Goal: Task Accomplishment & Management: Complete application form

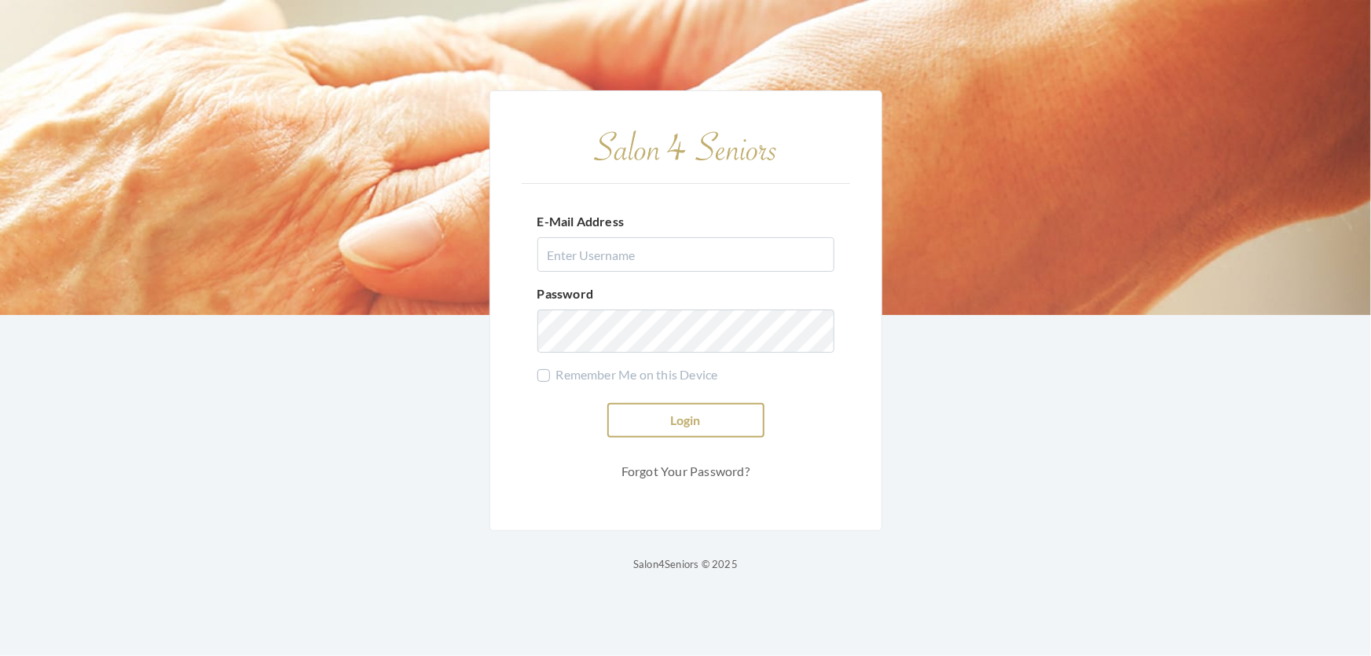
type input "shemekastephens@gmail.com"
click at [660, 408] on button "Login" at bounding box center [685, 420] width 157 height 35
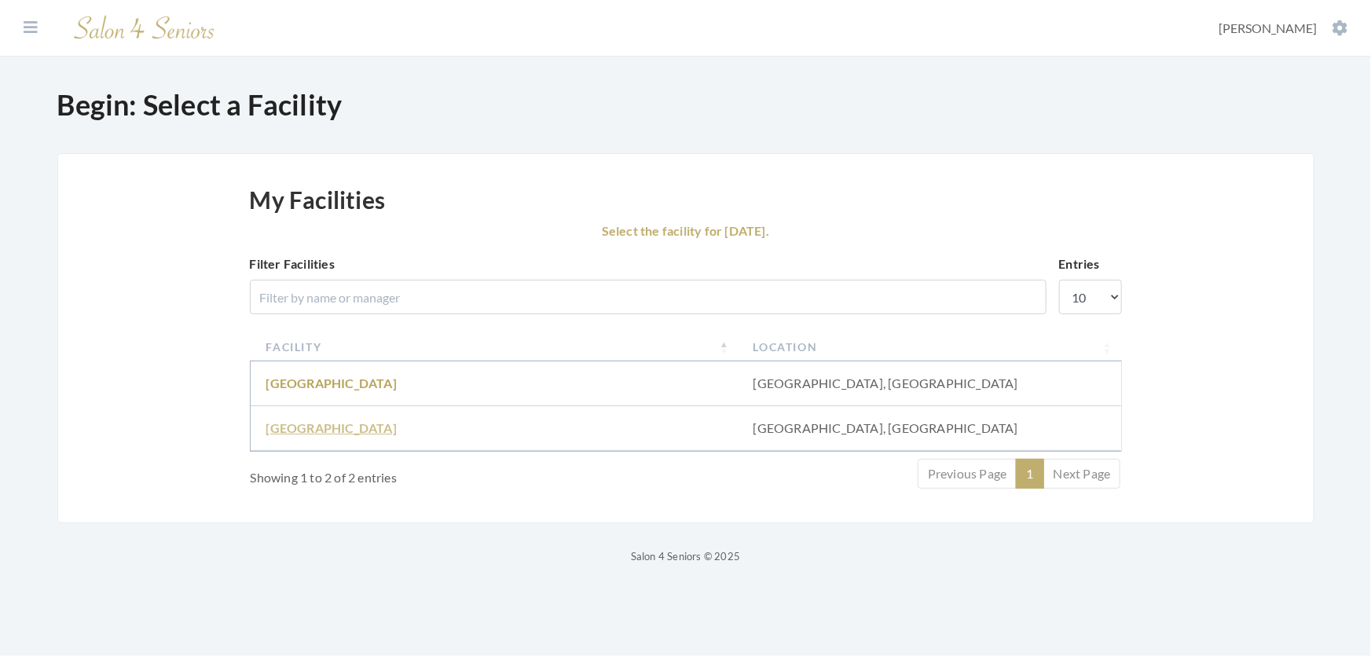
click at [306, 435] on link "[GEOGRAPHIC_DATA]" at bounding box center [331, 427] width 130 height 15
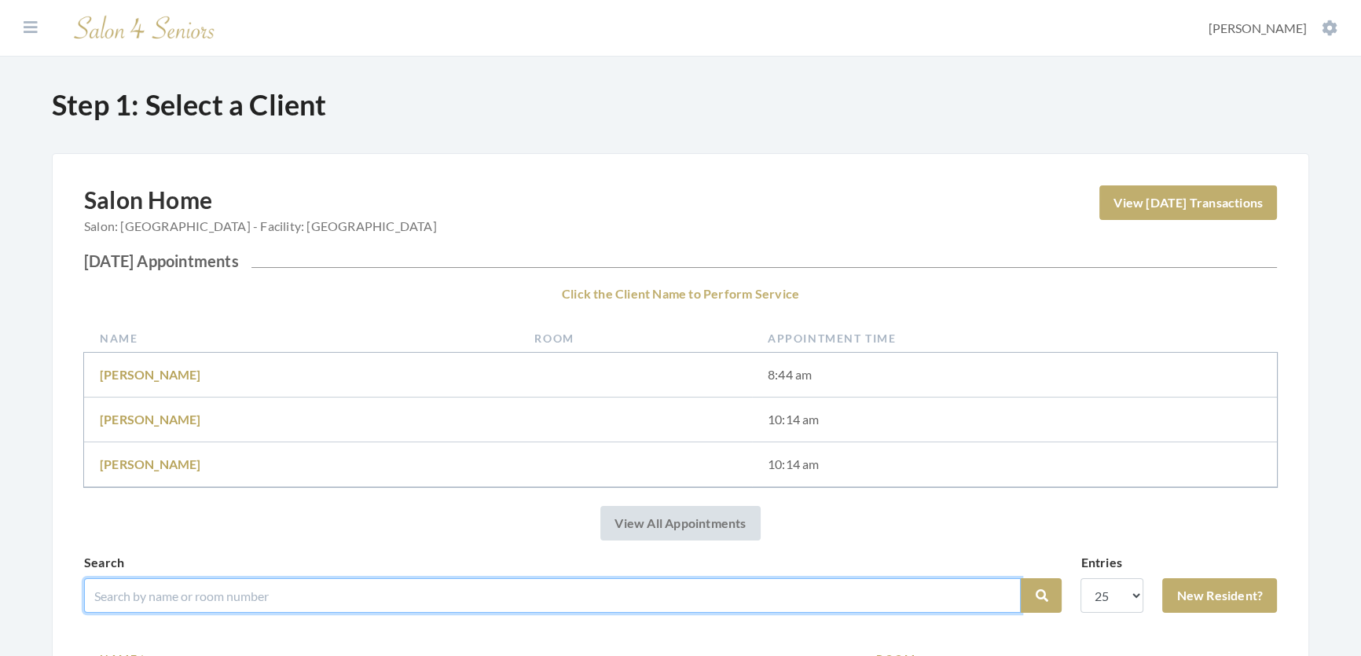
click at [211, 613] on input "search" at bounding box center [552, 595] width 936 height 35
click at [149, 605] on input "search" at bounding box center [552, 595] width 936 height 35
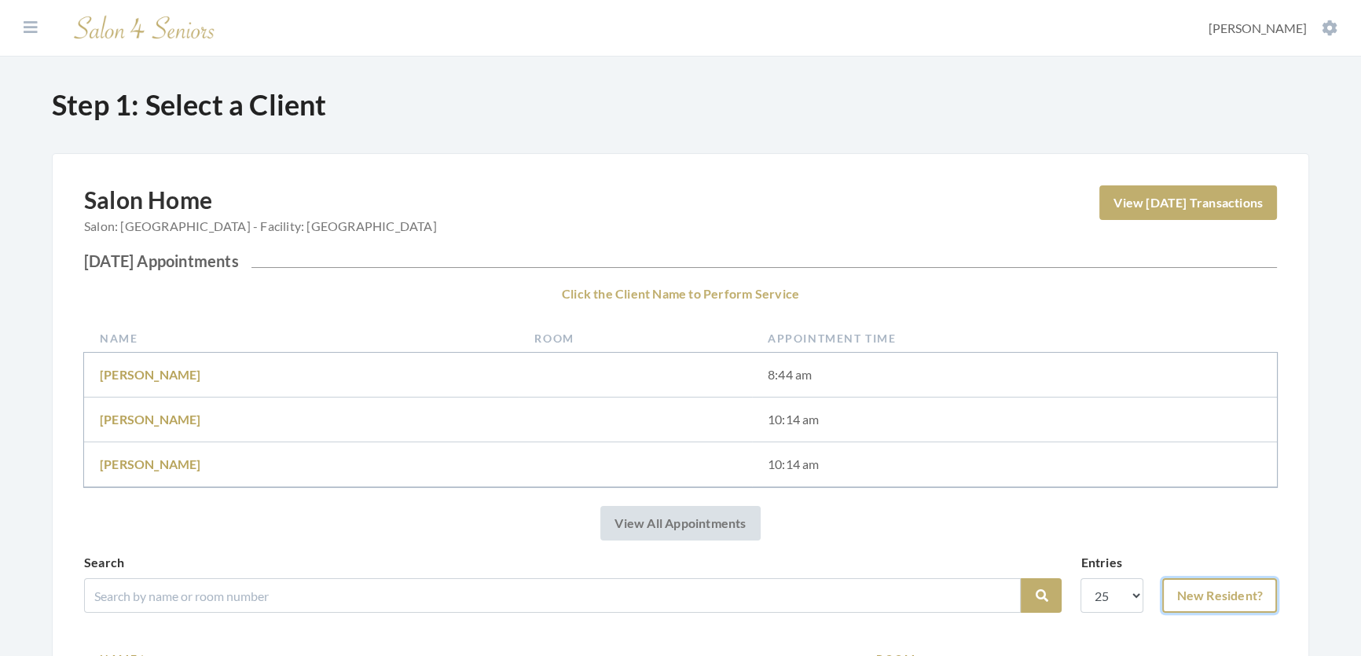
click at [1220, 613] on link "New Resident?" at bounding box center [1219, 595] width 115 height 35
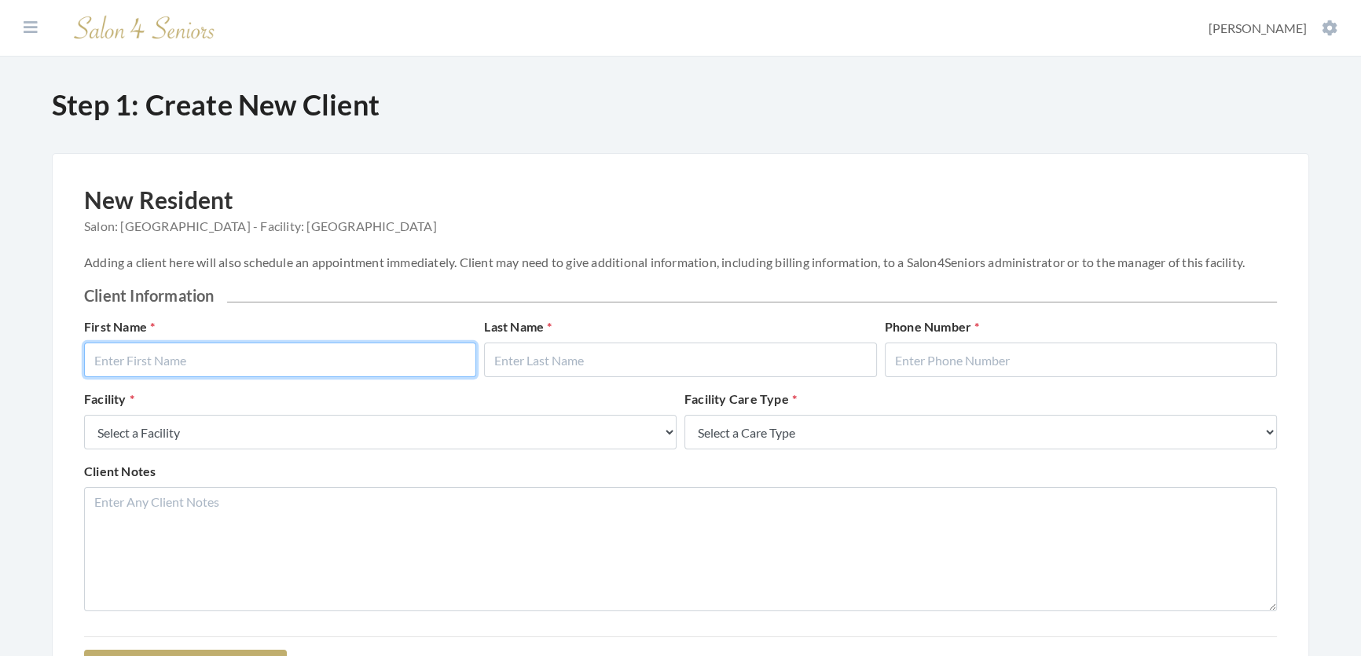
click at [433, 363] on input "text" at bounding box center [280, 360] width 392 height 35
click at [428, 372] on input "text" at bounding box center [280, 360] width 392 height 35
click at [280, 368] on input "text" at bounding box center [280, 360] width 392 height 35
type input "[PERSON_NAME]"
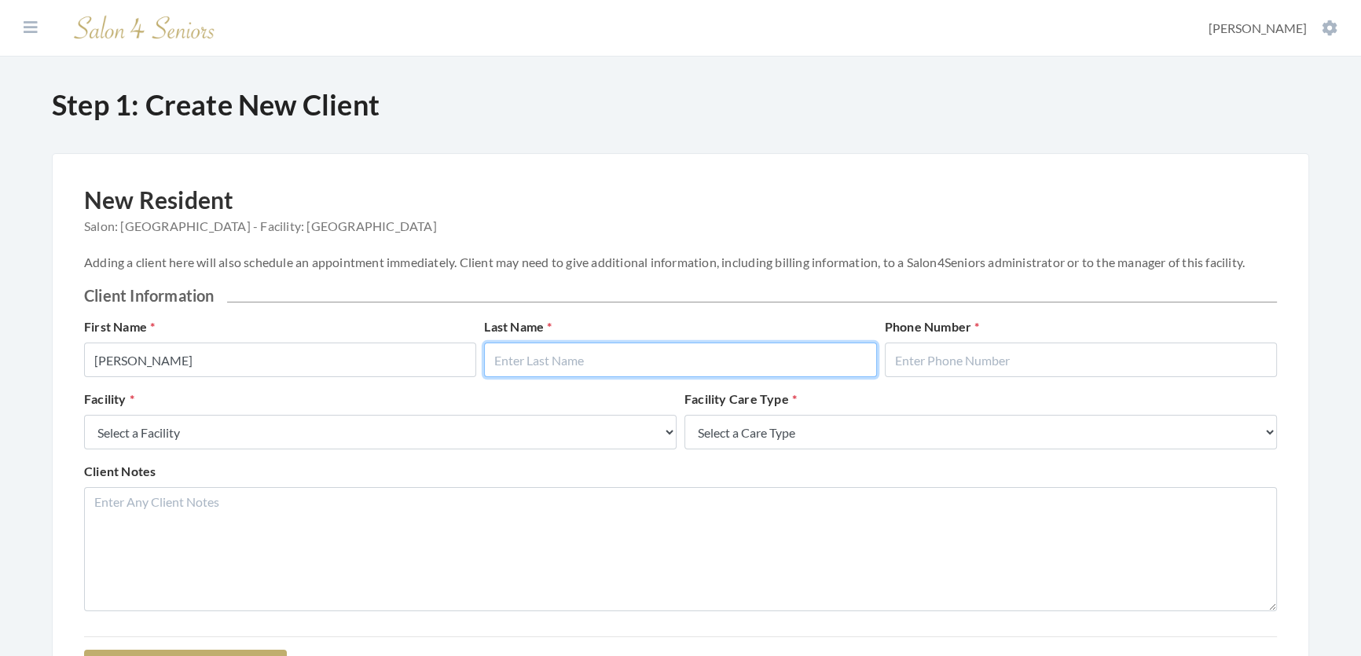
click at [702, 361] on input "text" at bounding box center [680, 360] width 392 height 35
type input "[PERSON_NAME]"
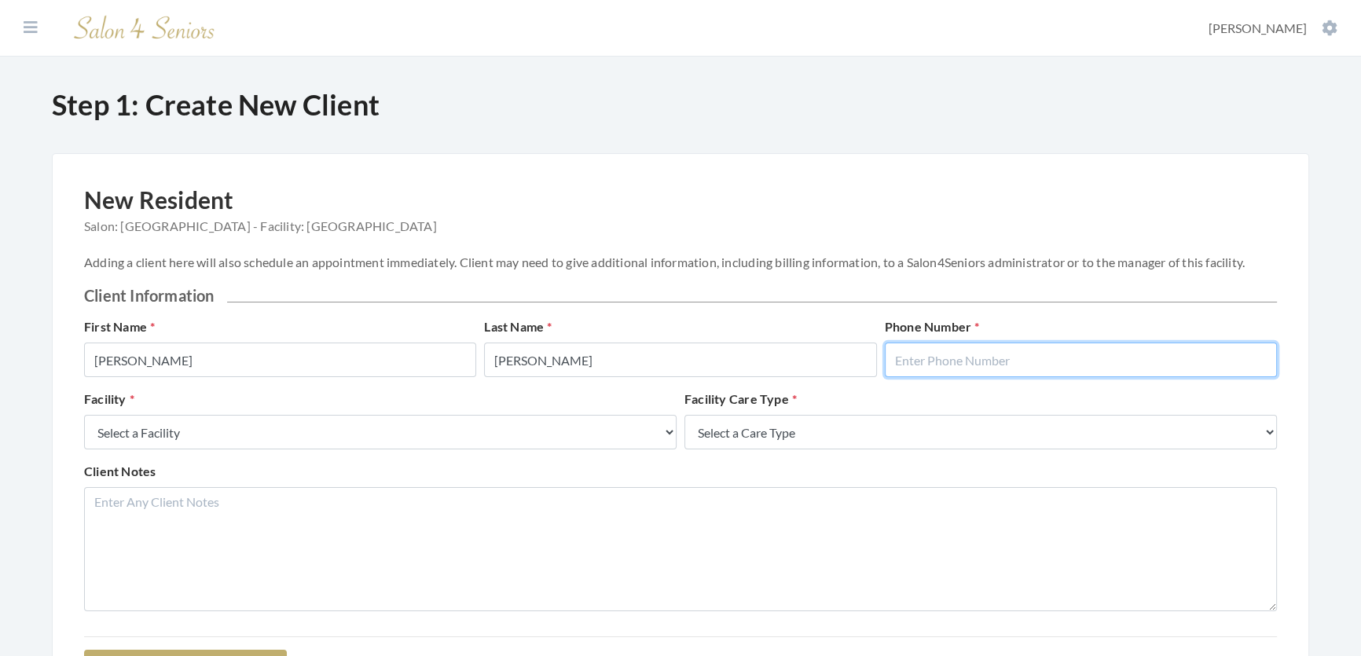
click at [965, 376] on input "text" at bounding box center [1081, 360] width 392 height 35
type input "2058654219"
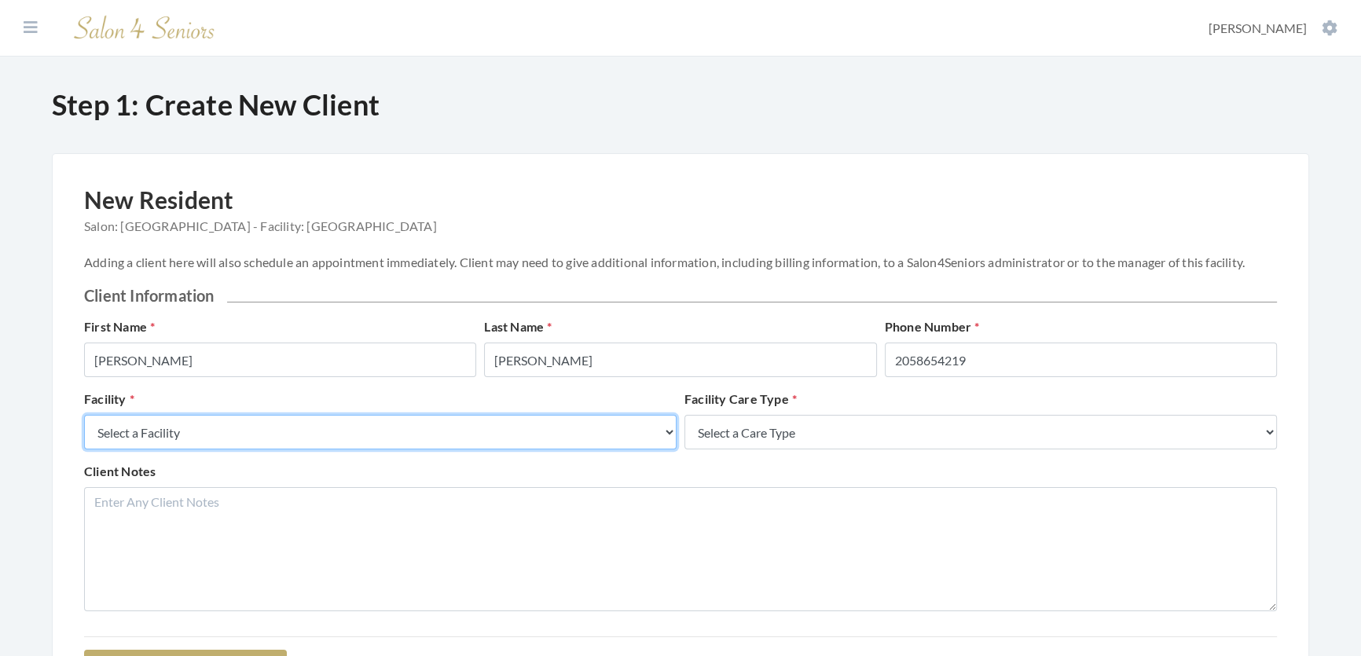
click at [633, 449] on select "Select a Facility Creekside at Three Rivers Brookdale Jones Farm Merrill Garden…" at bounding box center [380, 432] width 592 height 35
select select "27"
click at [84, 431] on select "Select a Facility Creekside at Three Rivers Brookdale Jones Farm Merrill Garden…" at bounding box center [380, 432] width 592 height 35
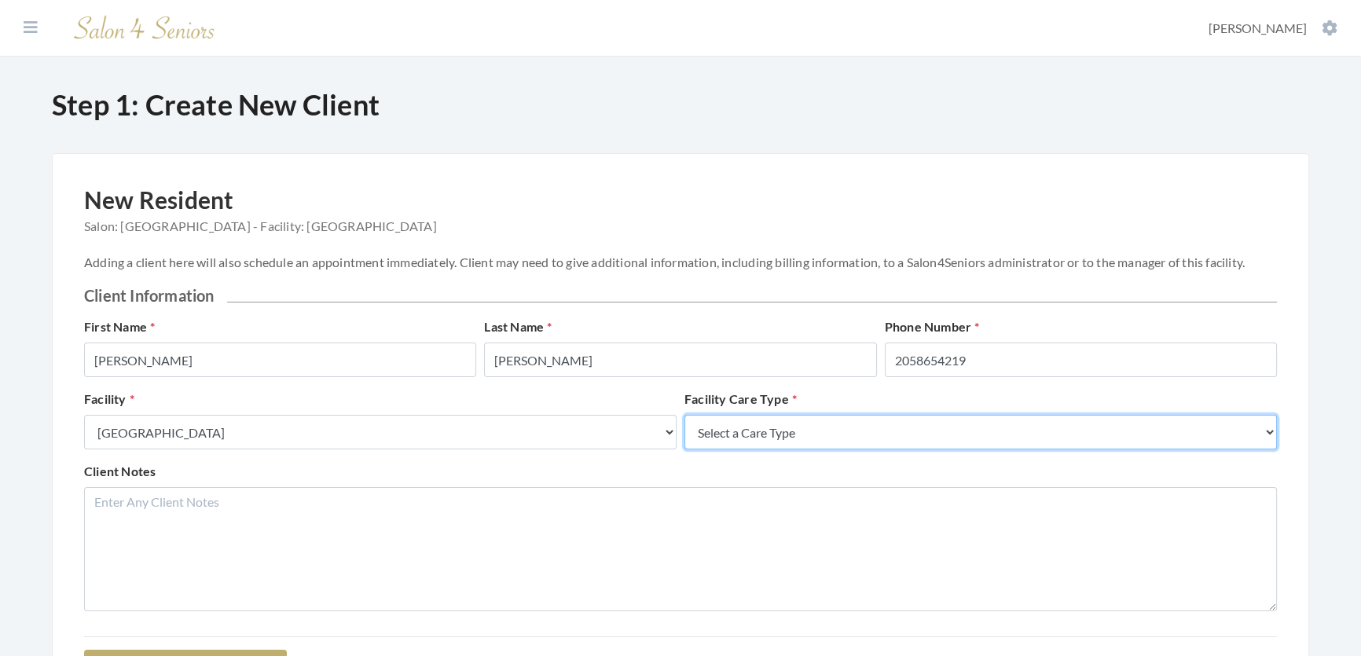
click at [749, 449] on select "Select a Care Type Nursing Home Rehab Memory Care Assisted Living Independent L…" at bounding box center [980, 432] width 592 height 35
select select "2"
click at [684, 431] on select "Select a Care Type Nursing Home Rehab Memory Care Assisted Living Independent L…" at bounding box center [980, 432] width 592 height 35
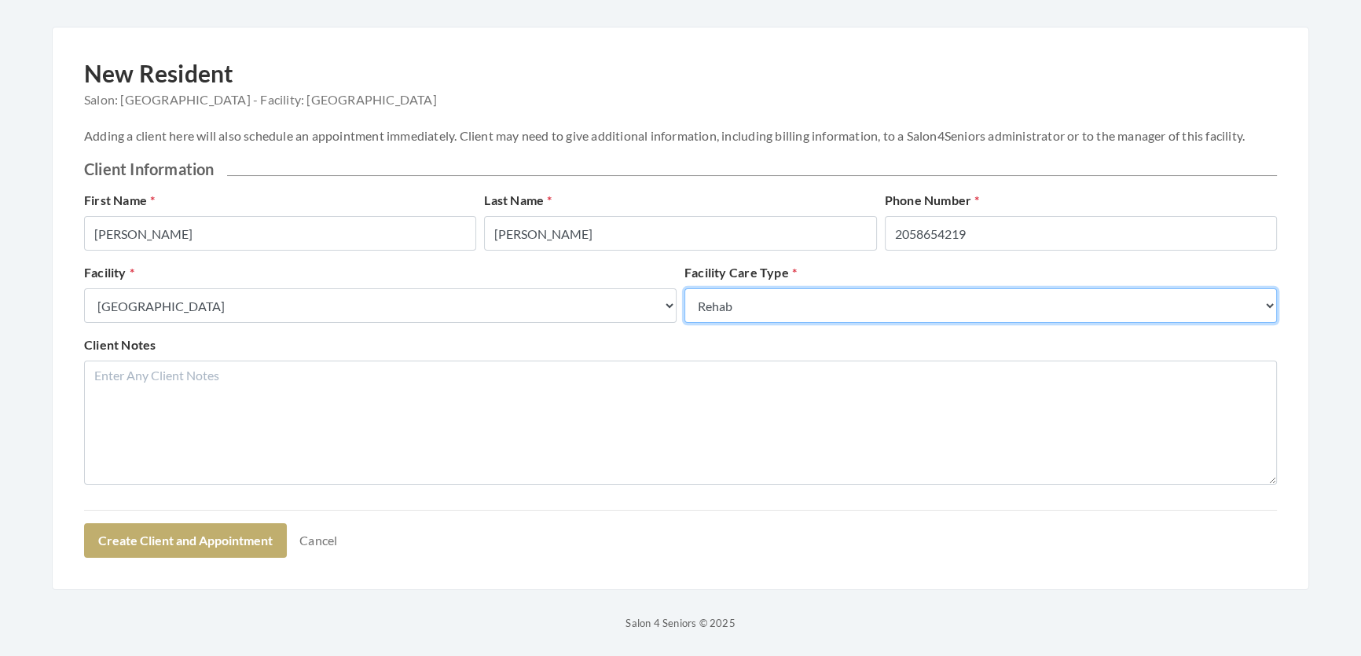
scroll to position [198, 0]
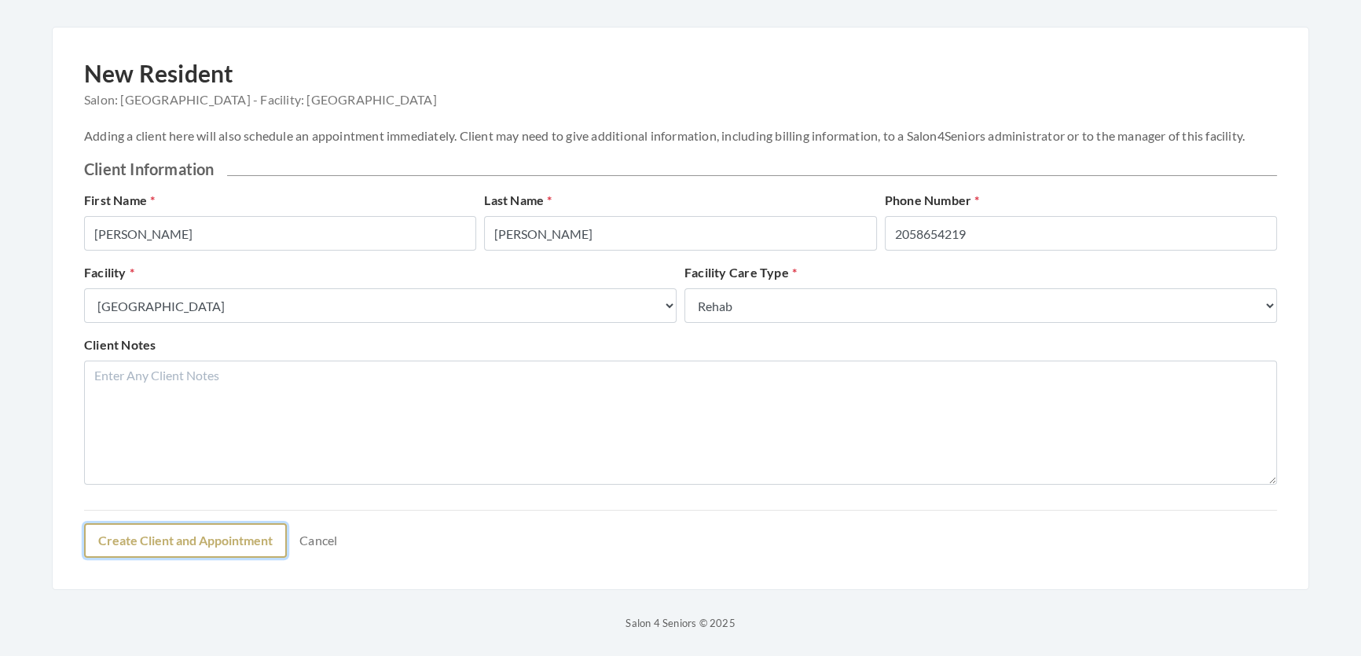
click at [243, 550] on button "Create Client and Appointment" at bounding box center [185, 540] width 203 height 35
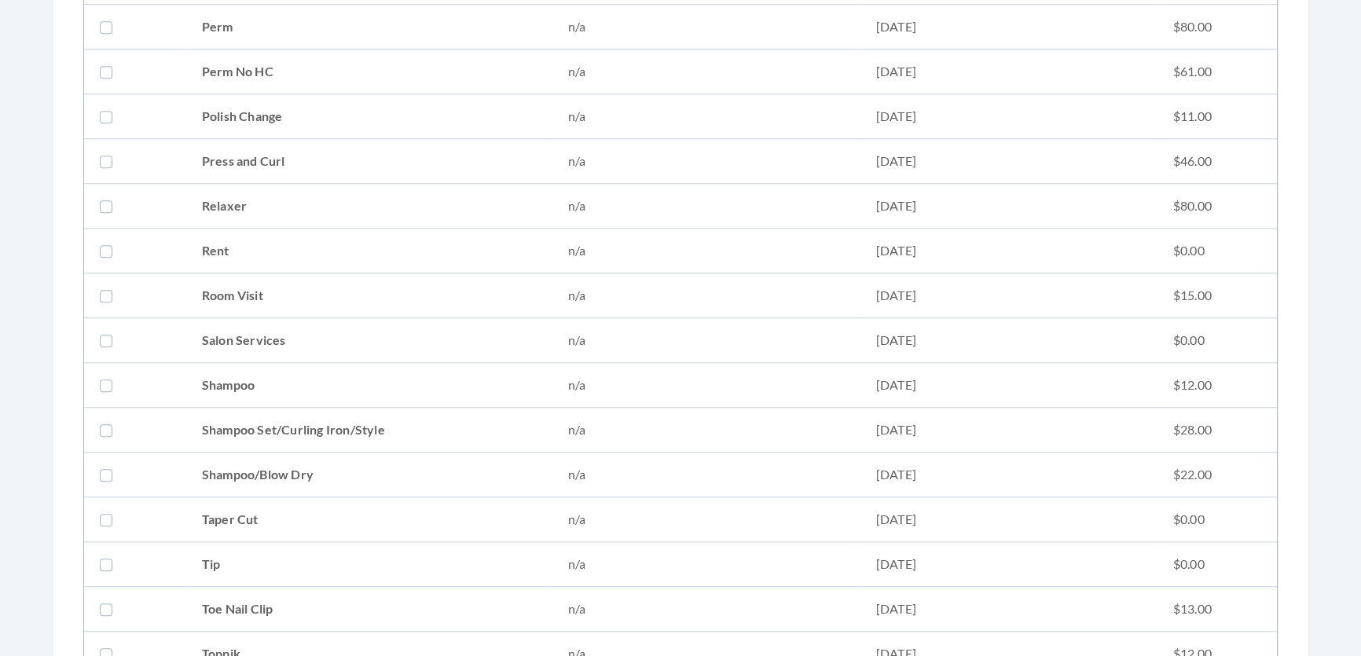
scroll to position [1713, 0]
click at [292, 414] on td "Shampoo Set/Curling Iron/Style" at bounding box center [369, 431] width 366 height 45
checkbox input "true"
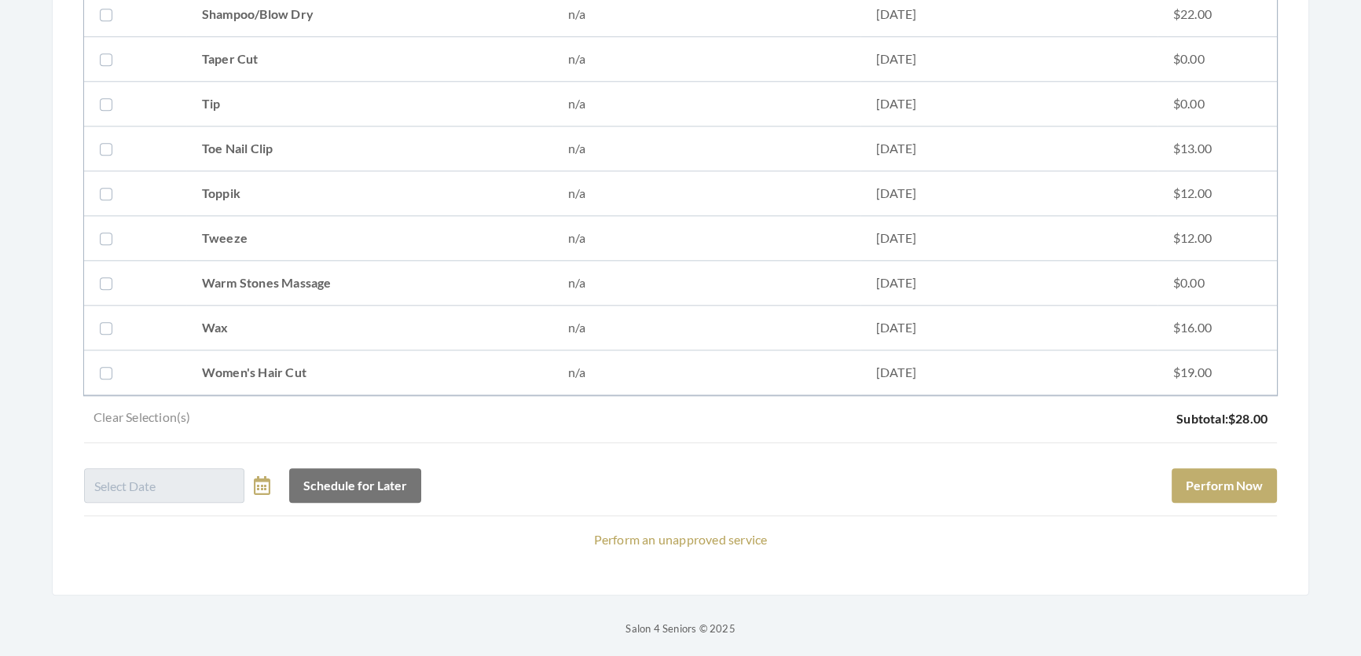
scroll to position [2200, 0]
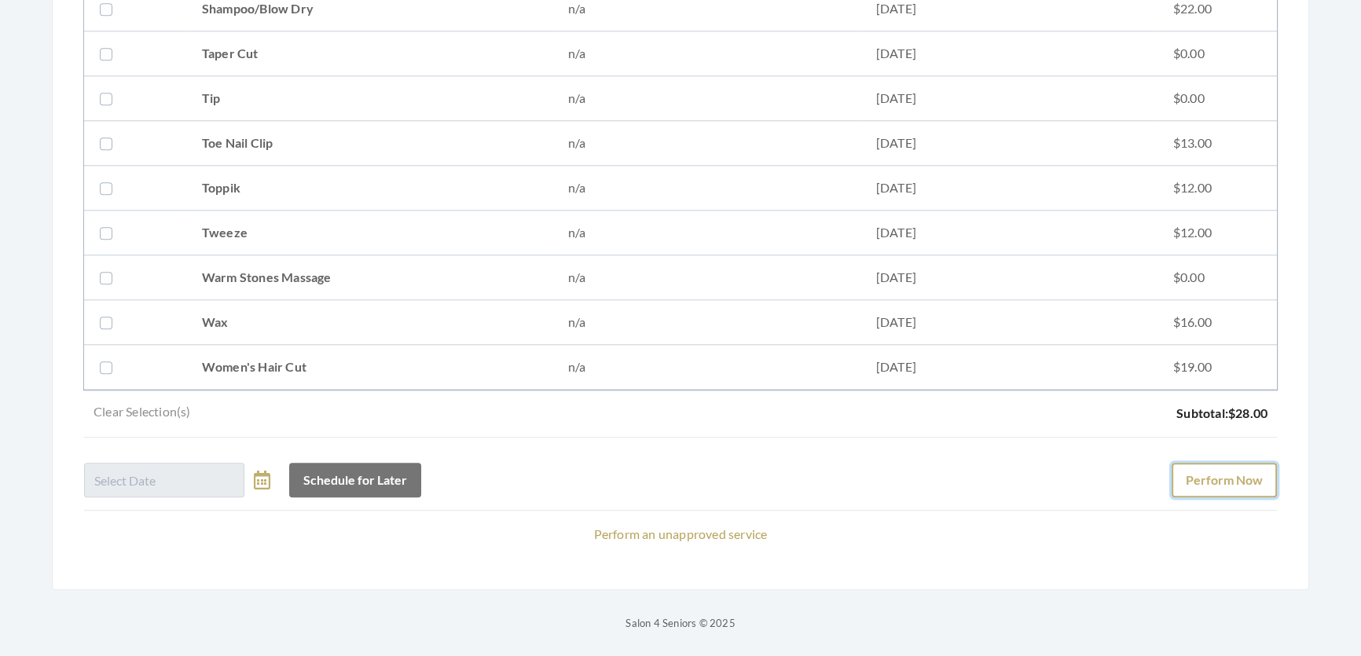
click at [1183, 463] on button "Perform Now" at bounding box center [1223, 480] width 105 height 35
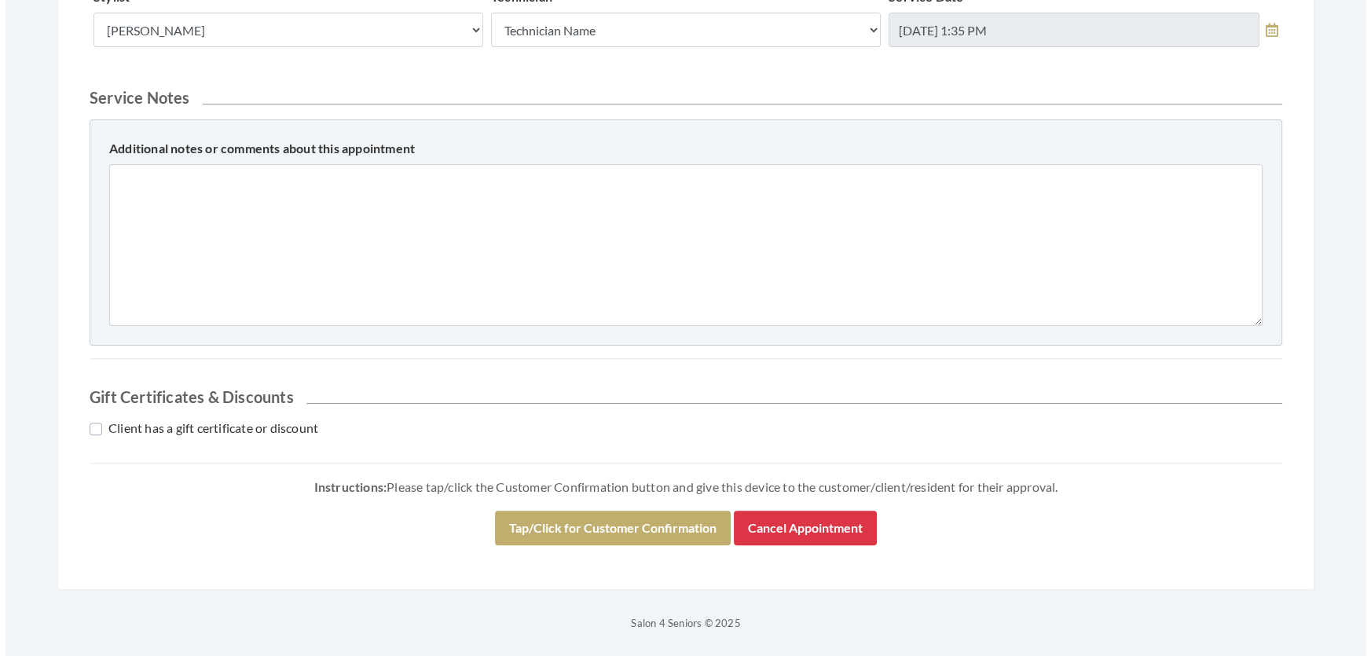
scroll to position [672, 0]
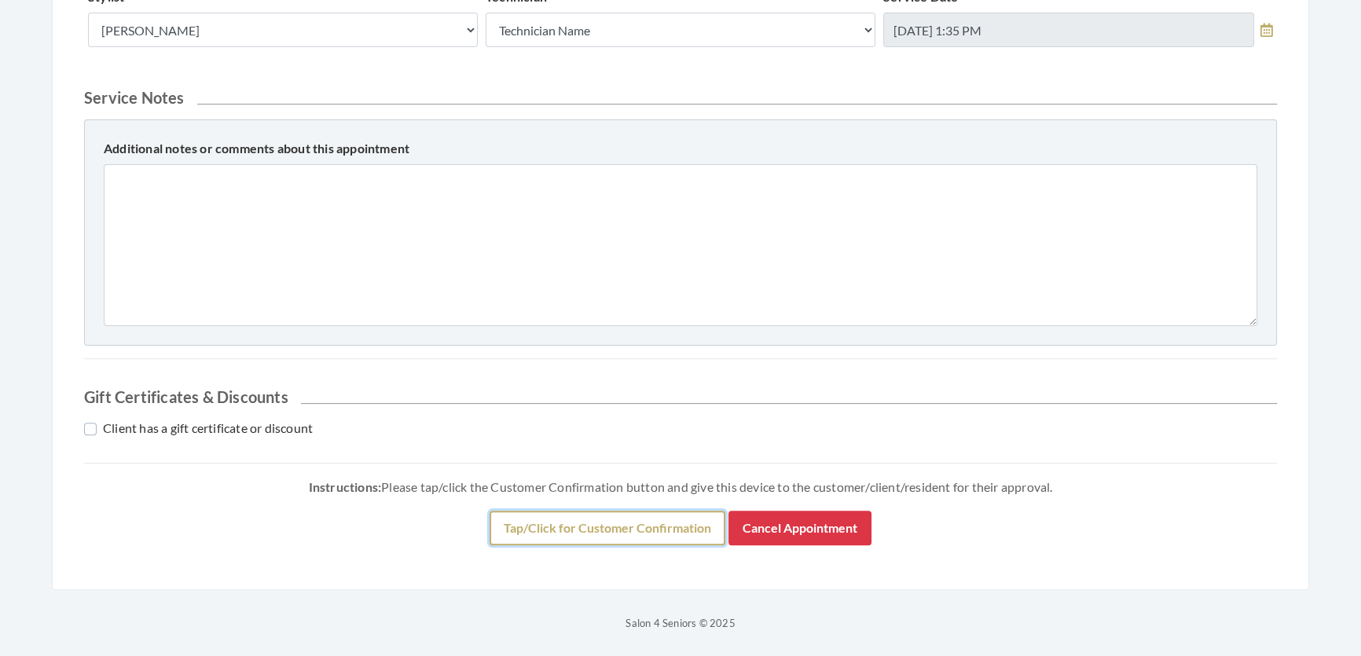
click at [627, 526] on button "Tap/Click for Customer Confirmation" at bounding box center [607, 528] width 236 height 35
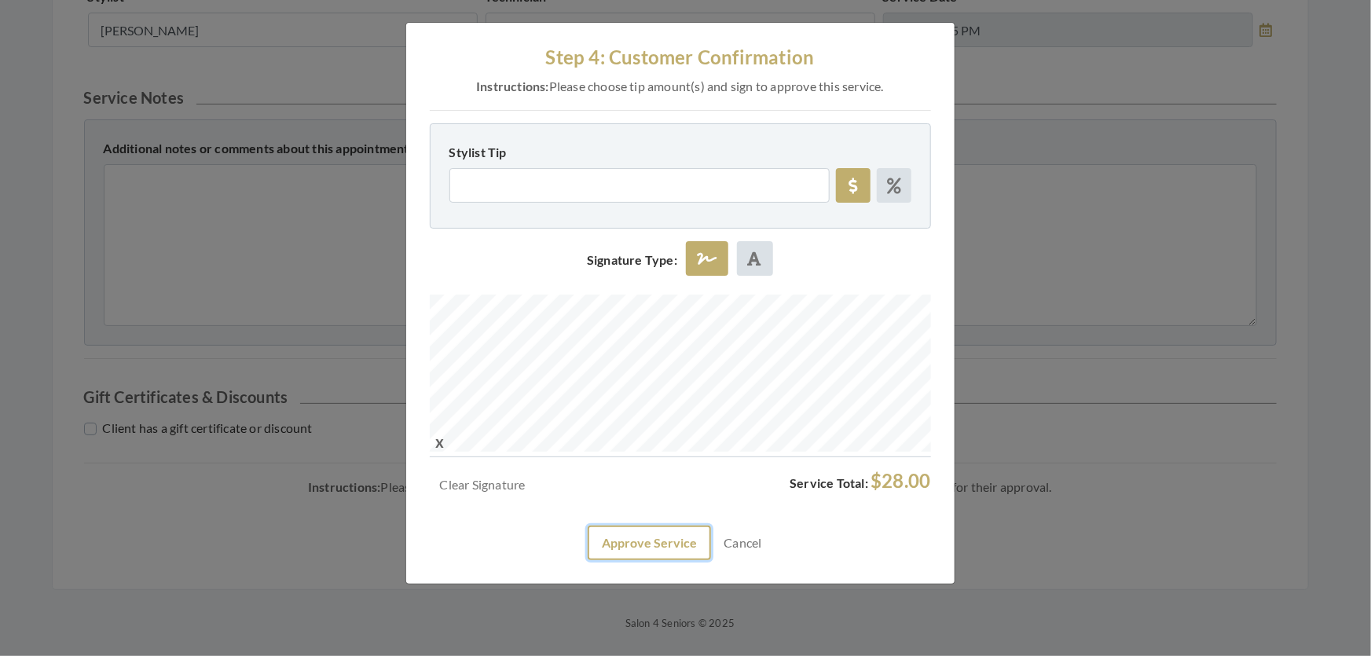
click at [644, 560] on button "Approve Service" at bounding box center [649, 543] width 123 height 35
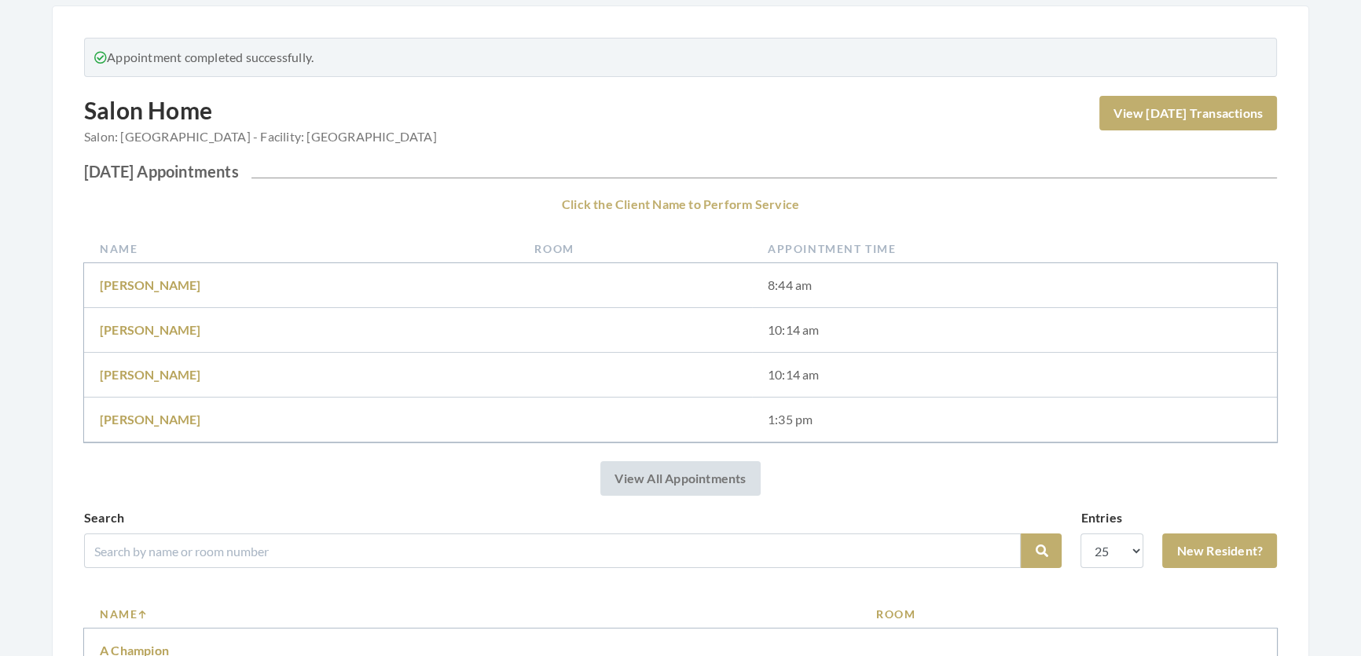
scroll to position [357, 0]
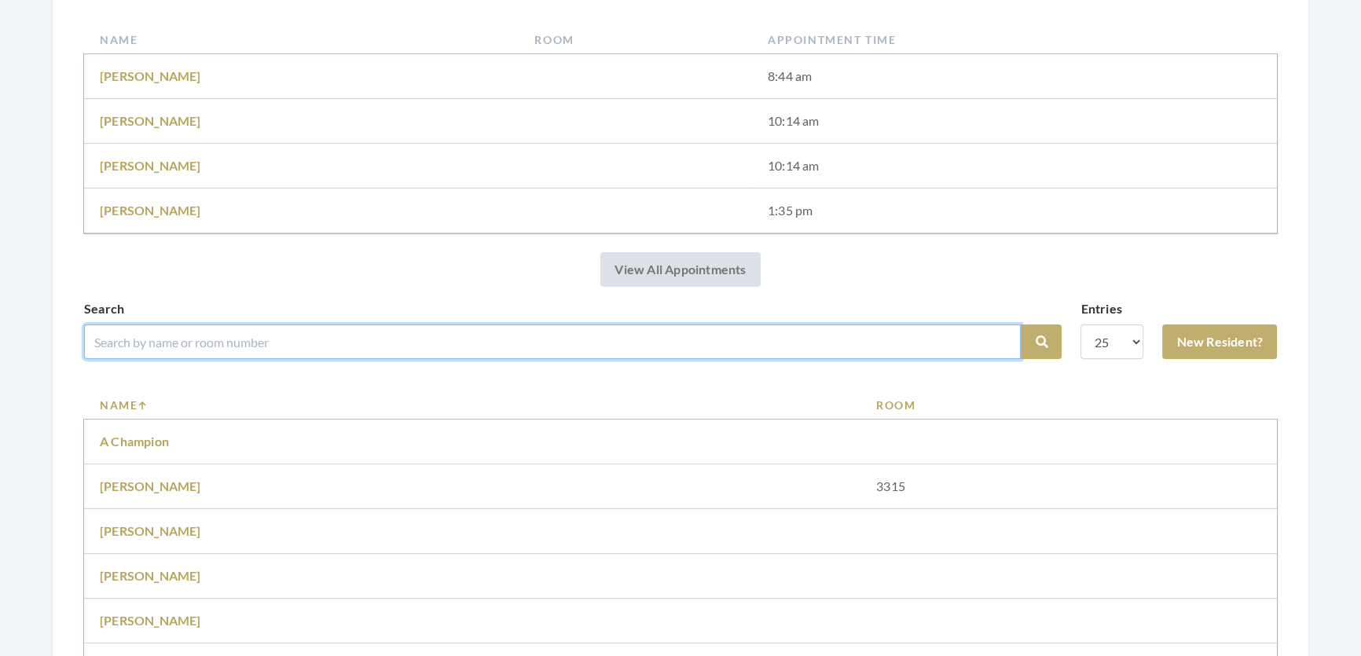
click at [437, 356] on input "search" at bounding box center [552, 341] width 936 height 35
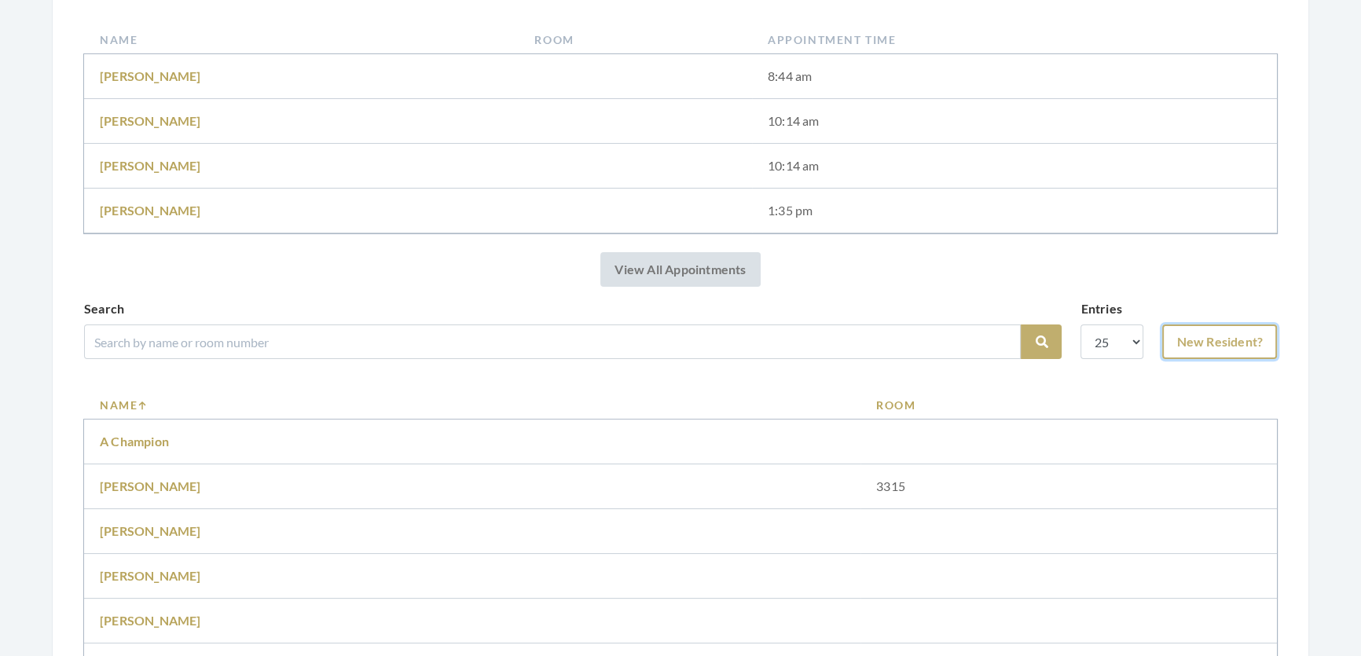
click at [1165, 359] on link "New Resident?" at bounding box center [1219, 341] width 115 height 35
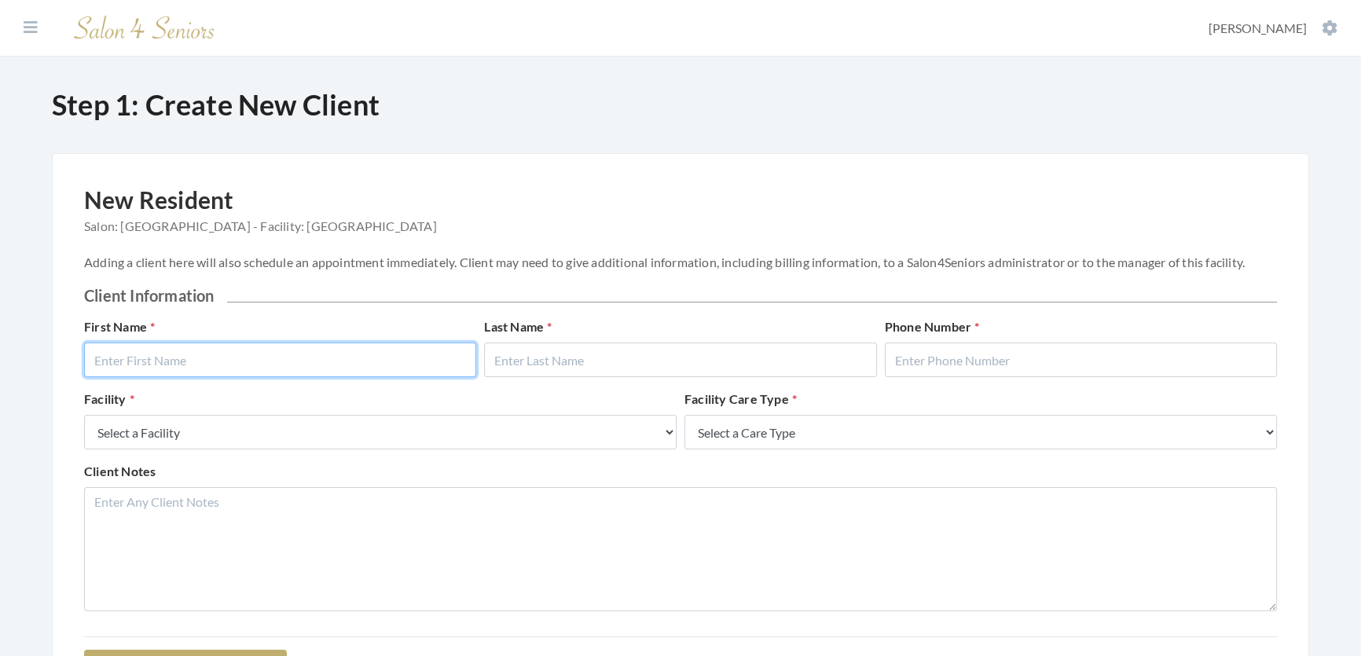
click at [416, 373] on input "text" at bounding box center [280, 360] width 392 height 35
click at [392, 372] on input "text" at bounding box center [280, 360] width 392 height 35
type input "Edward"
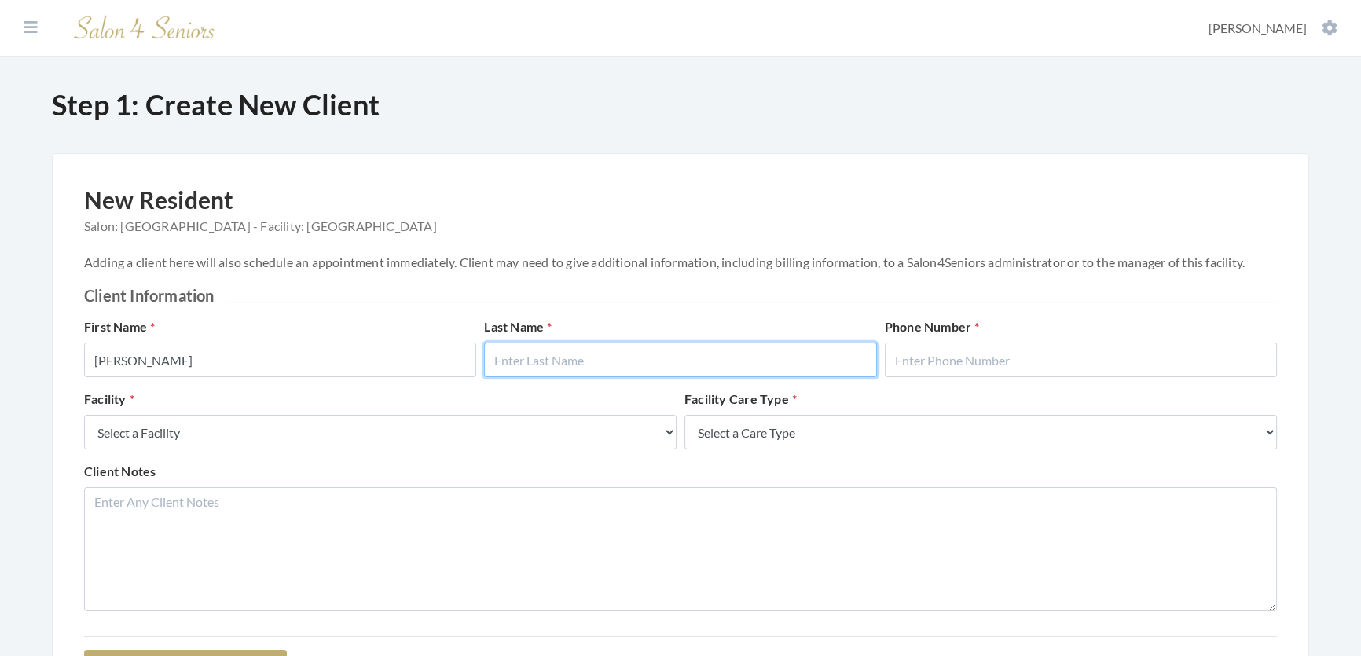
click at [603, 365] on input "text" at bounding box center [680, 360] width 392 height 35
type input "Hollingsworth"
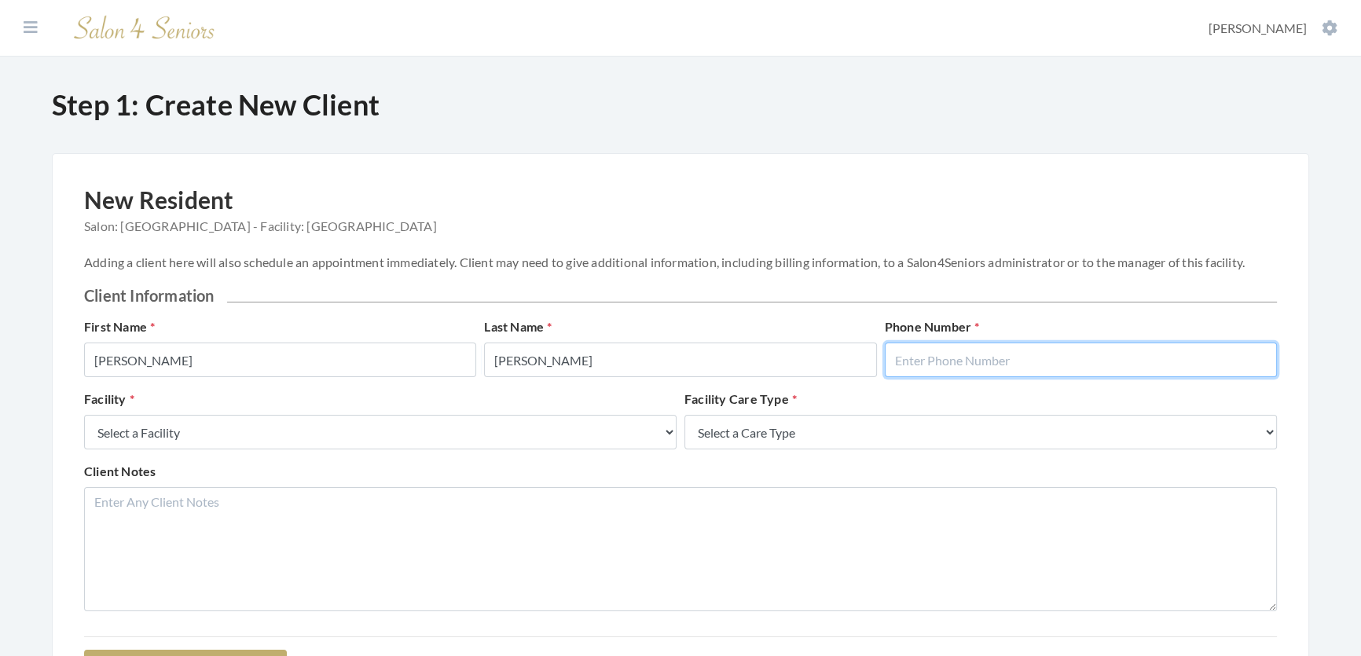
click at [937, 349] on input "text" at bounding box center [1081, 360] width 392 height 35
type input "2058654219"
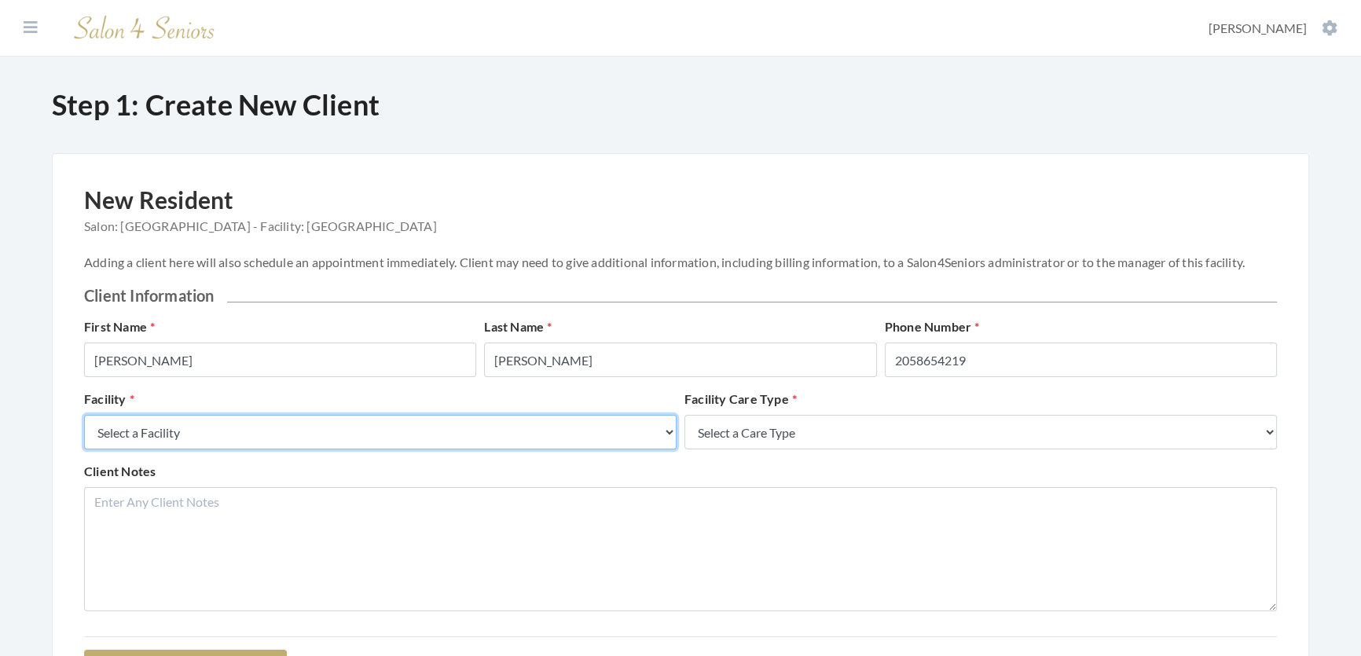
click at [242, 447] on select "Select a Facility Creekside at Three Rivers Brookdale Jones Farm Merrill Garden…" at bounding box center [380, 432] width 592 height 35
select select "27"
click at [84, 431] on select "Select a Facility Creekside at Three Rivers Brookdale Jones Farm Merrill Garden…" at bounding box center [380, 432] width 592 height 35
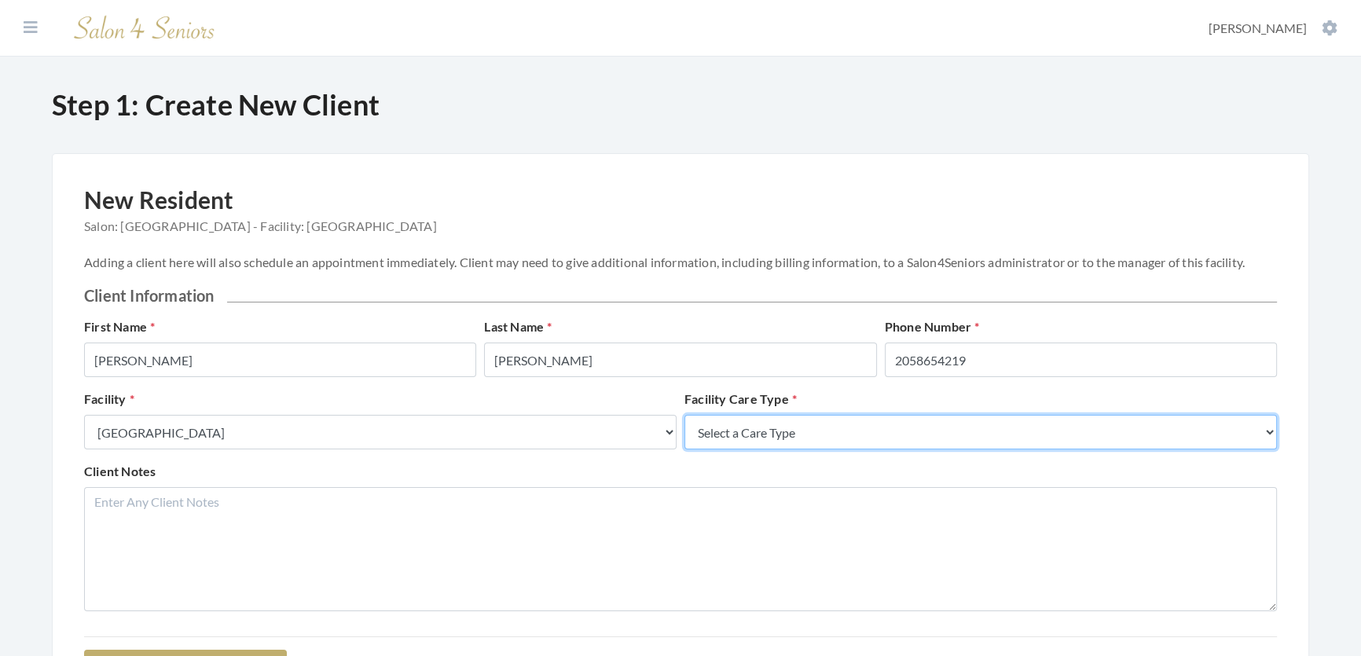
click at [762, 449] on select "Select a Care Type Nursing Home Rehab Memory Care Assisted Living Independent L…" at bounding box center [980, 432] width 592 height 35
select select "2"
click at [684, 431] on select "Select a Care Type Nursing Home Rehab Memory Care Assisted Living Independent L…" at bounding box center [980, 432] width 592 height 35
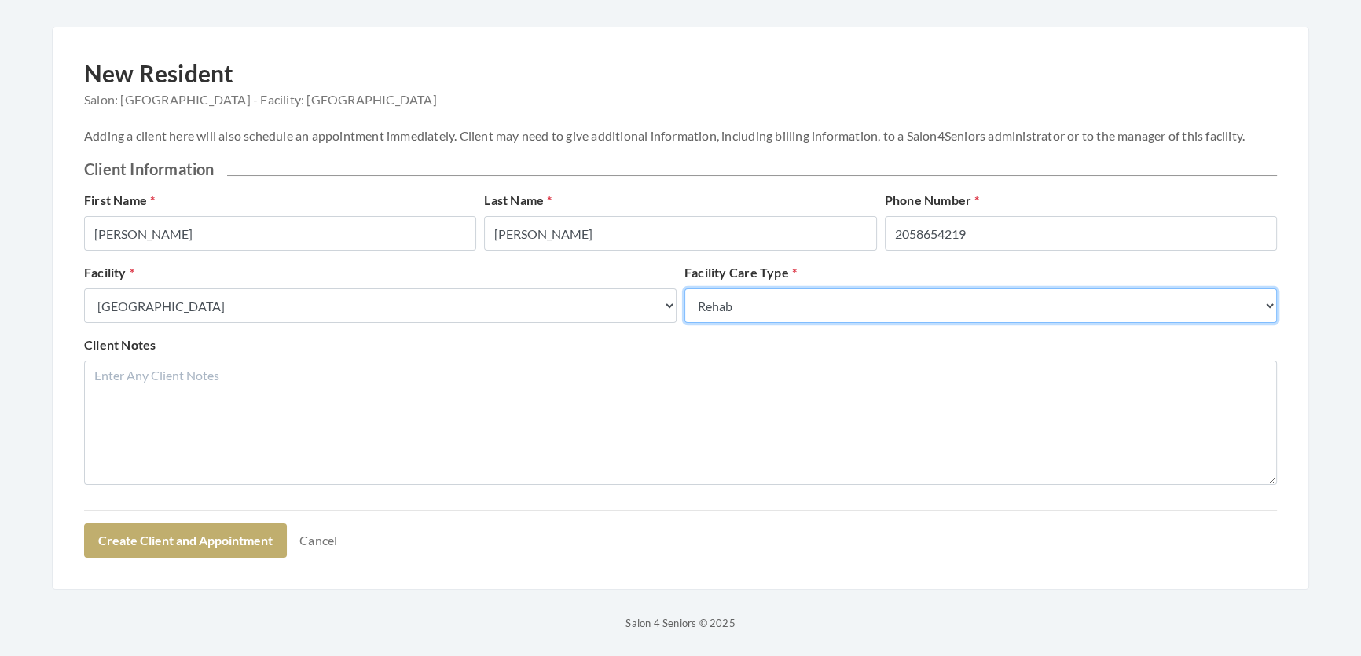
scroll to position [198, 0]
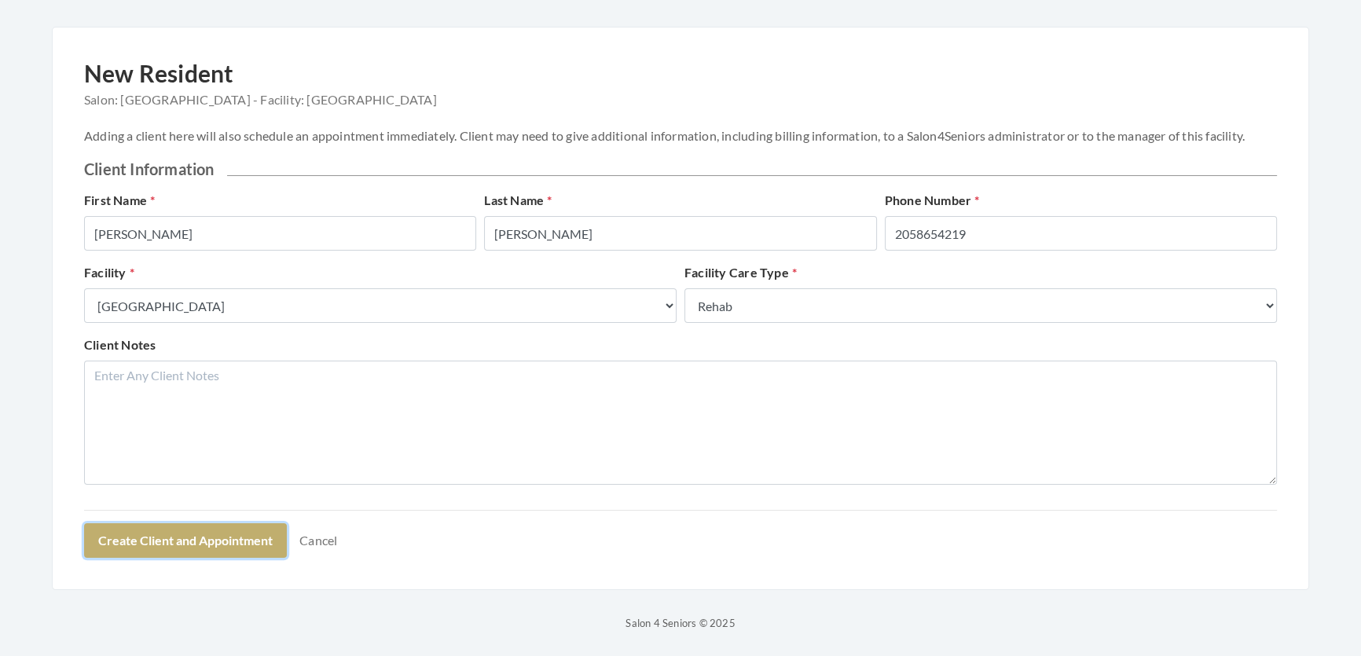
drag, startPoint x: 224, startPoint y: 538, endPoint x: 258, endPoint y: 482, distance: 65.6
click at [258, 482] on form "First Name Edward Last Name Hollingsworth Phone Number 2058654219 Facility Sele…" at bounding box center [680, 374] width 1193 height 367
click at [244, 535] on button "Create Client and Appointment" at bounding box center [185, 540] width 203 height 35
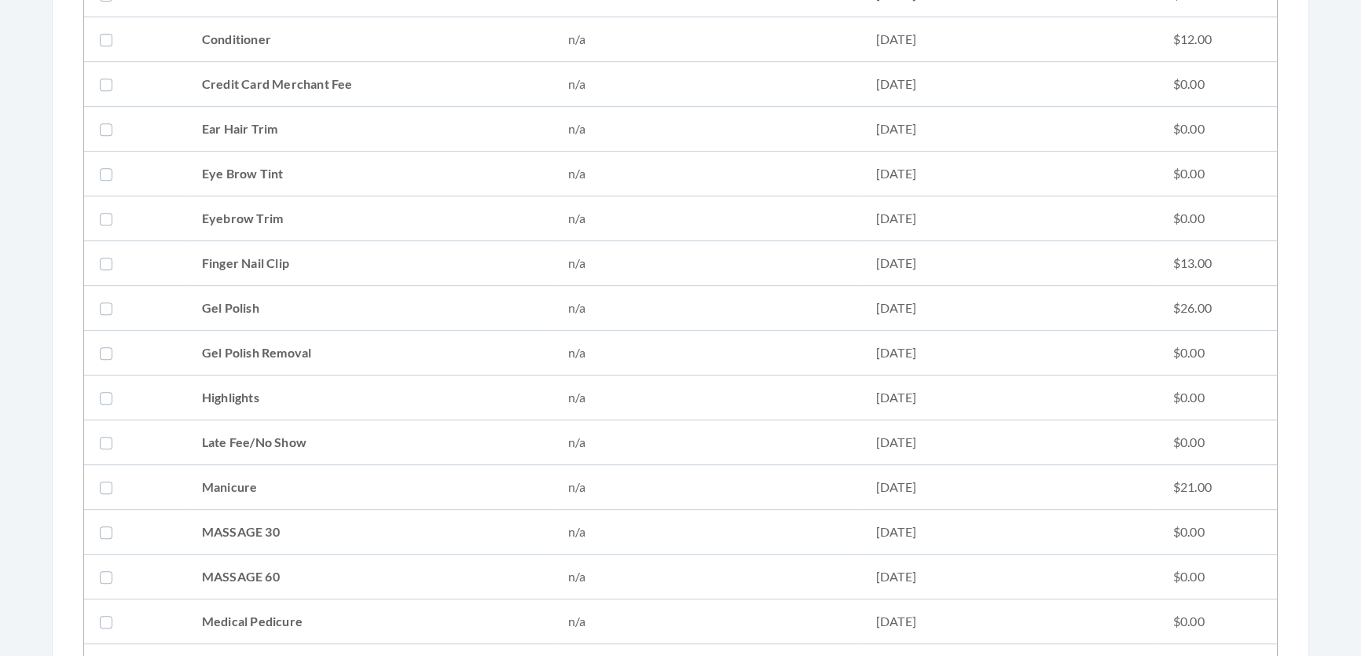
scroll to position [1071, 0]
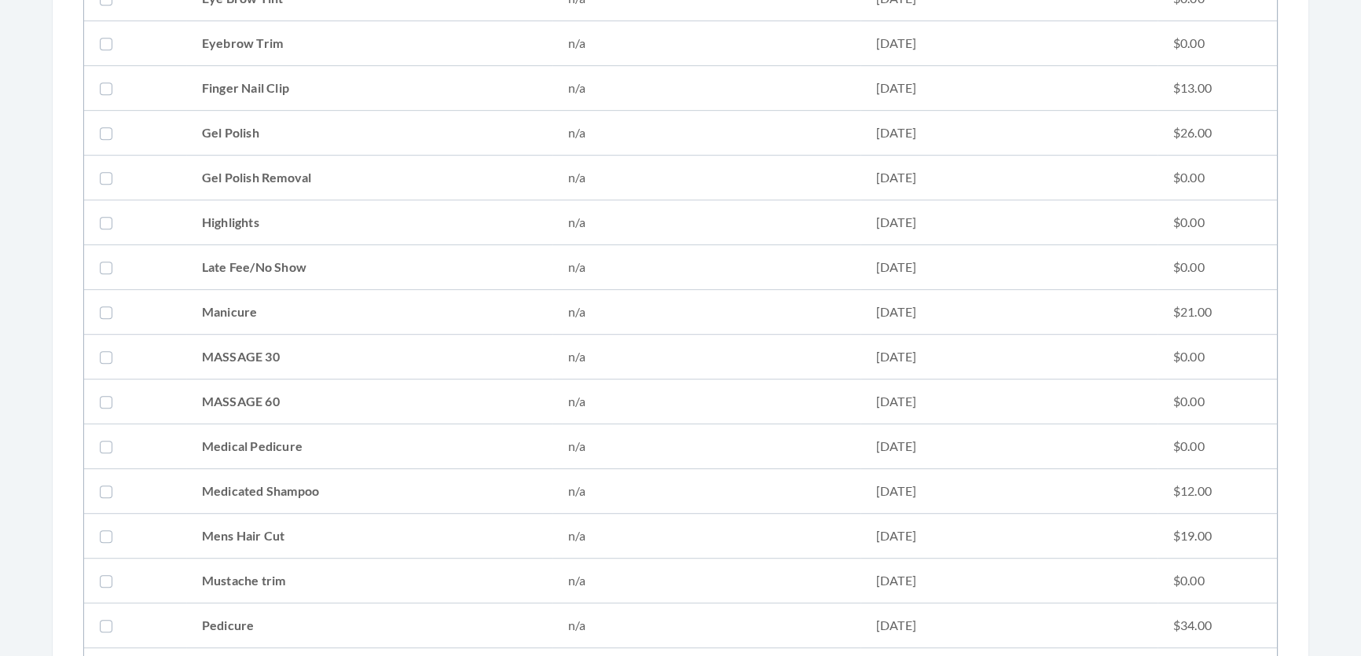
click at [308, 526] on td "Mens Hair Cut" at bounding box center [369, 536] width 366 height 45
checkbox input "true"
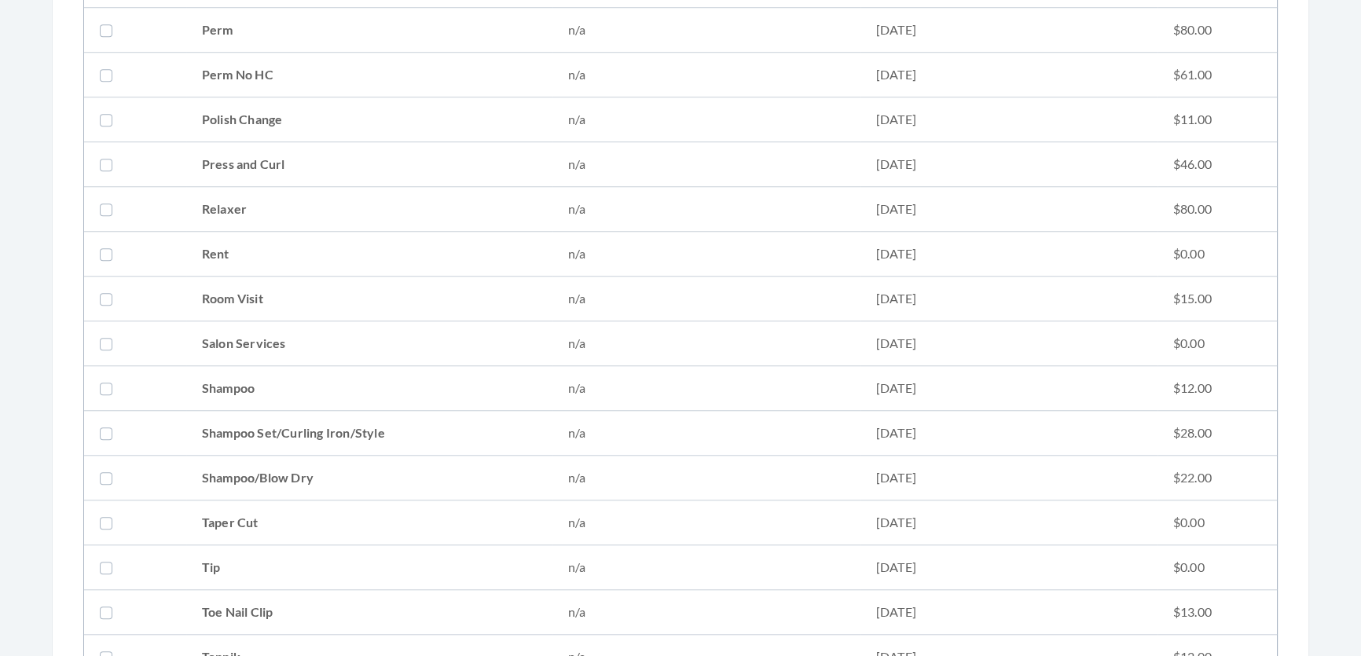
scroll to position [1713, 0]
click at [306, 478] on td "Shampoo/Blow Dry" at bounding box center [369, 475] width 366 height 45
checkbox input "true"
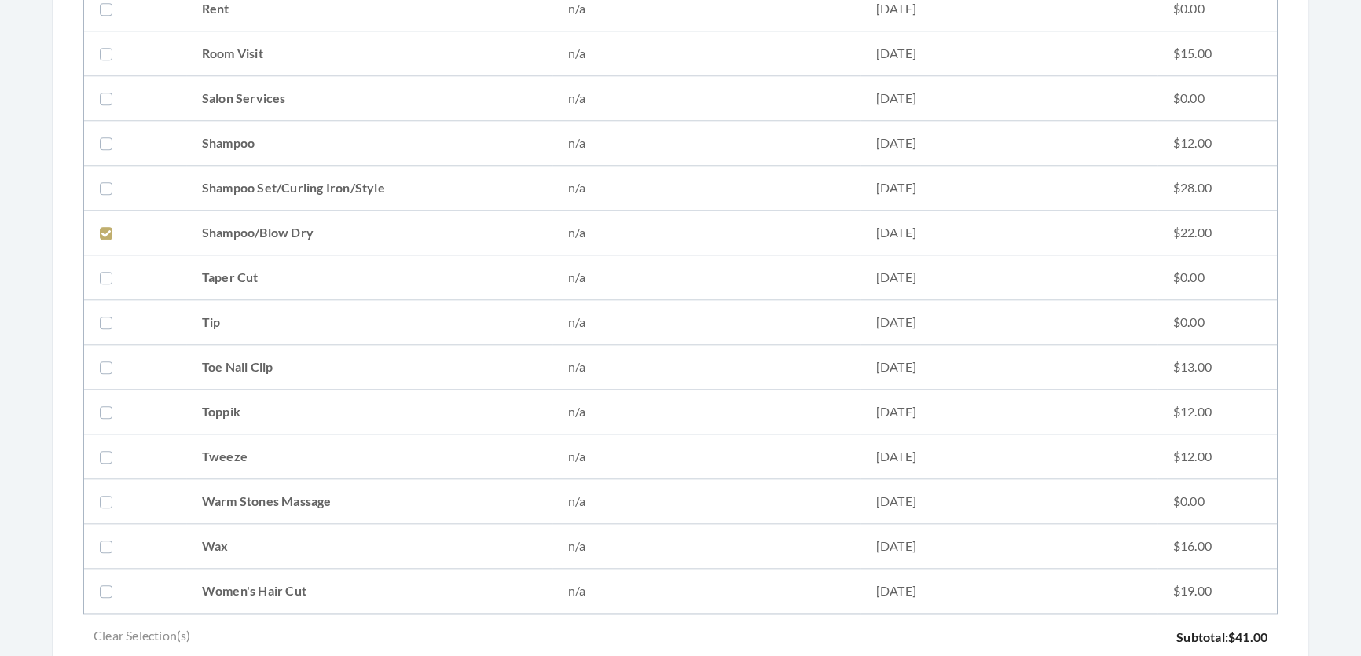
scroll to position [2071, 0]
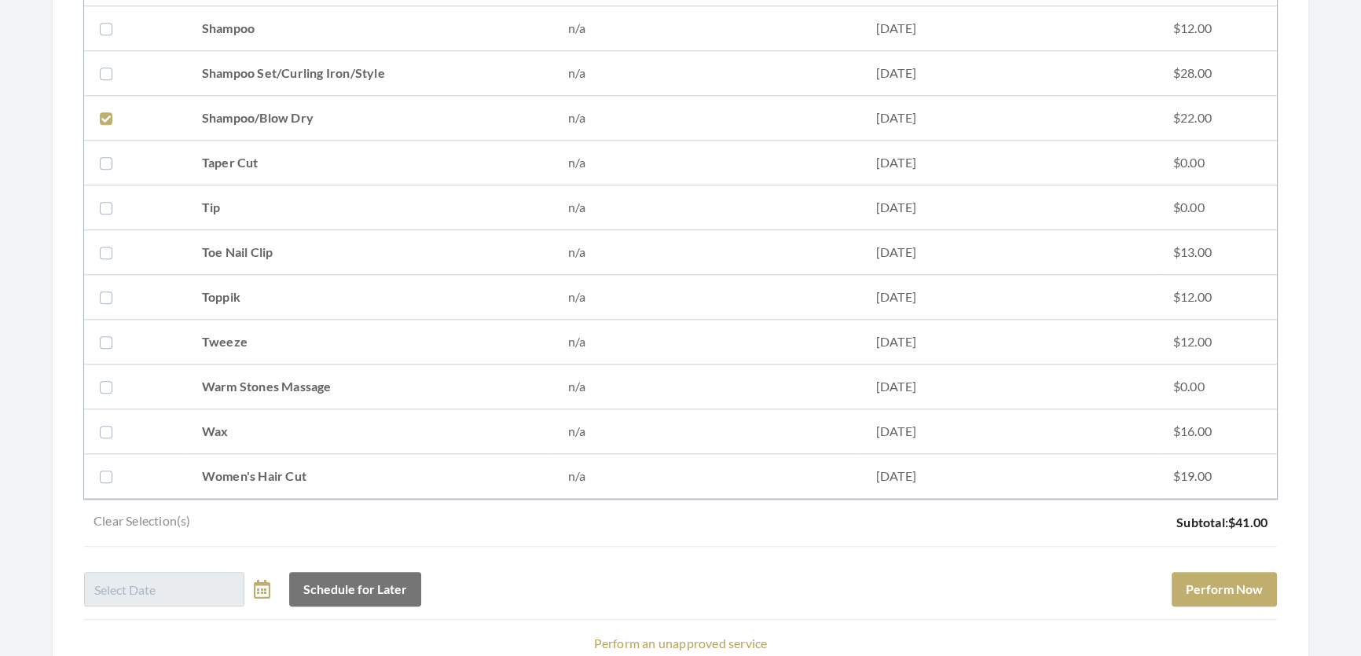
drag, startPoint x: 310, startPoint y: 301, endPoint x: 504, endPoint y: 313, distance: 193.6
click at [313, 301] on td "Toppik" at bounding box center [369, 297] width 366 height 45
checkbox input "true"
drag, startPoint x: 1233, startPoint y: 593, endPoint x: 1171, endPoint y: 592, distance: 62.1
click at [1171, 592] on button "Perform Now" at bounding box center [1223, 589] width 105 height 35
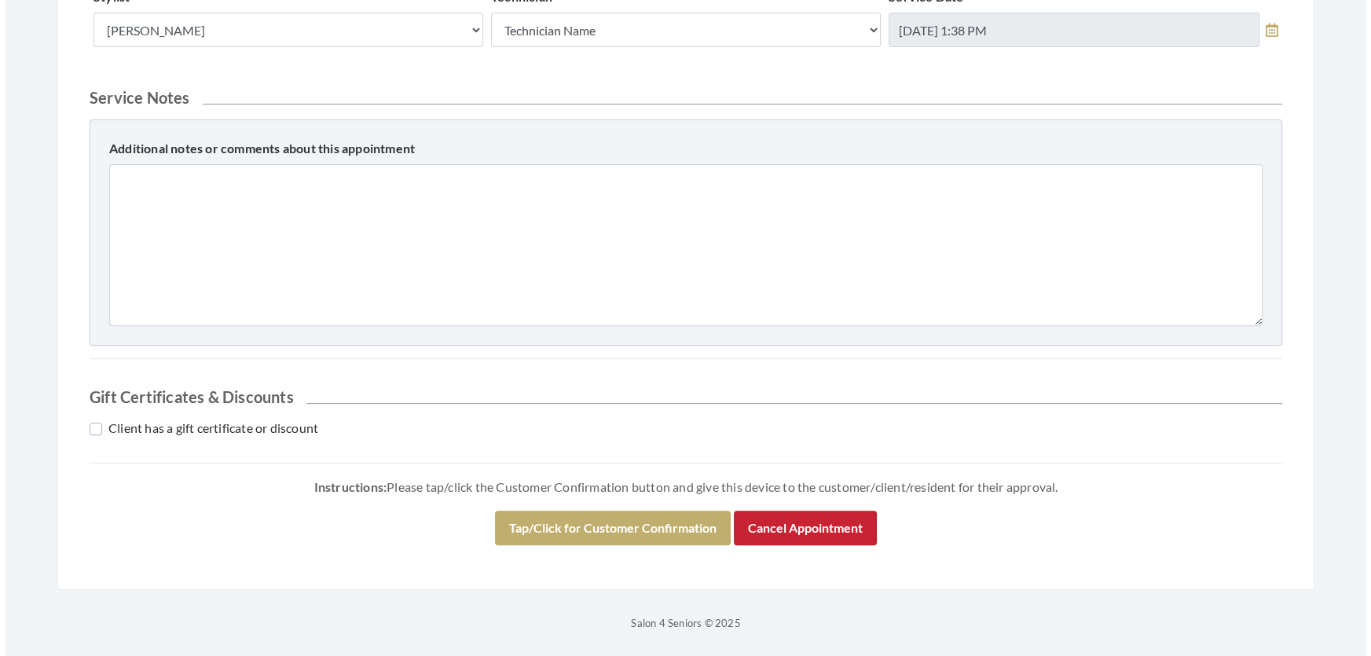
scroll to position [714, 0]
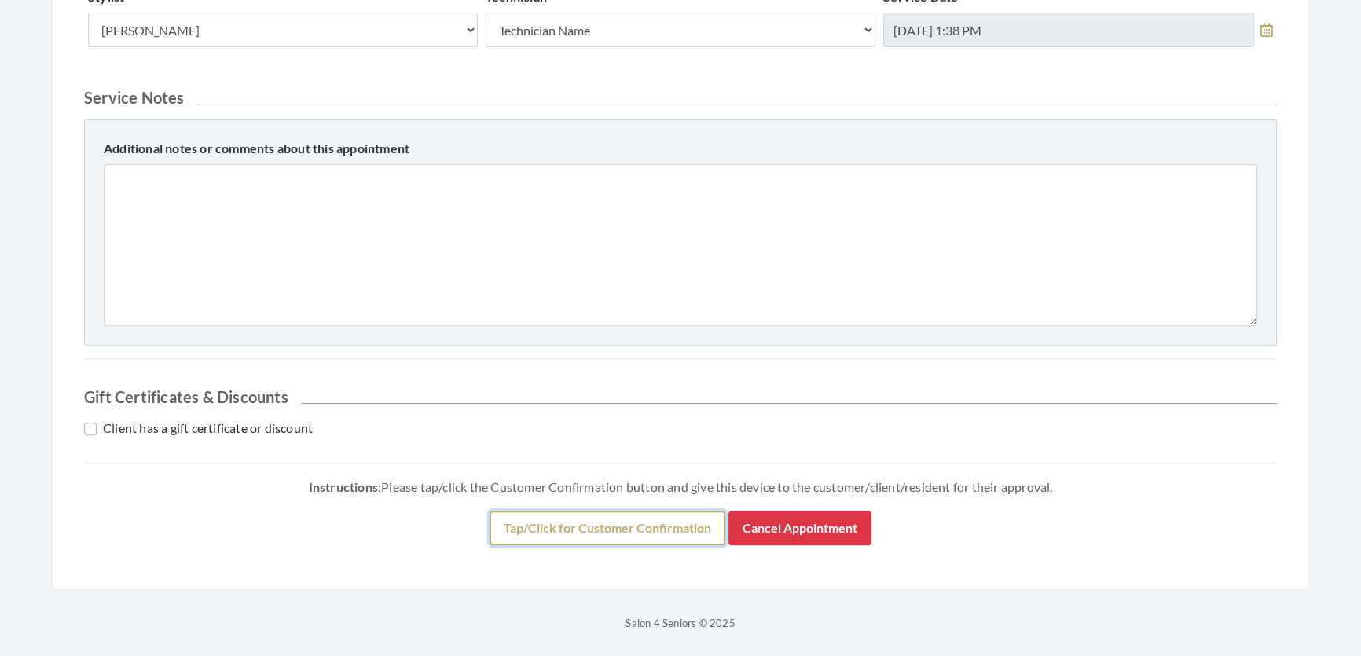
click at [682, 545] on button "Tap/Click for Customer Confirmation" at bounding box center [607, 528] width 236 height 35
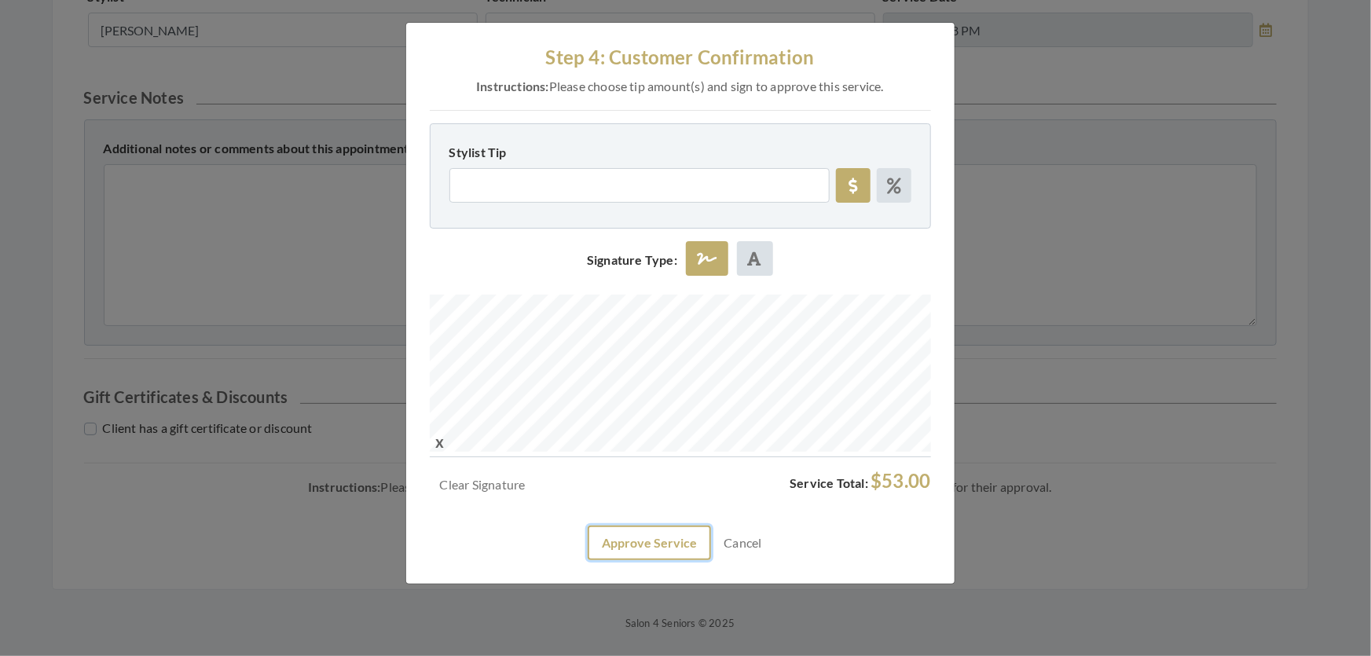
click at [646, 560] on button "Approve Service" at bounding box center [649, 543] width 123 height 35
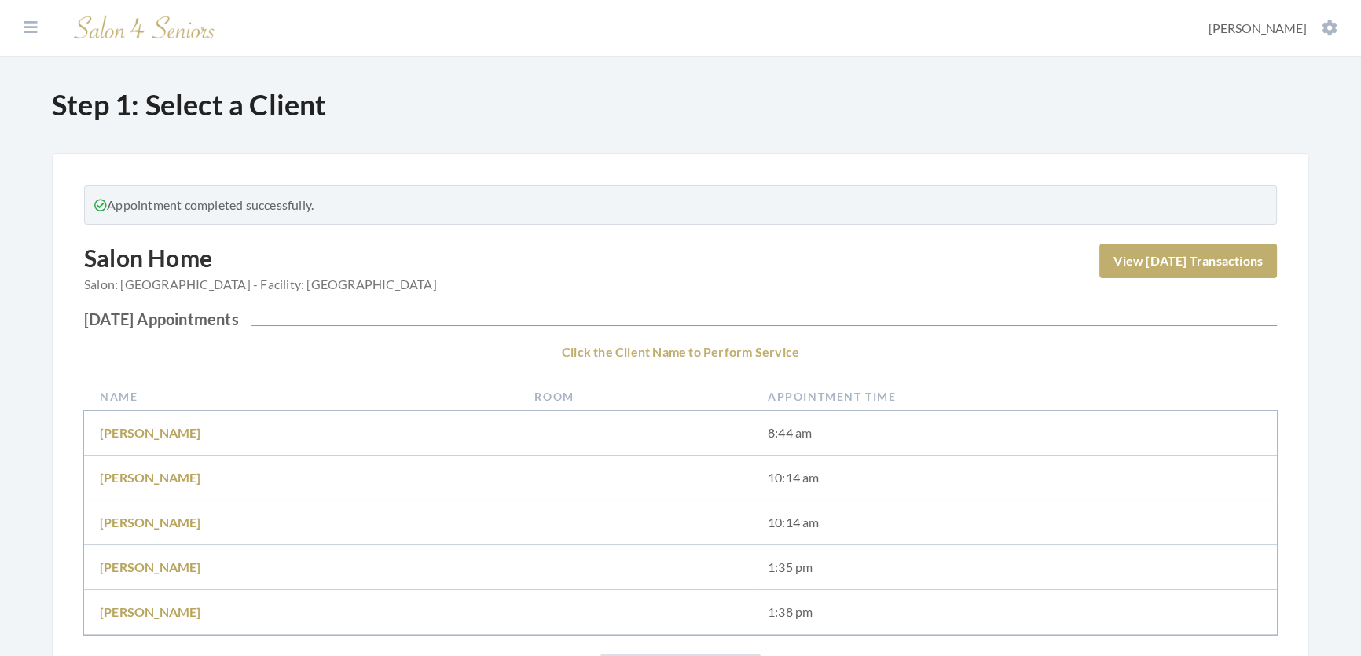
scroll to position [285, 0]
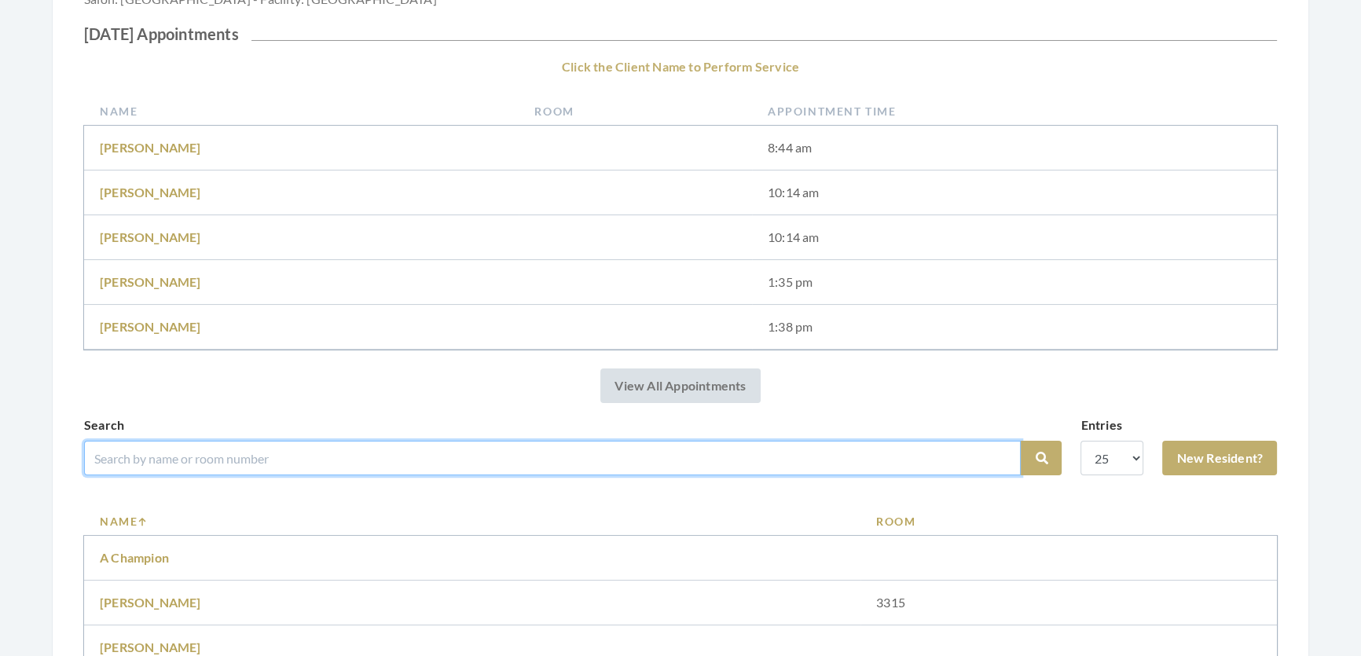
click at [314, 466] on input "search" at bounding box center [552, 458] width 936 height 35
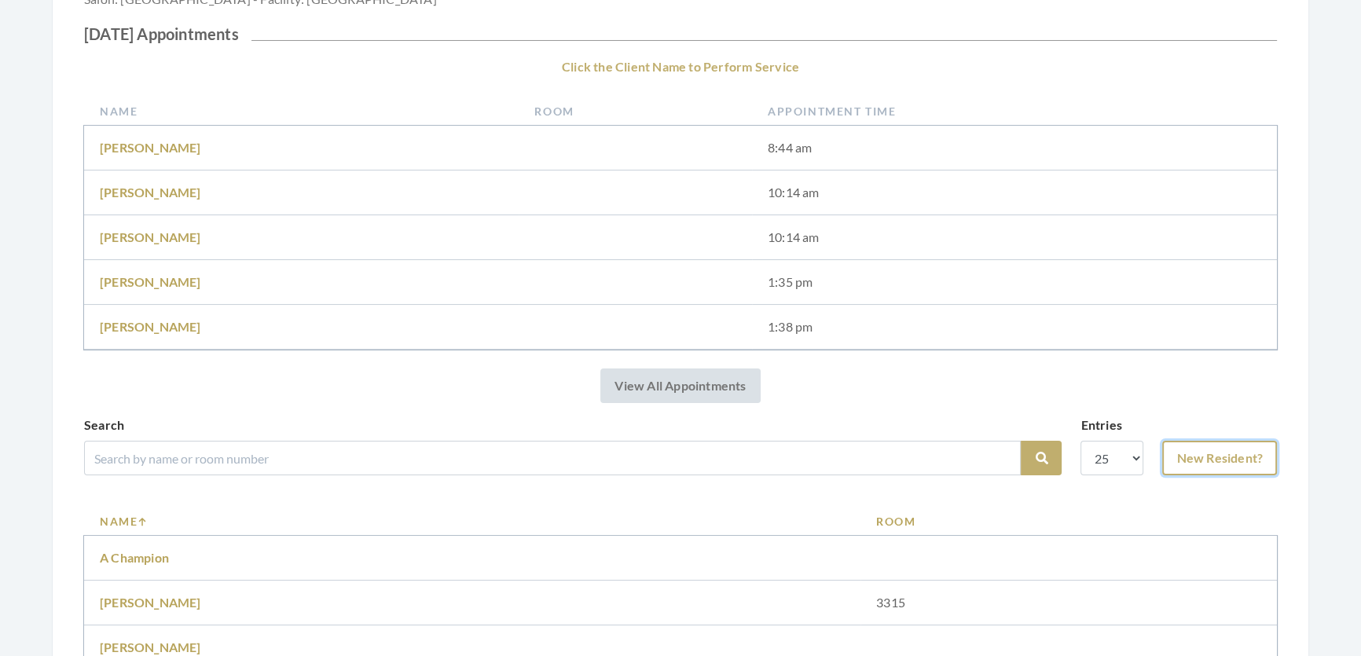
click at [1231, 475] on link "New Resident?" at bounding box center [1219, 458] width 115 height 35
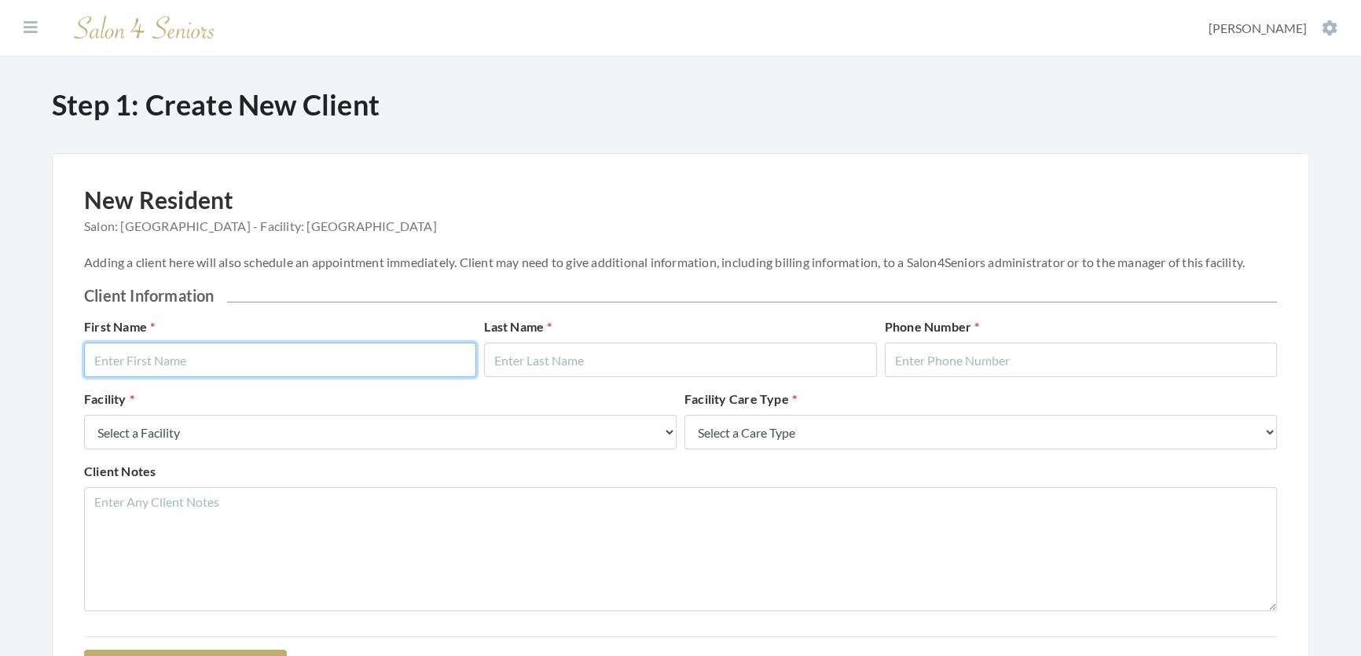
click at [414, 372] on input "text" at bounding box center [280, 360] width 392 height 35
type input "Mary"
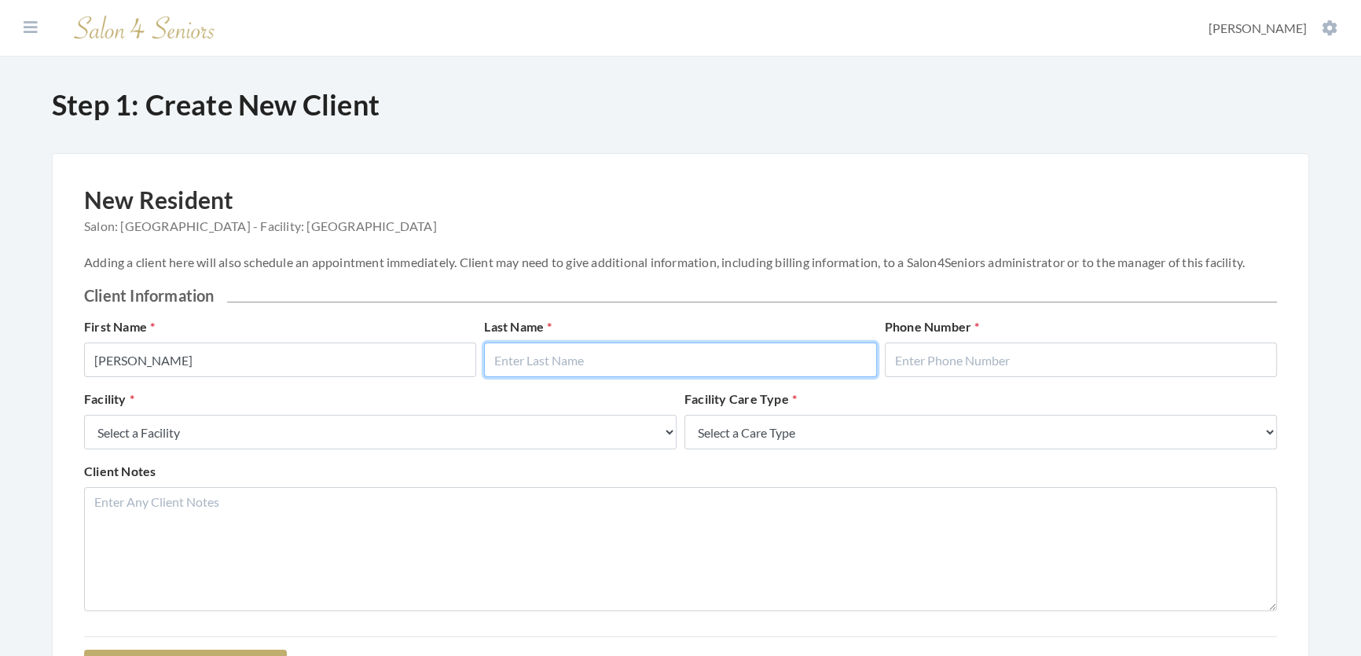
click at [621, 361] on input "text" at bounding box center [680, 360] width 392 height 35
type input "Jackson"
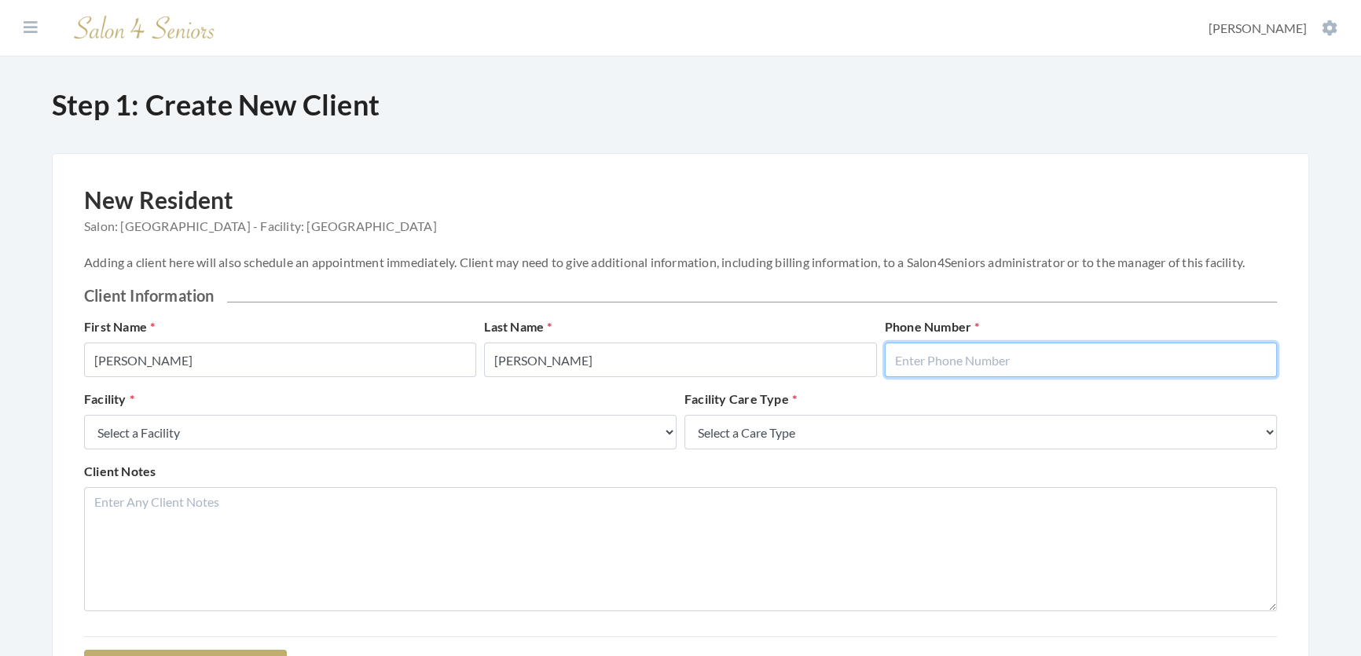
click at [949, 377] on input "text" at bounding box center [1081, 360] width 392 height 35
type input "2058654219"
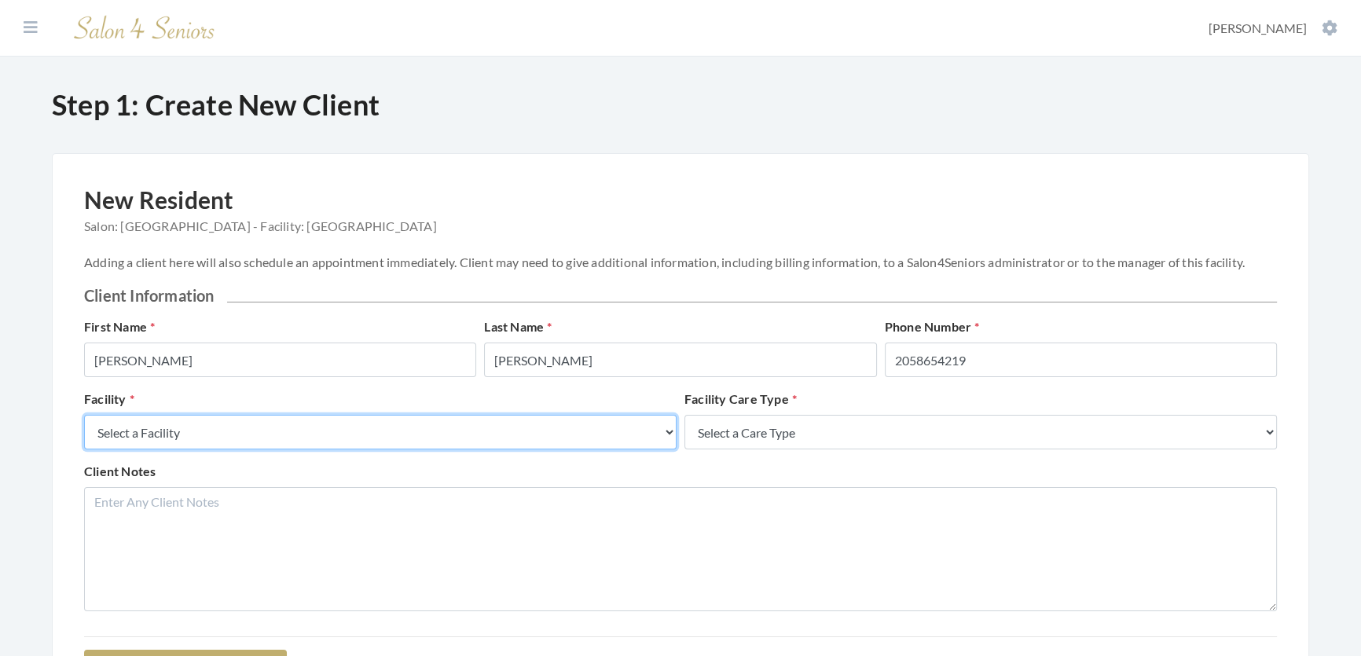
click at [606, 449] on select "Select a Facility Creekside at Three Rivers Brookdale Jones Farm Merrill Garden…" at bounding box center [380, 432] width 592 height 35
select select "27"
click at [84, 431] on select "Select a Facility Creekside at Three Rivers Brookdale Jones Farm Merrill Garden…" at bounding box center [380, 432] width 592 height 35
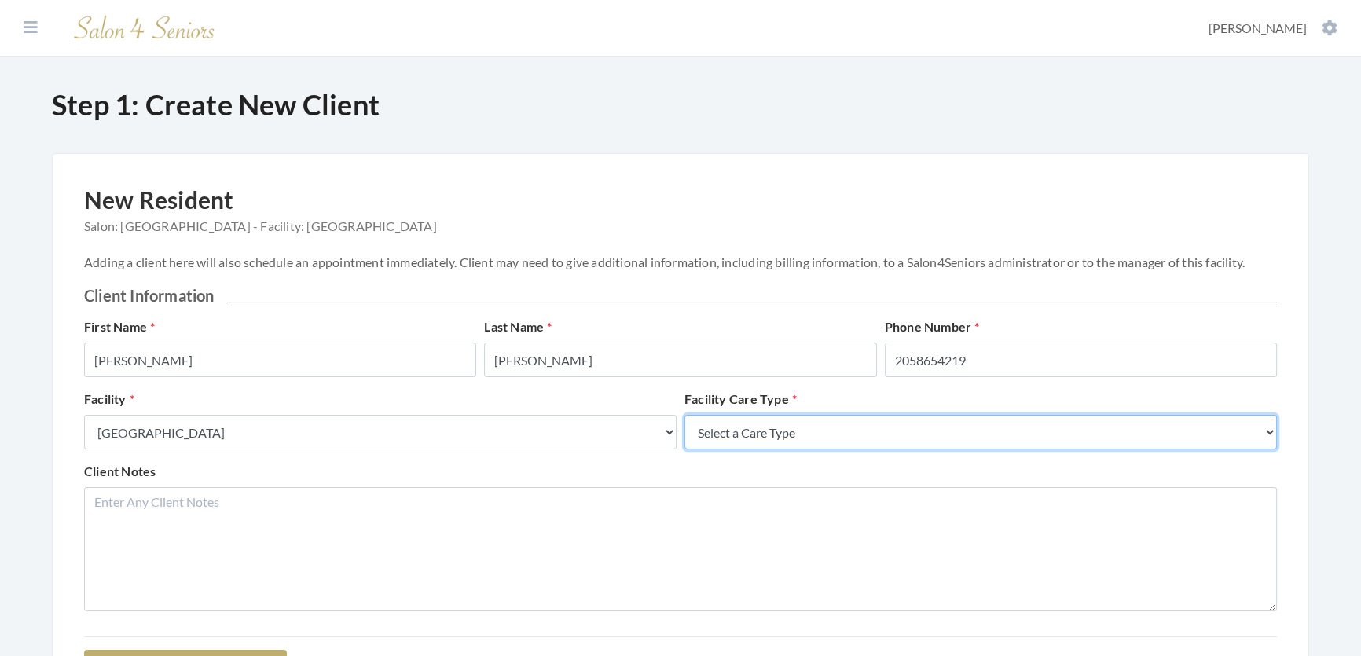
click at [812, 449] on select "Select a Care Type Nursing Home Rehab Memory Care Assisted Living Independent L…" at bounding box center [980, 432] width 592 height 35
select select "2"
click at [684, 431] on select "Select a Care Type Nursing Home Rehab Memory Care Assisted Living Independent L…" at bounding box center [980, 432] width 592 height 35
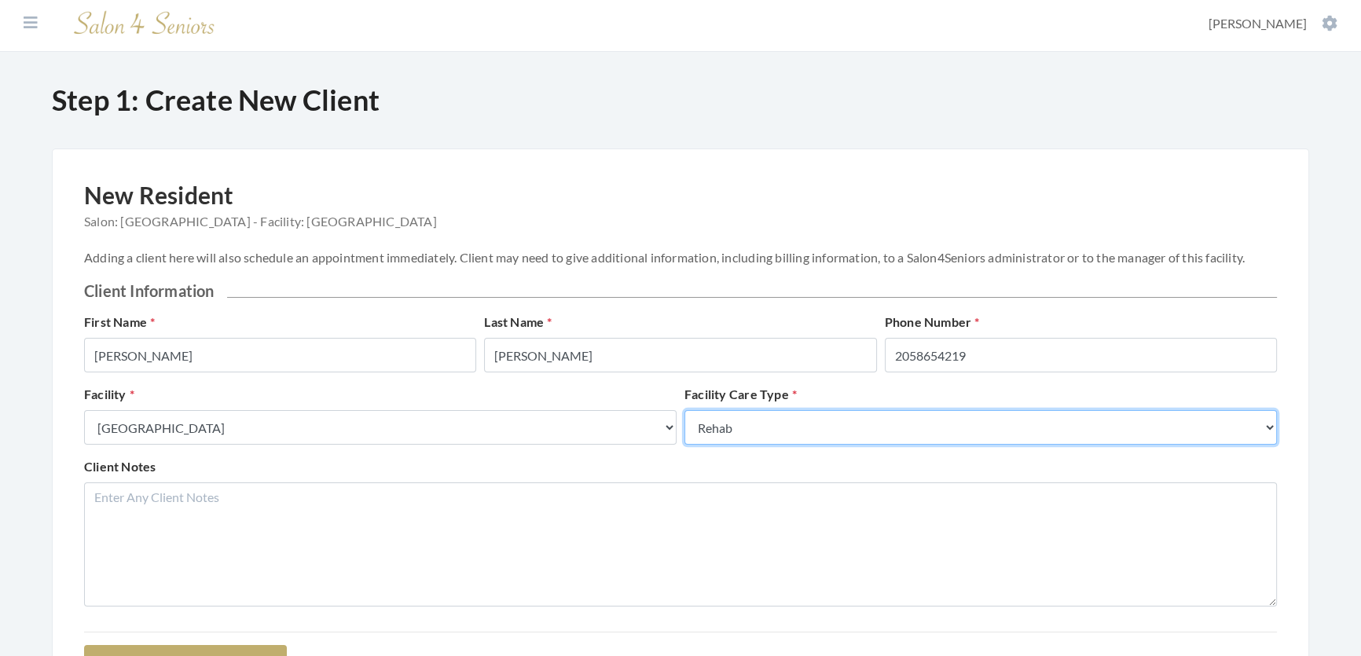
scroll to position [198, 0]
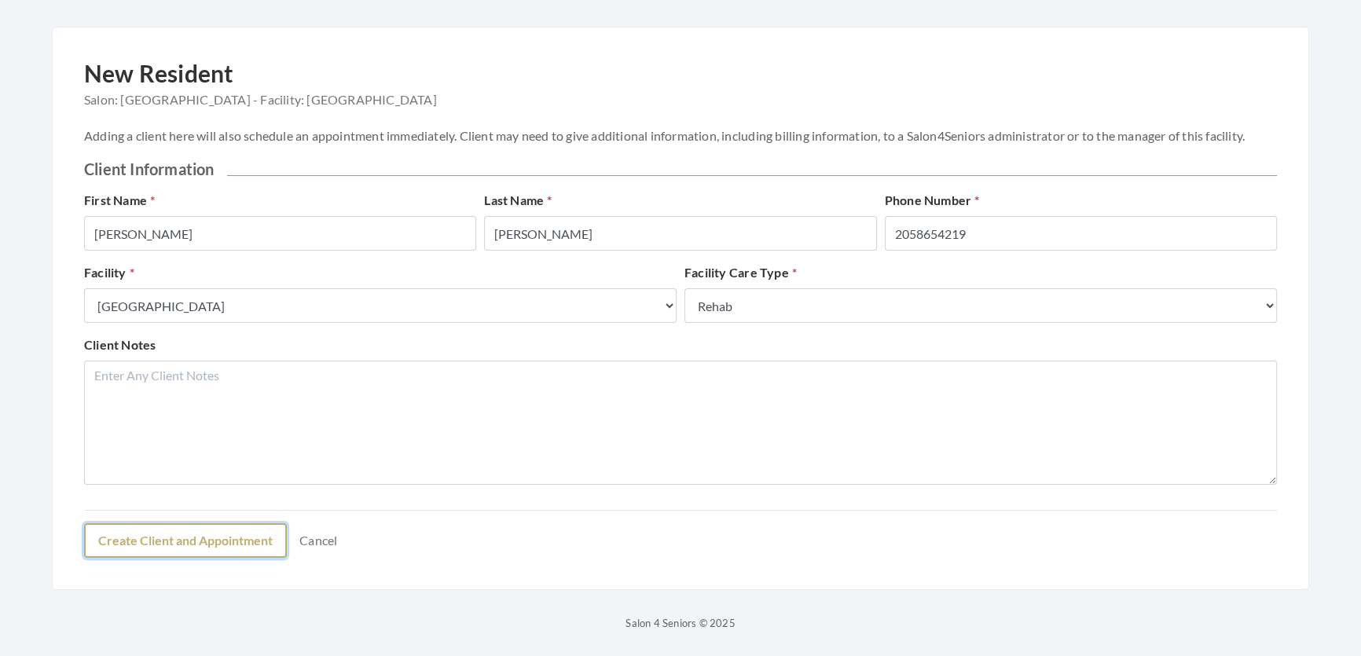
click at [172, 523] on button "Create Client and Appointment" at bounding box center [185, 540] width 203 height 35
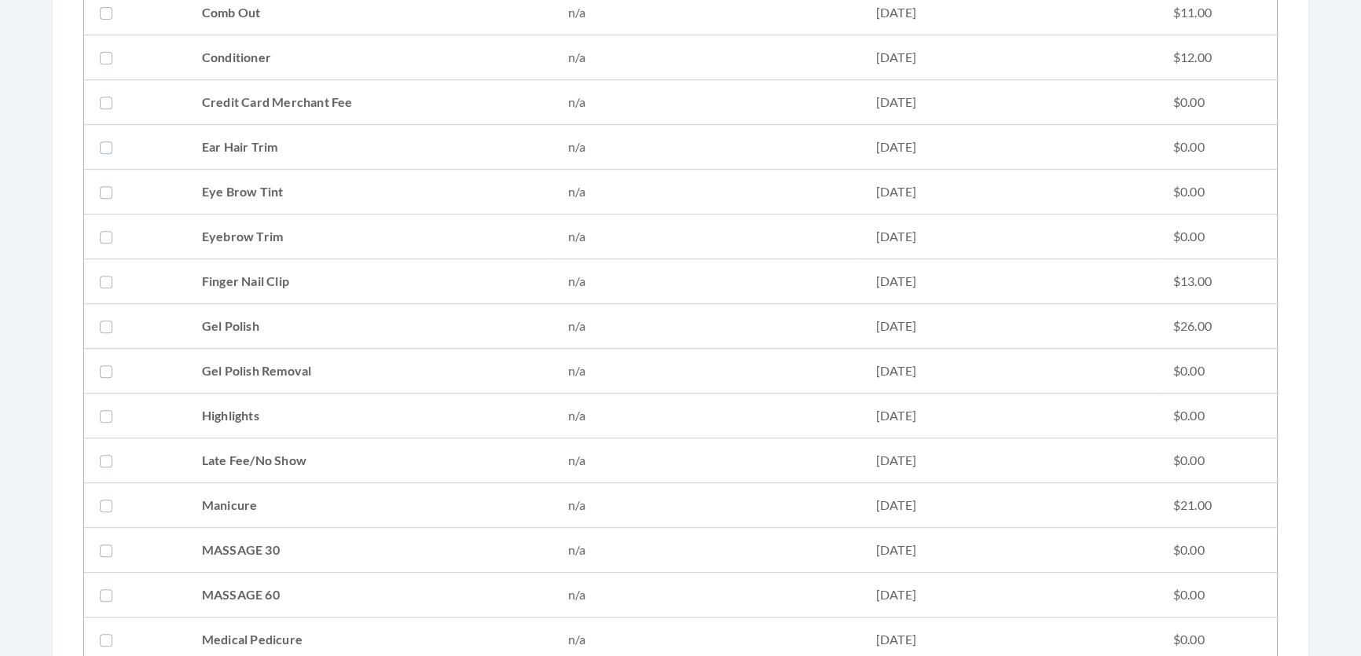
scroll to position [928, 0]
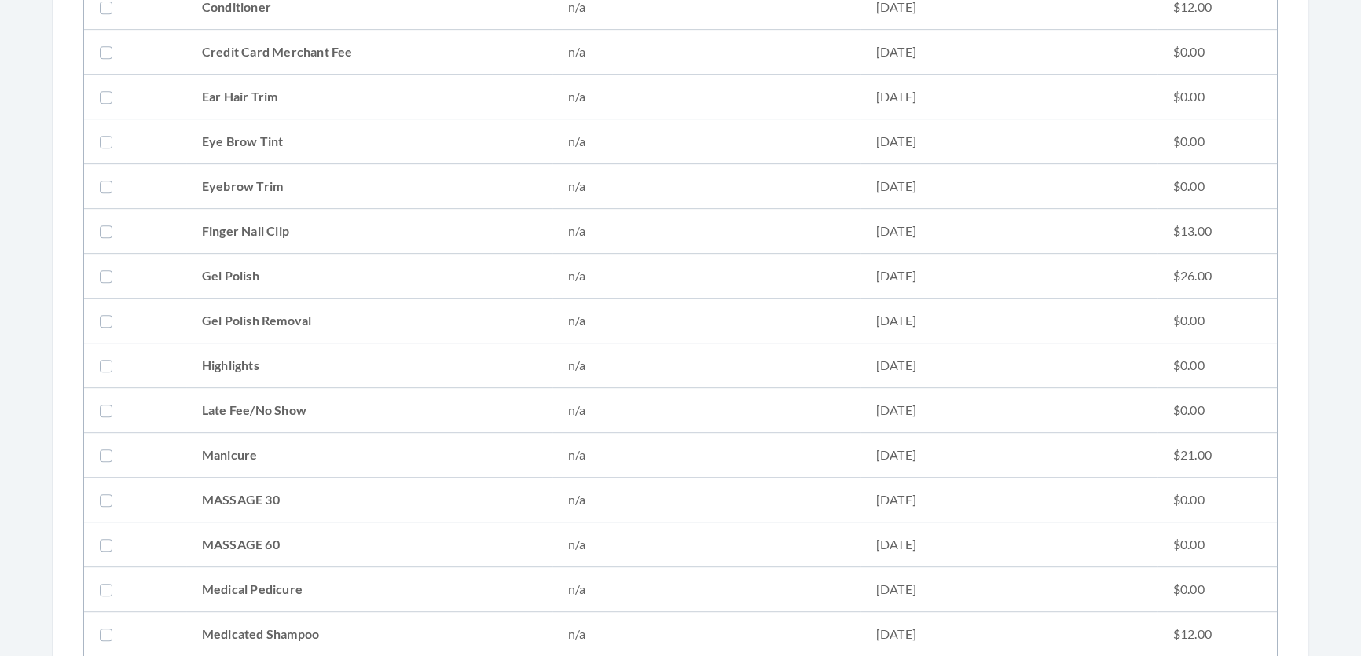
click at [277, 7] on td "Conditioner" at bounding box center [369, 7] width 366 height 45
checkbox input "true"
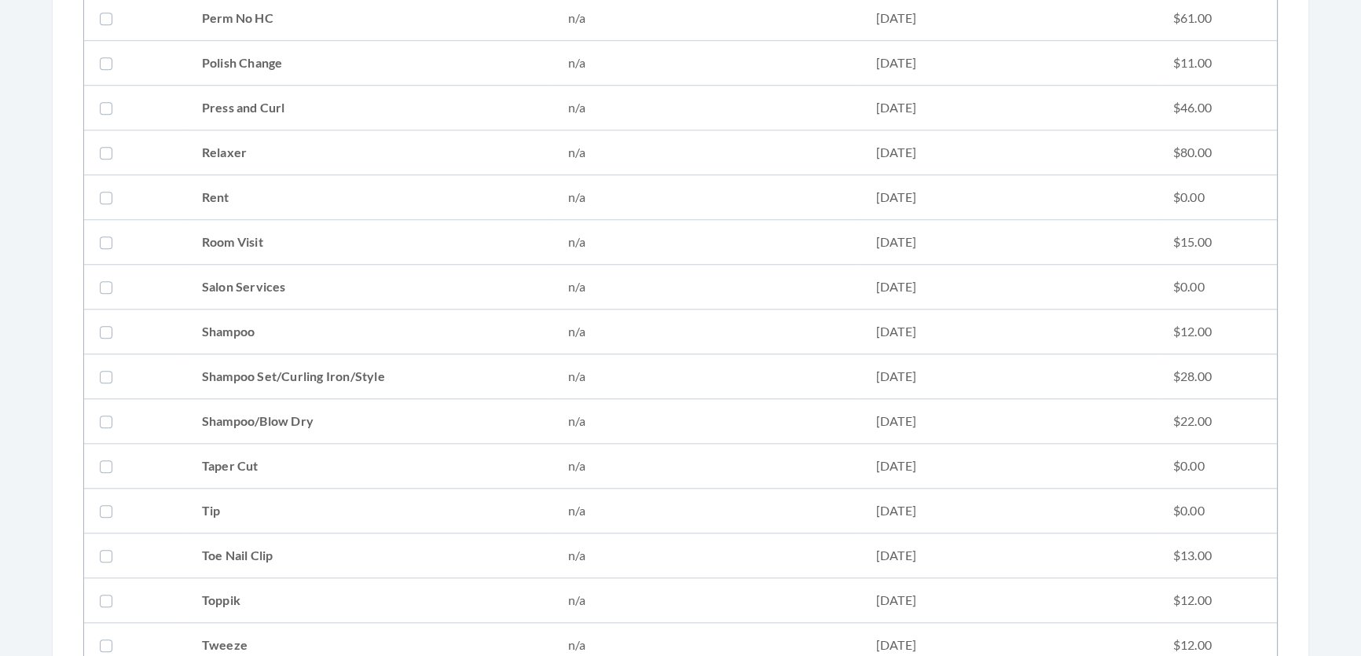
scroll to position [1856, 0]
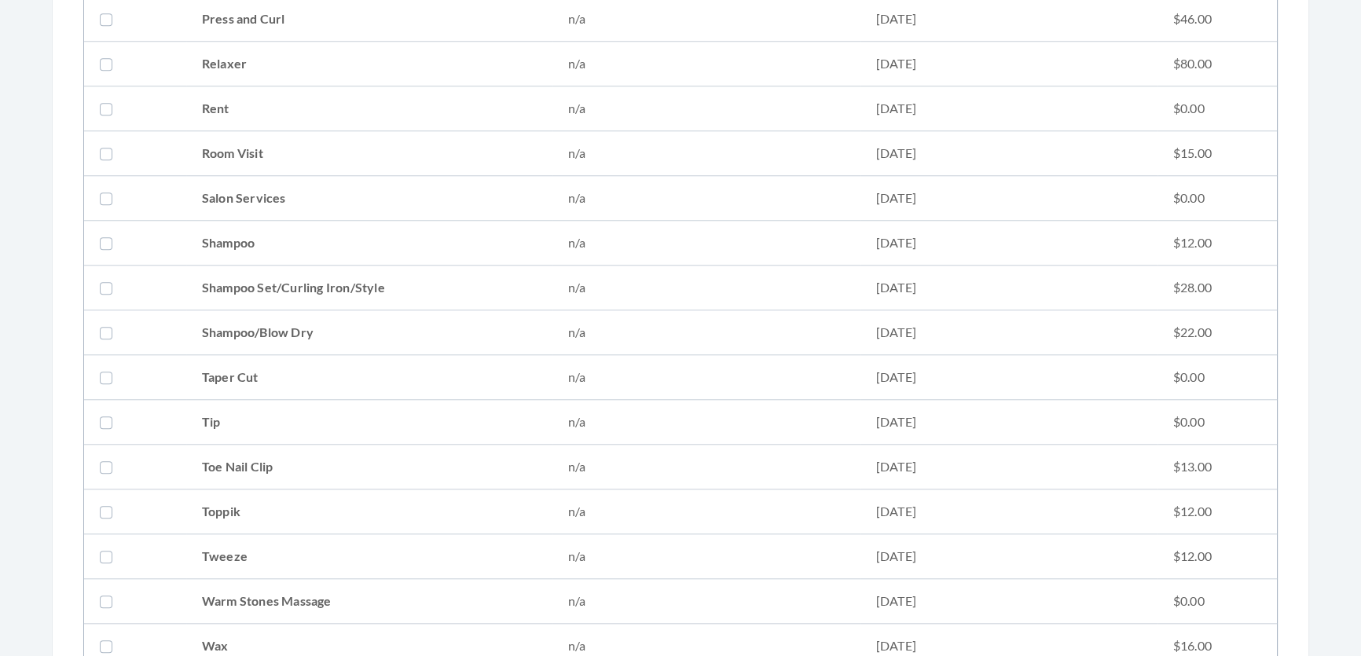
click at [326, 269] on td "Shampoo Set/Curling Iron/Style" at bounding box center [369, 288] width 366 height 45
checkbox input "true"
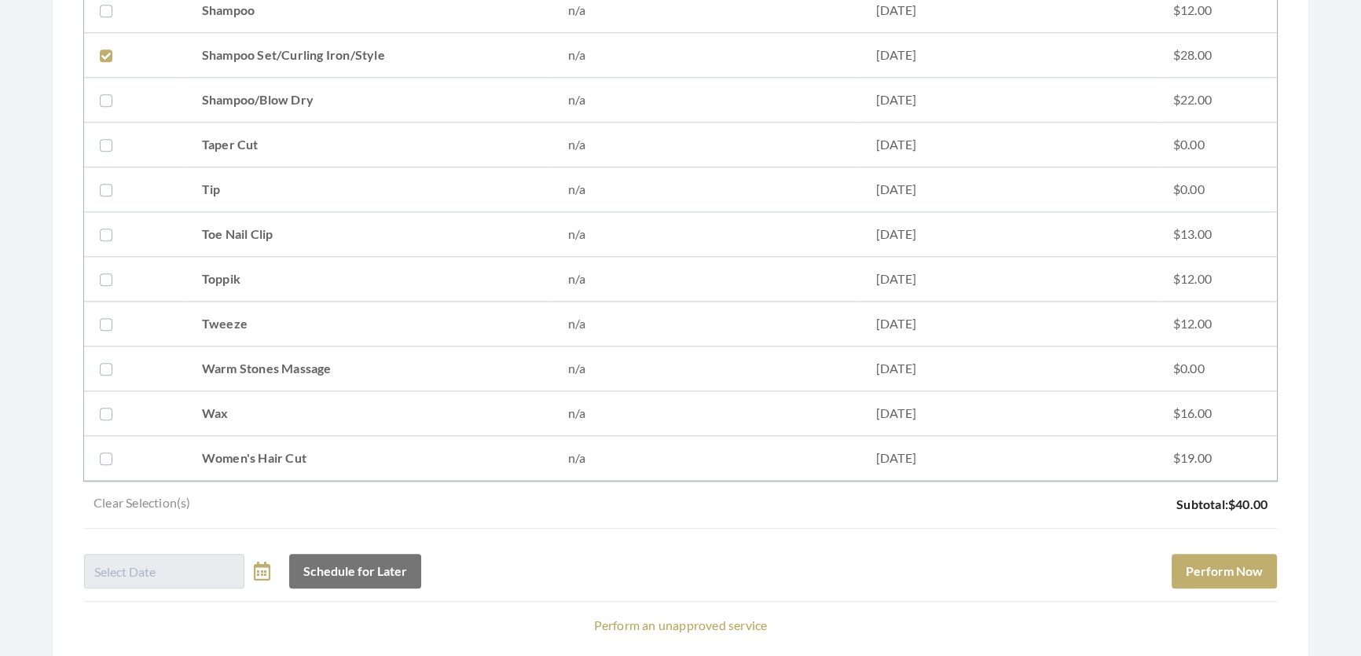
scroll to position [2200, 0]
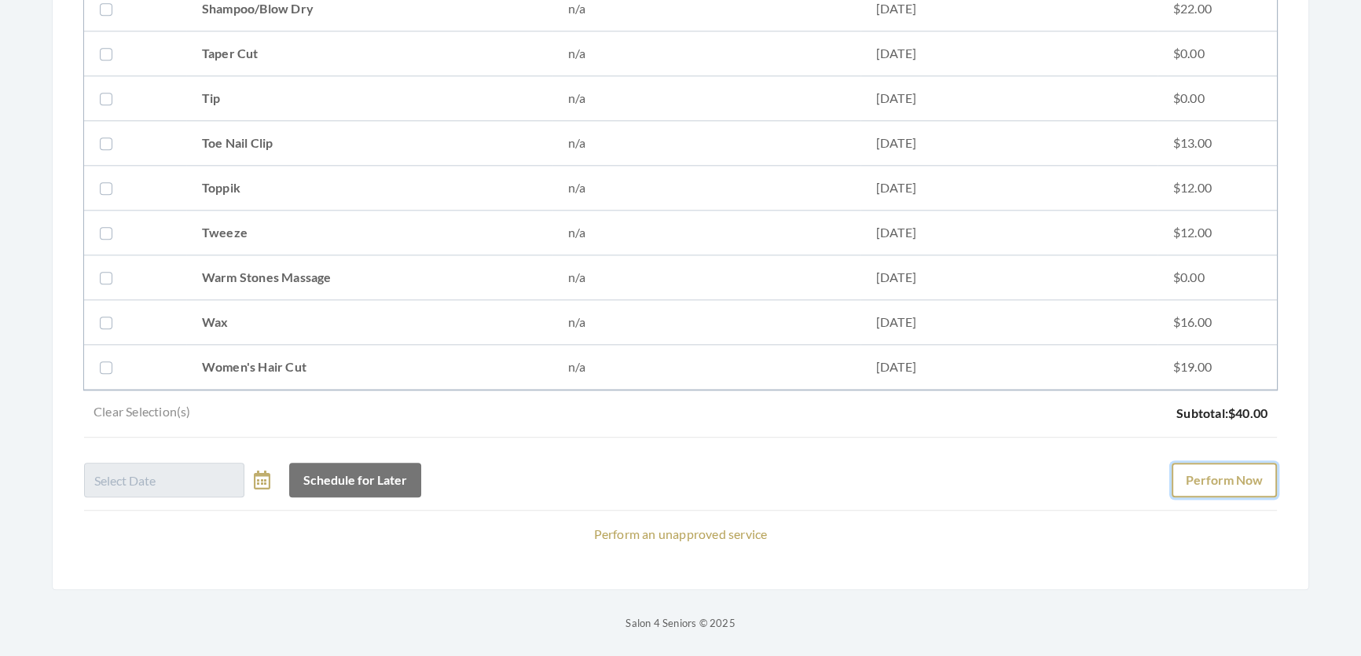
click at [1171, 463] on button "Perform Now" at bounding box center [1223, 480] width 105 height 35
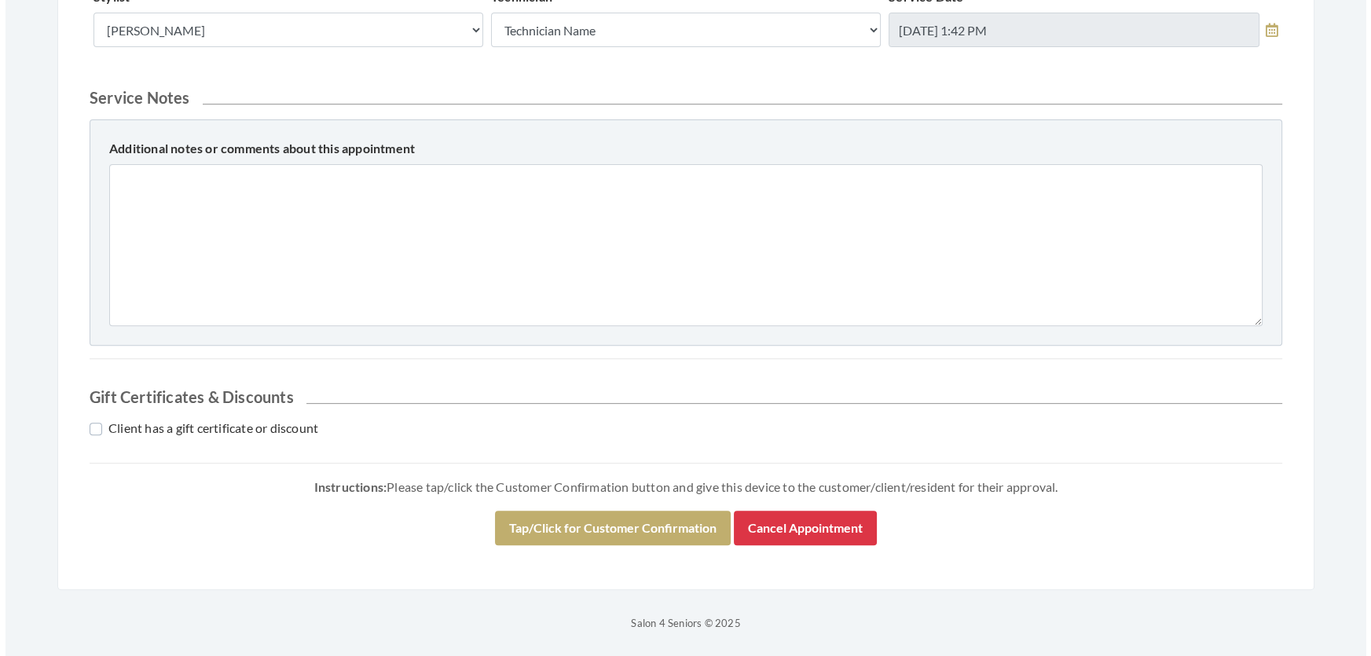
scroll to position [717, 0]
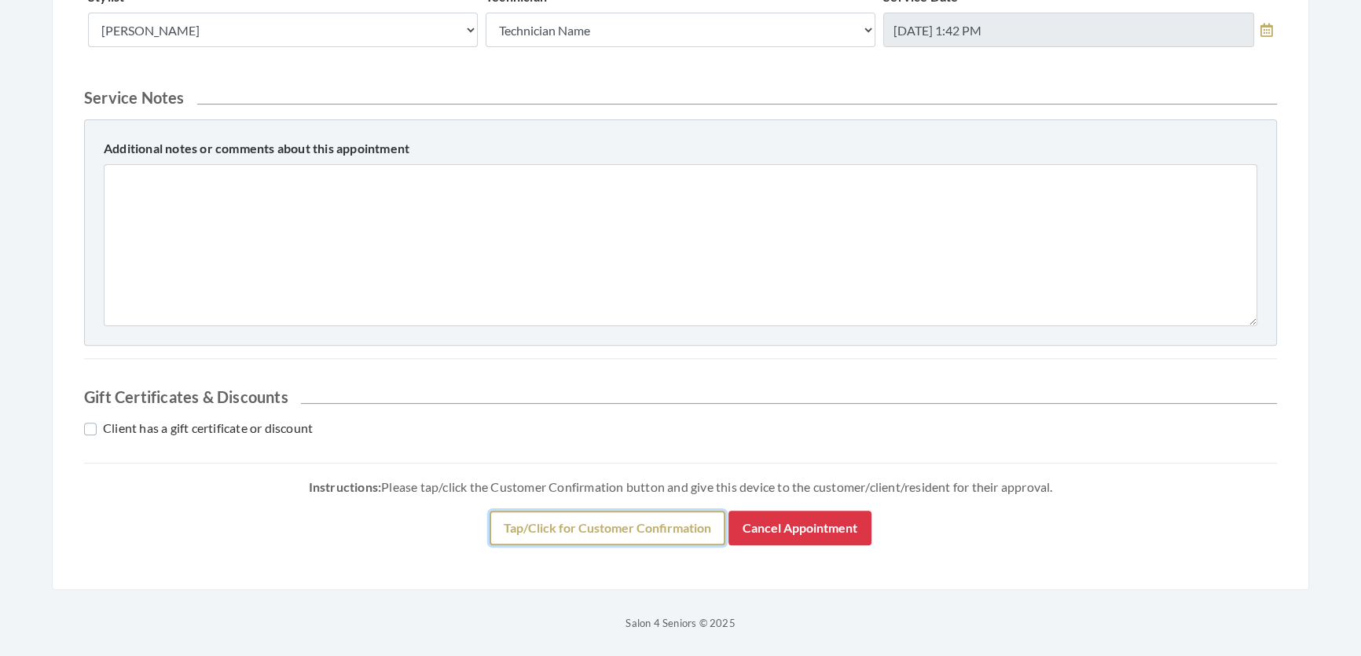
click at [660, 526] on button "Tap/Click for Customer Confirmation" at bounding box center [607, 528] width 236 height 35
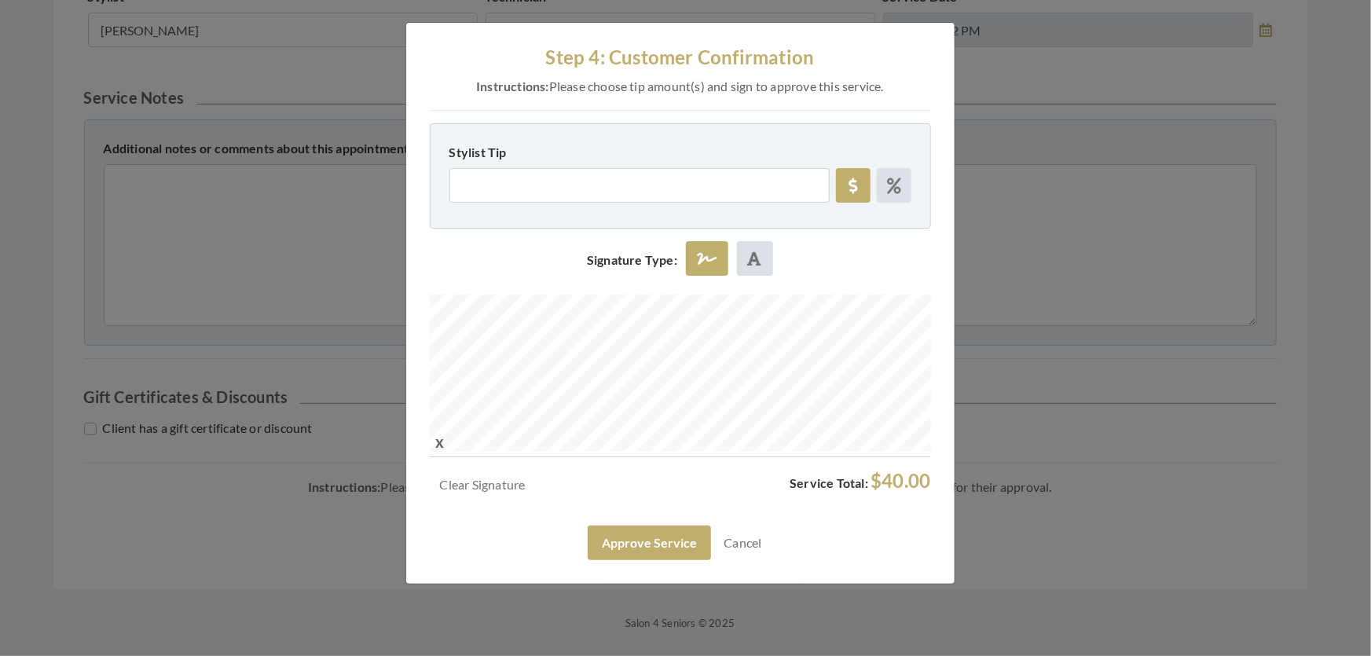
click at [638, 560] on div "Clear Signature Service Total: $40.00 Approve Service Cancel" at bounding box center [680, 515] width 501 height 90
click at [638, 560] on button "Approve Service" at bounding box center [649, 543] width 123 height 35
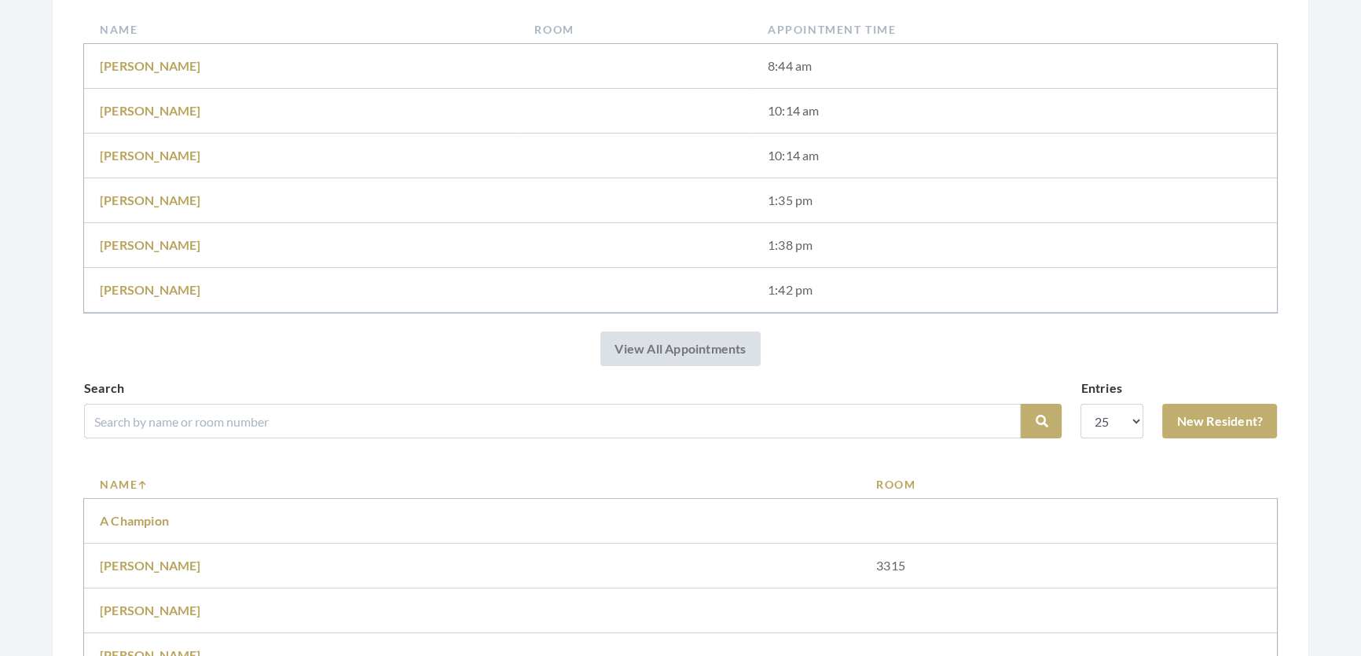
scroll to position [500, 0]
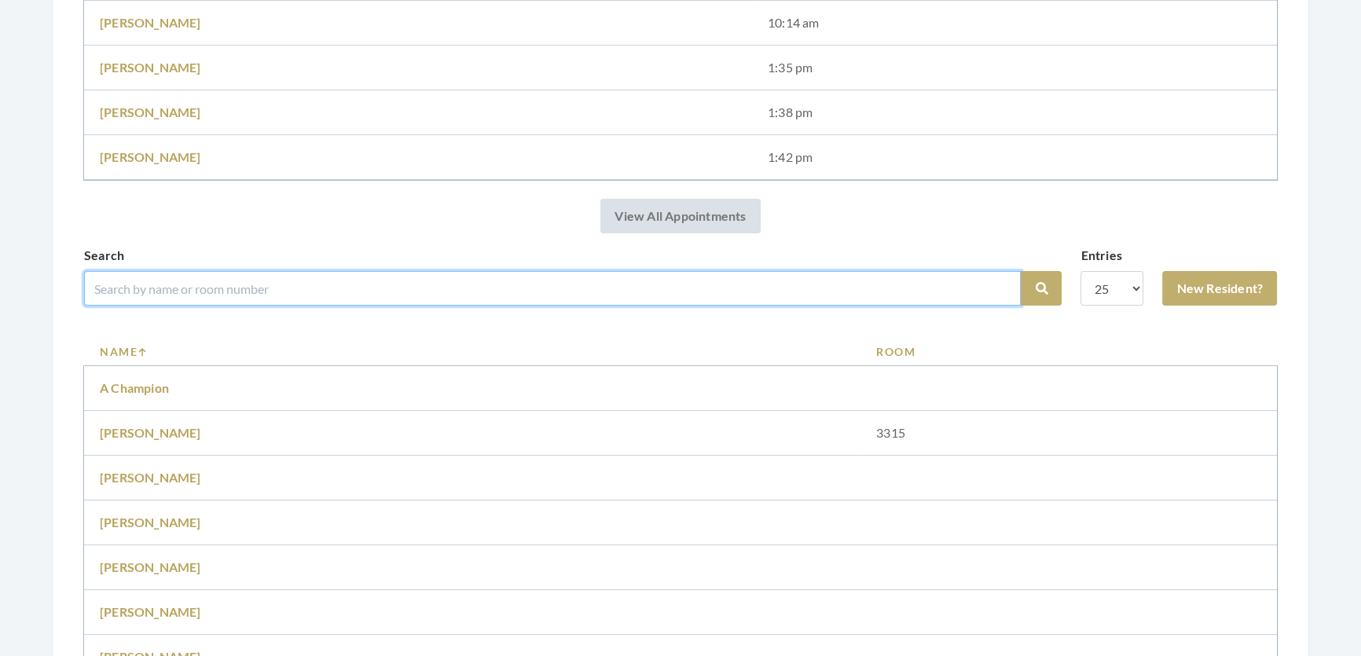
click at [493, 306] on input "search" at bounding box center [552, 288] width 936 height 35
type input "[PERSON_NAME]"
click at [1020, 271] on button "Search" at bounding box center [1040, 288] width 41 height 35
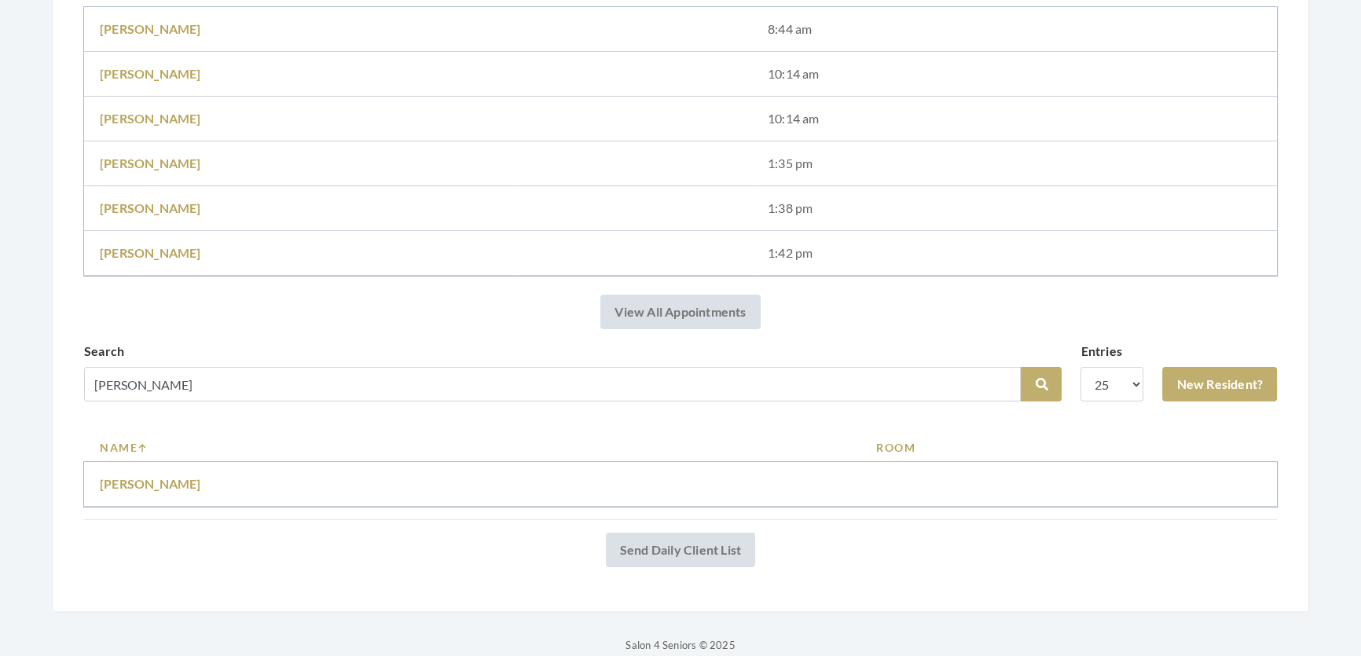
scroll to position [405, 0]
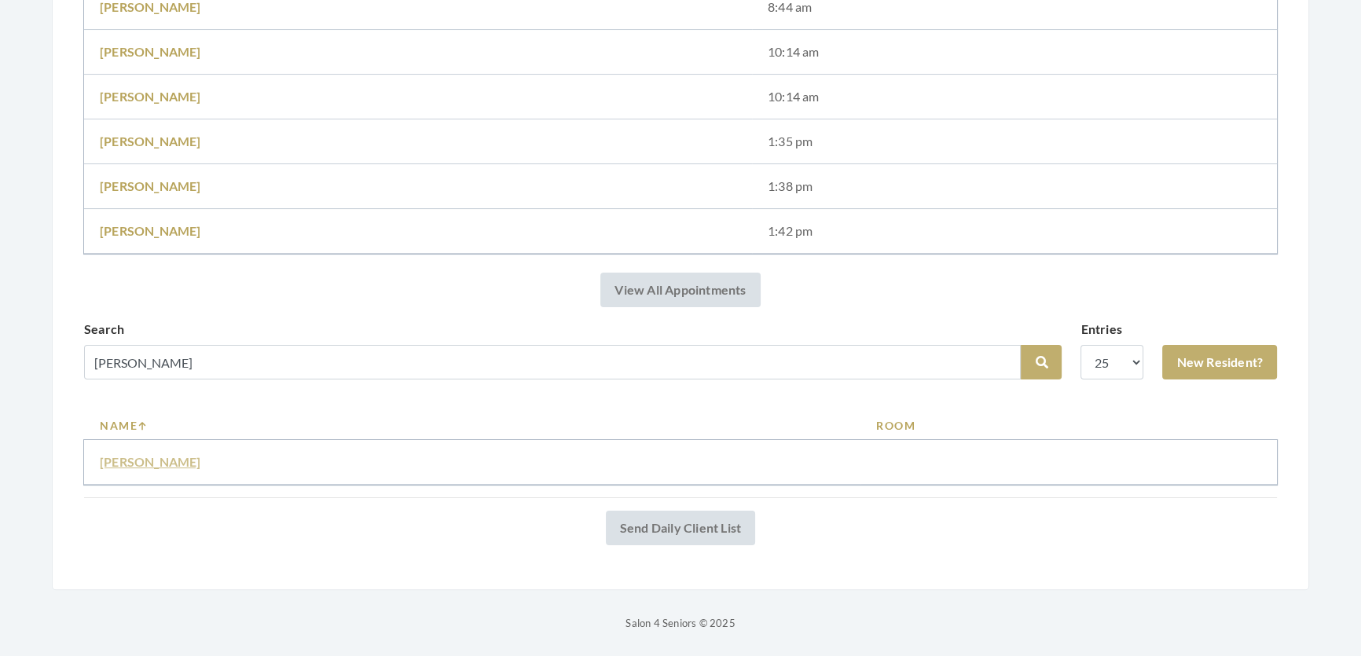
click at [119, 454] on link "[PERSON_NAME]" at bounding box center [150, 461] width 101 height 15
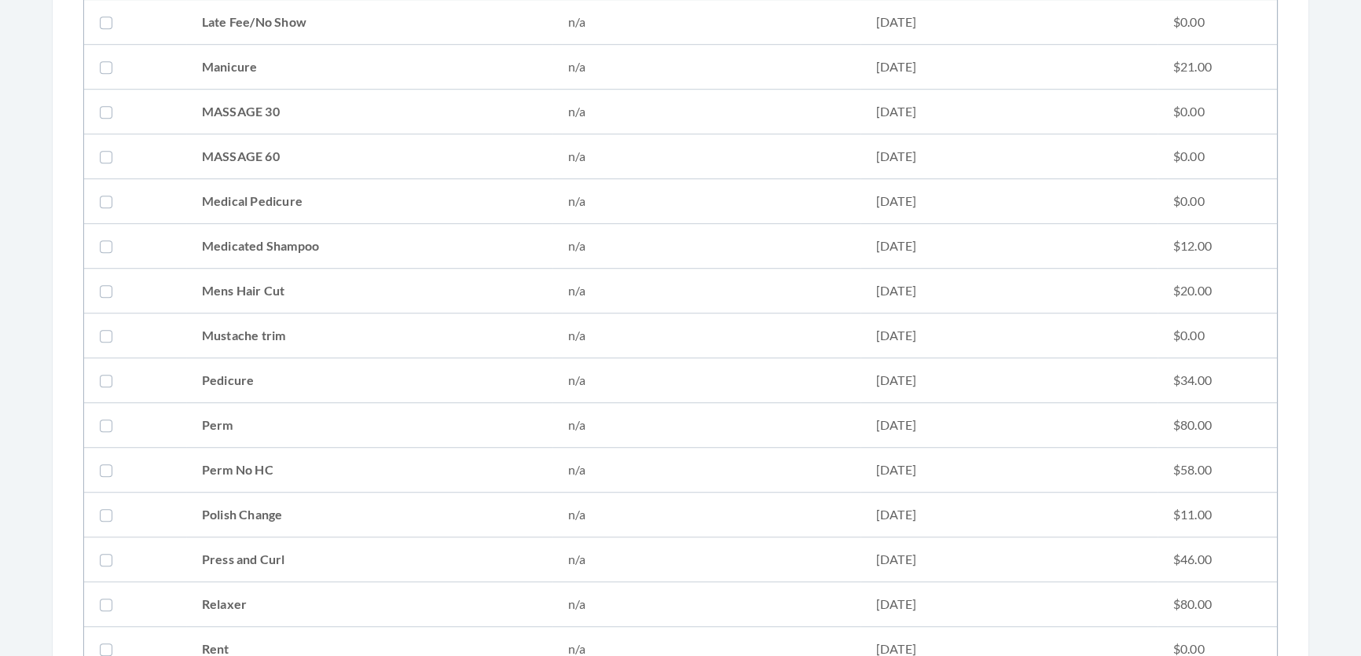
scroll to position [1713, 0]
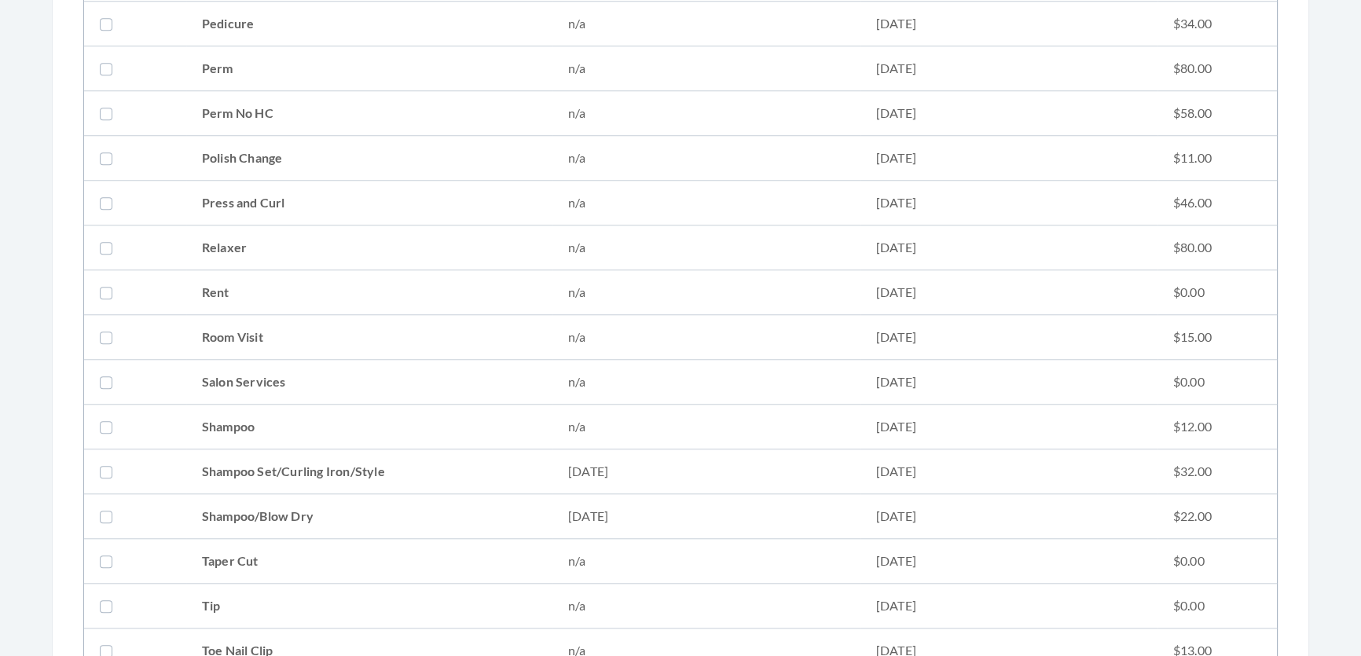
click at [228, 524] on td "Shampoo/Blow Dry" at bounding box center [369, 516] width 366 height 45
checkbox input "true"
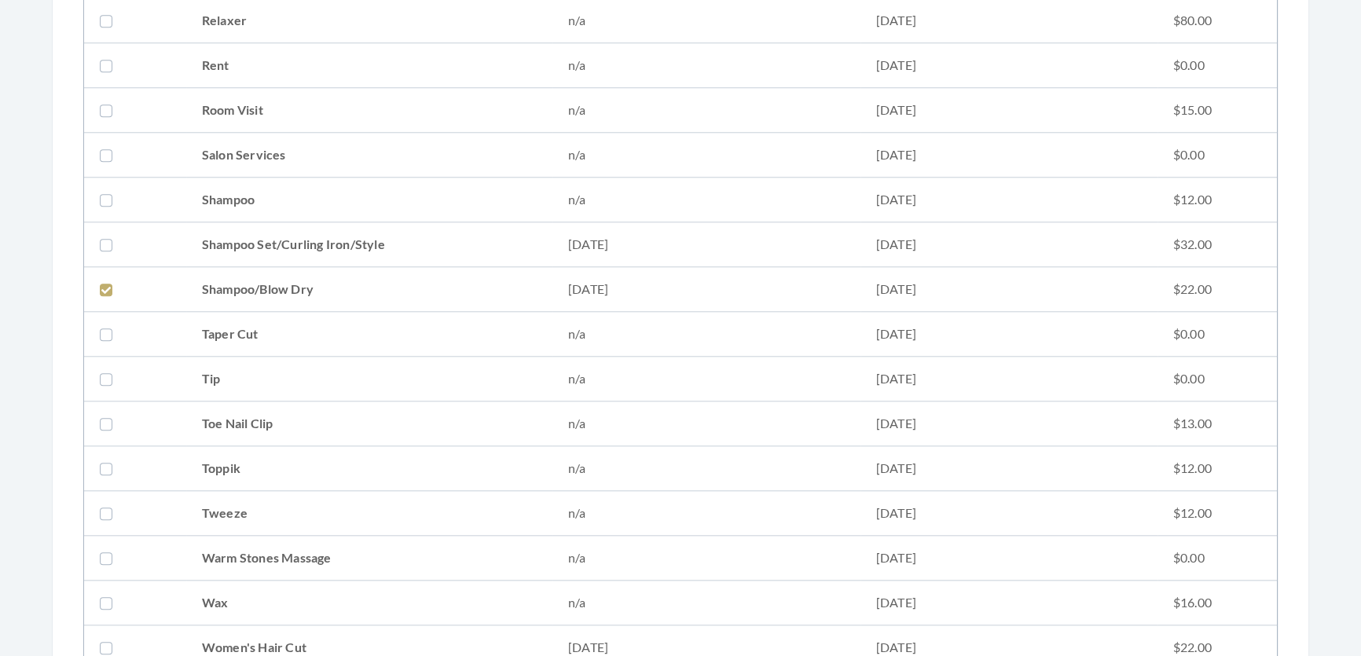
scroll to position [2071, 0]
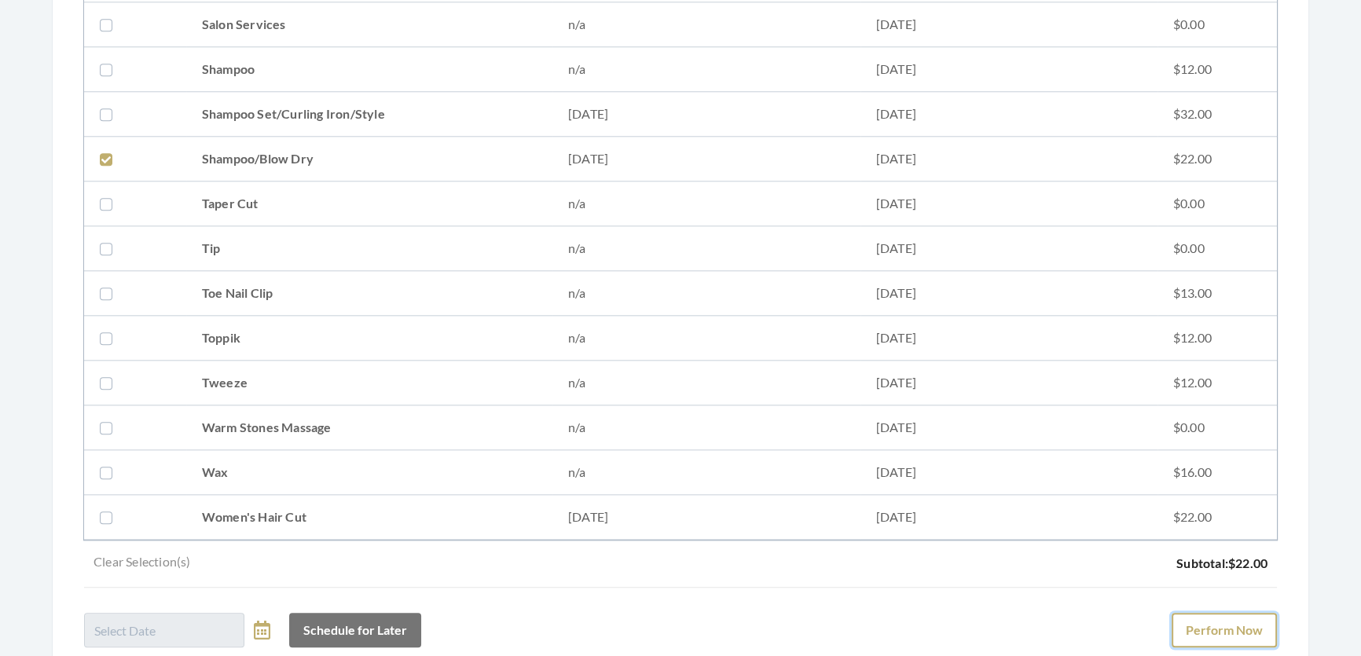
click at [1268, 631] on button "Perform Now" at bounding box center [1223, 630] width 105 height 35
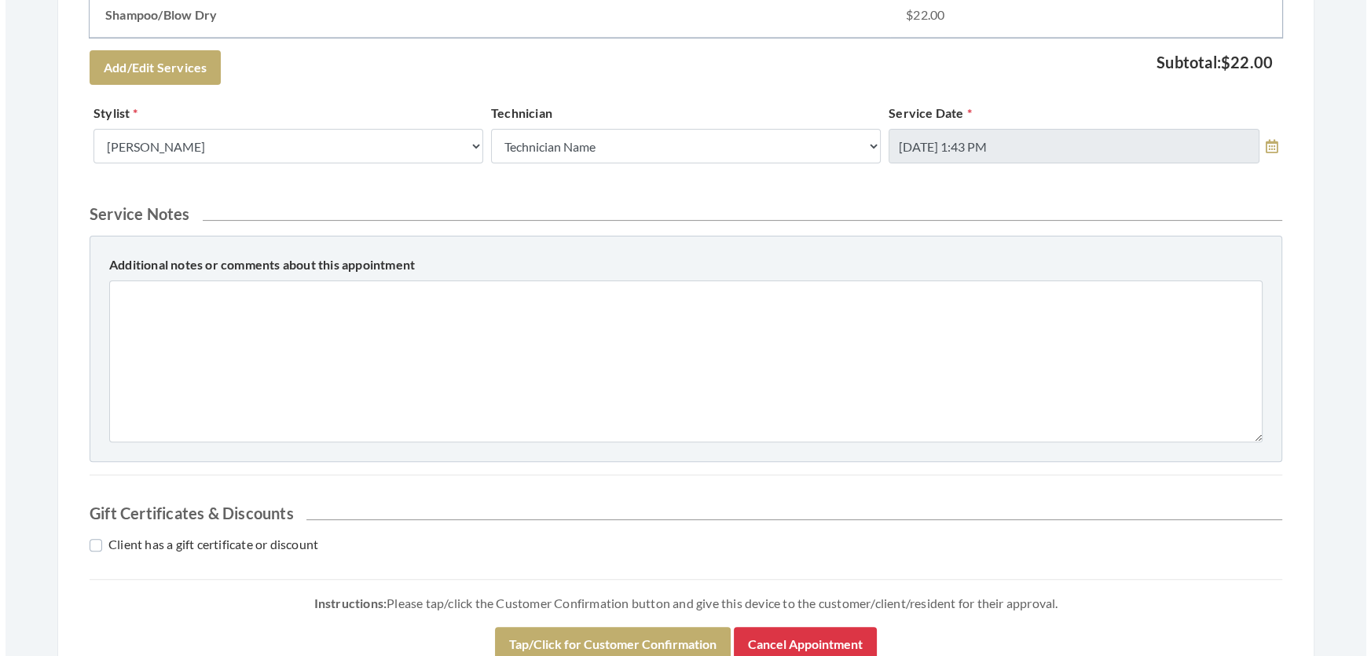
scroll to position [775, 0]
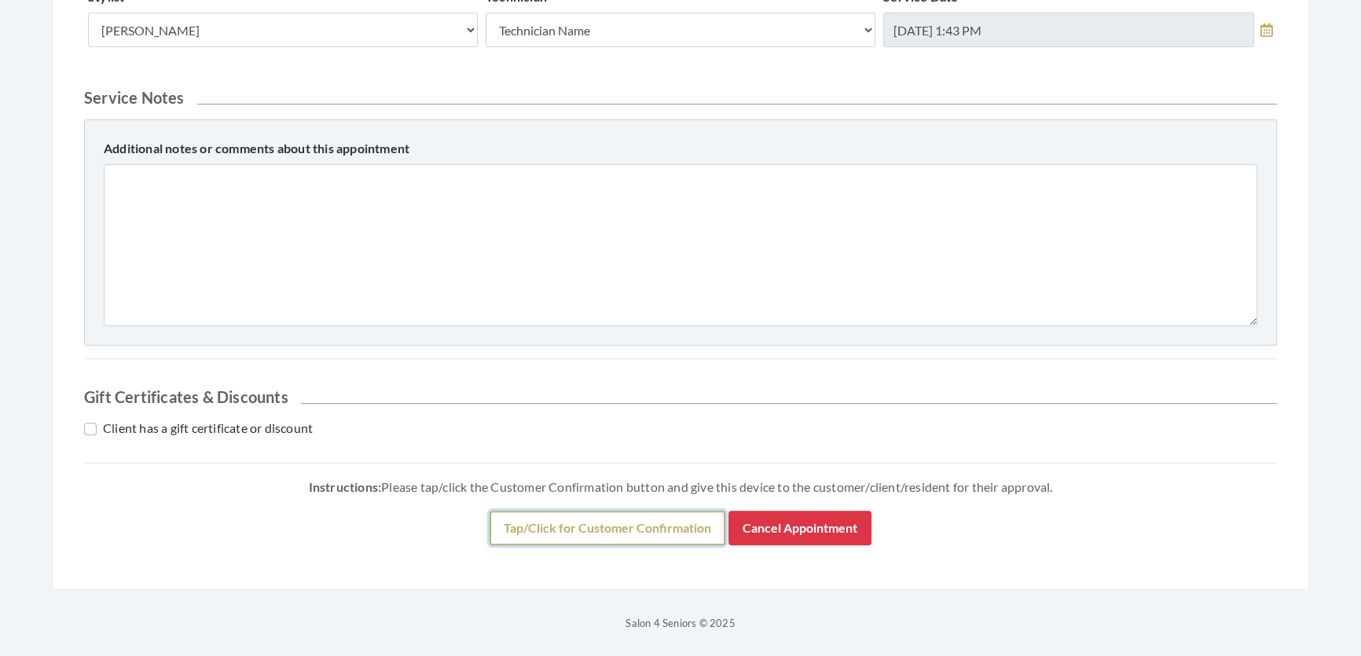
click at [640, 526] on button "Tap/Click for Customer Confirmation" at bounding box center [607, 528] width 236 height 35
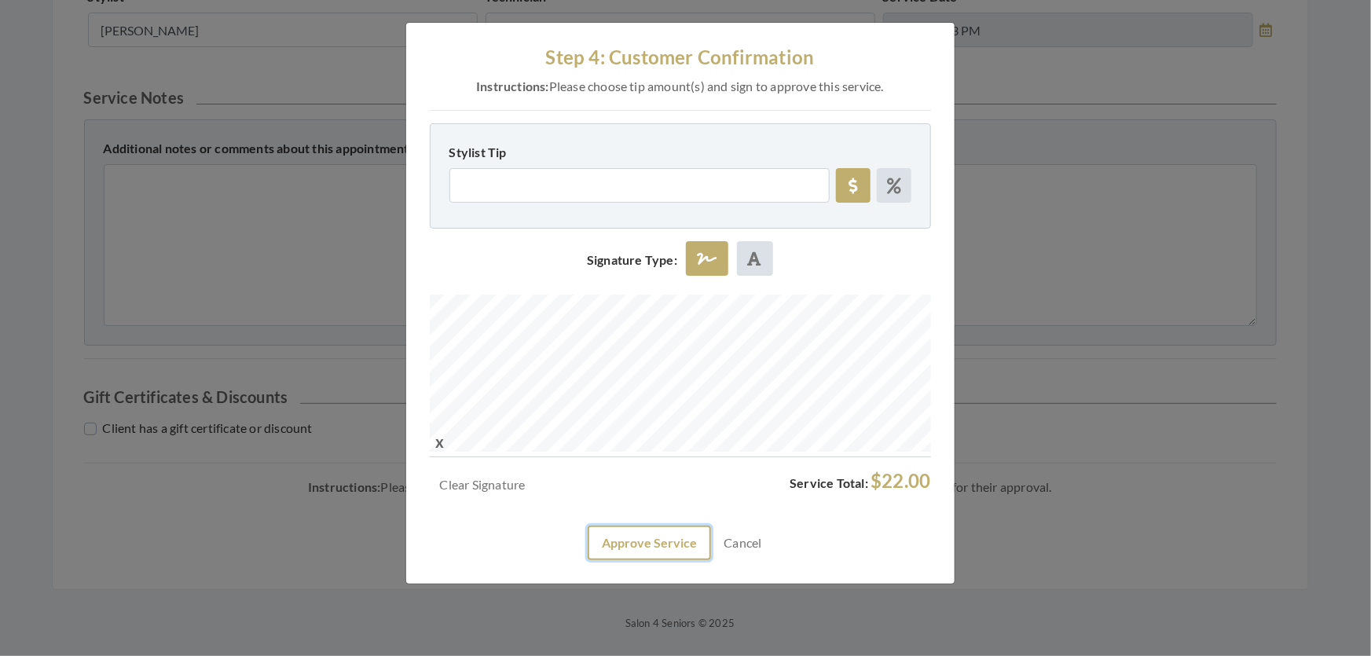
click at [683, 560] on button "Approve Service" at bounding box center [649, 543] width 123 height 35
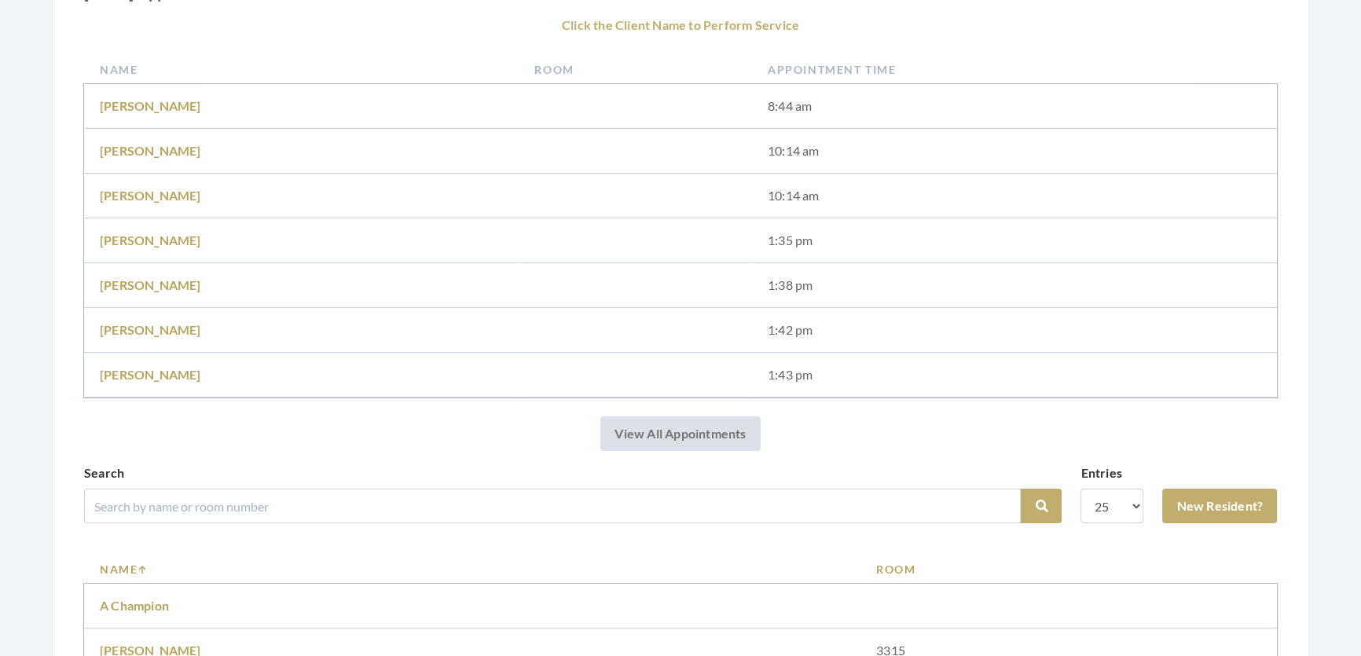
scroll to position [428, 0]
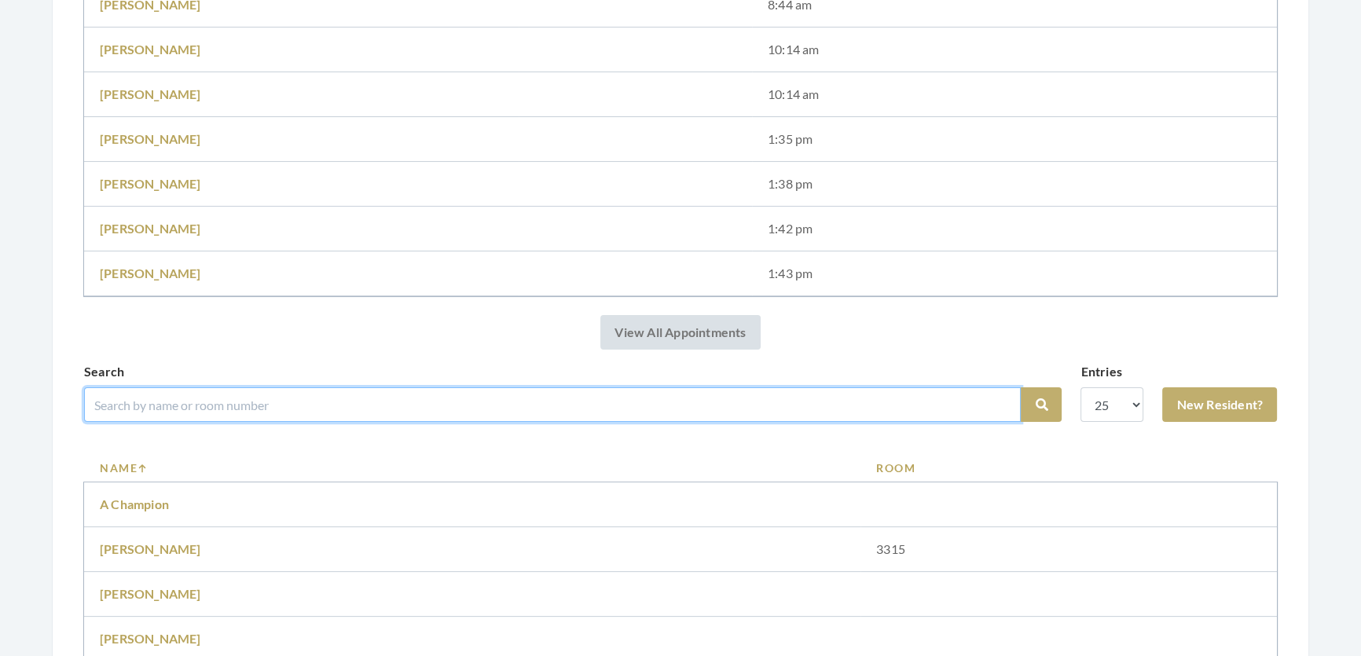
click at [284, 416] on input "search" at bounding box center [552, 404] width 936 height 35
type input "[PERSON_NAME]"
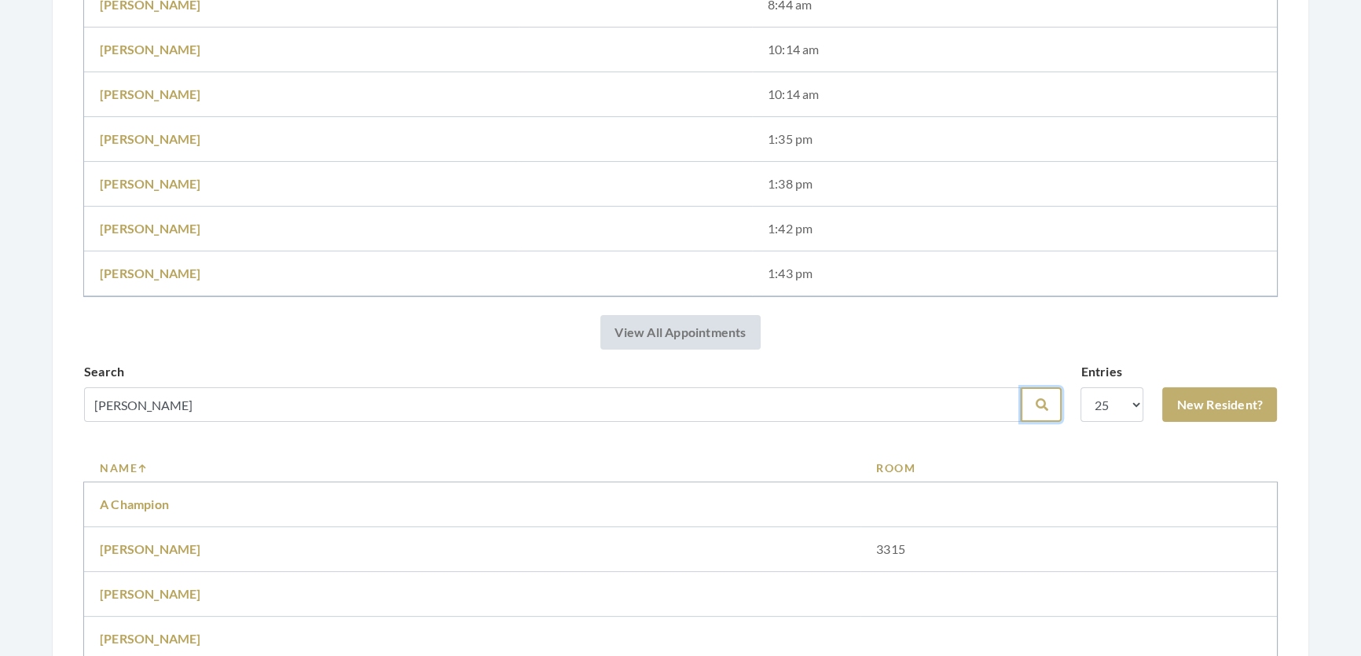
click at [1026, 422] on button "Search" at bounding box center [1040, 404] width 41 height 35
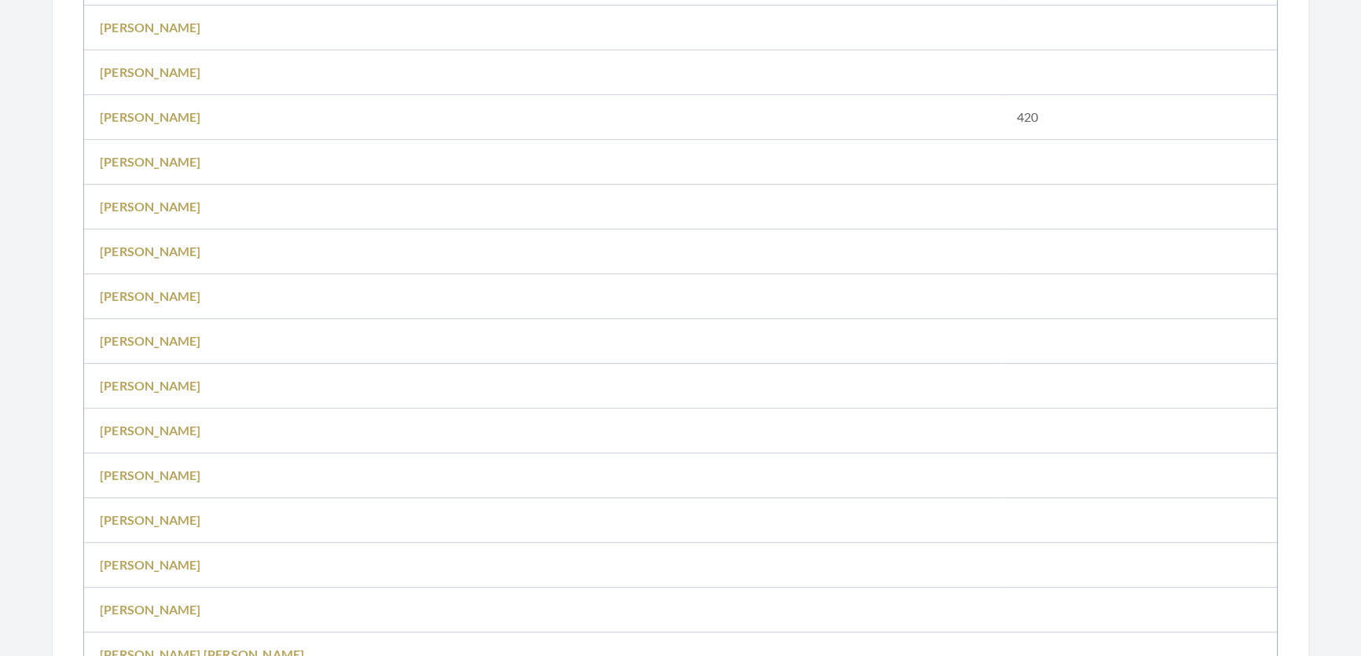
scroll to position [428, 0]
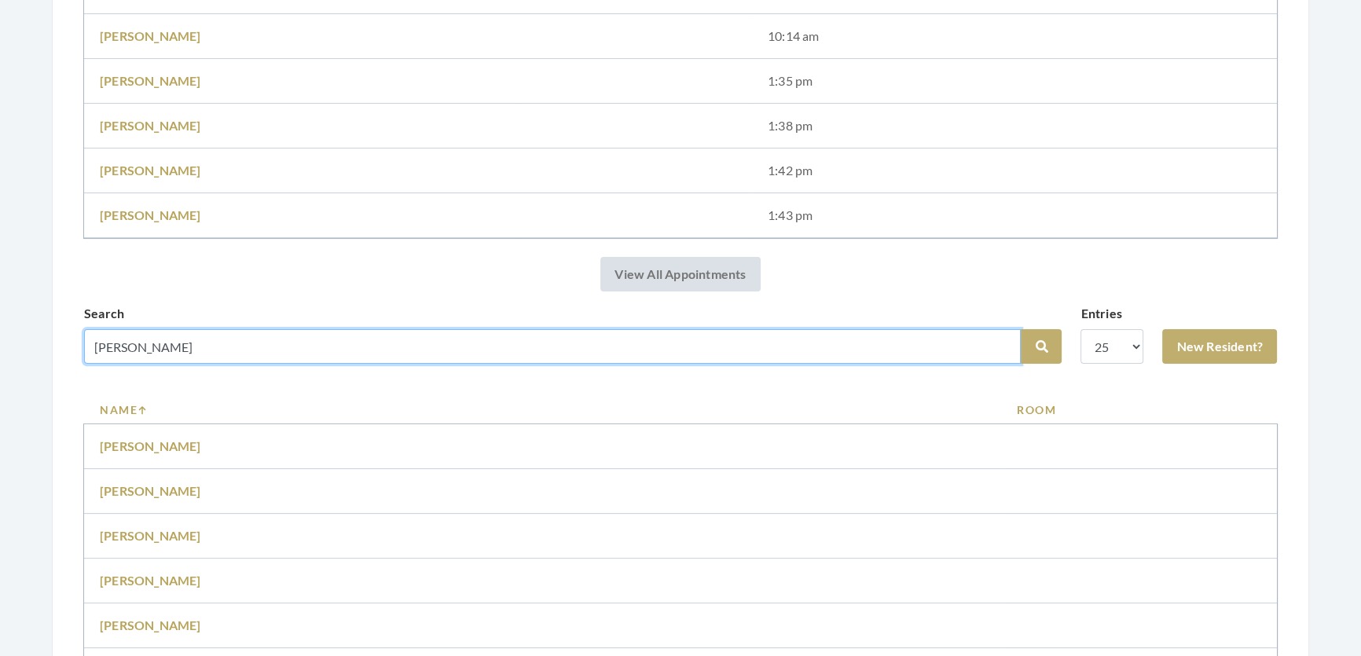
drag, startPoint x: 156, startPoint y: 356, endPoint x: 0, endPoint y: 407, distance: 163.7
click at [0, 407] on div "Facilities [PERSON_NAME] My Transactions Account Log Out Step 1: Select a Clien…" at bounding box center [680, 661] width 1361 height 2178
type input "[PERSON_NAME]"
click at [1020, 329] on button "Search" at bounding box center [1040, 346] width 41 height 35
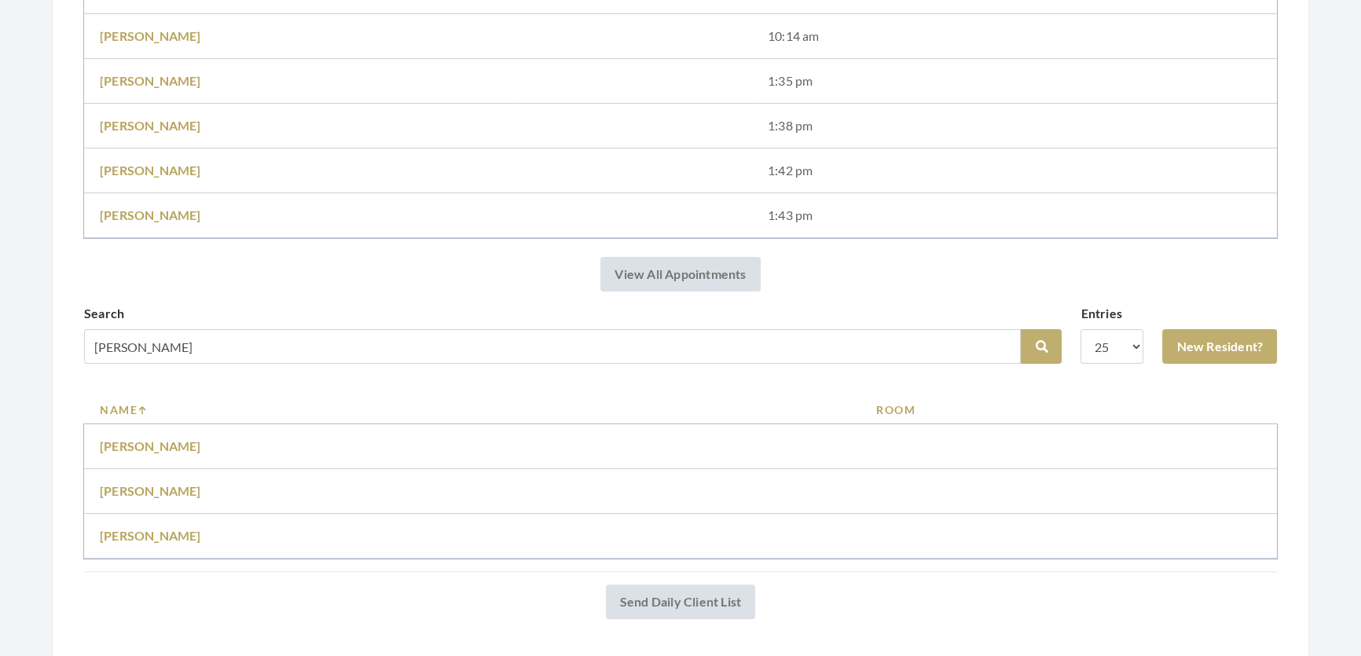
scroll to position [540, 0]
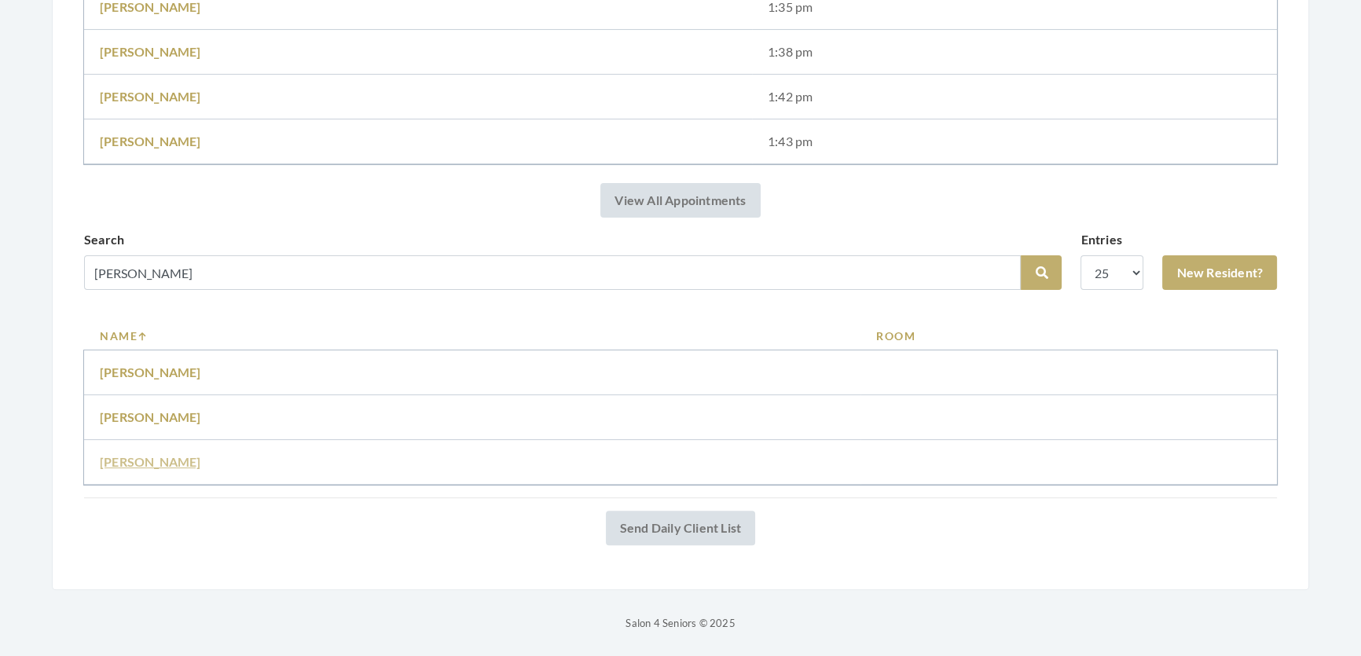
click at [155, 454] on link "Maryann Raley" at bounding box center [150, 461] width 101 height 15
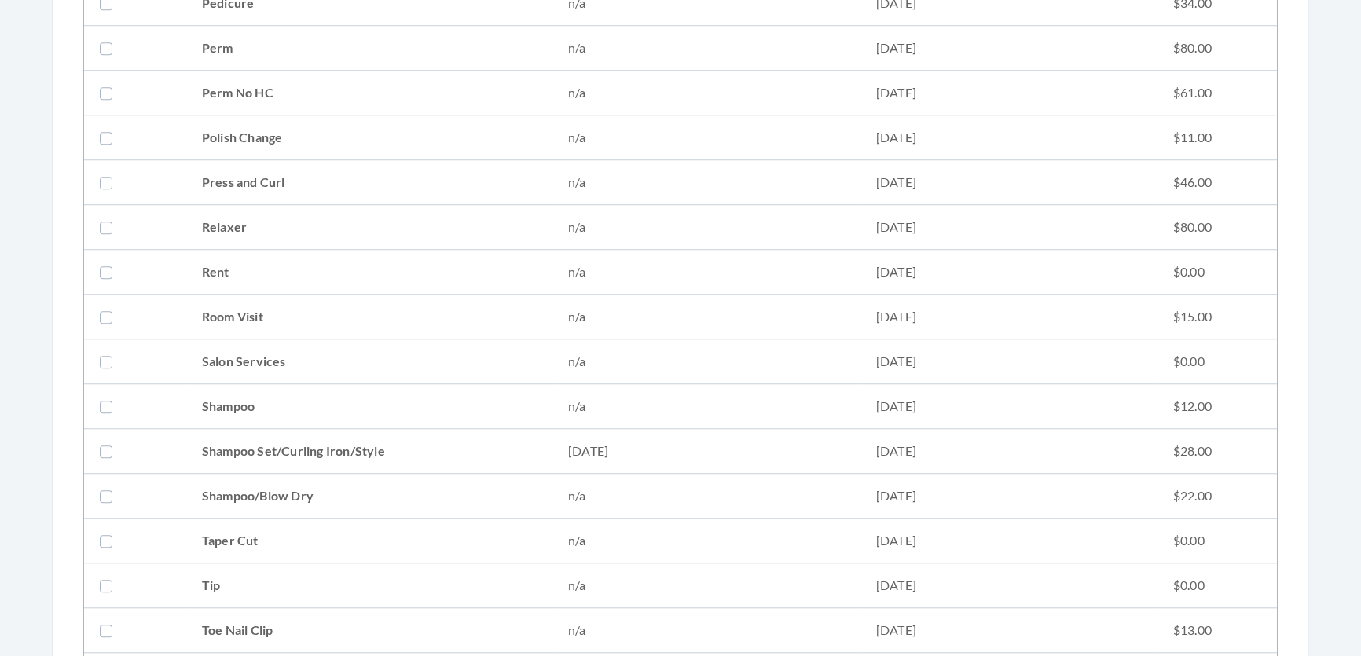
scroll to position [1785, 0]
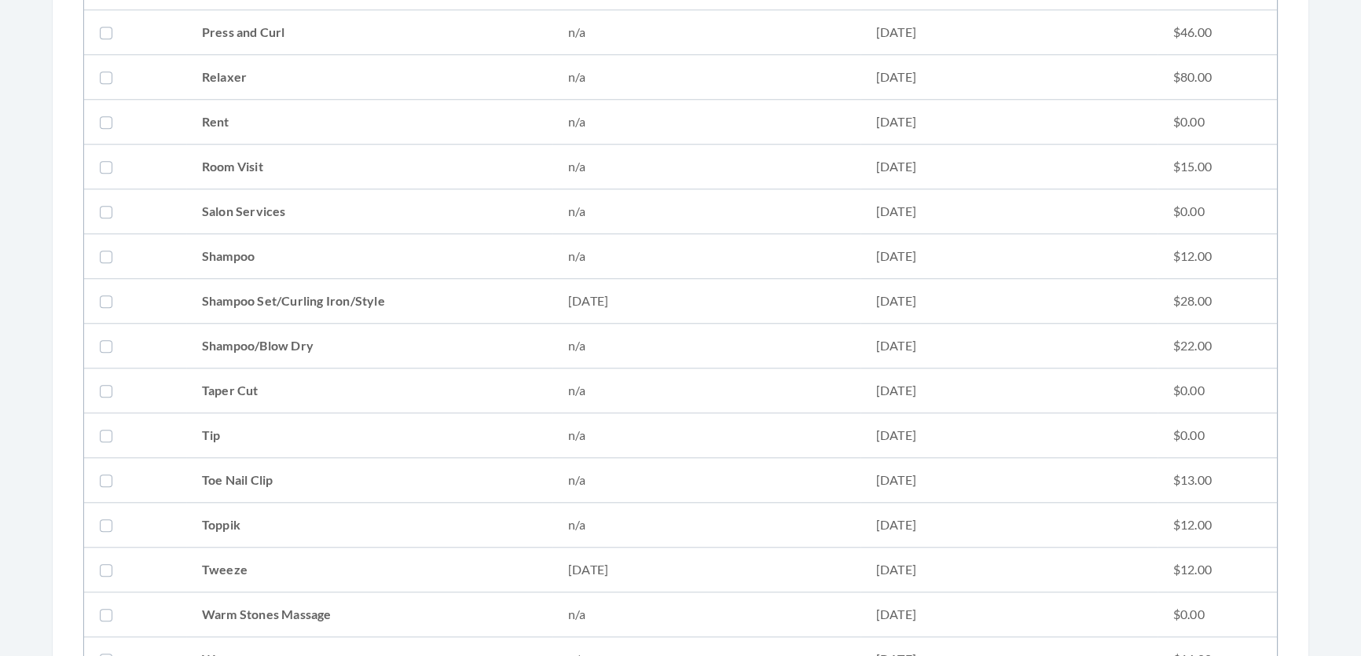
click at [496, 299] on td "Shampoo Set/Curling Iron/Style" at bounding box center [369, 301] width 366 height 45
checkbox input "true"
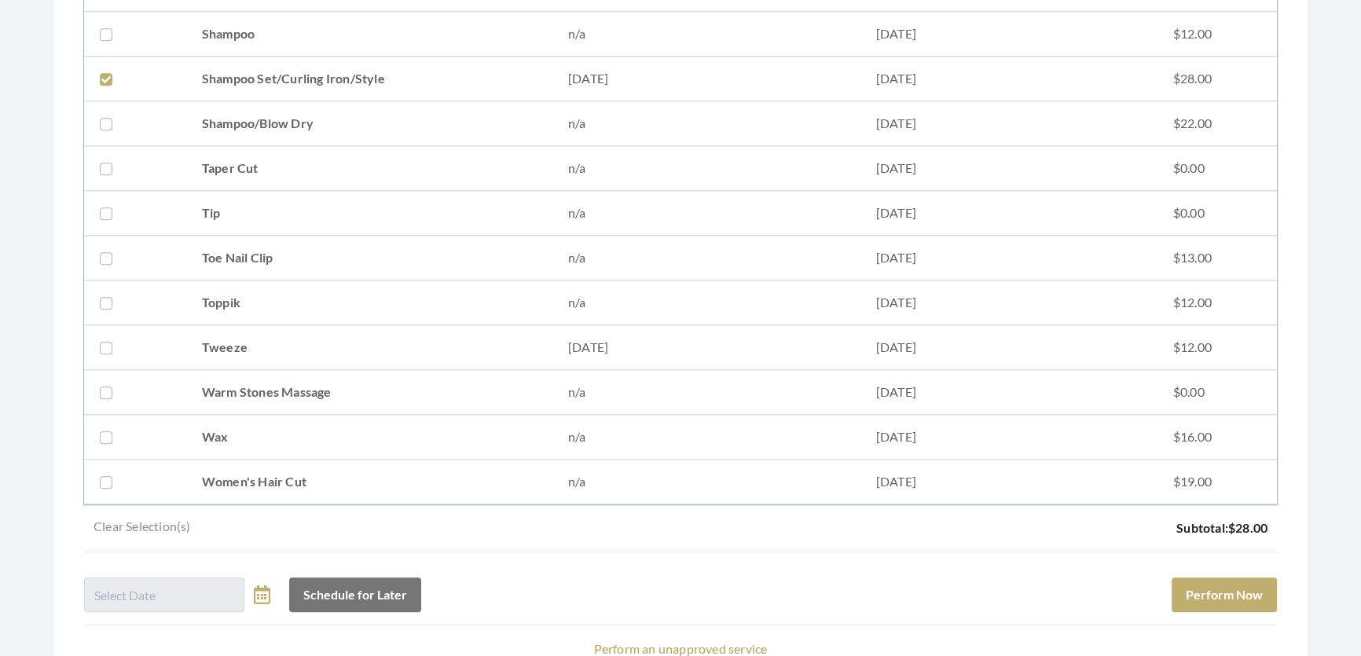
scroll to position [2142, 0]
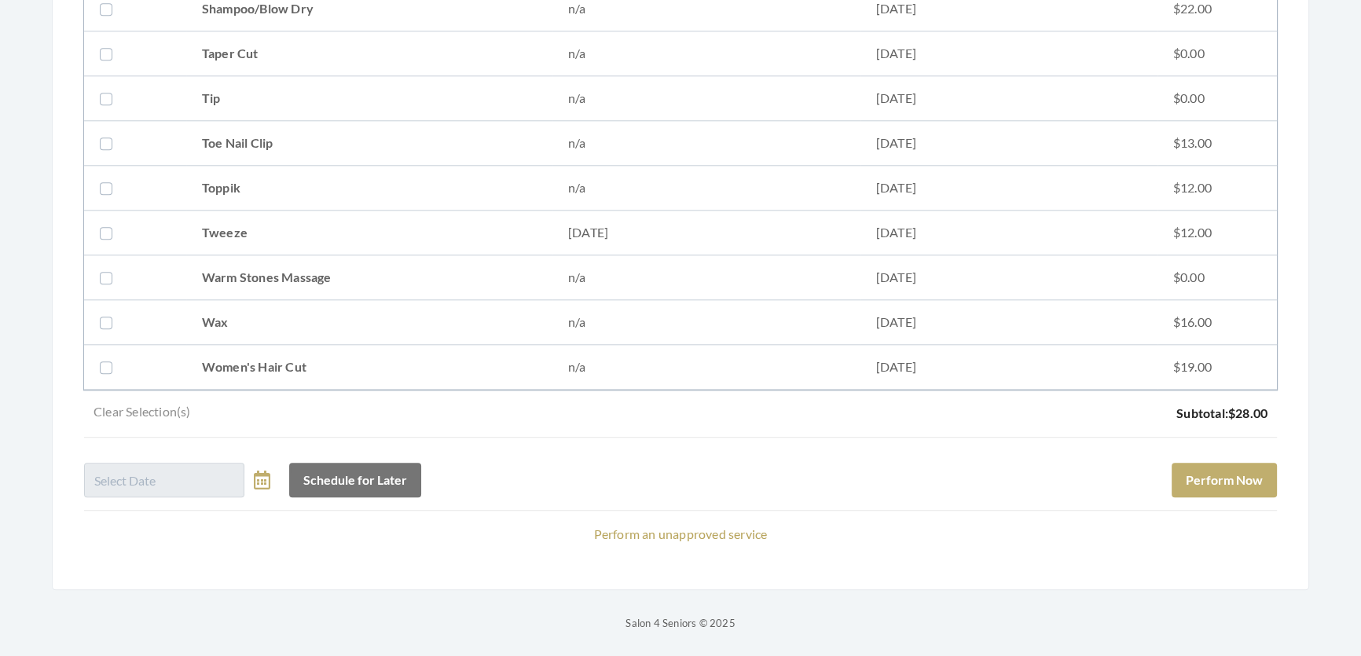
click at [268, 211] on td "Tweeze" at bounding box center [369, 233] width 366 height 45
checkbox input "true"
click at [1249, 463] on button "Perform Now" at bounding box center [1223, 480] width 105 height 35
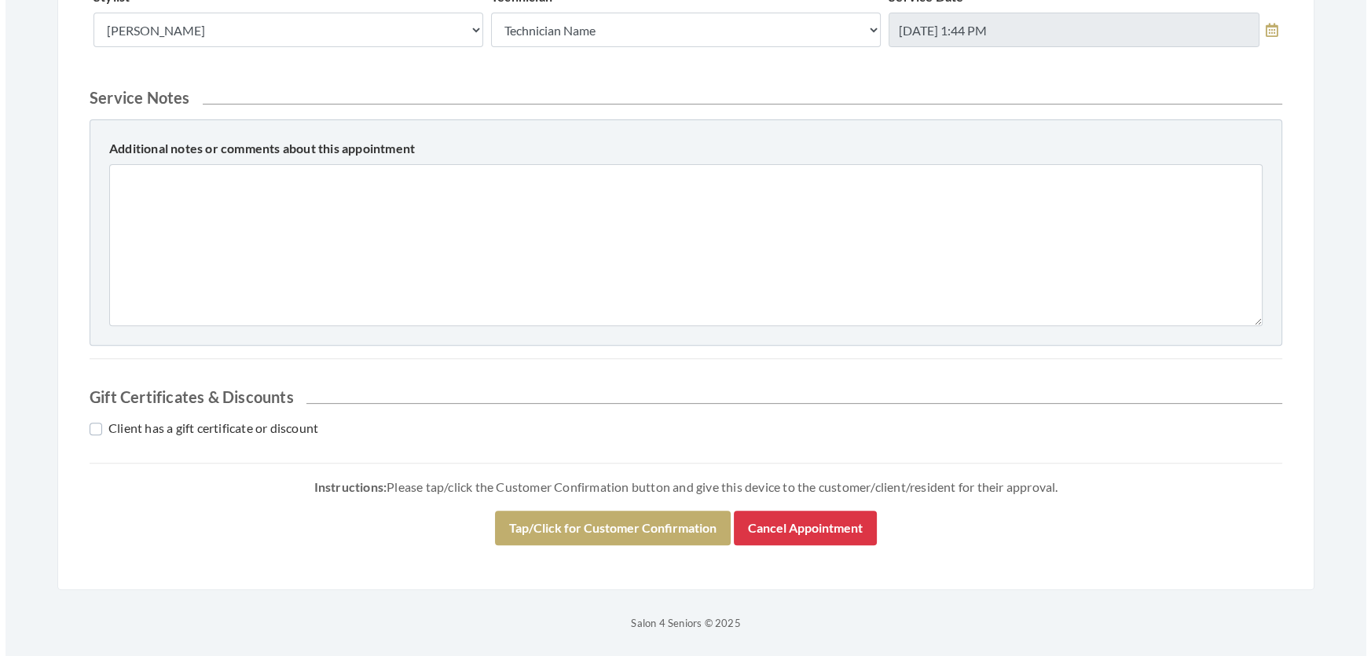
scroll to position [717, 0]
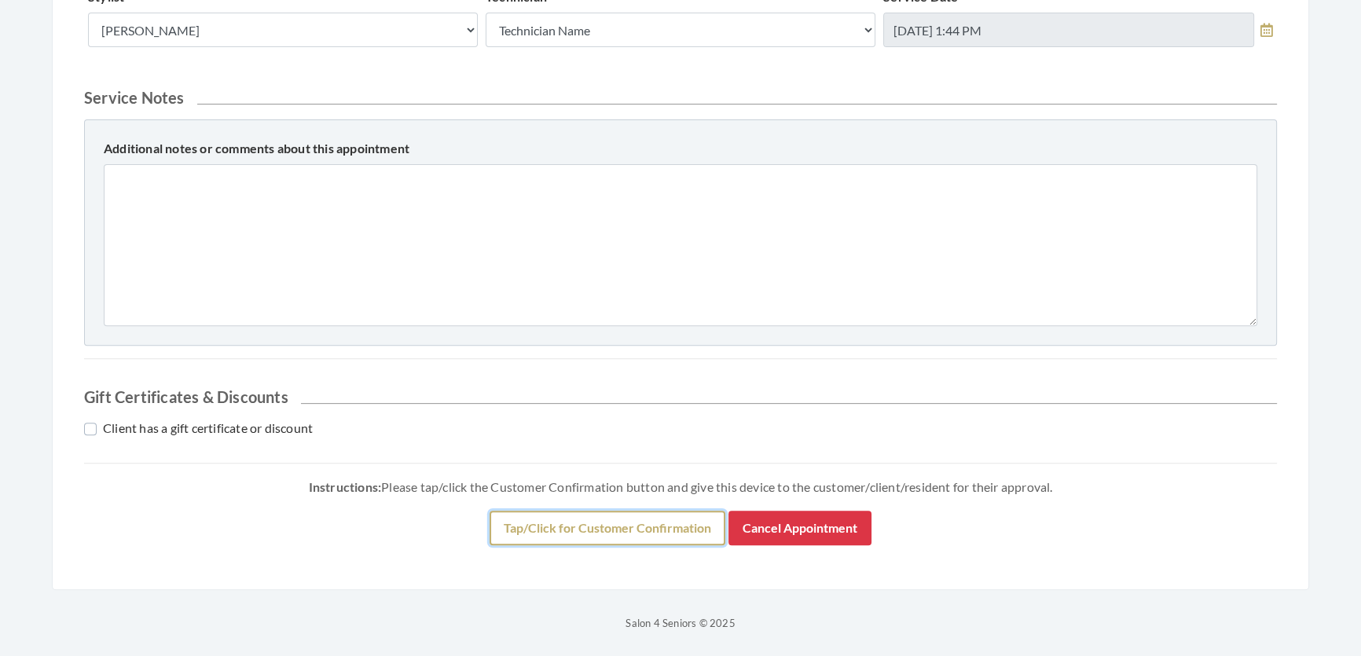
click at [643, 516] on button "Tap/Click for Customer Confirmation" at bounding box center [607, 528] width 236 height 35
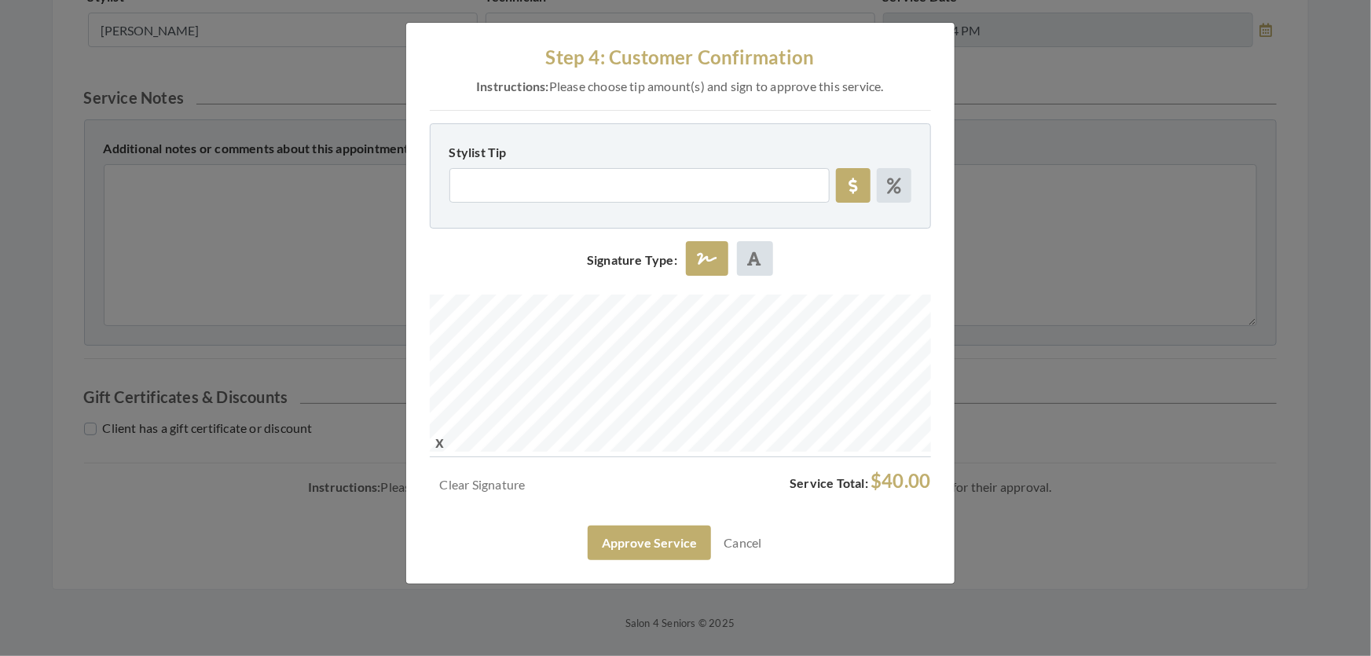
click at [998, 466] on div "Step 4: Customer Confirmation Instructions: Please choose tip amount(s) and sig…" at bounding box center [685, 328] width 1371 height 656
click at [639, 560] on button "Approve Service" at bounding box center [649, 543] width 123 height 35
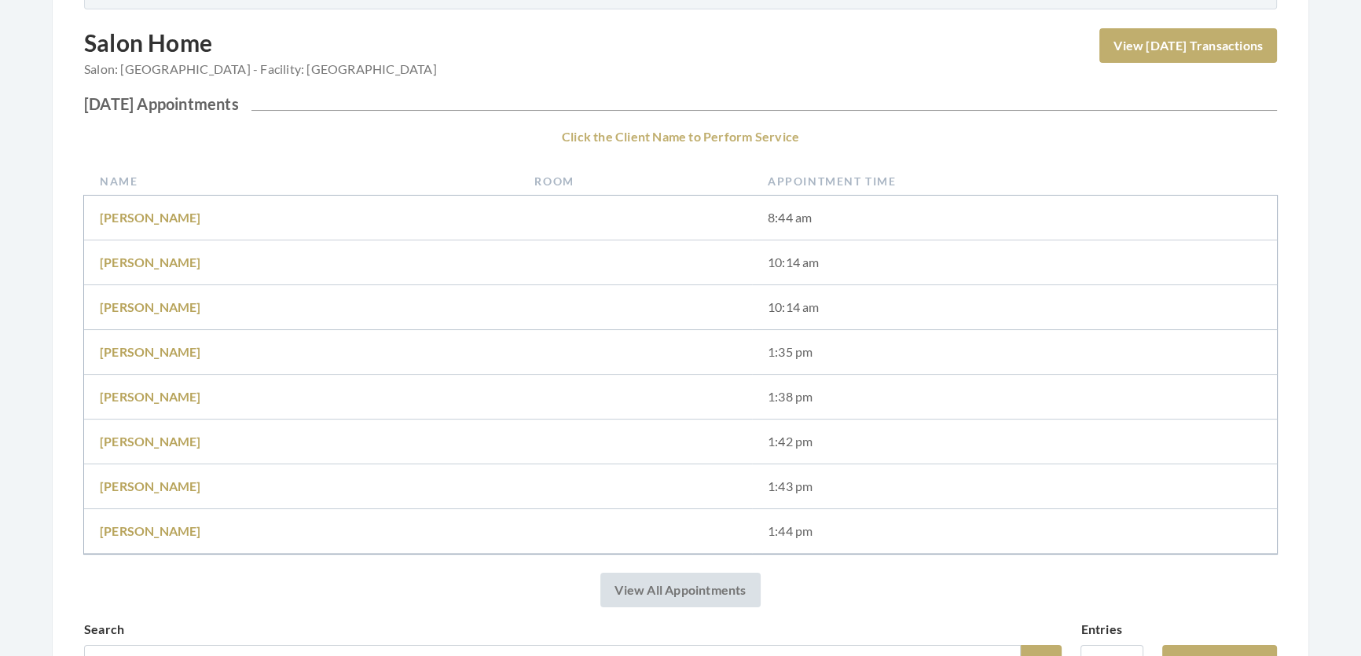
scroll to position [428, 0]
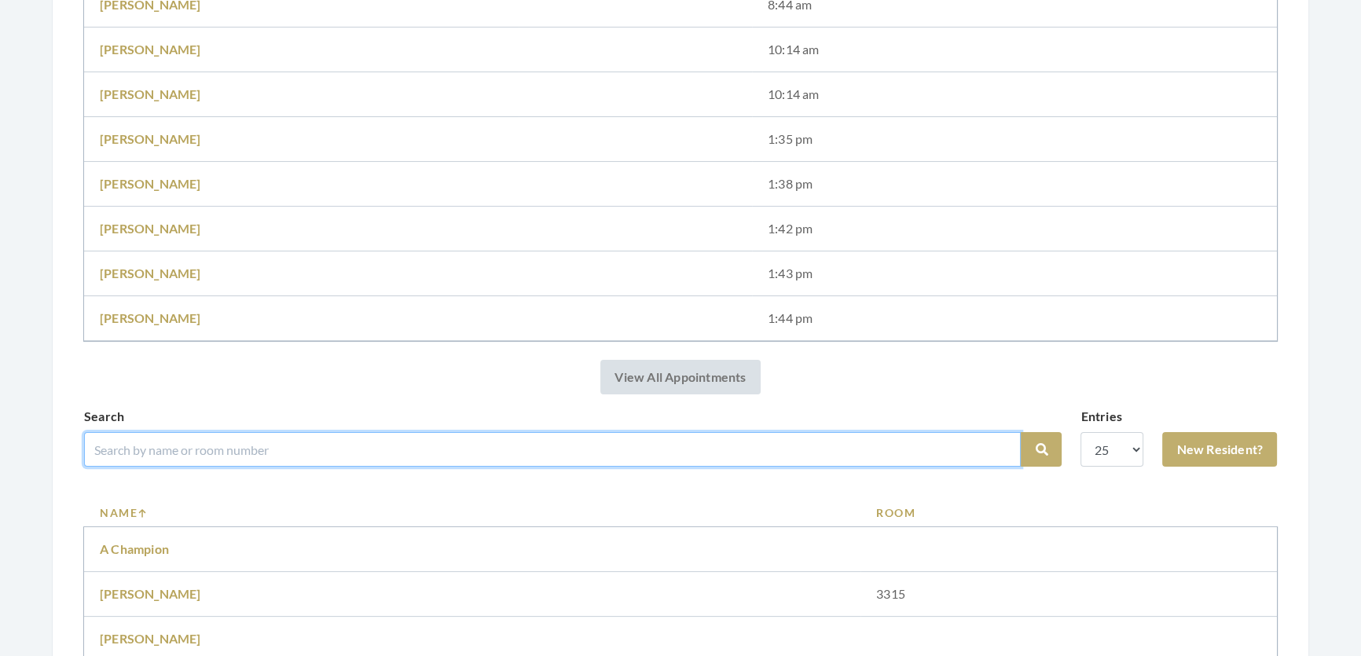
click at [343, 465] on input "search" at bounding box center [552, 449] width 936 height 35
type input "Judy"
click at [1020, 432] on button "Search" at bounding box center [1040, 449] width 41 height 35
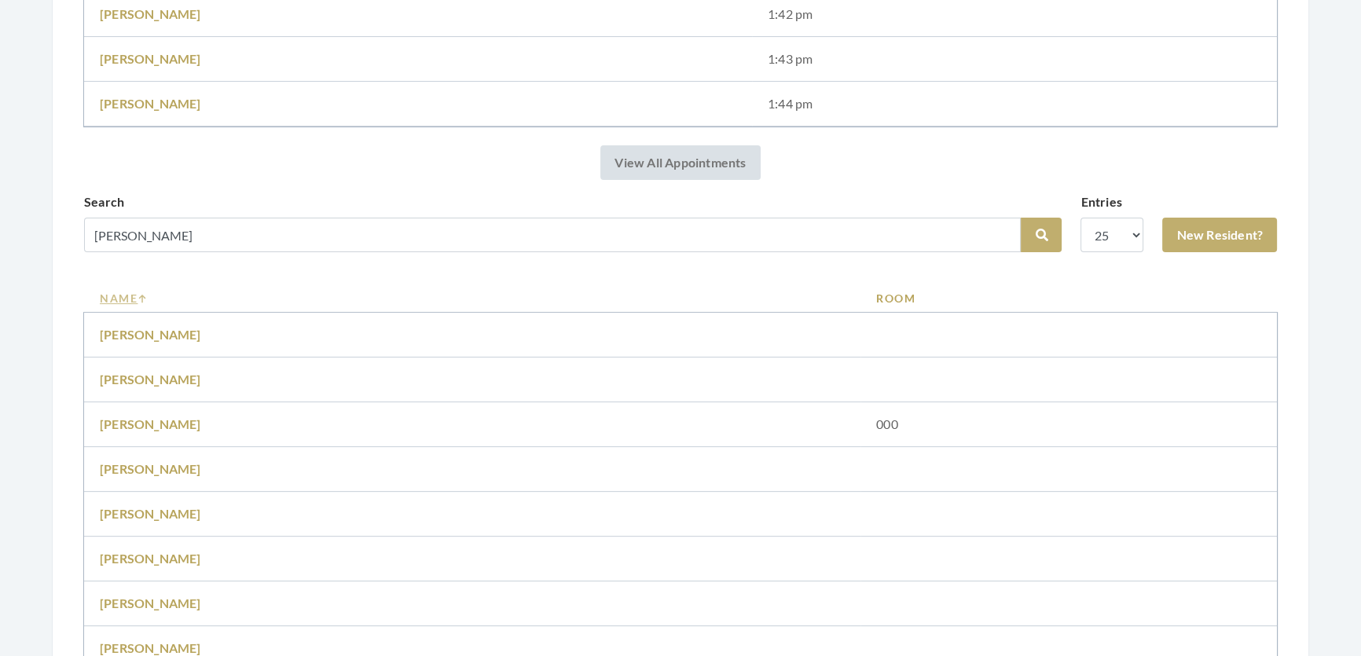
scroll to position [714, 0]
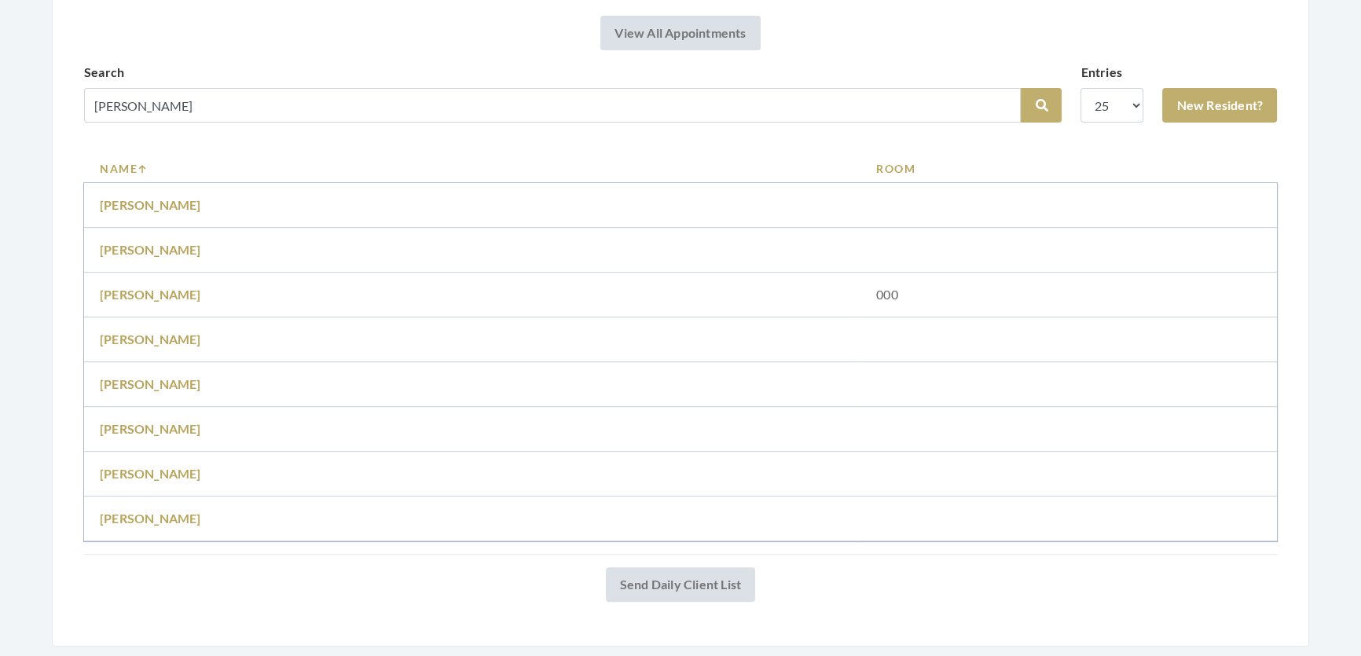
click at [1123, 126] on div "Search Judy Search Entries 10 25 50 100 New Resident?" at bounding box center [680, 99] width 1193 height 72
click at [1162, 107] on link "New Resident?" at bounding box center [1219, 105] width 115 height 35
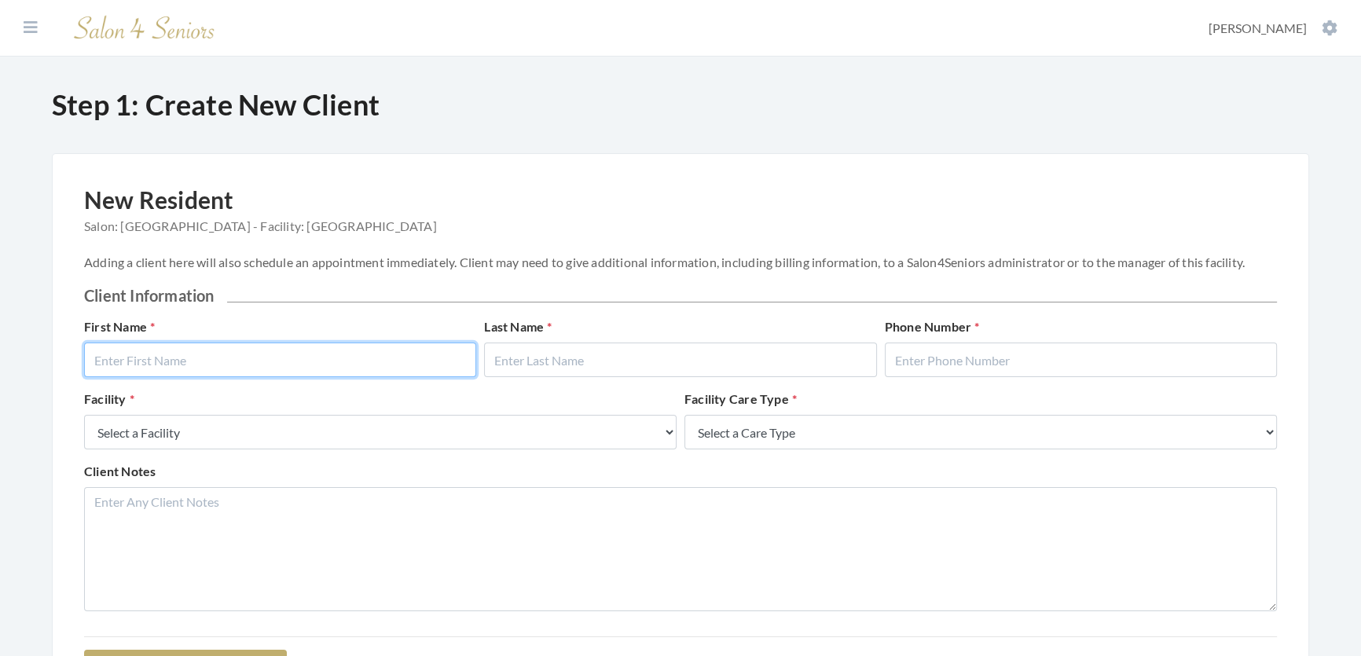
click at [171, 361] on input "text" at bounding box center [280, 360] width 392 height 35
type input "[PERSON_NAME]"
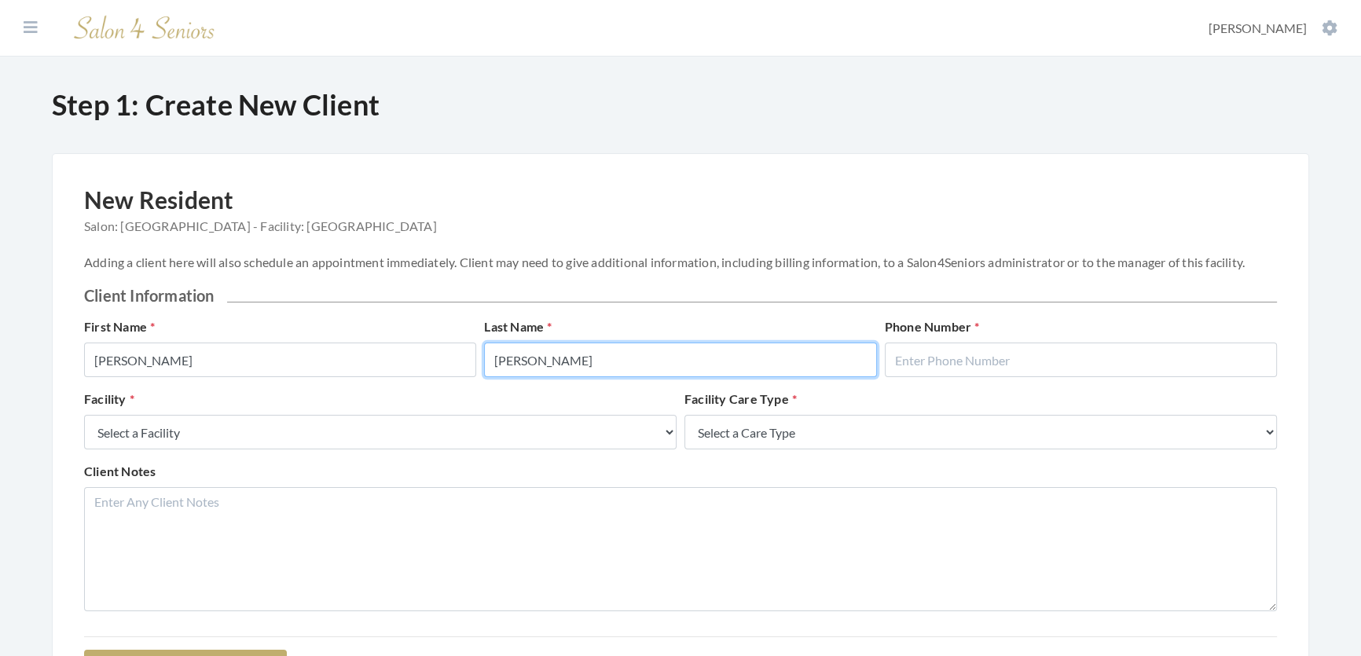
type input "[PERSON_NAME]"
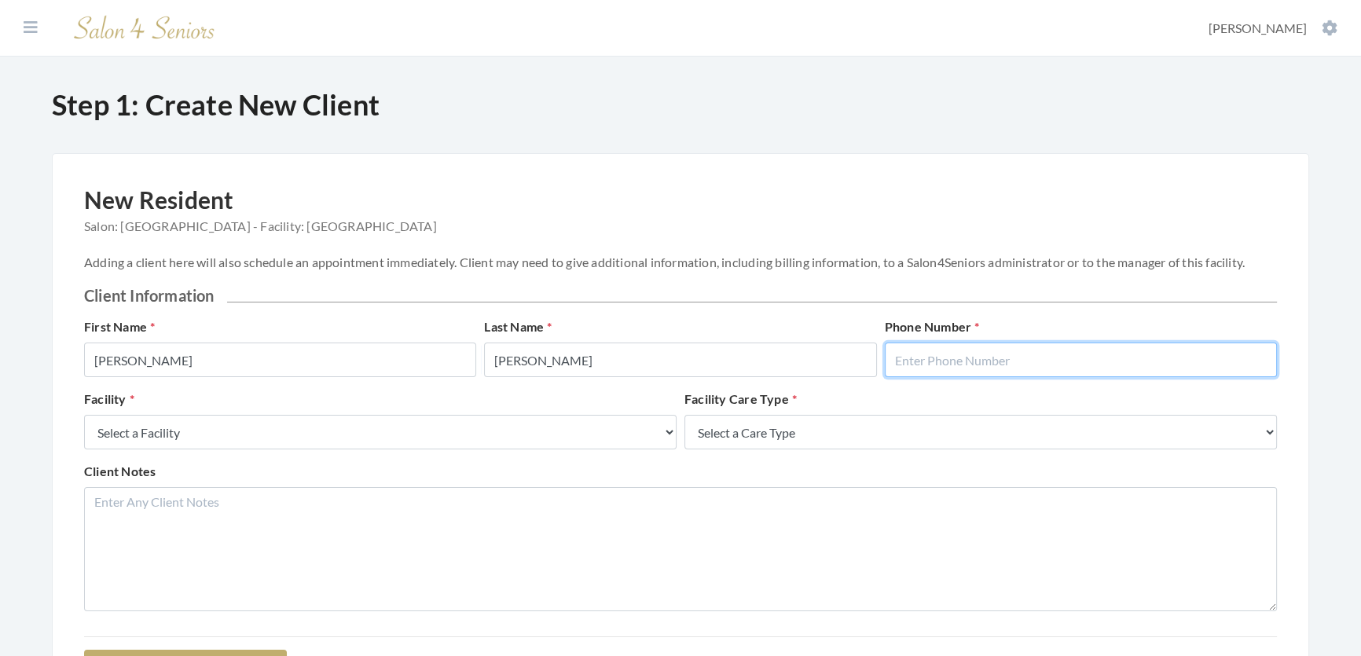
click at [1008, 372] on input "text" at bounding box center [1081, 360] width 392 height 35
type input "2058654219"
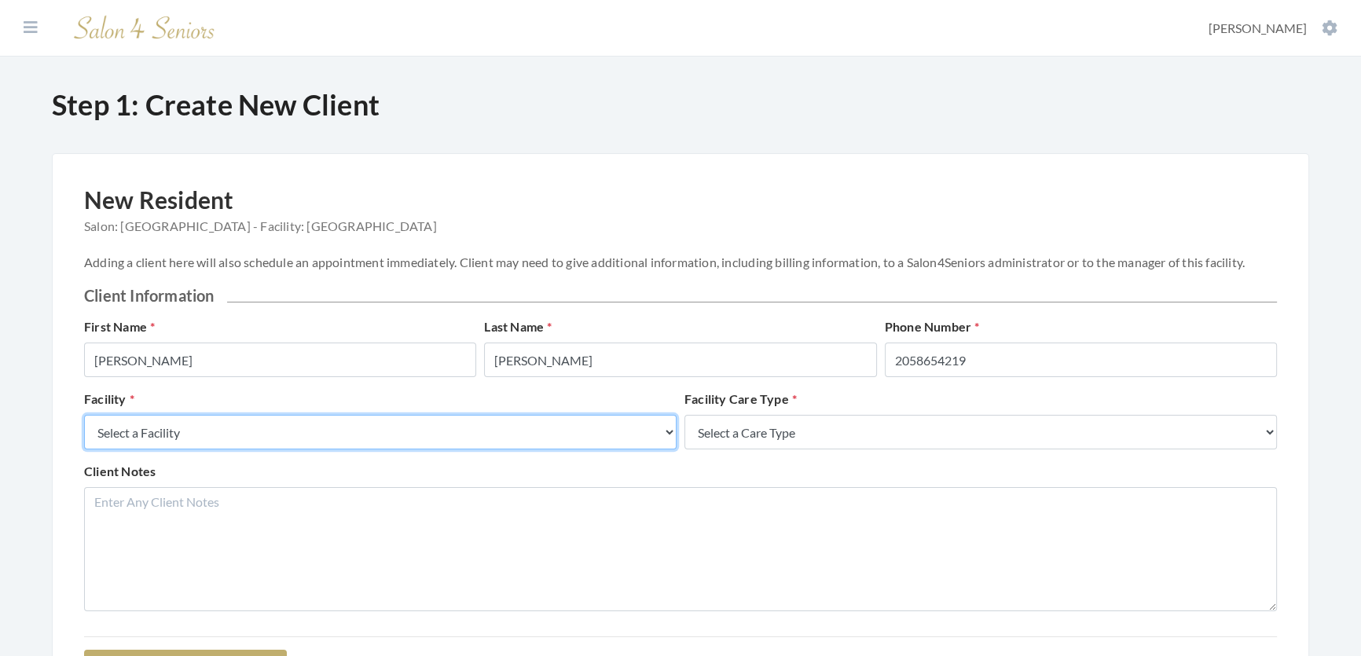
click at [205, 449] on select "Select a Facility Creekside at Three Rivers Brookdale Jones Farm Merrill Garden…" at bounding box center [380, 432] width 592 height 35
select select "27"
click at [84, 431] on select "Select a Facility Creekside at Three Rivers Brookdale Jones Farm Merrill Garden…" at bounding box center [380, 432] width 592 height 35
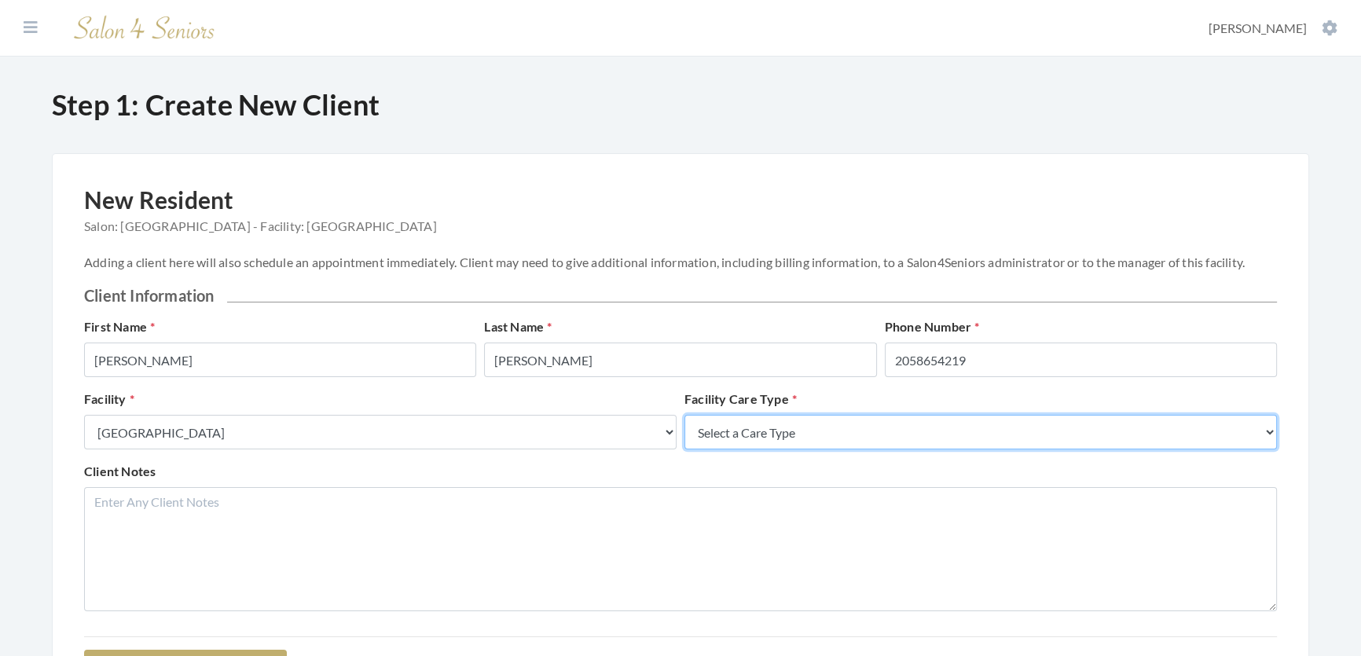
click at [974, 449] on select "Select a Care Type Nursing Home Rehab Memory Care Assisted Living Independent L…" at bounding box center [980, 432] width 592 height 35
select select "2"
click at [684, 431] on select "Select a Care Type Nursing Home Rehab Memory Care Assisted Living Independent L…" at bounding box center [980, 432] width 592 height 35
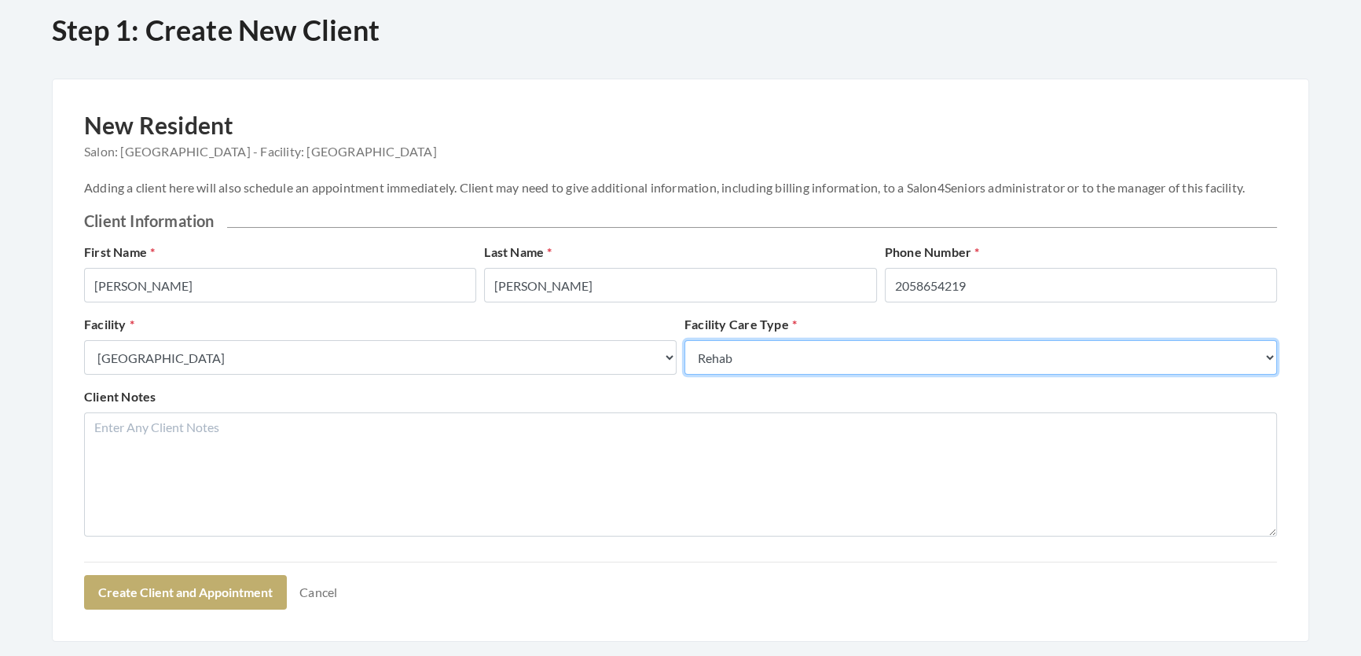
scroll to position [198, 0]
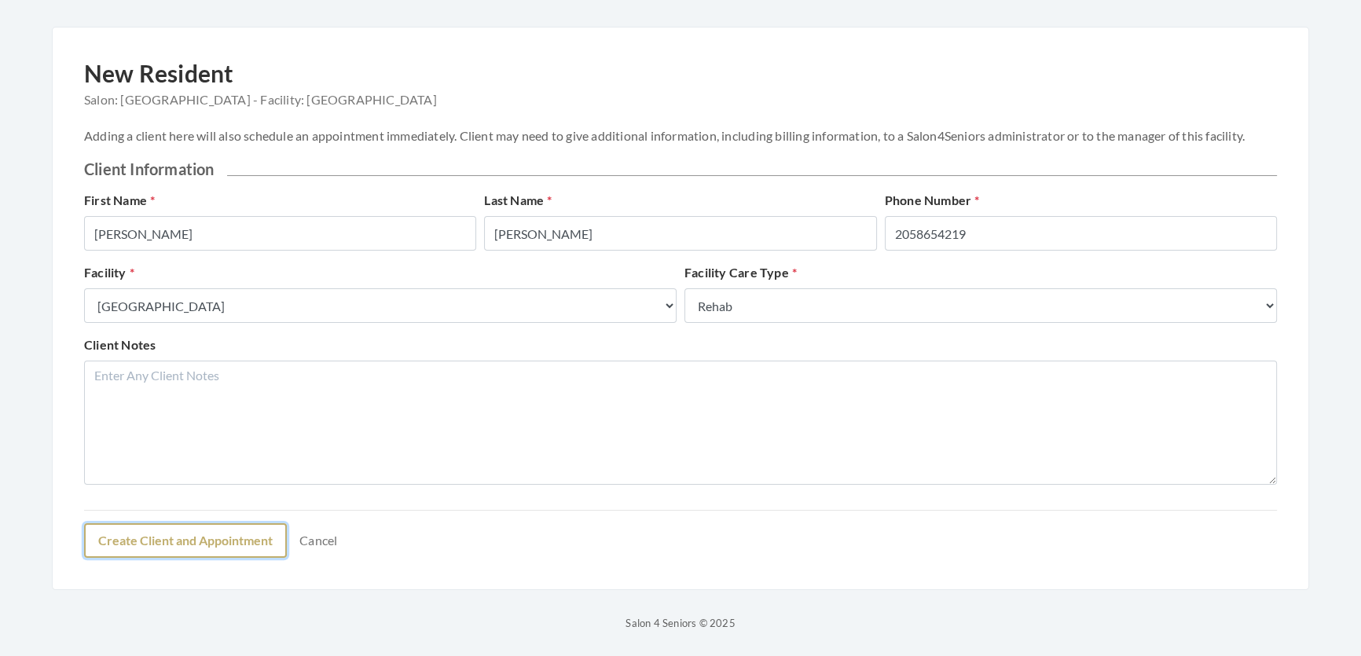
click at [210, 535] on button "Create Client and Appointment" at bounding box center [185, 540] width 203 height 35
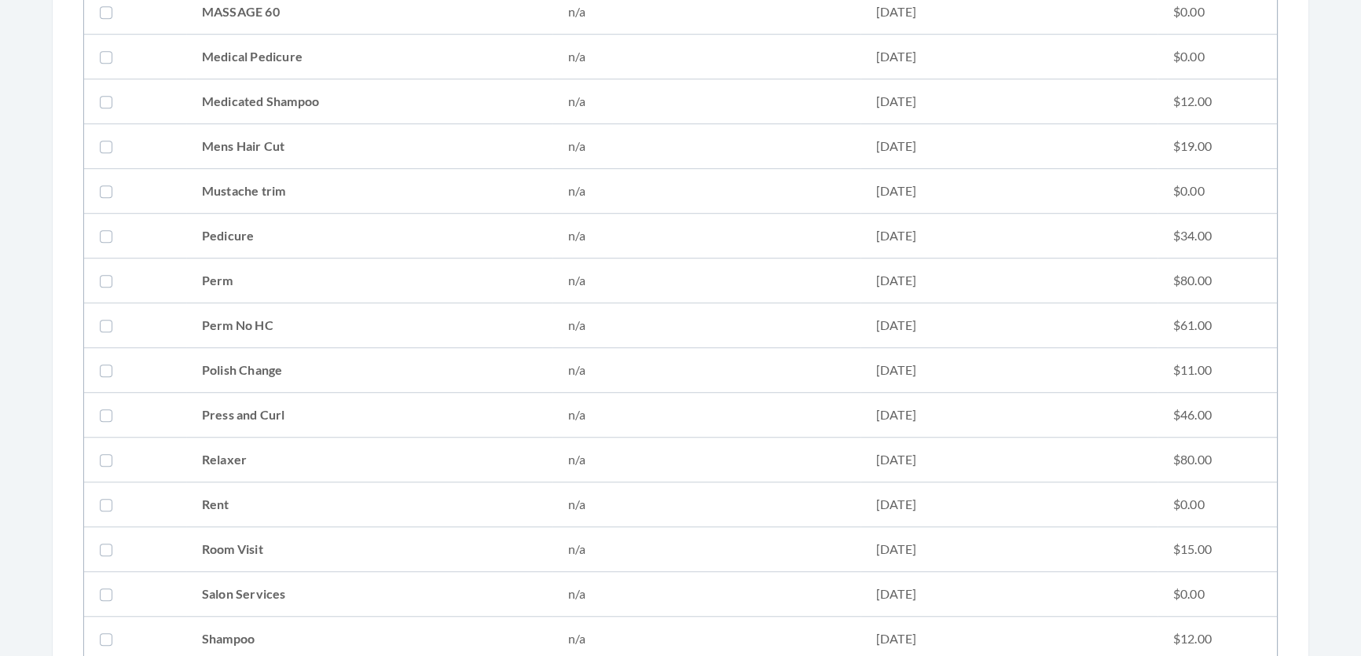
scroll to position [1571, 0]
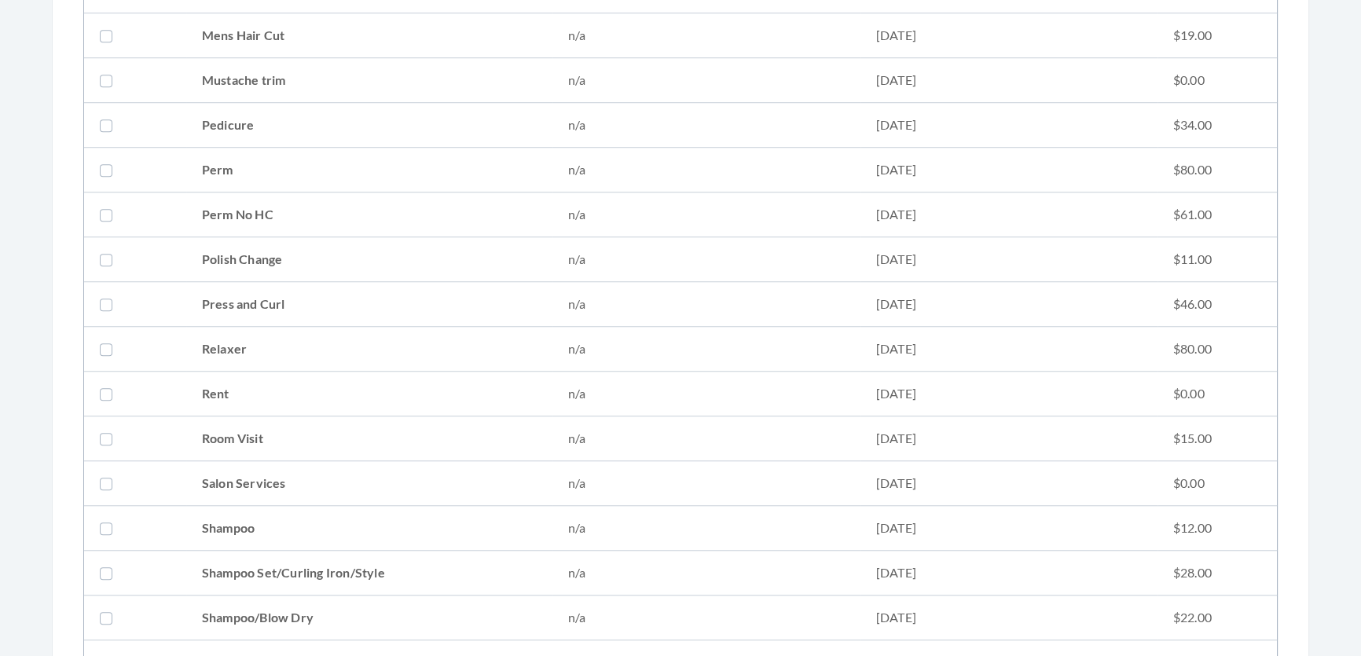
click at [341, 557] on td "Shampoo Set/Curling Iron/Style" at bounding box center [369, 573] width 366 height 45
checkbox input "true"
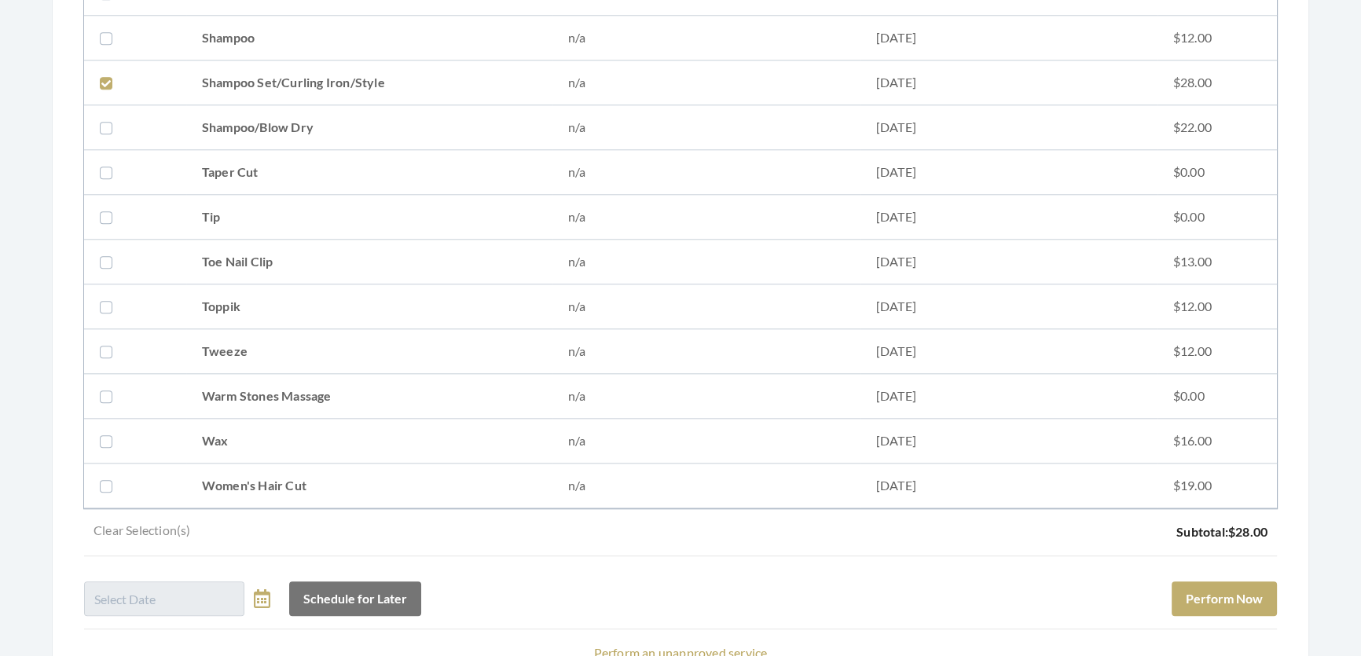
scroll to position [2200, 0]
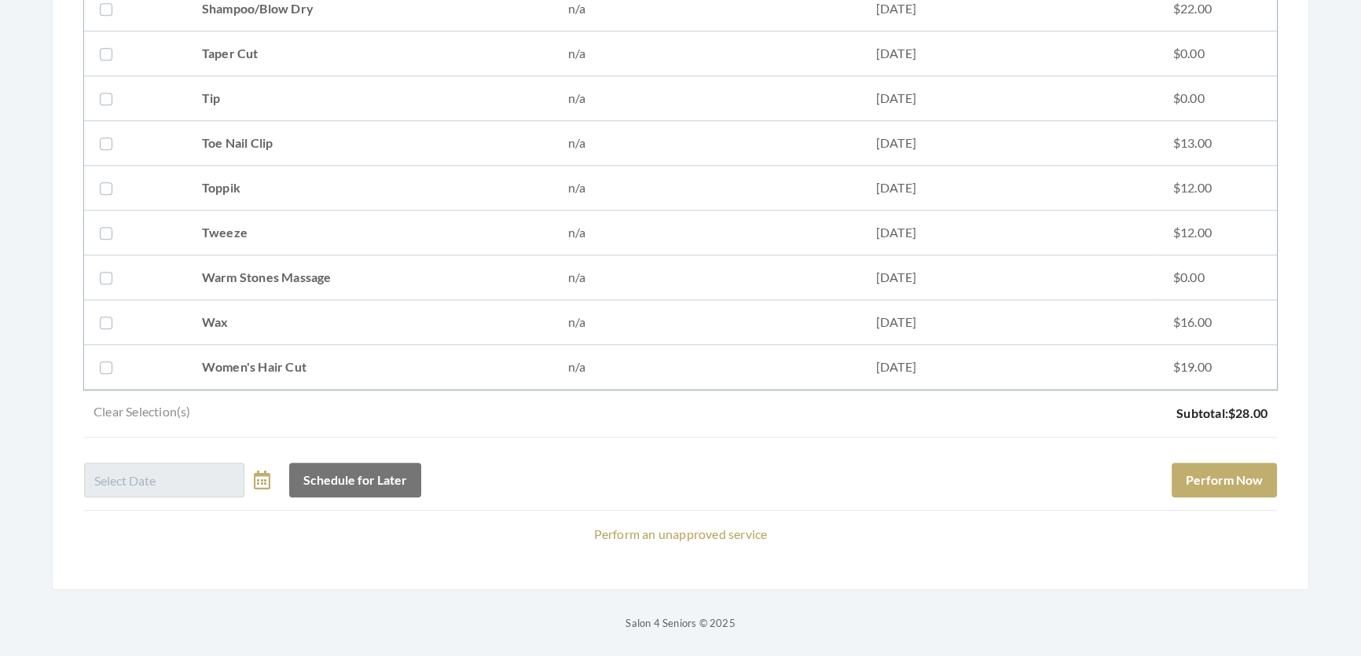
click at [357, 214] on td "Tweeze" at bounding box center [369, 233] width 366 height 45
checkbox input "true"
click at [337, 345] on td "Women's Hair Cut" at bounding box center [369, 367] width 366 height 45
checkbox input "true"
click at [1265, 485] on div "Schedule for Later Perform Now" at bounding box center [680, 473] width 1193 height 47
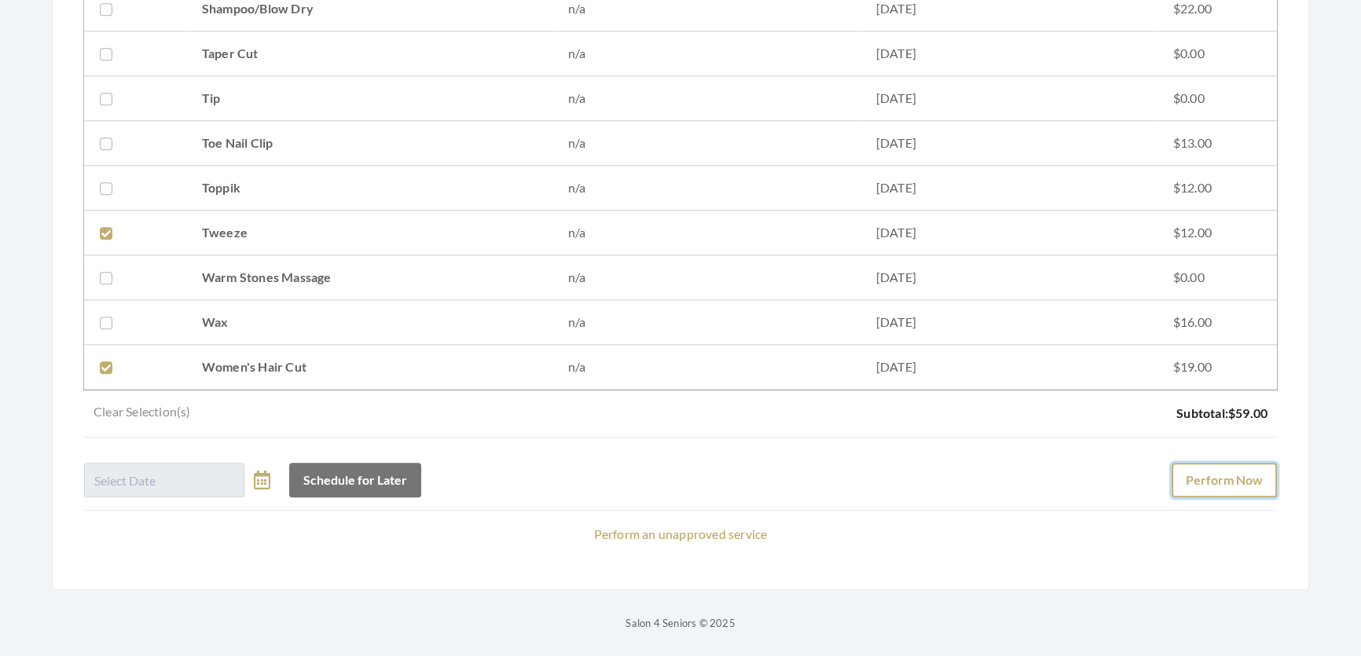
click at [1240, 463] on button "Perform Now" at bounding box center [1223, 480] width 105 height 35
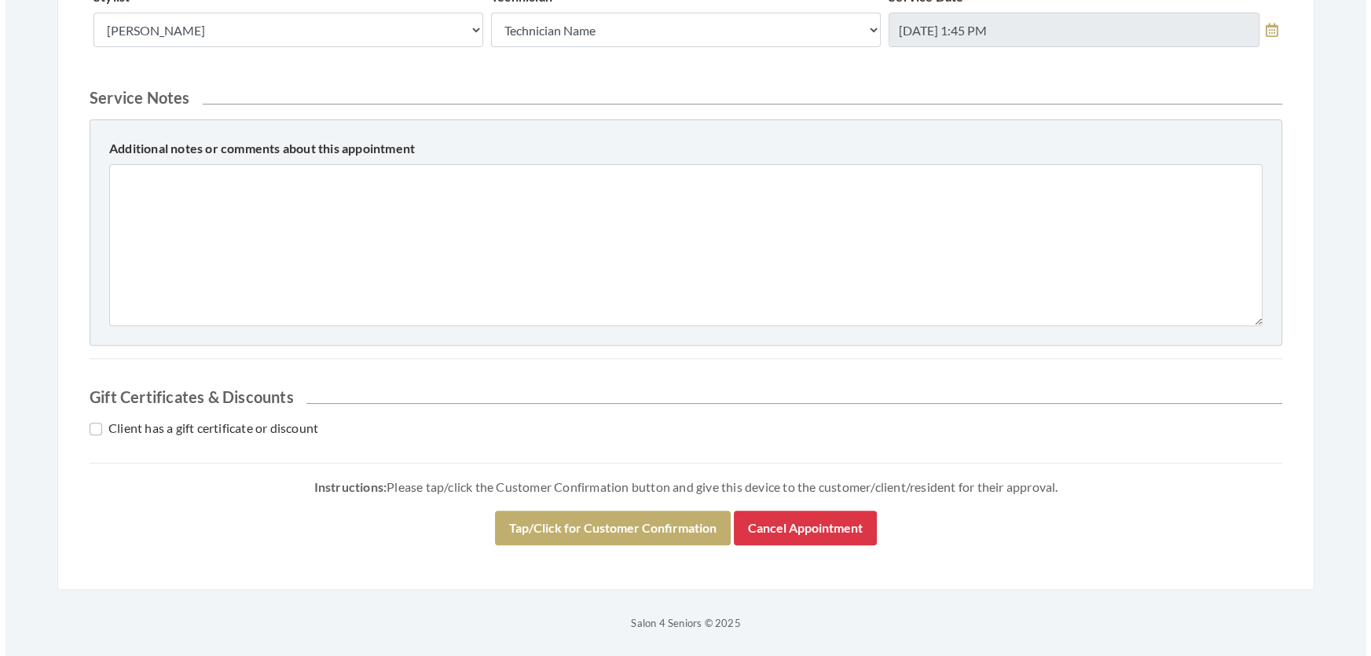
scroll to position [762, 0]
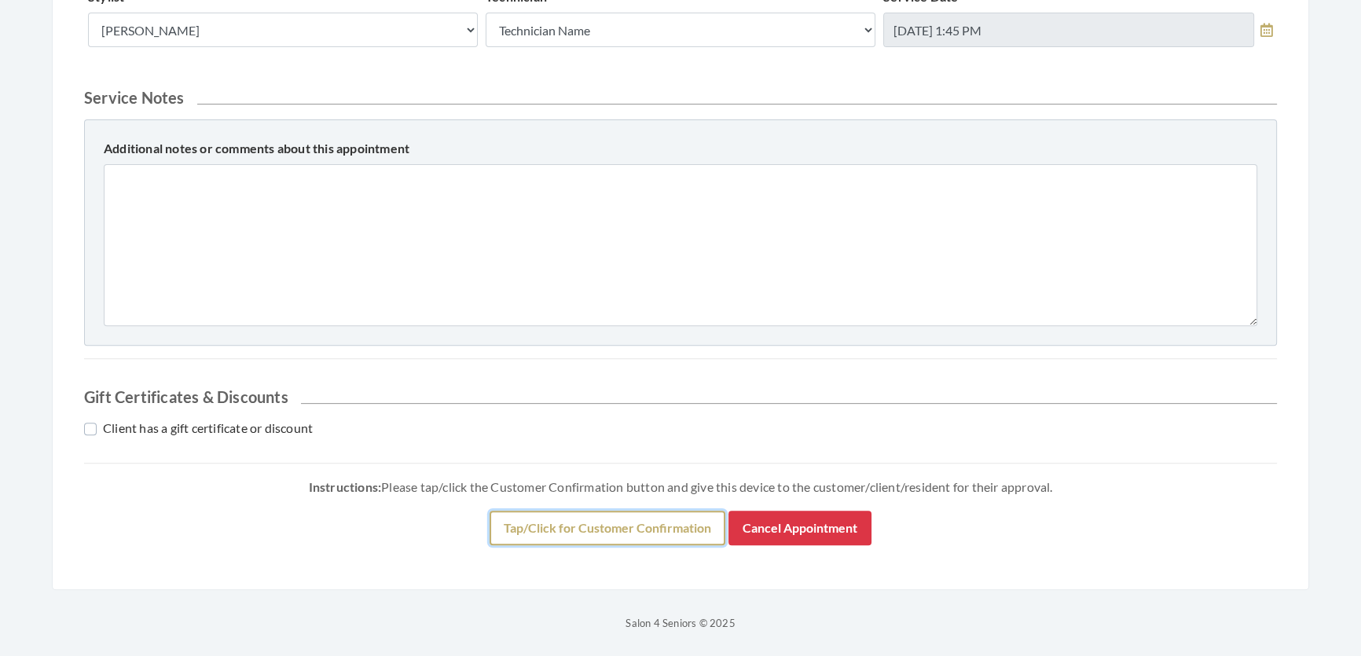
click at [646, 522] on button "Tap/Click for Customer Confirmation" at bounding box center [607, 528] width 236 height 35
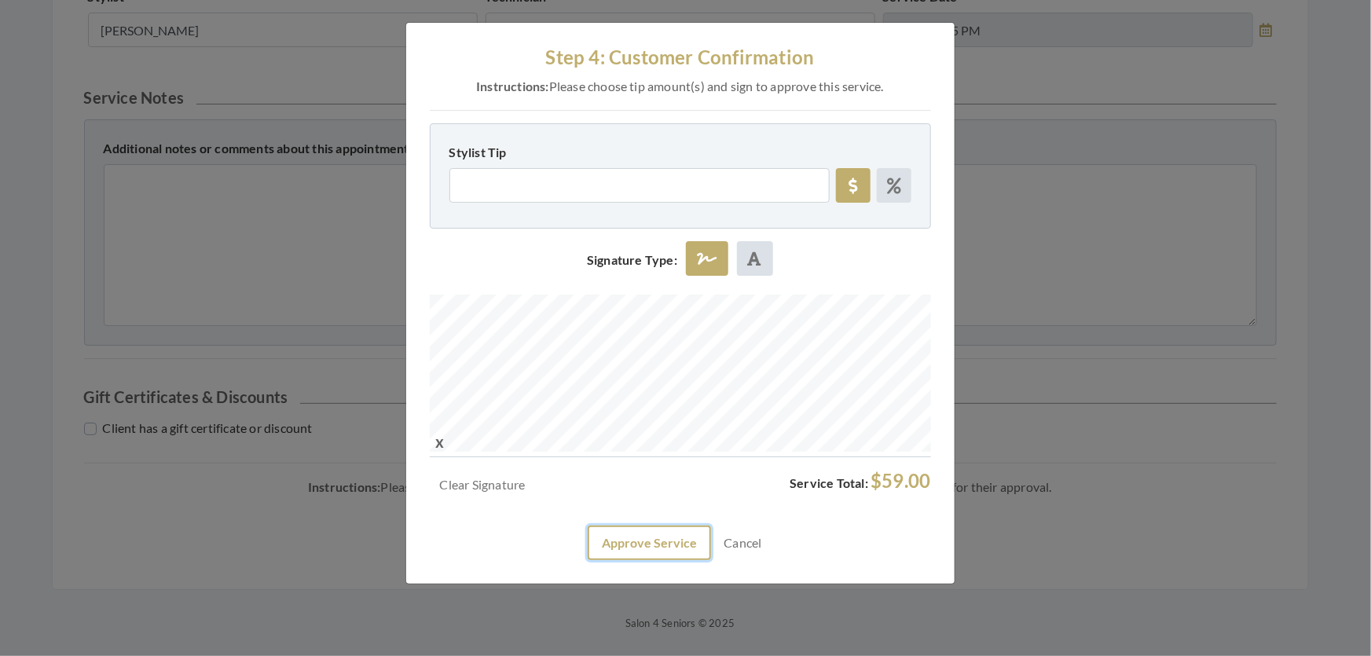
click at [643, 560] on button "Approve Service" at bounding box center [649, 543] width 123 height 35
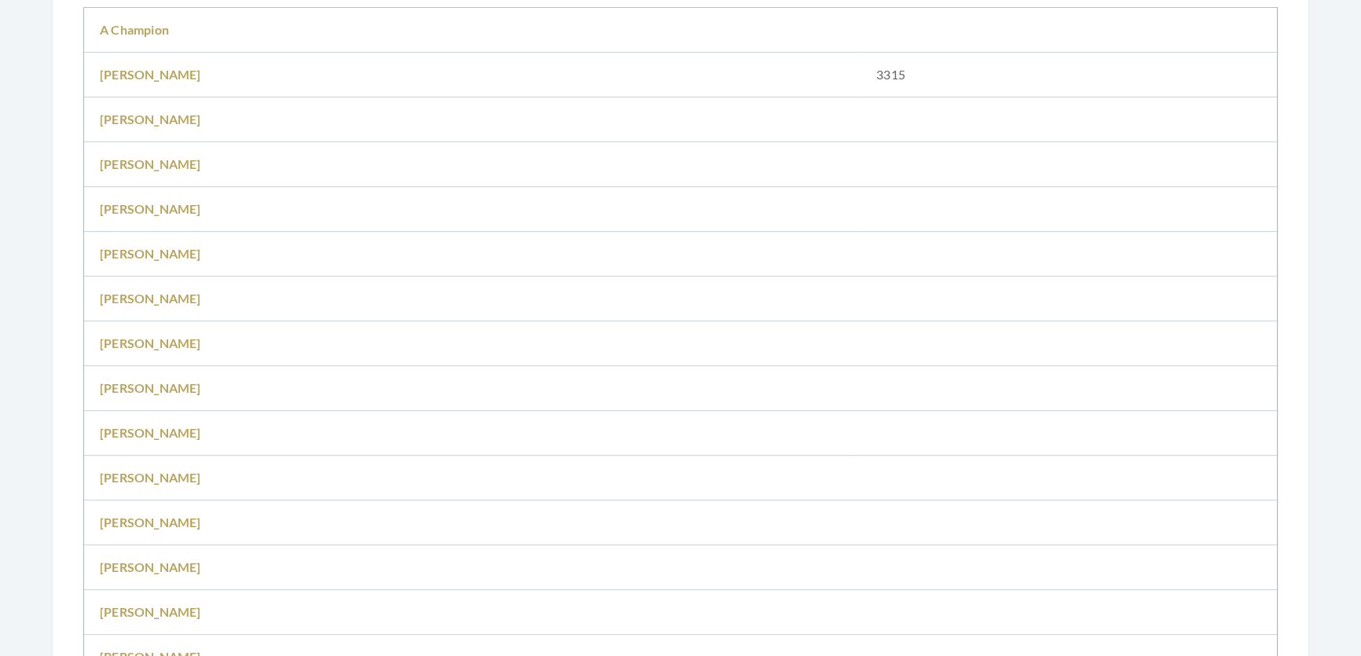
scroll to position [856, 0]
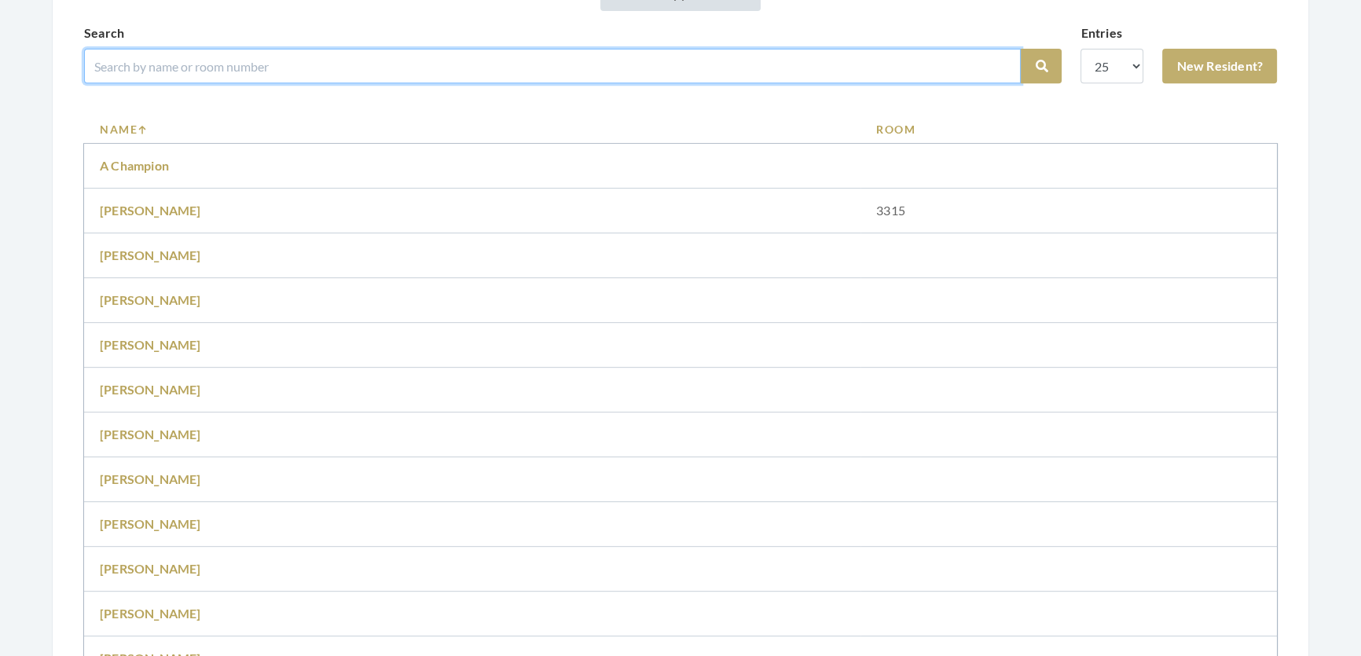
click at [311, 64] on input "search" at bounding box center [552, 66] width 936 height 35
click at [319, 83] on input "search" at bounding box center [552, 66] width 936 height 35
type input "[PERSON_NAME]"
click at [1020, 49] on button "Search" at bounding box center [1040, 66] width 41 height 35
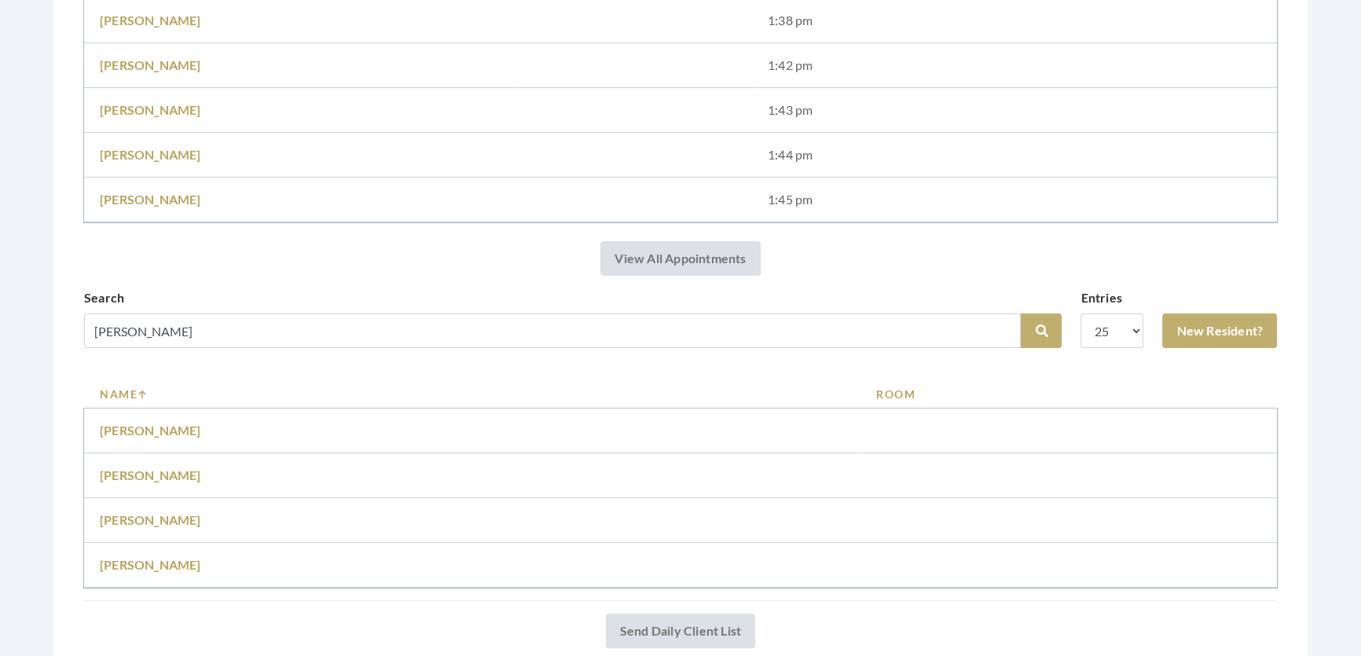
scroll to position [643, 0]
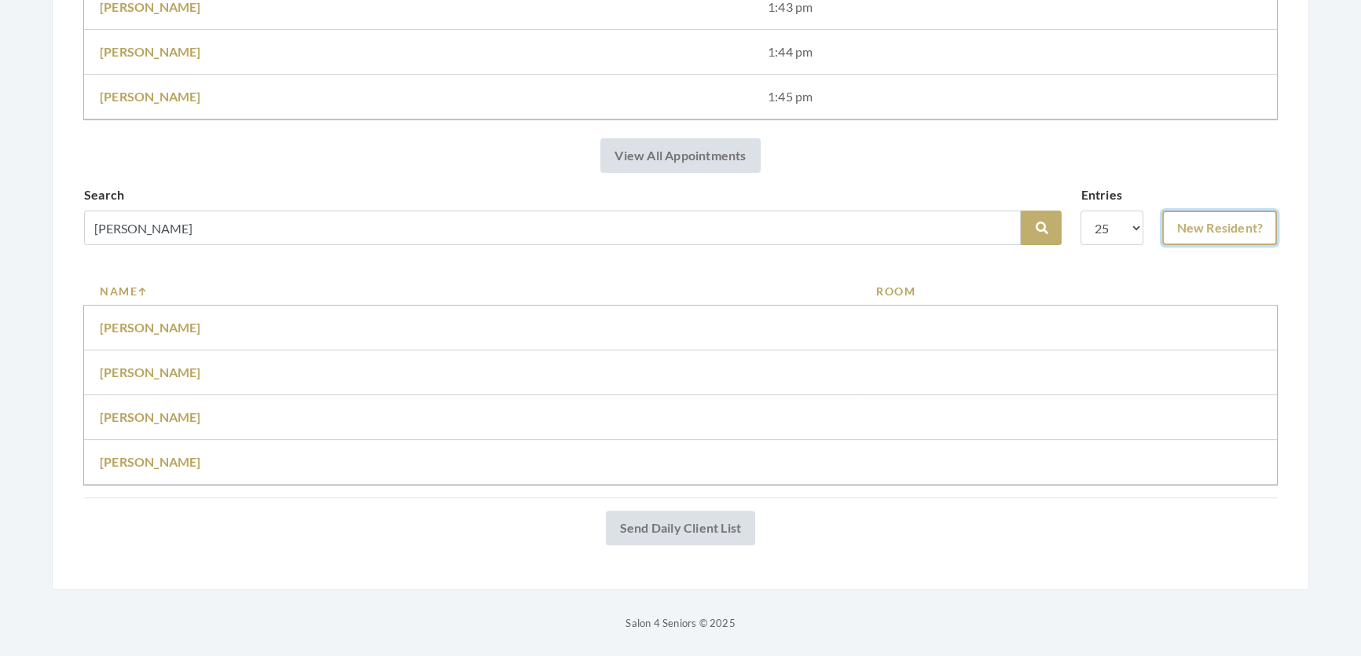
click at [1230, 226] on link "New Resident?" at bounding box center [1219, 228] width 115 height 35
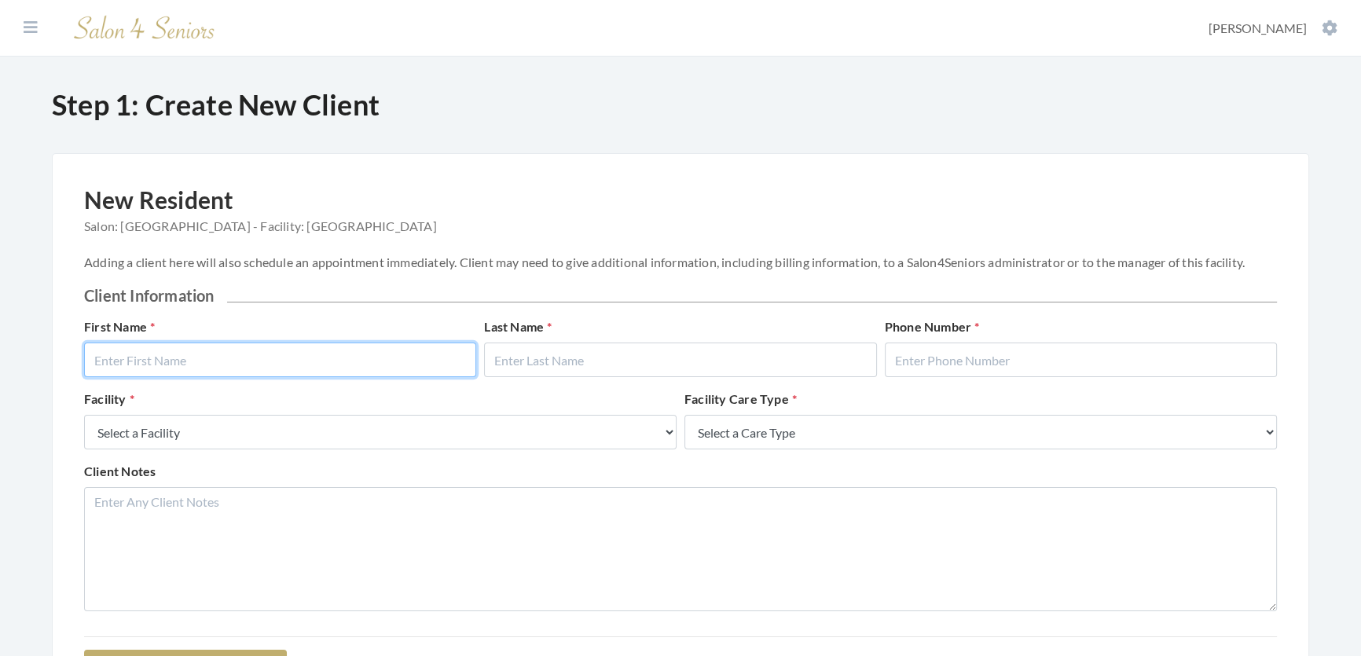
click at [253, 361] on input "text" at bounding box center [280, 360] width 392 height 35
type input "[PERSON_NAME]"
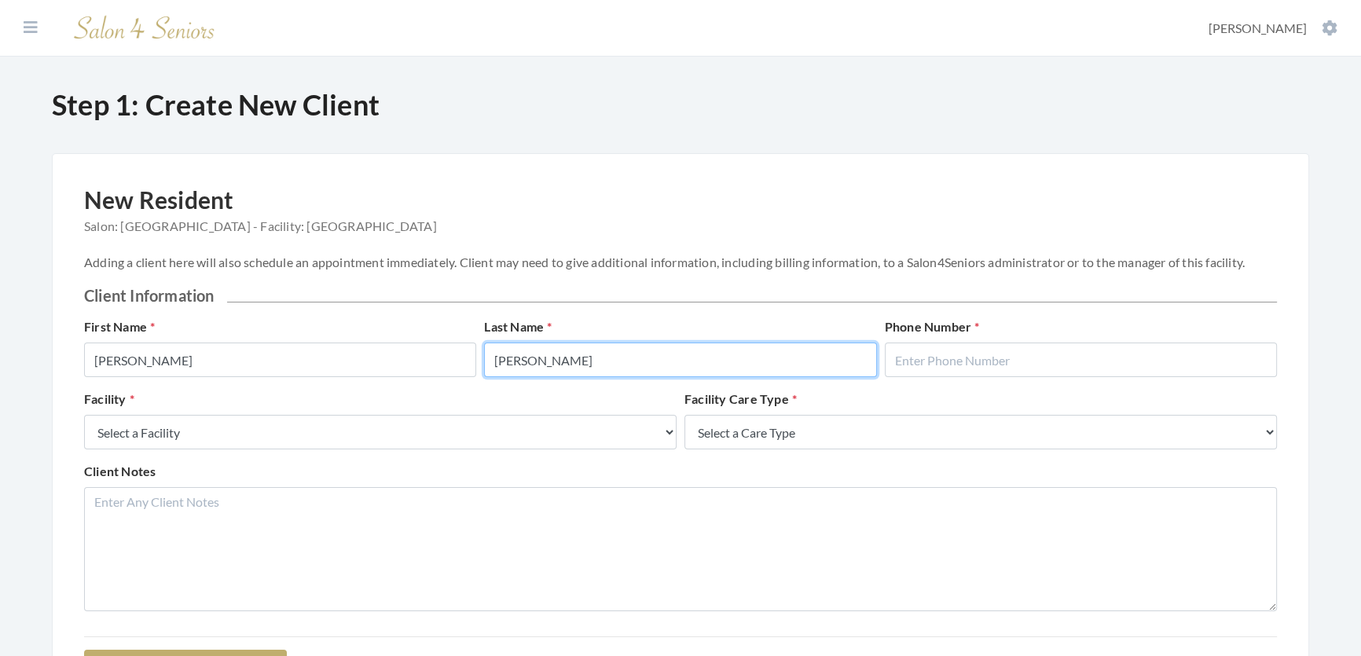
type input "Lynn"
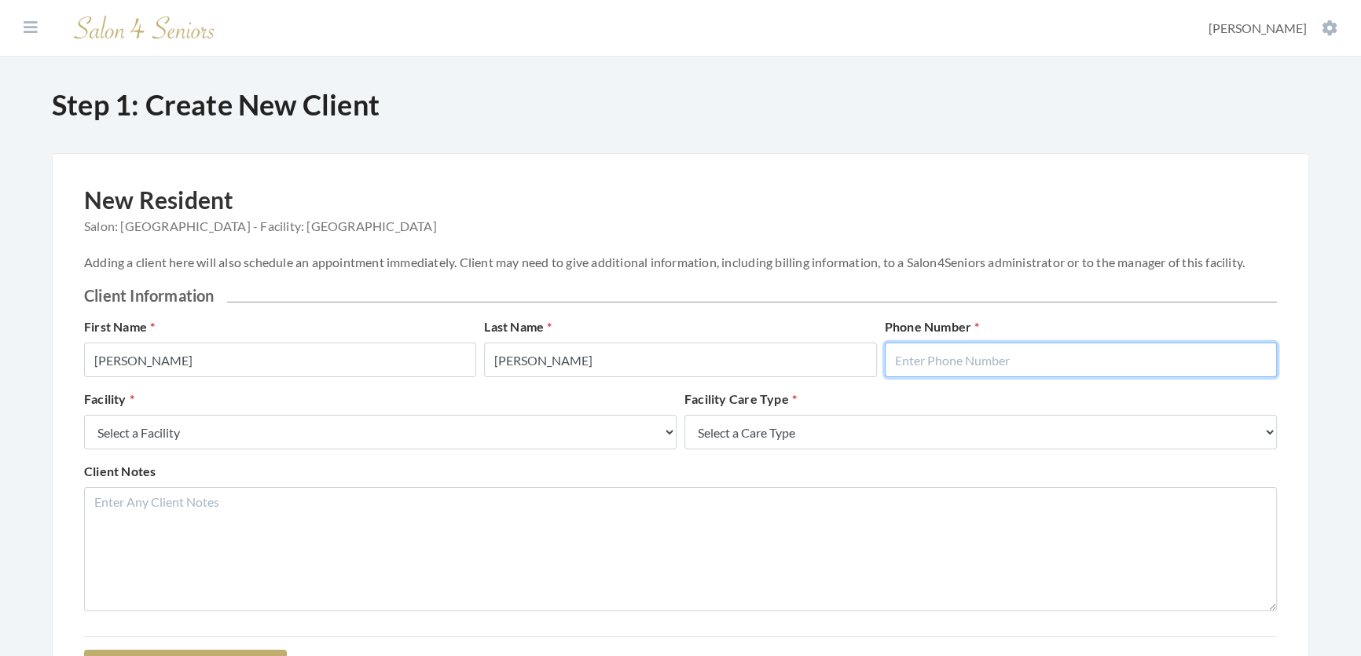
click at [1054, 367] on input "text" at bounding box center [1081, 360] width 392 height 35
type input "2058654219"
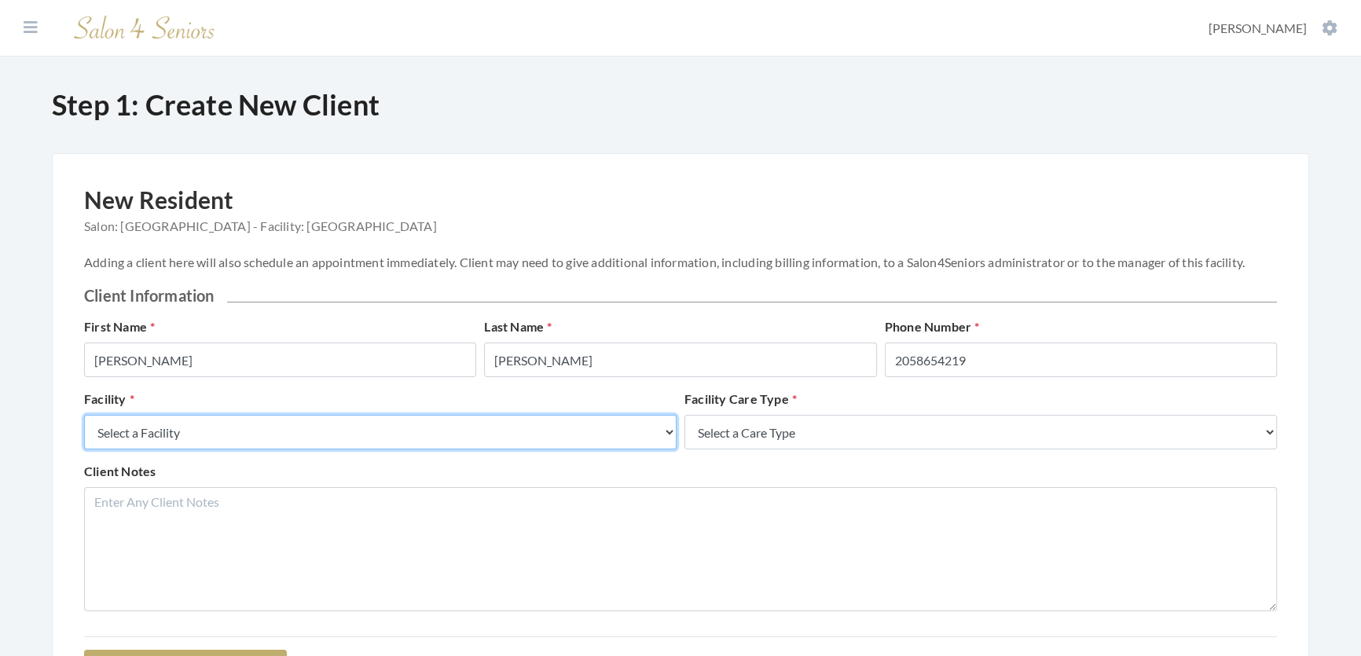
click at [487, 449] on select "Select a Facility Creekside at Three Rivers Brookdale Jones Farm Merrill Garden…" at bounding box center [380, 432] width 592 height 35
select select "27"
click at [84, 431] on select "Select a Facility Creekside at Three Rivers Brookdale Jones Farm Merrill Garden…" at bounding box center [380, 432] width 592 height 35
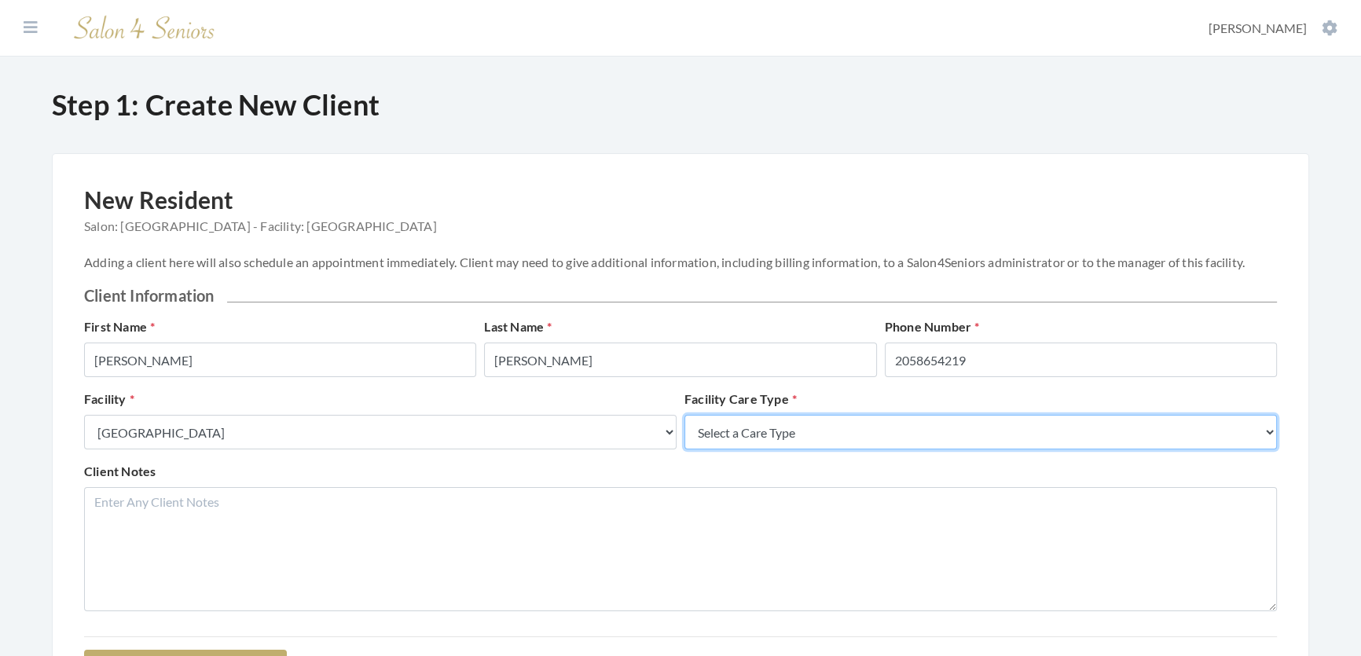
click at [857, 439] on select "Select a Care Type Nursing Home Rehab Memory Care Assisted Living Independent L…" at bounding box center [980, 432] width 592 height 35
select select "2"
click at [684, 431] on select "Select a Care Type Nursing Home Rehab Memory Care Assisted Living Independent L…" at bounding box center [980, 432] width 592 height 35
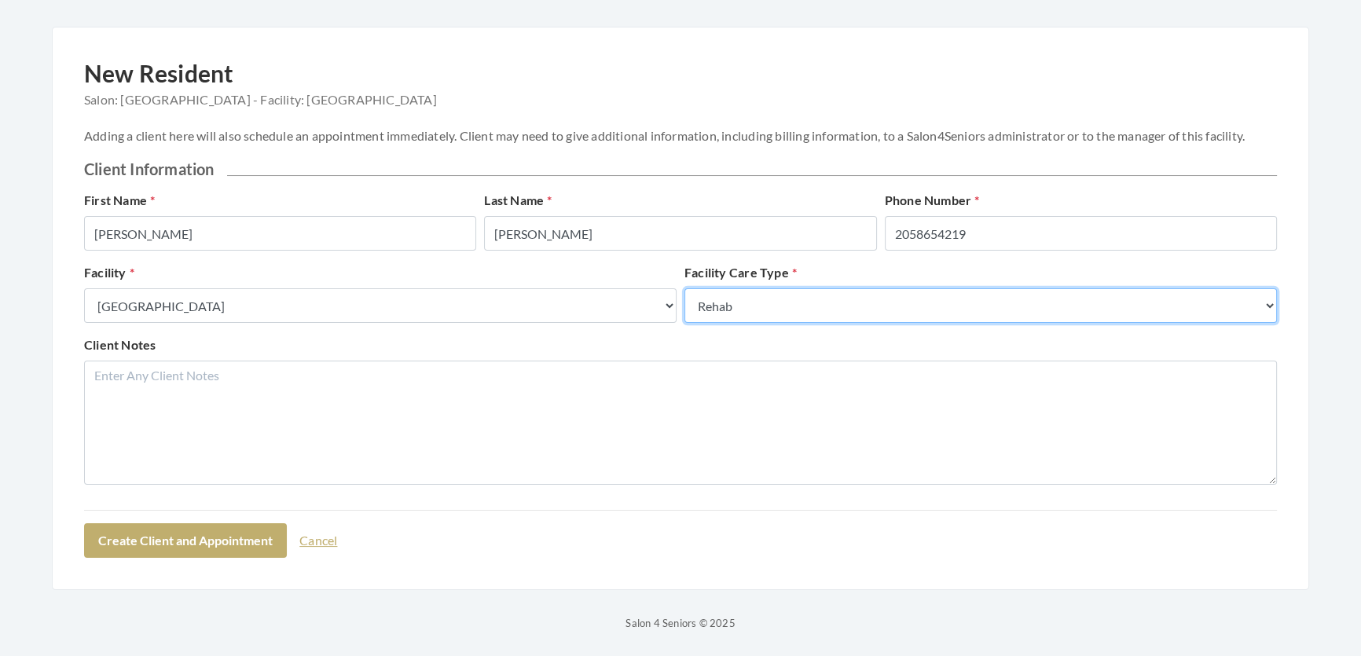
scroll to position [198, 0]
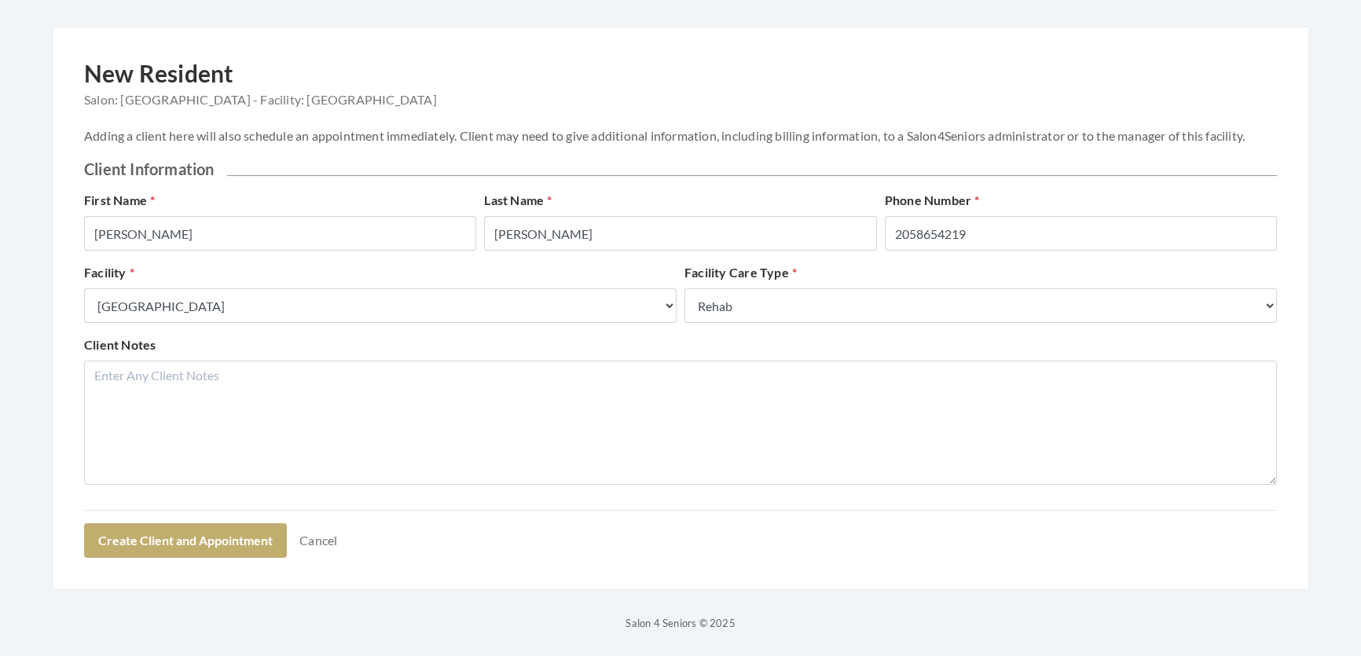
click at [148, 506] on form "First Name Bobbi Last Name Lynn Phone Number 2058654219 Facility Select a Facil…" at bounding box center [680, 374] width 1193 height 367
click at [149, 540] on button "Create Client and Appointment" at bounding box center [185, 540] width 203 height 35
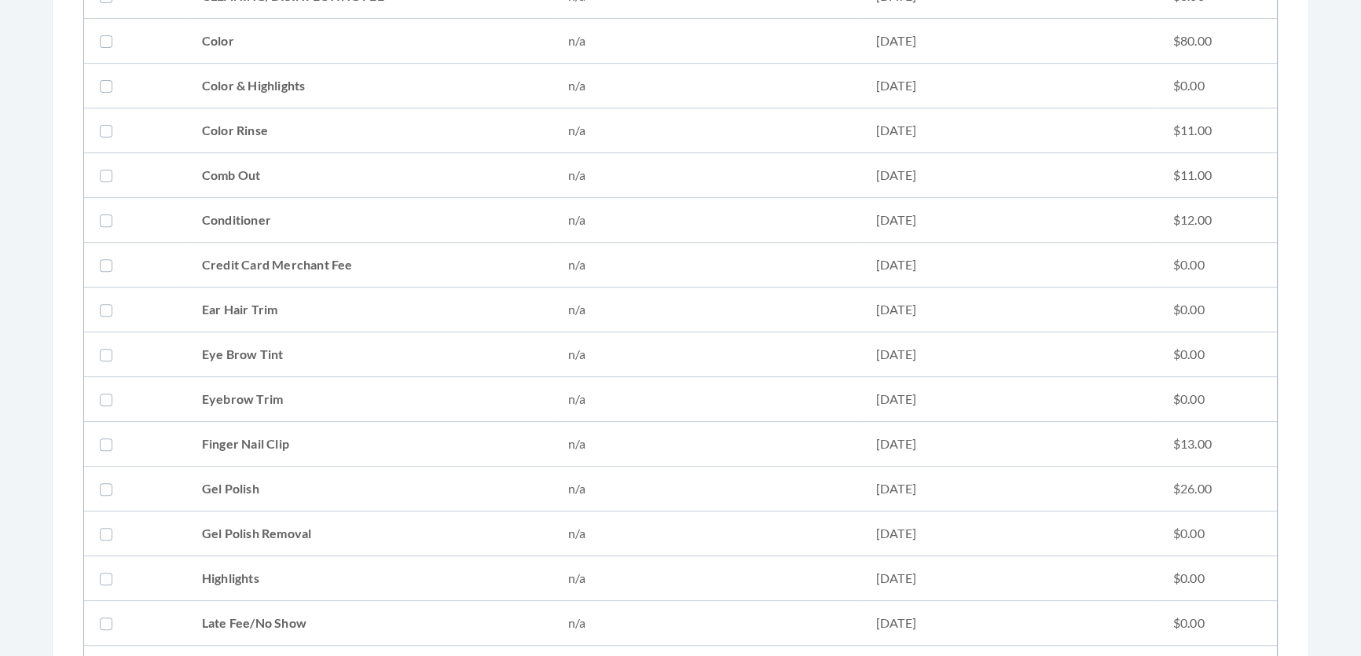
scroll to position [714, 0]
drag, startPoint x: 321, startPoint y: 204, endPoint x: 325, endPoint y: 193, distance: 11.7
click at [322, 204] on td "Conditioner" at bounding box center [369, 221] width 366 height 45
checkbox input "true"
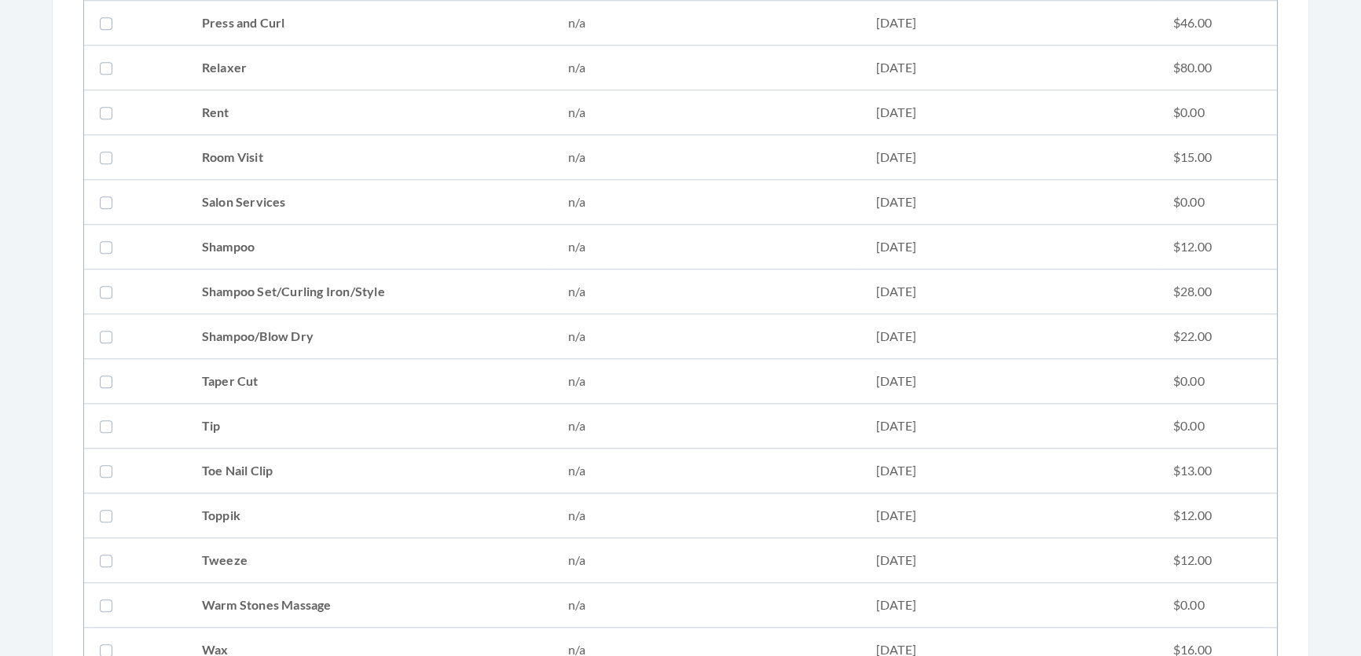
scroll to position [1856, 0]
click at [400, 270] on td "Shampoo Set/Curling Iron/Style" at bounding box center [369, 288] width 366 height 45
checkbox input "true"
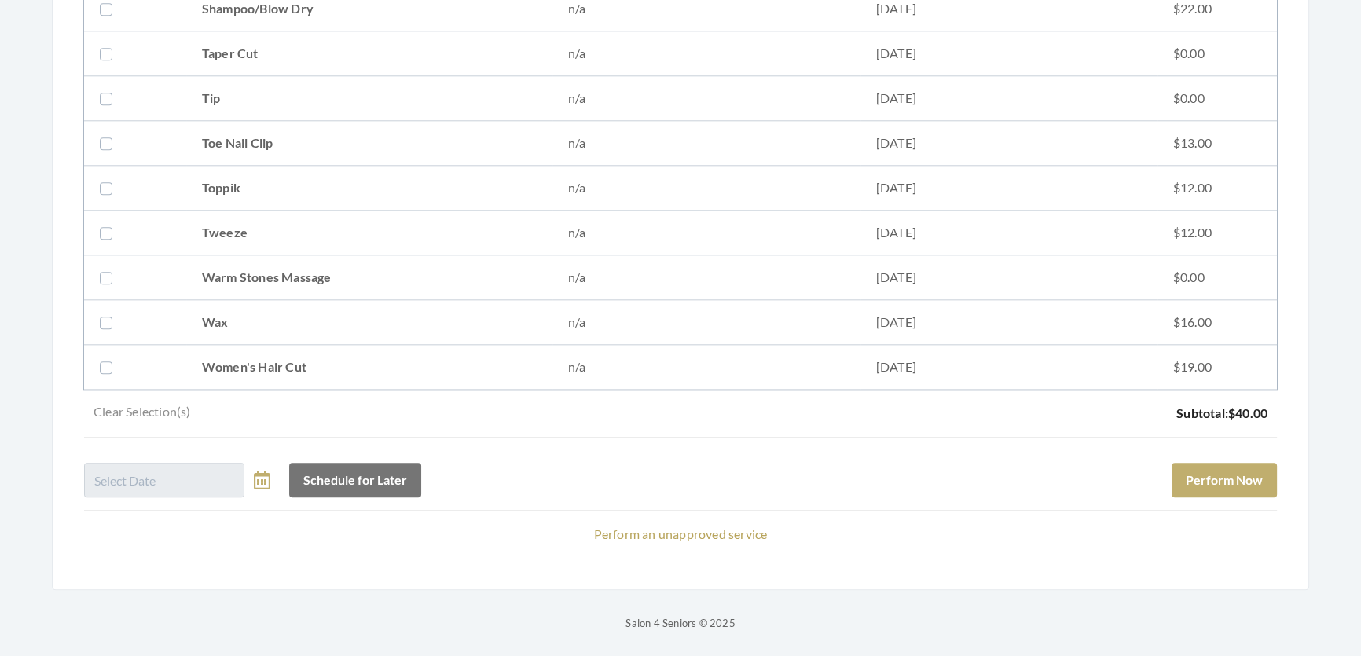
scroll to position [2200, 0]
click at [1251, 467] on button "Perform Now" at bounding box center [1223, 480] width 105 height 35
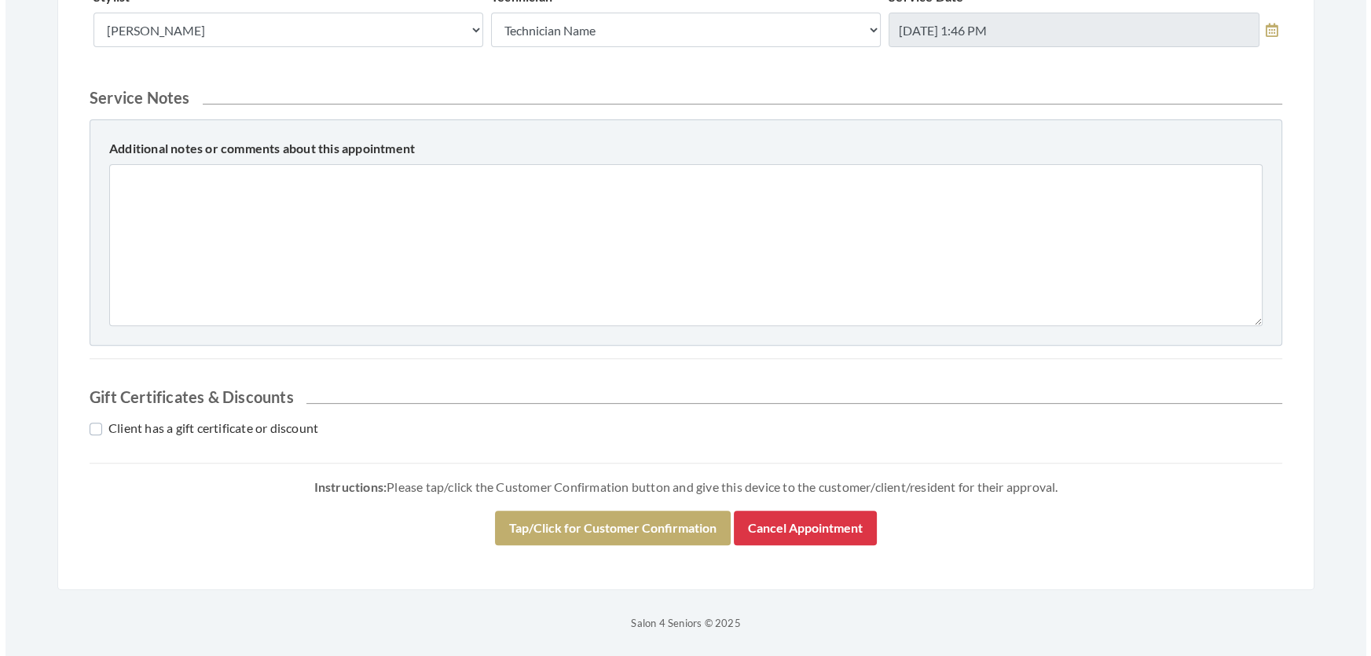
scroll to position [717, 0]
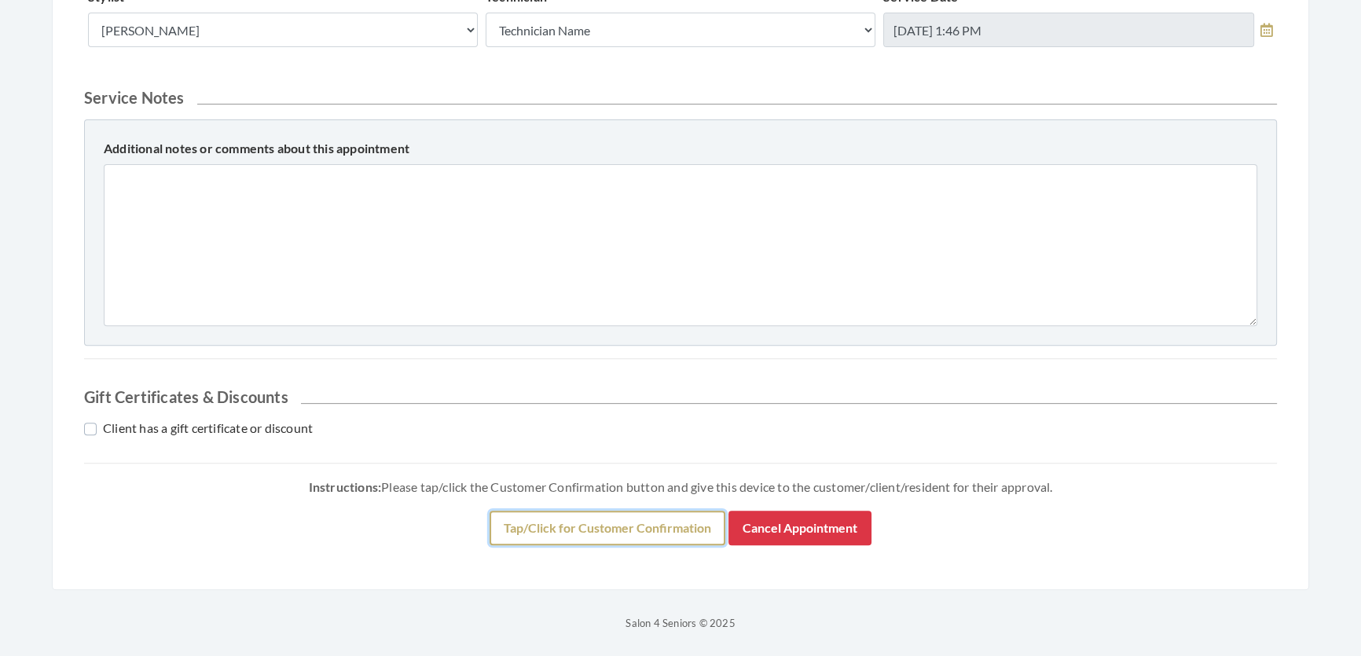
click at [511, 515] on button "Tap/Click for Customer Confirmation" at bounding box center [607, 528] width 236 height 35
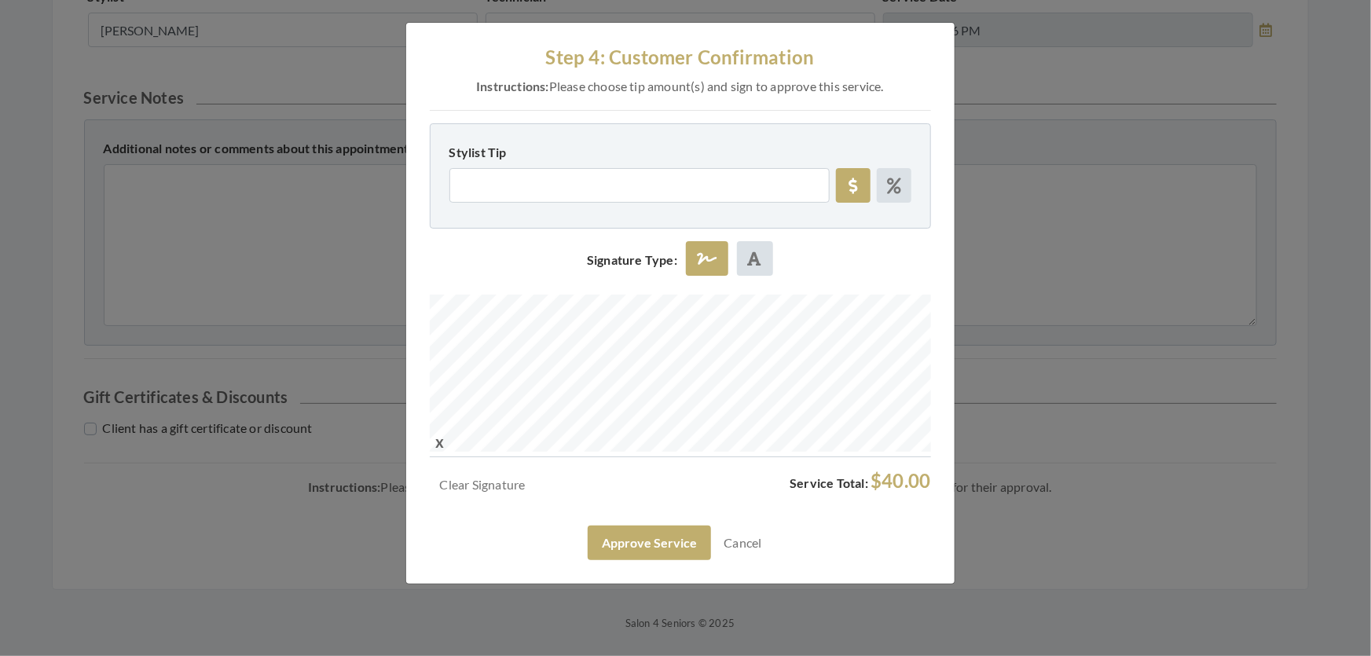
click at [982, 431] on div "Step 4: Customer Confirmation Instructions: Please choose tip amount(s) and sig…" at bounding box center [685, 328] width 1371 height 656
click at [628, 507] on div "Clear Signature Service Total: $40.00" at bounding box center [680, 488] width 501 height 37
click at [621, 560] on div "Clear Signature Service Total: $40.00 Approve Service Cancel" at bounding box center [680, 515] width 501 height 90
click at [619, 560] on button "Approve Service" at bounding box center [649, 543] width 123 height 35
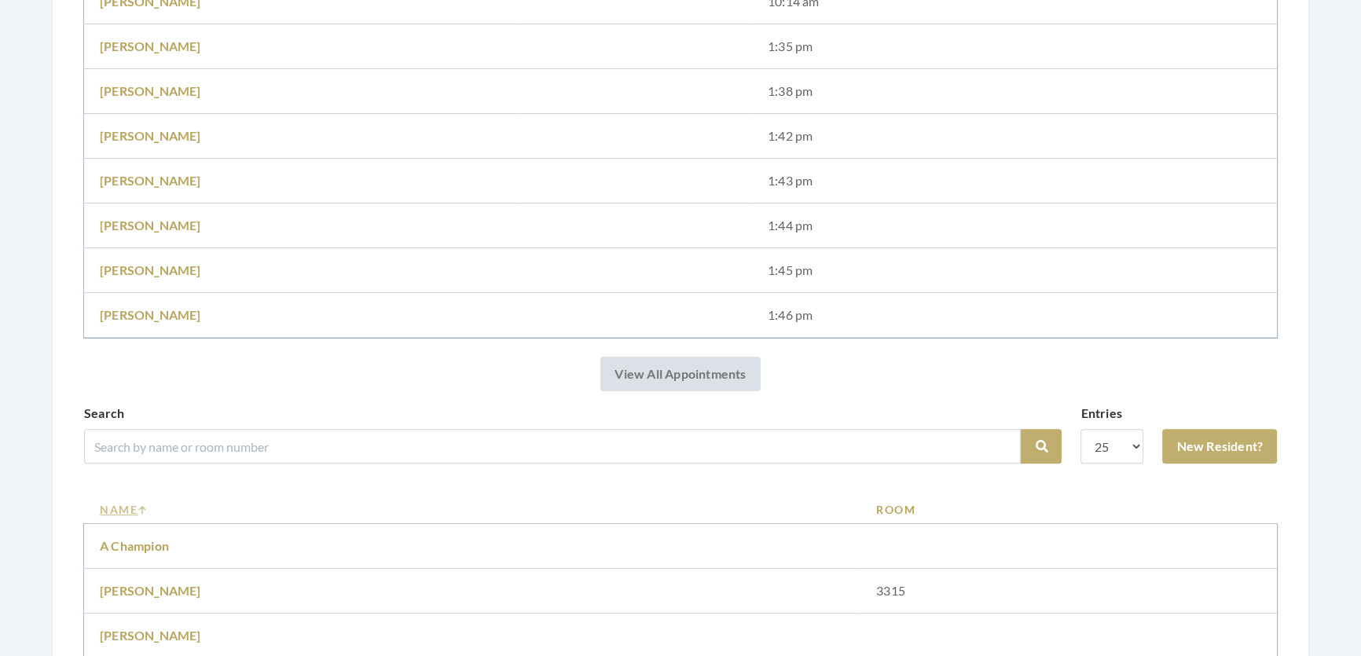
scroll to position [643, 0]
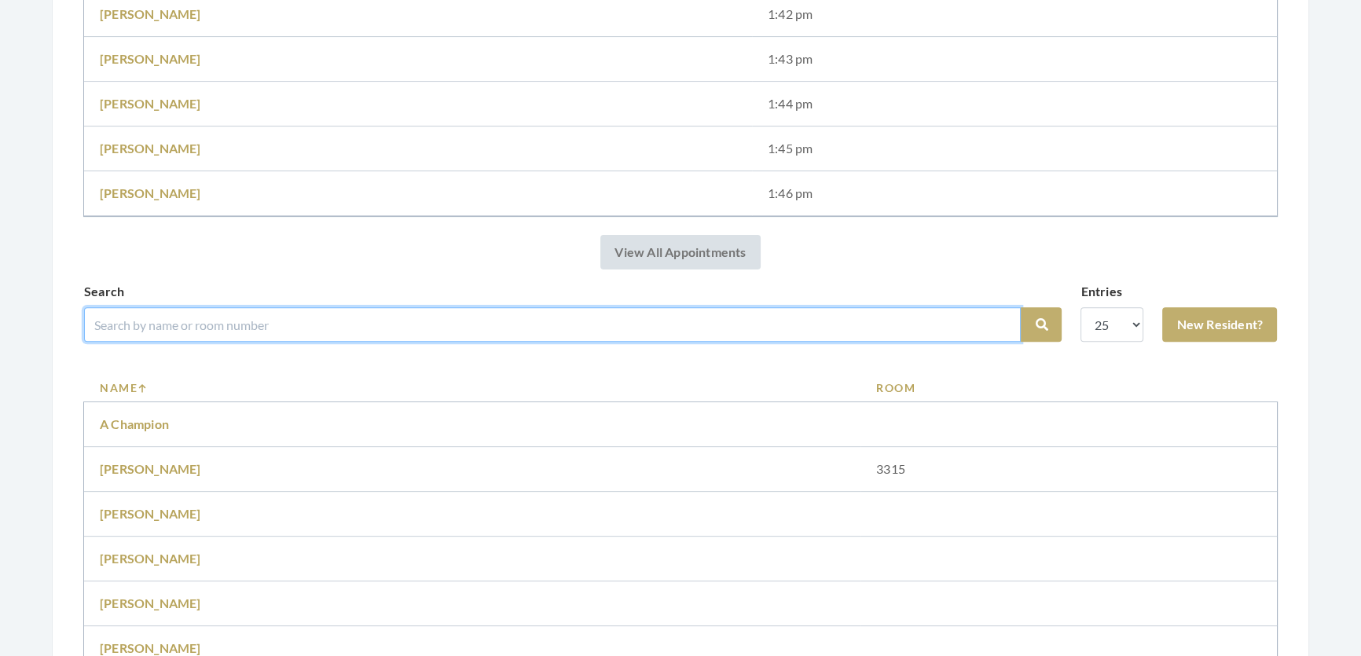
click at [402, 332] on input "search" at bounding box center [552, 324] width 936 height 35
click at [372, 339] on input "search" at bounding box center [552, 324] width 936 height 35
type input "[PERSON_NAME]"
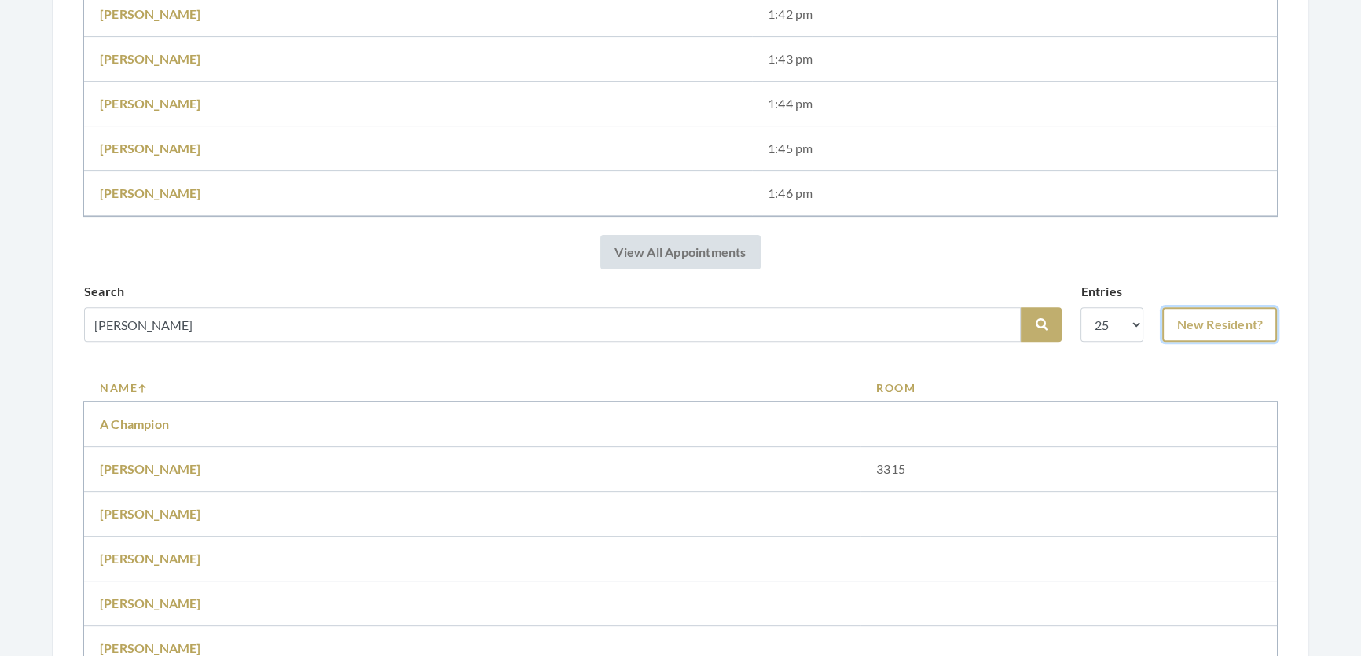
click at [1178, 342] on link "New Resident?" at bounding box center [1219, 324] width 115 height 35
click at [1035, 331] on icon "submit" at bounding box center [1041, 324] width 13 height 13
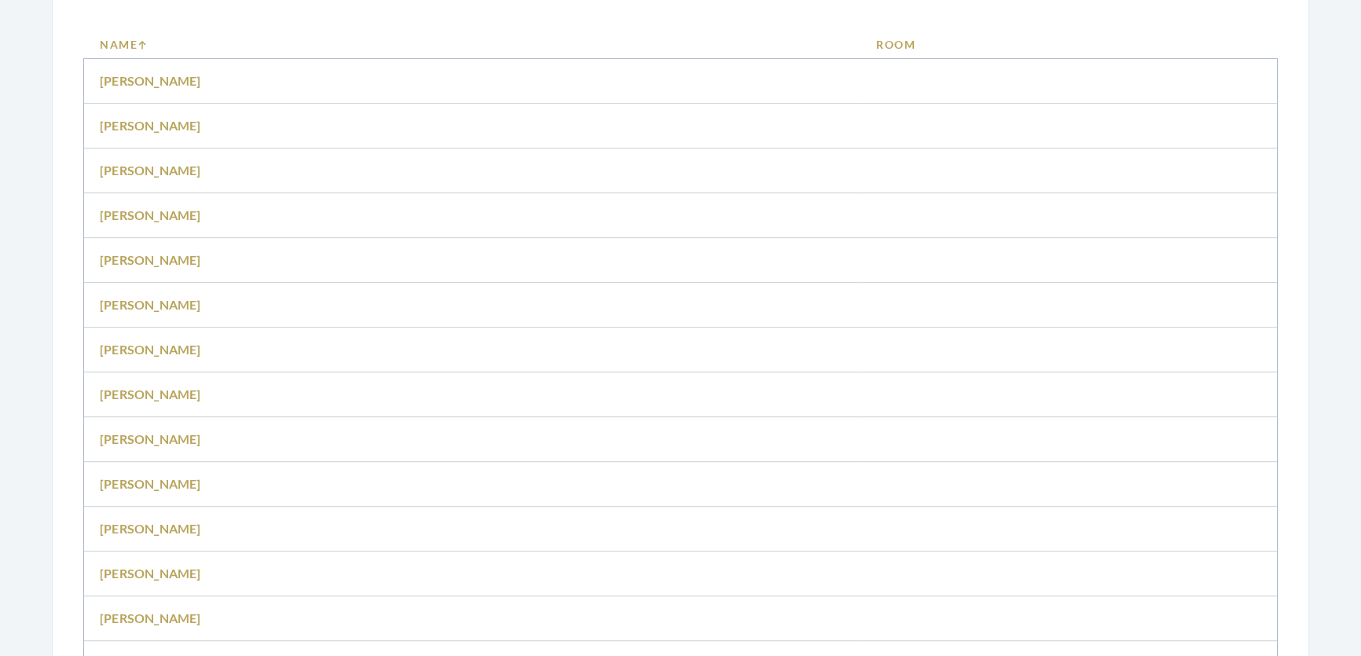
scroll to position [714, 0]
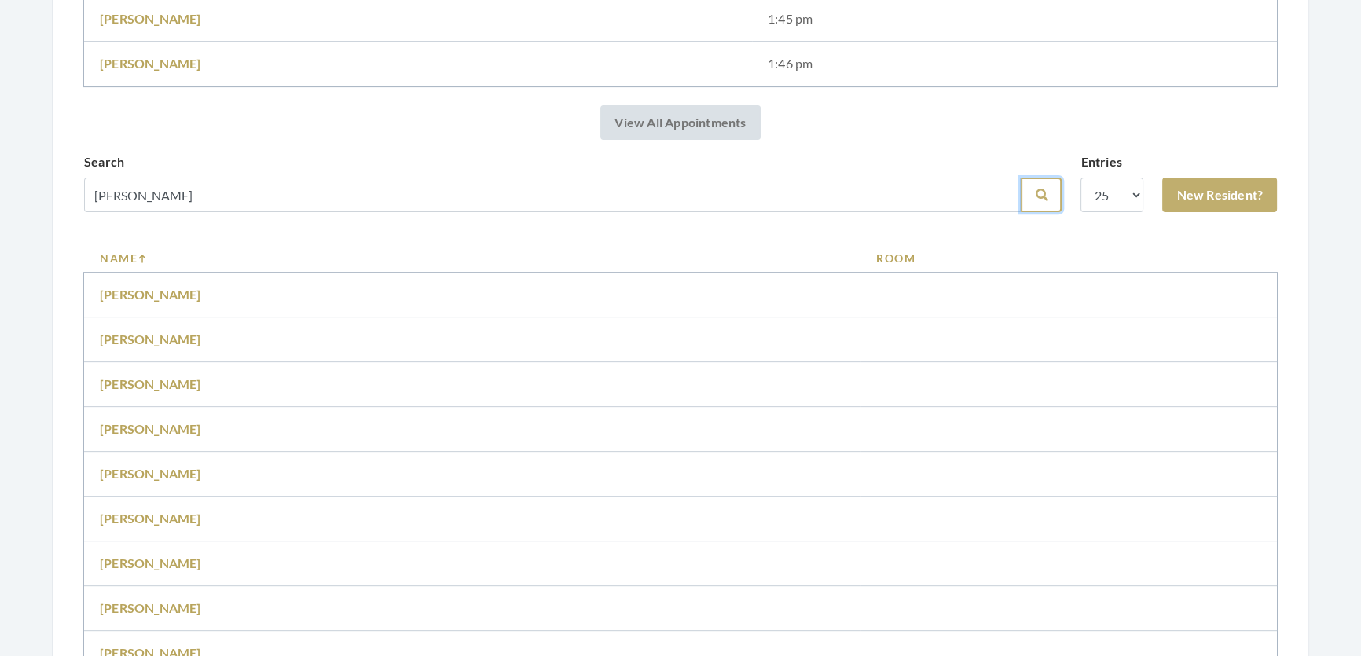
click at [1020, 212] on button "Search" at bounding box center [1040, 195] width 41 height 35
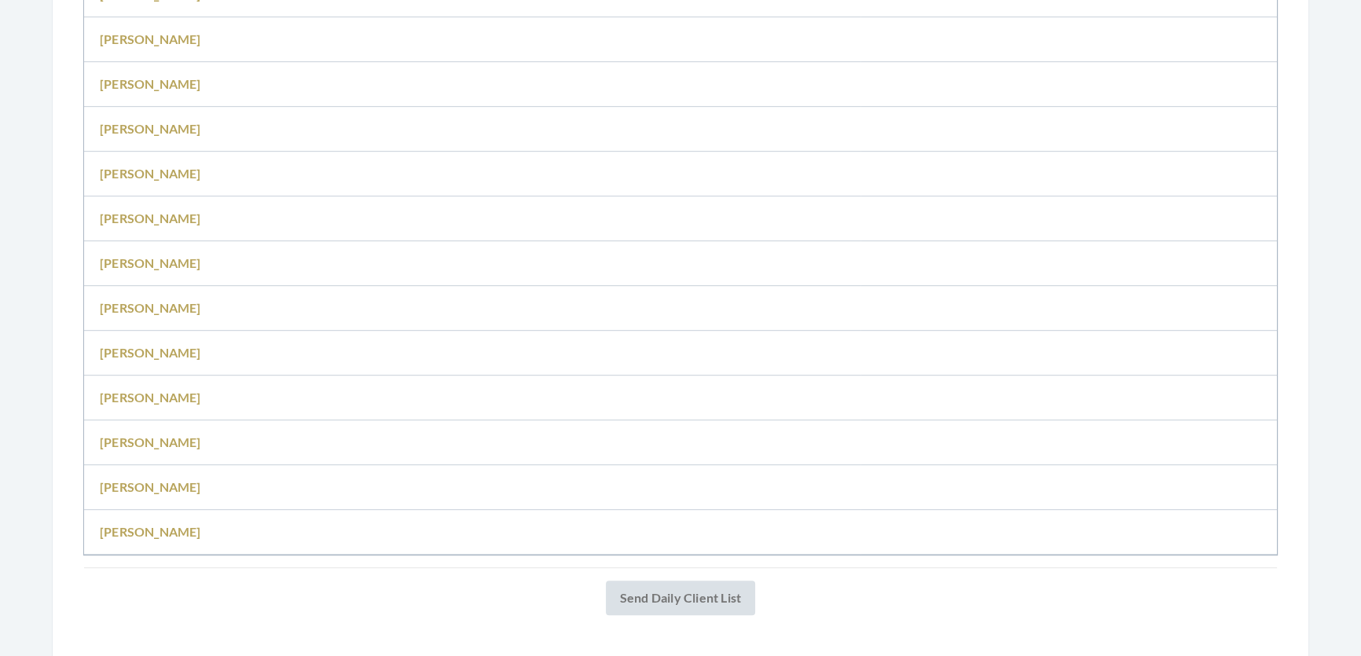
scroll to position [1071, 0]
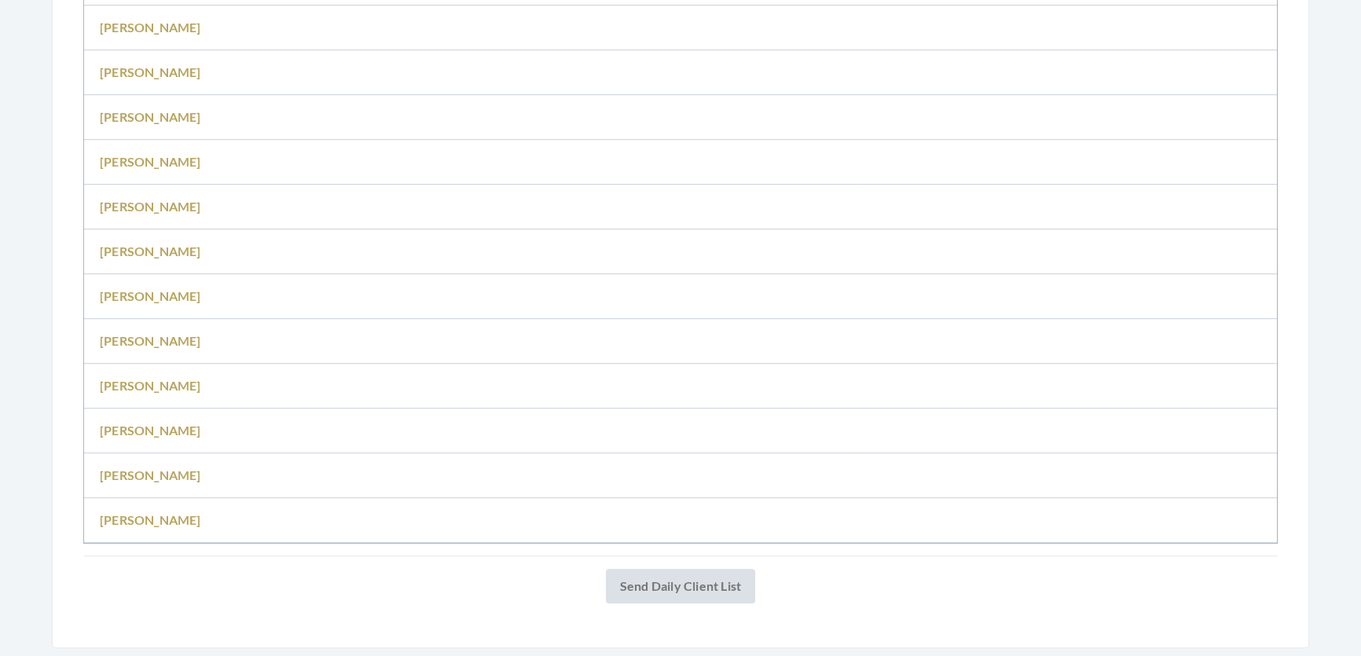
click at [157, 529] on td "Sandra Gibson" at bounding box center [472, 520] width 776 height 45
click at [157, 527] on link "Sandra Gibson" at bounding box center [150, 519] width 101 height 15
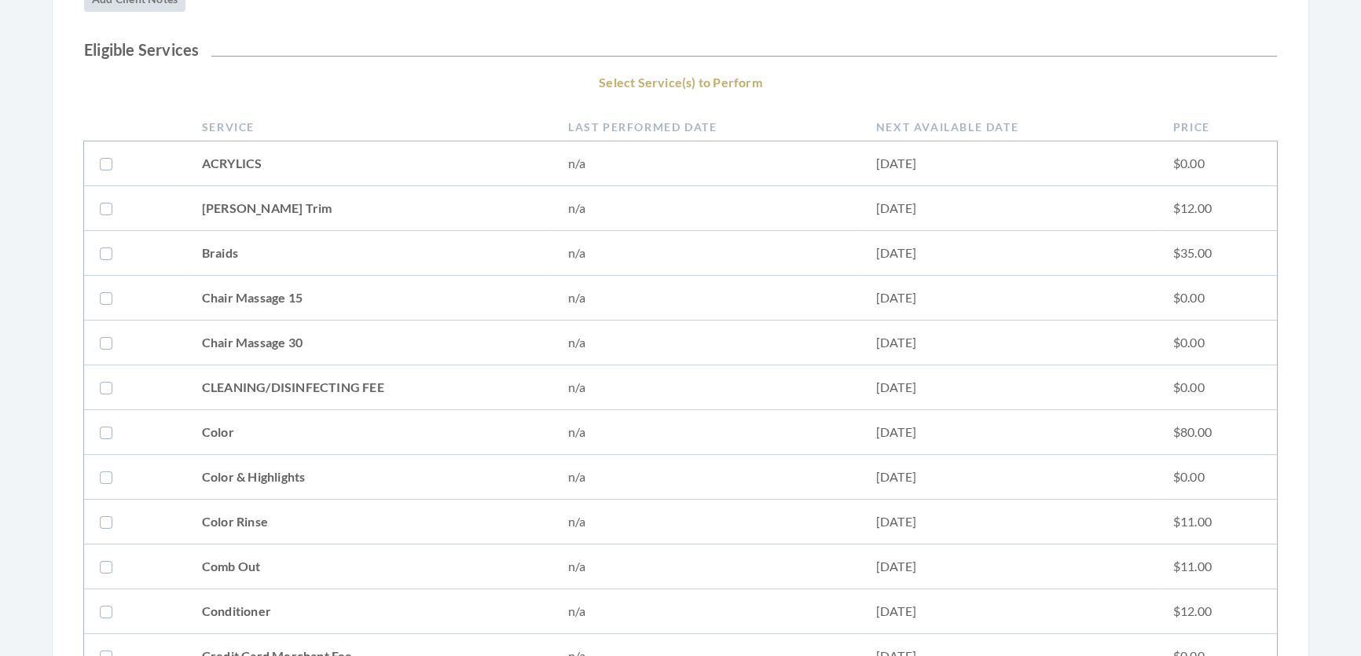
scroll to position [428, 0]
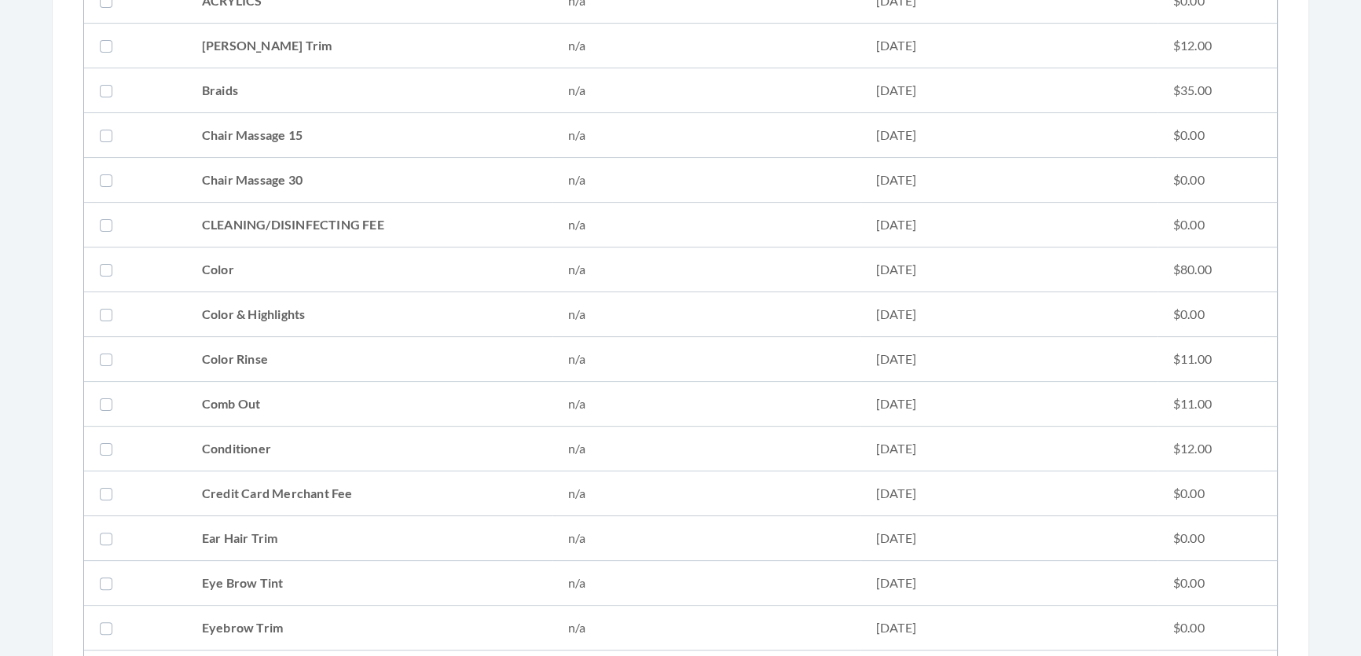
click at [264, 450] on td "Conditioner" at bounding box center [369, 449] width 366 height 45
checkbox input "true"
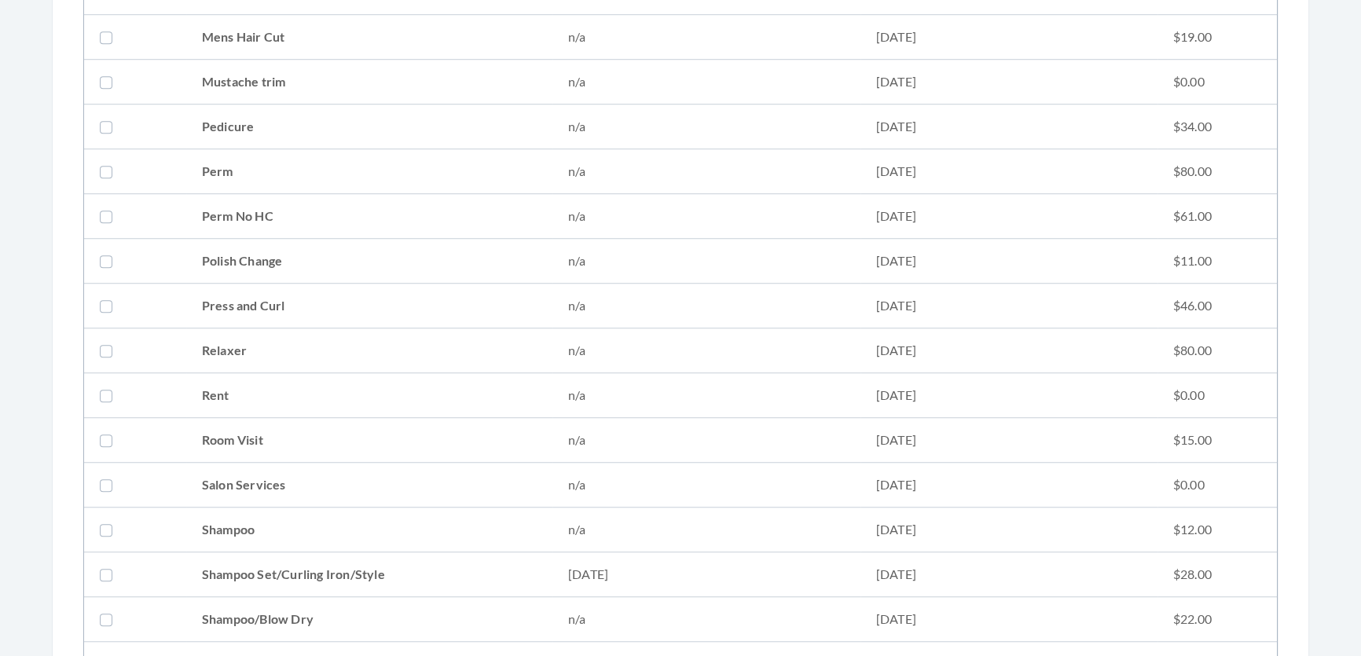
scroll to position [1571, 0]
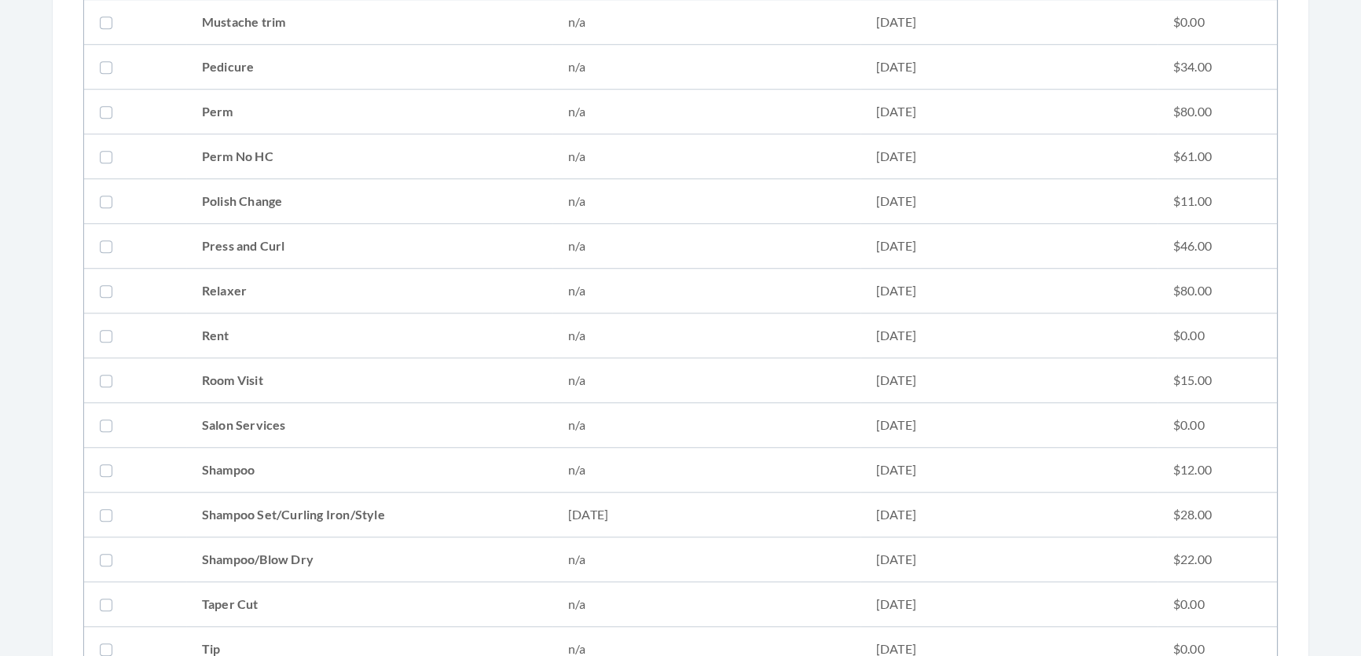
click at [256, 244] on td "Press and Curl" at bounding box center [369, 246] width 366 height 45
checkbox input "true"
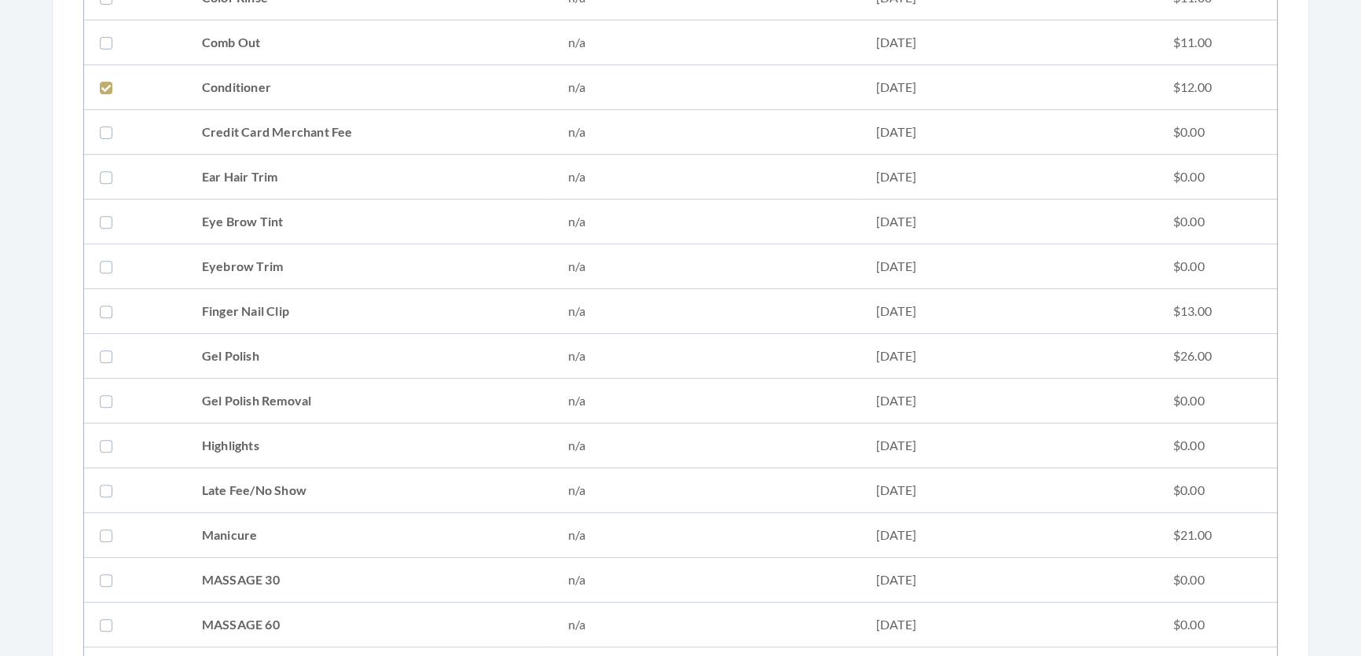
scroll to position [786, 0]
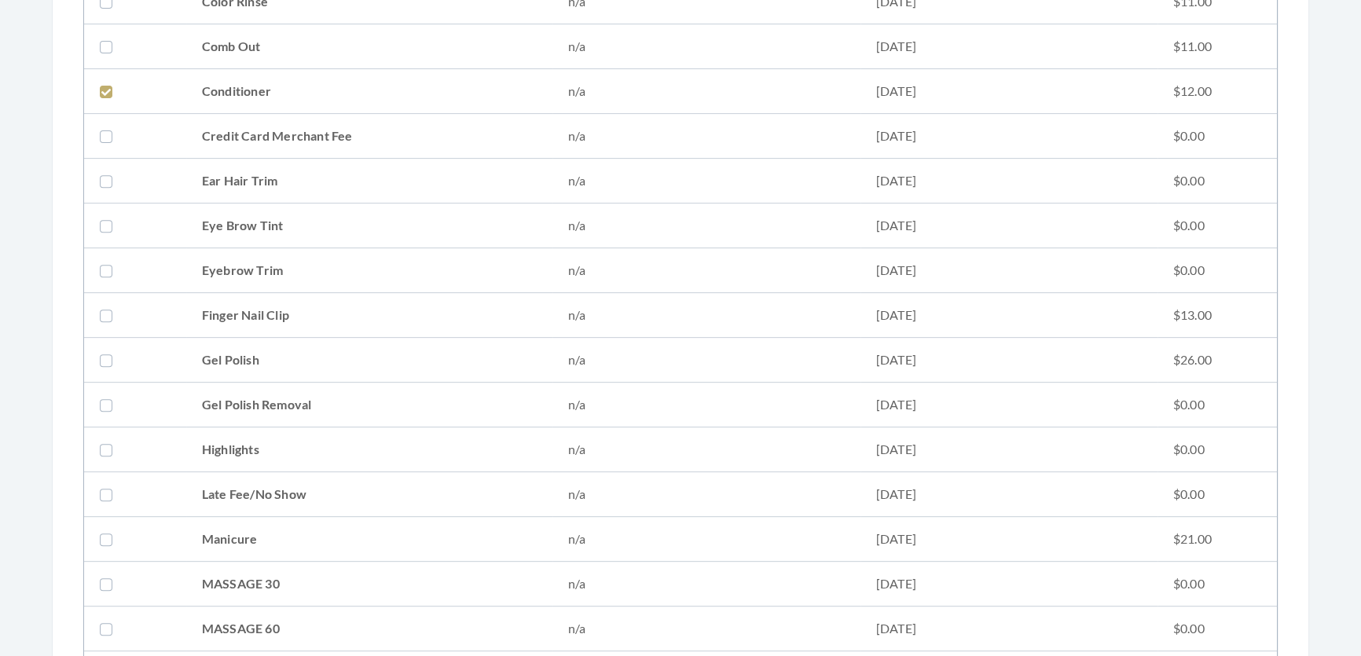
click at [482, 102] on td "Conditioner" at bounding box center [369, 91] width 366 height 45
checkbox input "false"
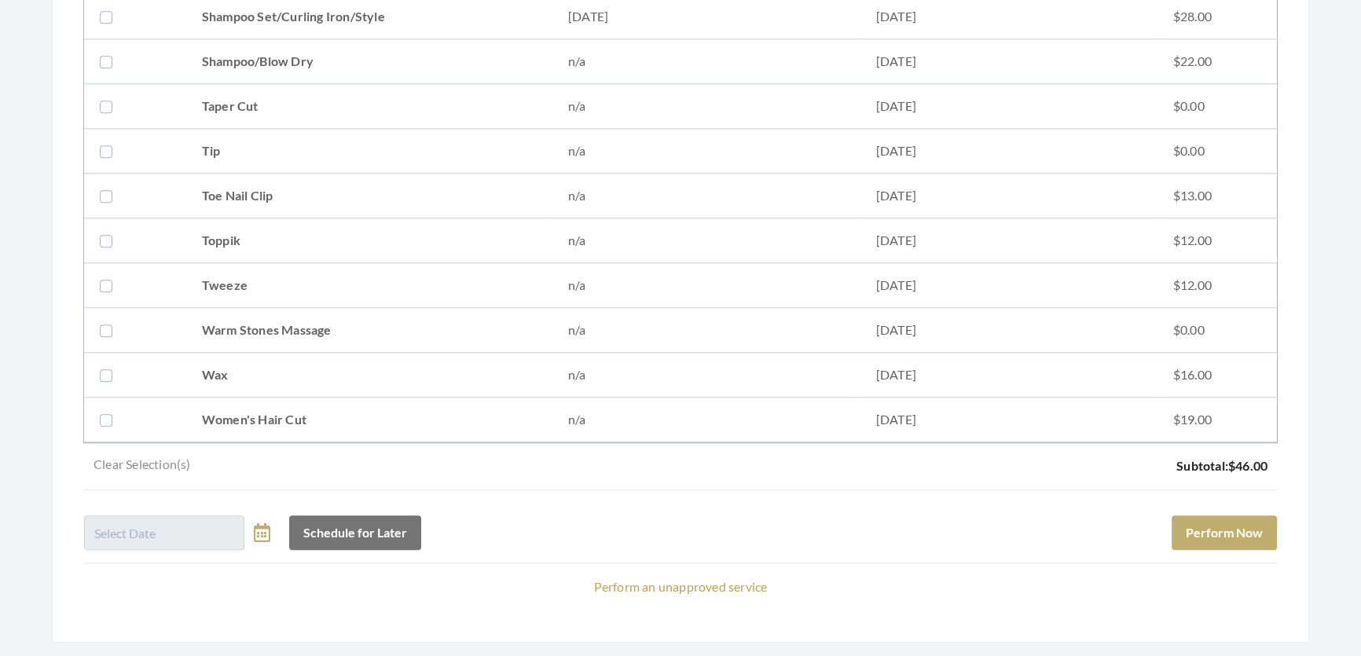
scroll to position [2142, 0]
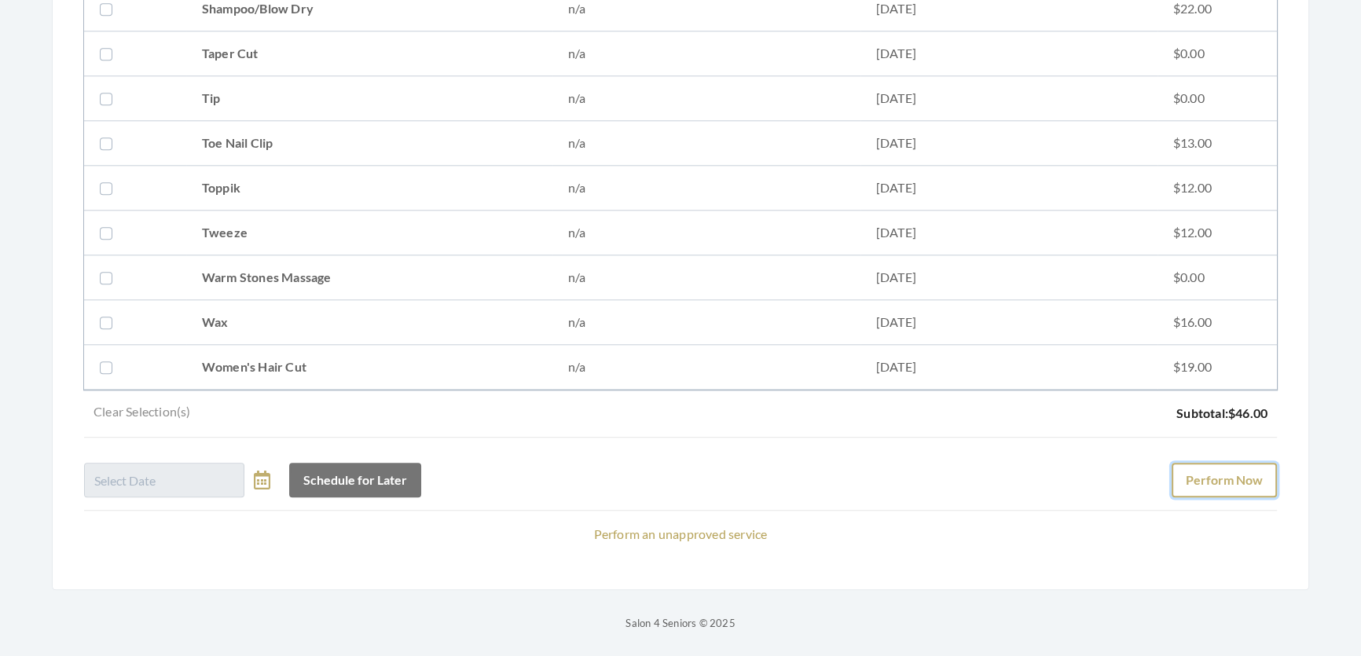
drag, startPoint x: 1202, startPoint y: 477, endPoint x: 1235, endPoint y: 481, distance: 33.2
click at [1226, 478] on button "Perform Now" at bounding box center [1223, 480] width 105 height 35
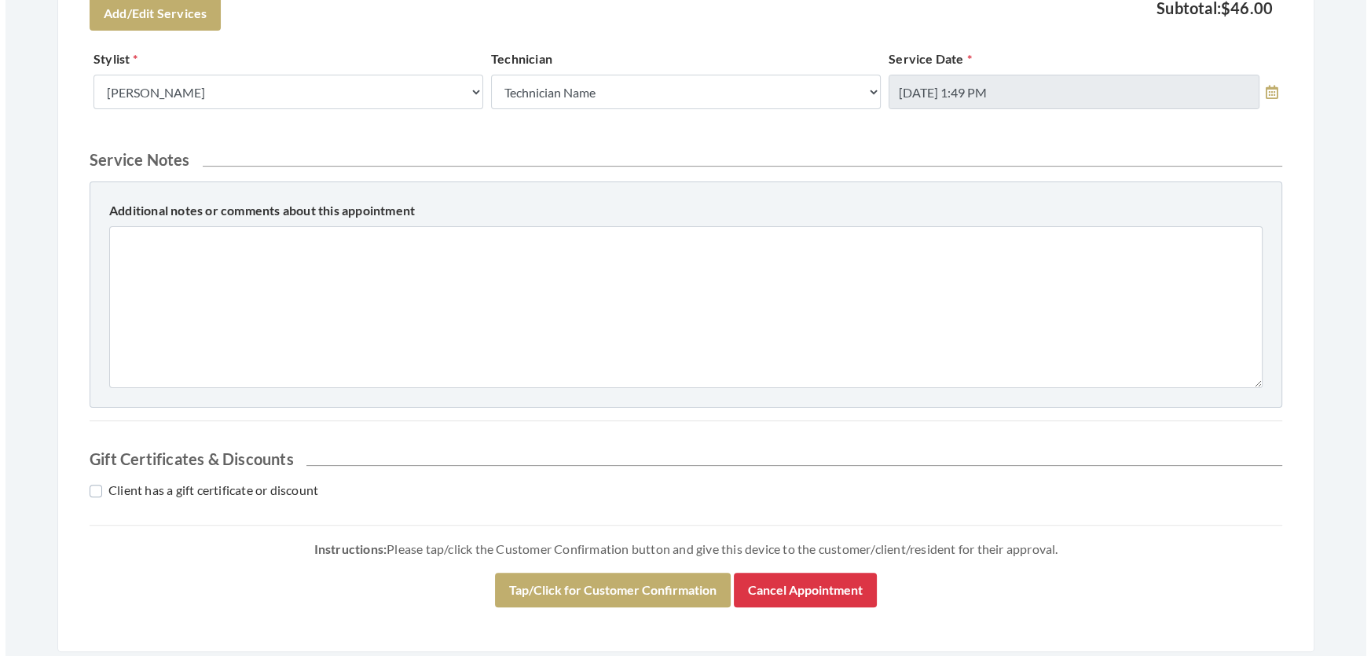
scroll to position [672, 0]
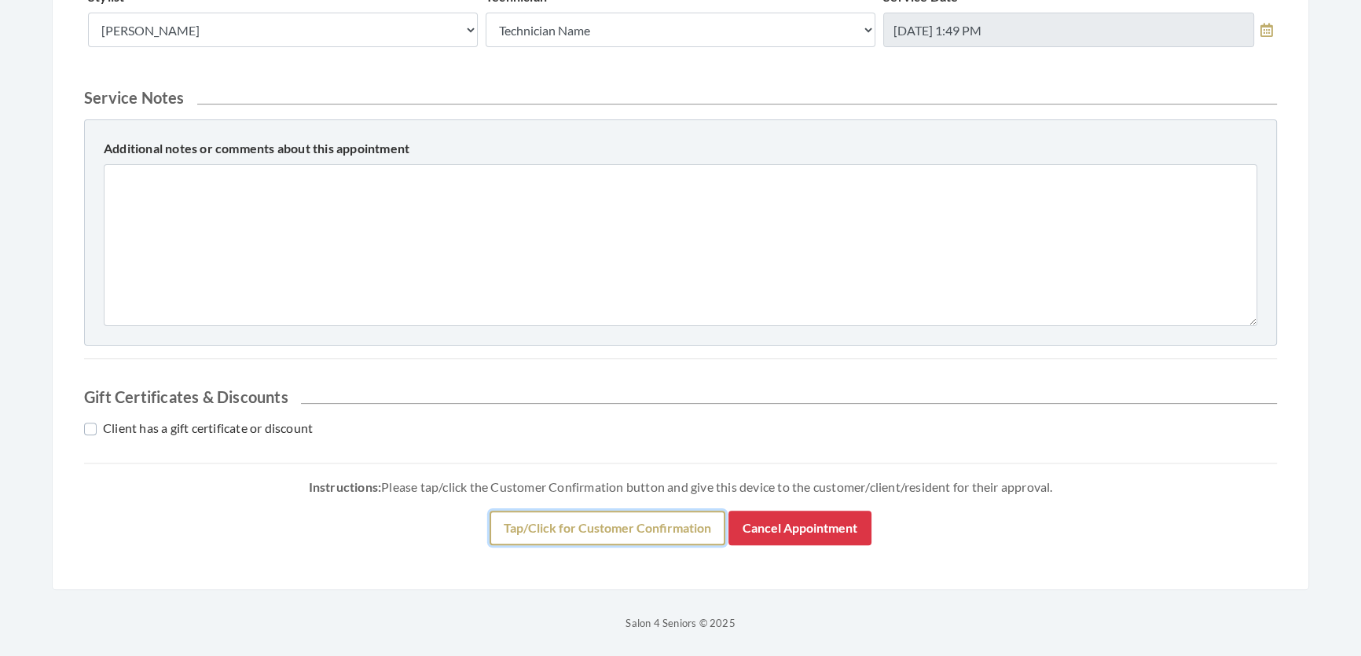
click at [571, 521] on button "Tap/Click for Customer Confirmation" at bounding box center [607, 528] width 236 height 35
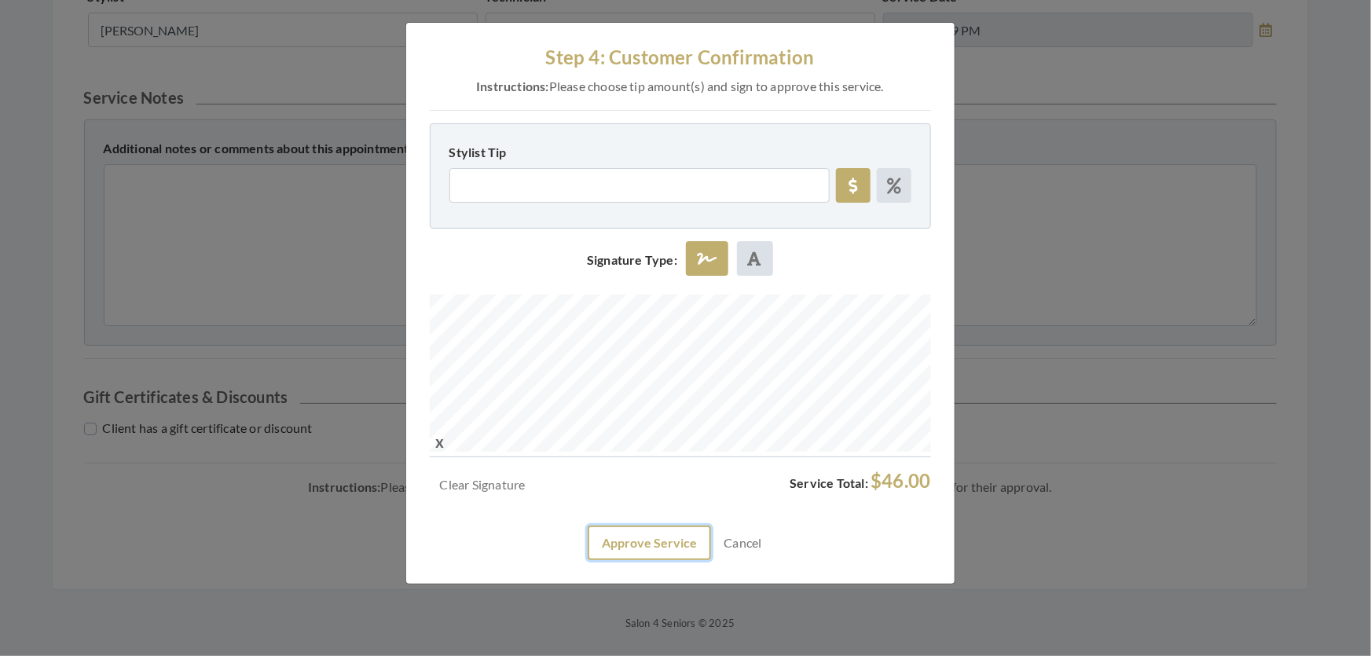
click at [629, 560] on button "Approve Service" at bounding box center [649, 543] width 123 height 35
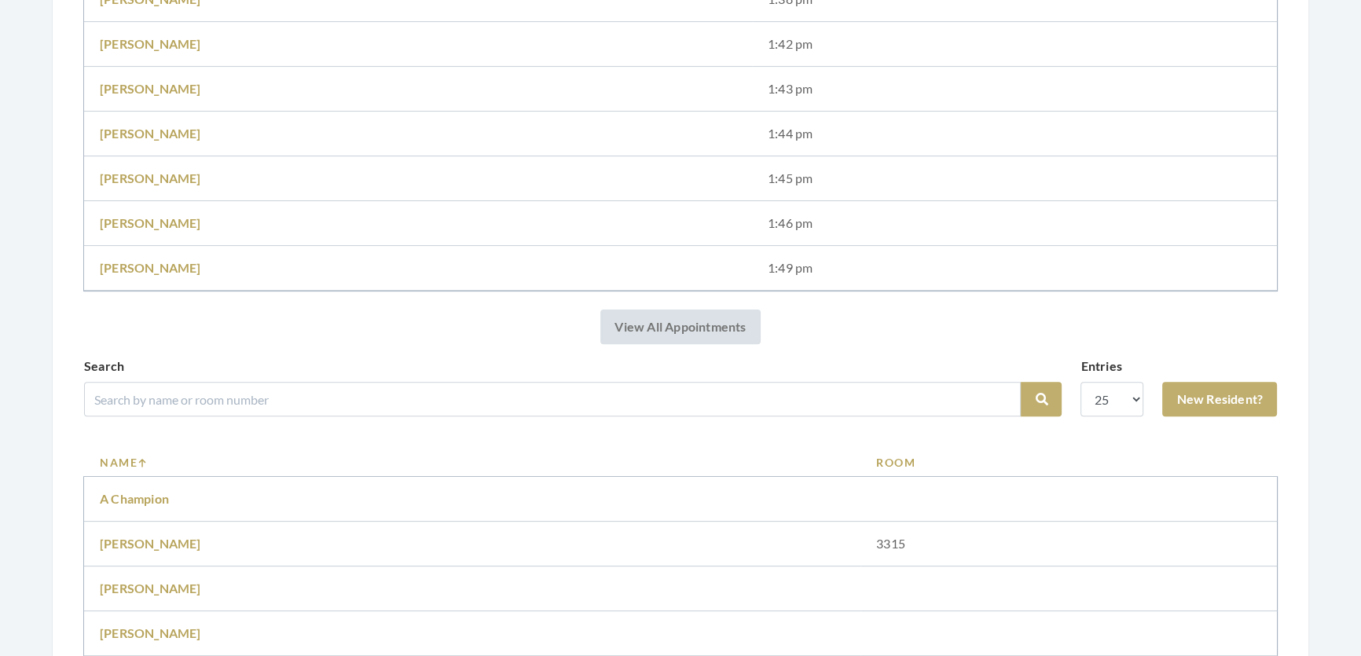
scroll to position [928, 0]
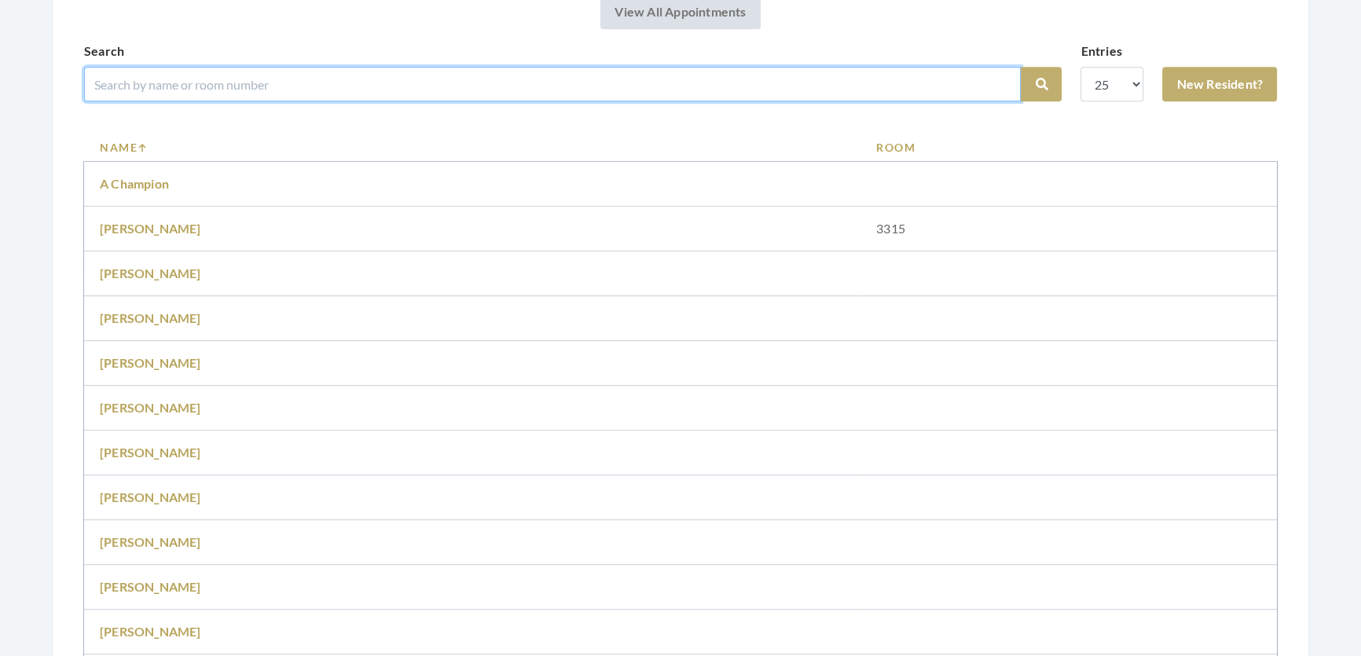
click at [613, 101] on input "search" at bounding box center [552, 84] width 936 height 35
type input "Rice"
click at [1020, 67] on button "Search" at bounding box center [1040, 84] width 41 height 35
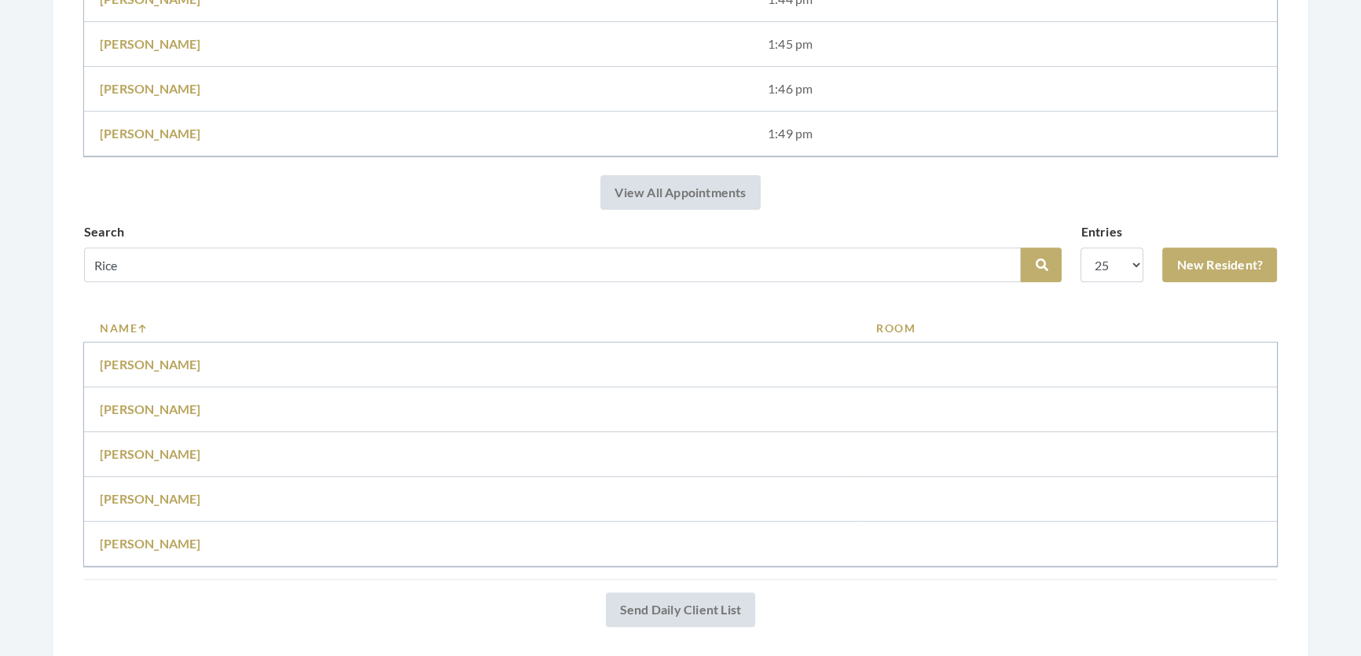
scroll to position [714, 0]
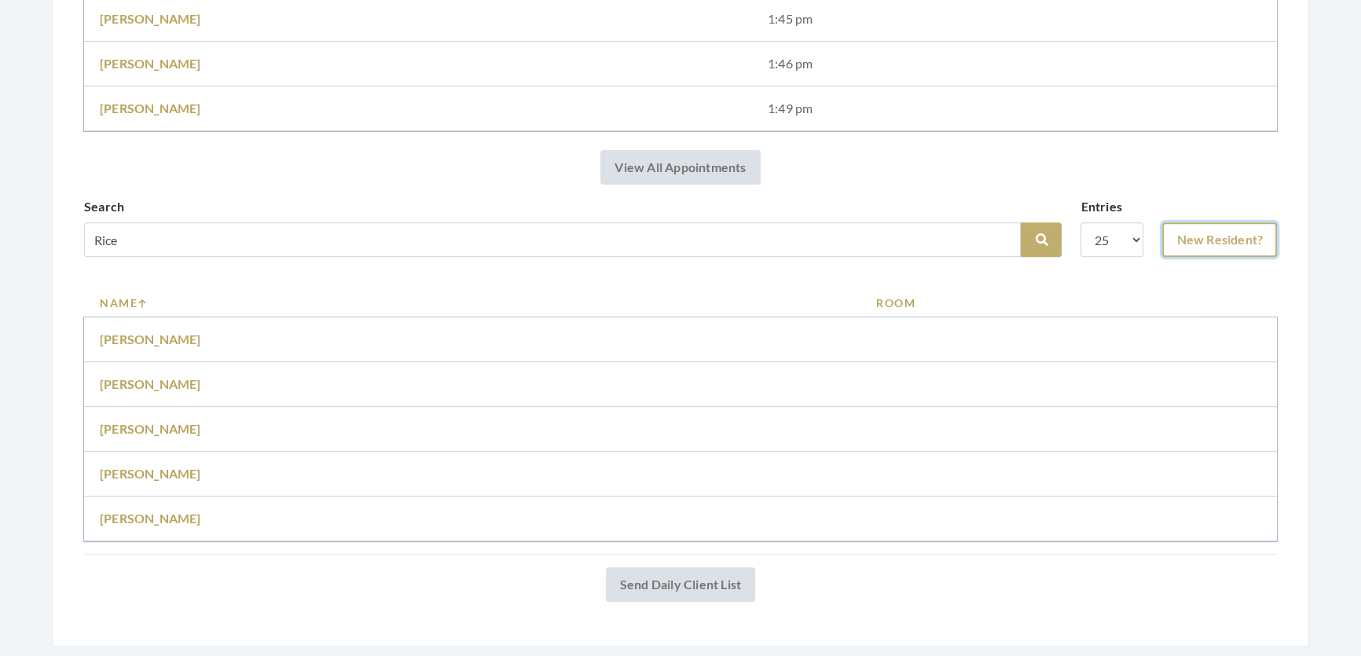
click at [1212, 245] on link "New Resident?" at bounding box center [1219, 239] width 115 height 35
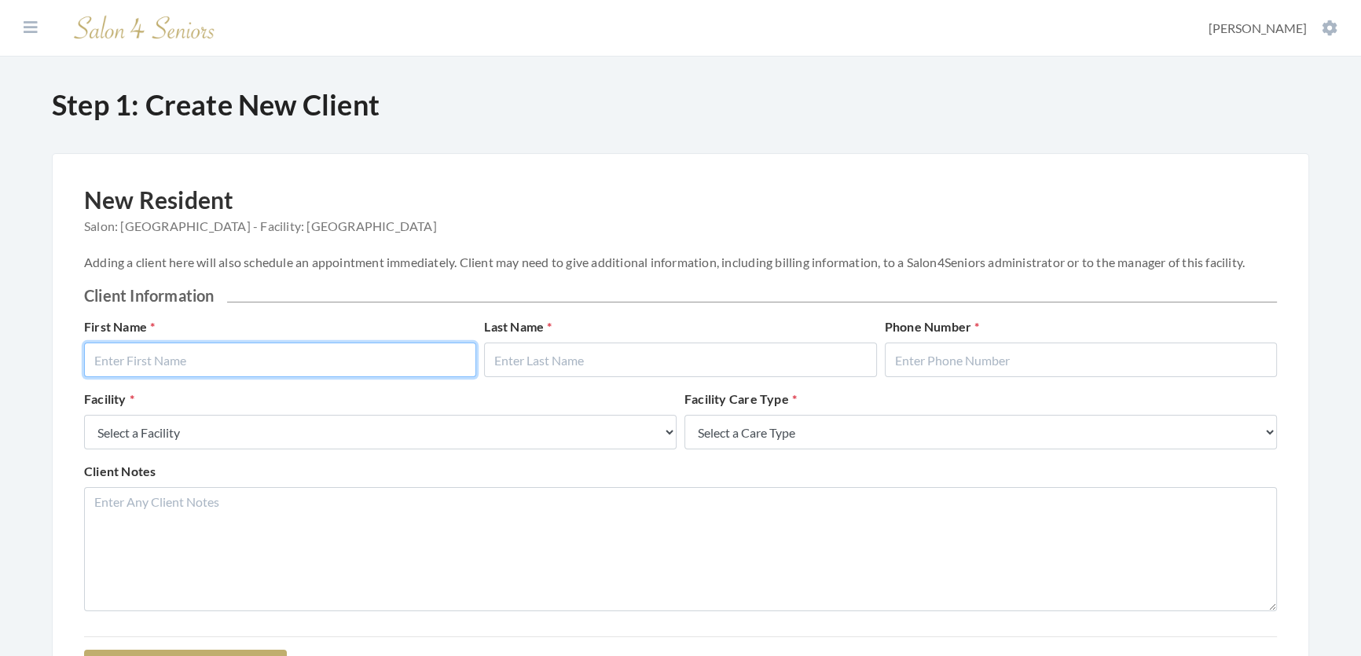
click at [248, 371] on input "text" at bounding box center [280, 360] width 392 height 35
type input "Juanita"
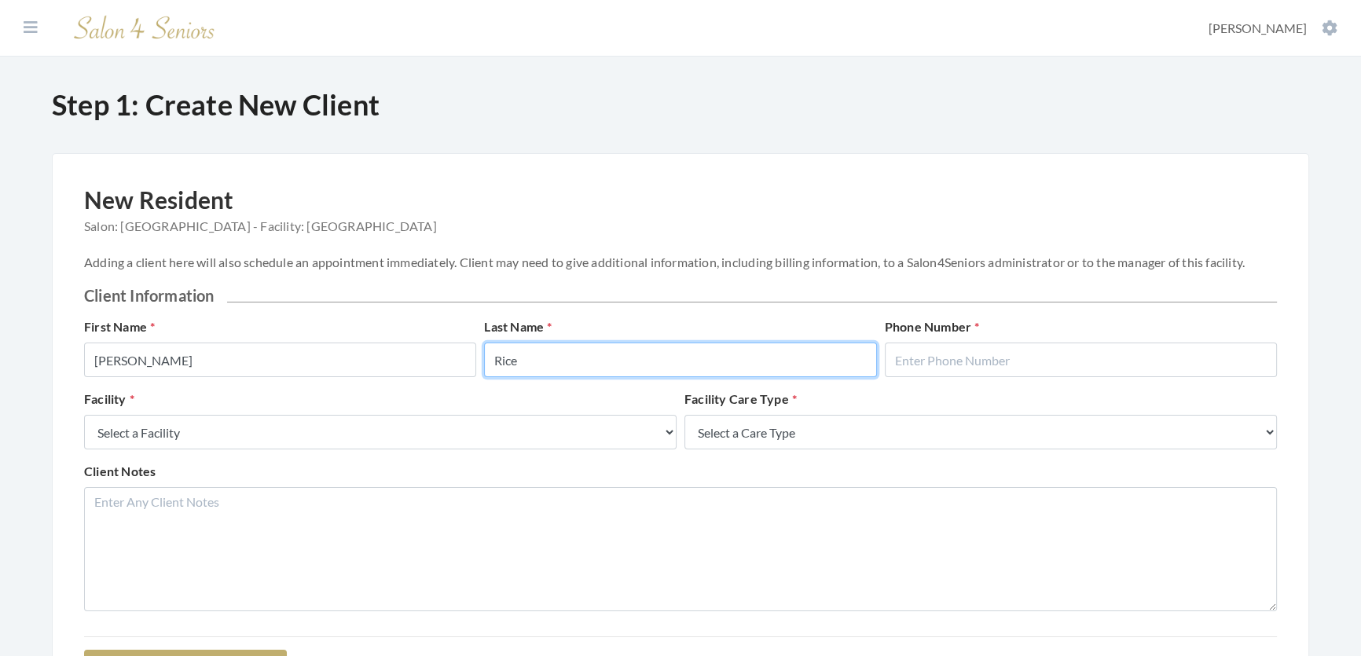
type input "Rice"
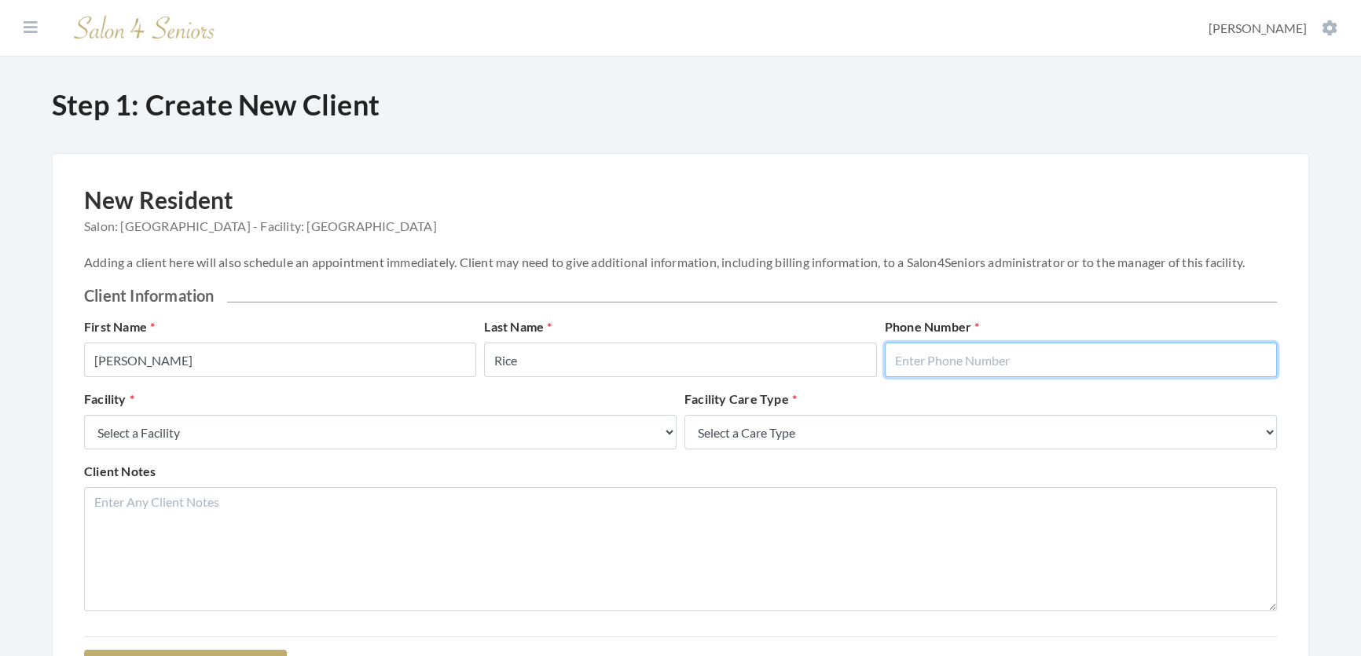
click at [1013, 377] on input "text" at bounding box center [1081, 360] width 392 height 35
type input "2058654219"
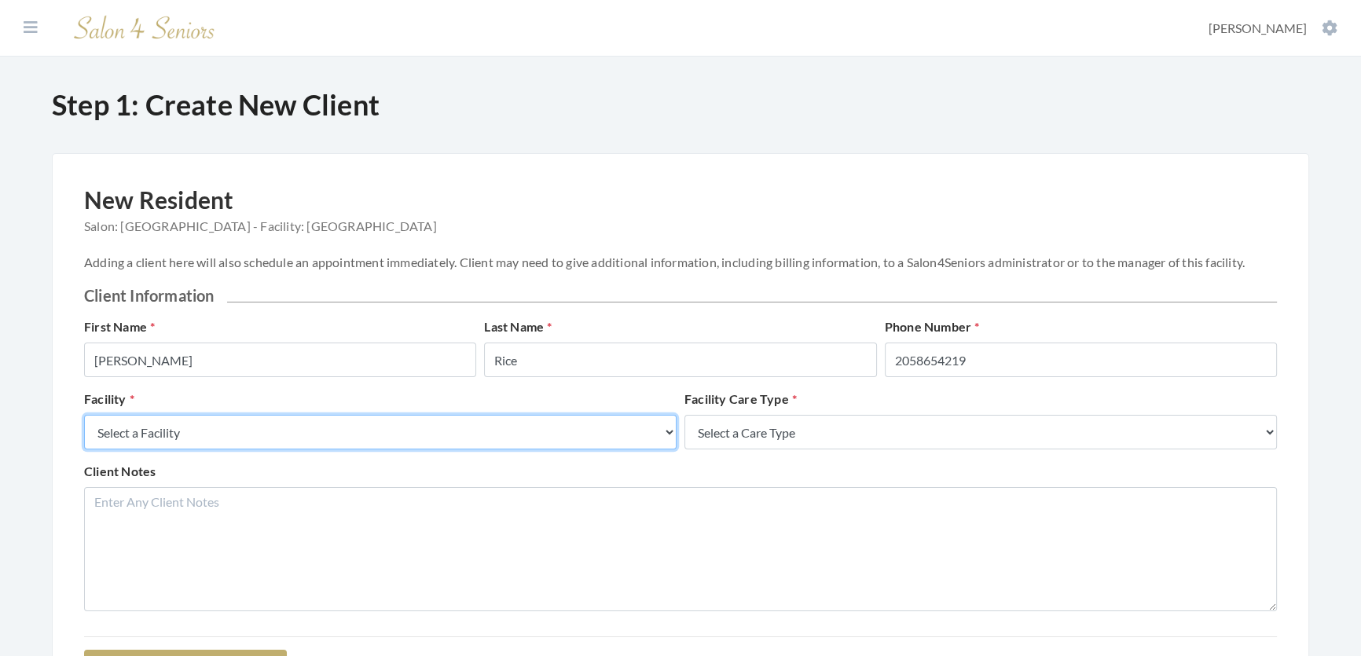
click at [259, 442] on select "Select a Facility Creekside at Three Rivers Brookdale Jones Farm Merrill Garden…" at bounding box center [380, 432] width 592 height 35
select select "27"
click at [84, 431] on select "Select a Facility Creekside at Three Rivers Brookdale Jones Farm Merrill Garden…" at bounding box center [380, 432] width 592 height 35
drag, startPoint x: 878, startPoint y: 476, endPoint x: 874, endPoint y: 461, distance: 15.7
click at [875, 462] on div "Facility Select a Facility Creekside at Three Rivers Brookdale Jones Farm Merri…" at bounding box center [680, 426] width 1200 height 72
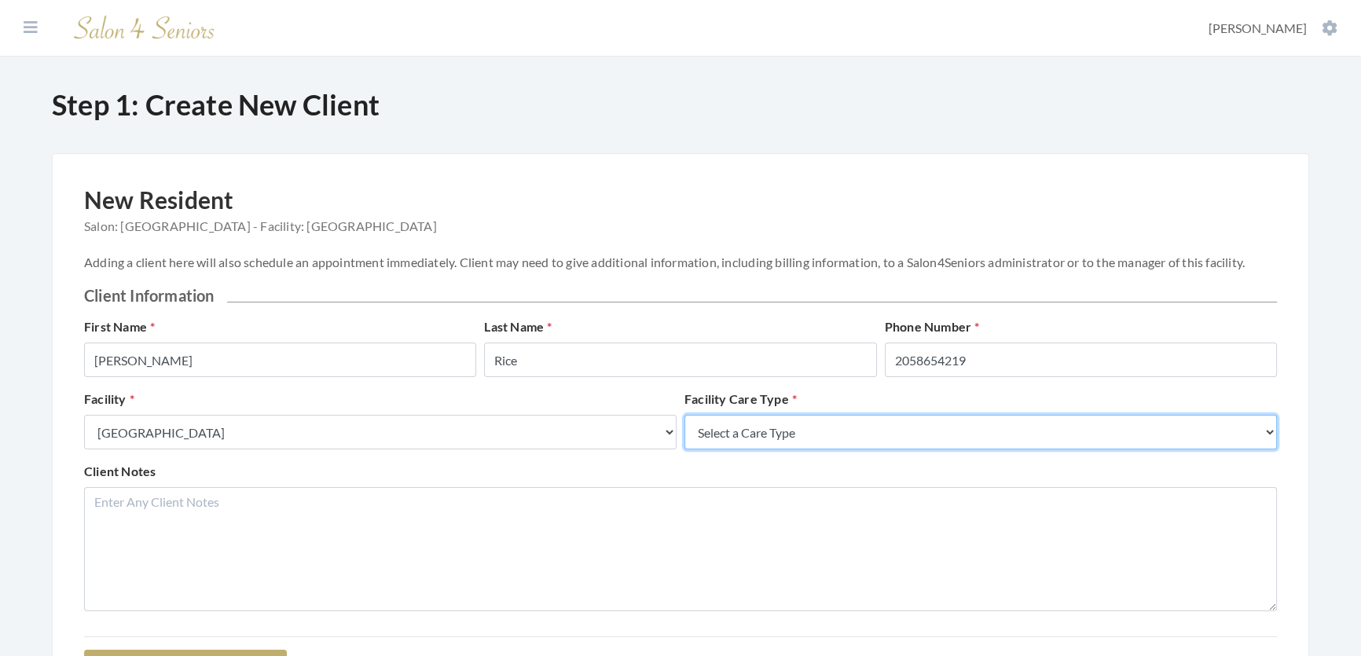
click at [873, 449] on select "Select a Care Type Nursing Home Rehab Memory Care Assisted Living Independent L…" at bounding box center [980, 432] width 592 height 35
select select "2"
click at [684, 431] on select "Select a Care Type Nursing Home Rehab Memory Care Assisted Living Independent L…" at bounding box center [980, 432] width 592 height 35
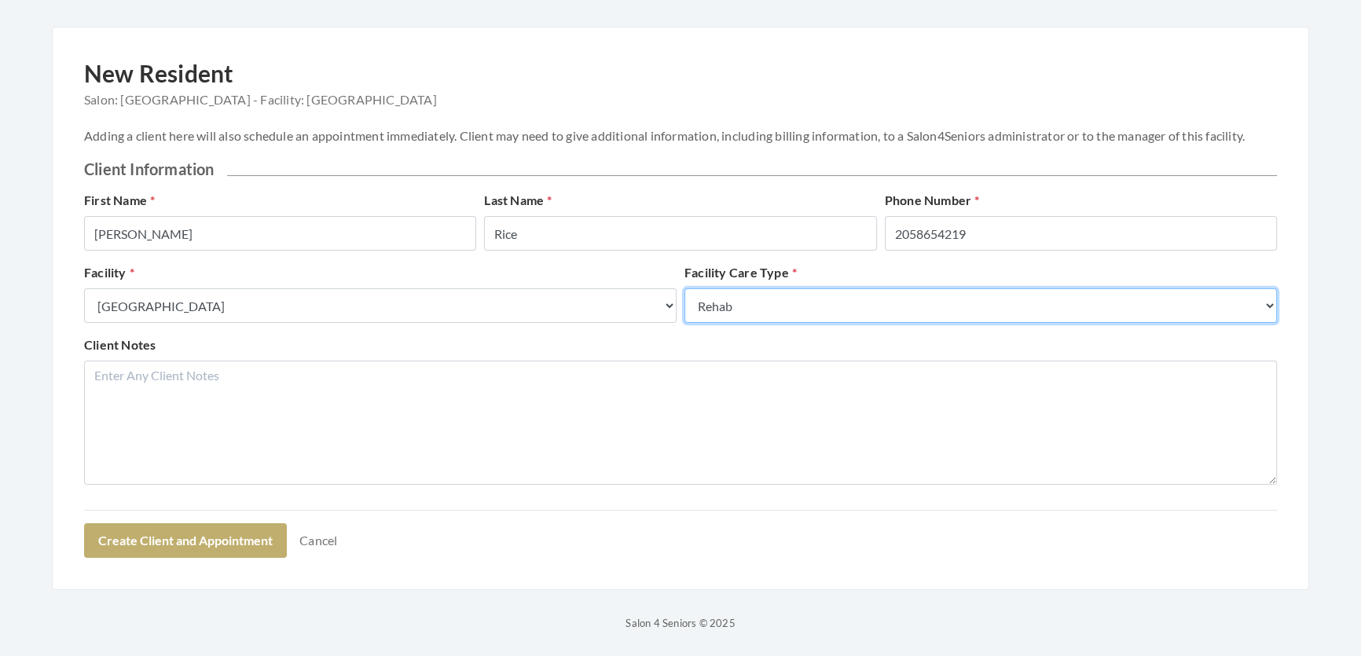
scroll to position [198, 0]
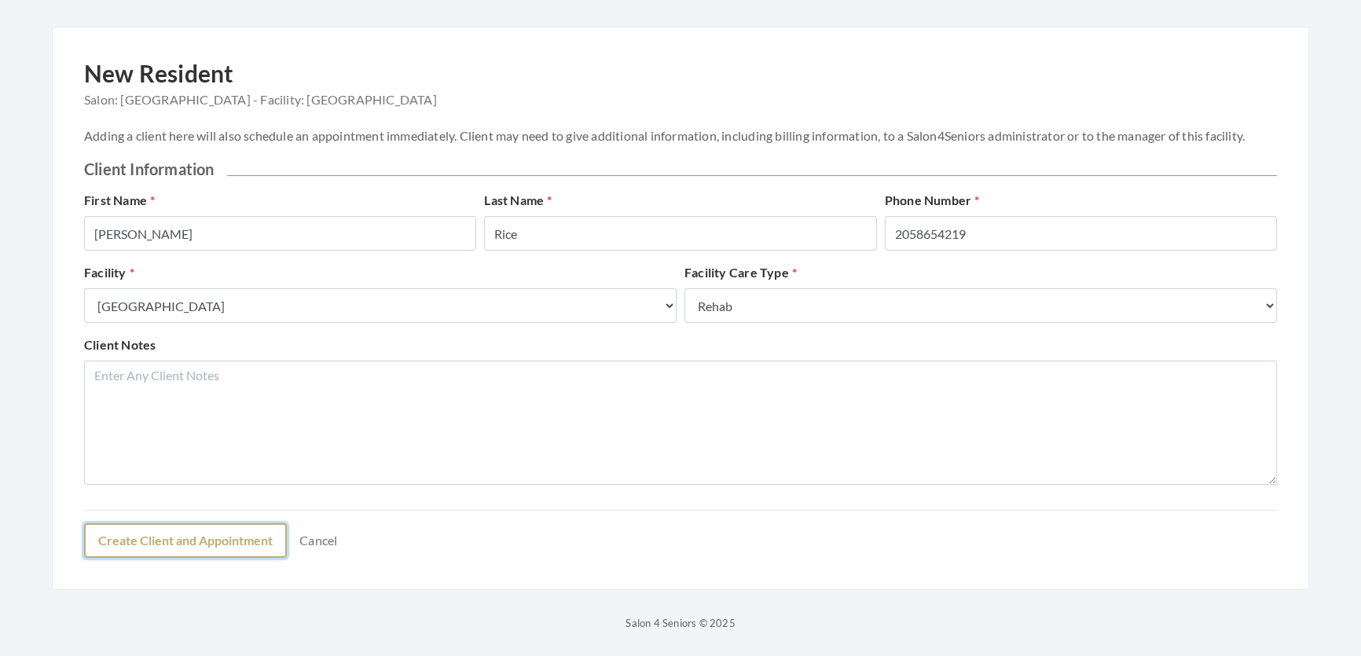
click at [196, 544] on button "Create Client and Appointment" at bounding box center [185, 540] width 203 height 35
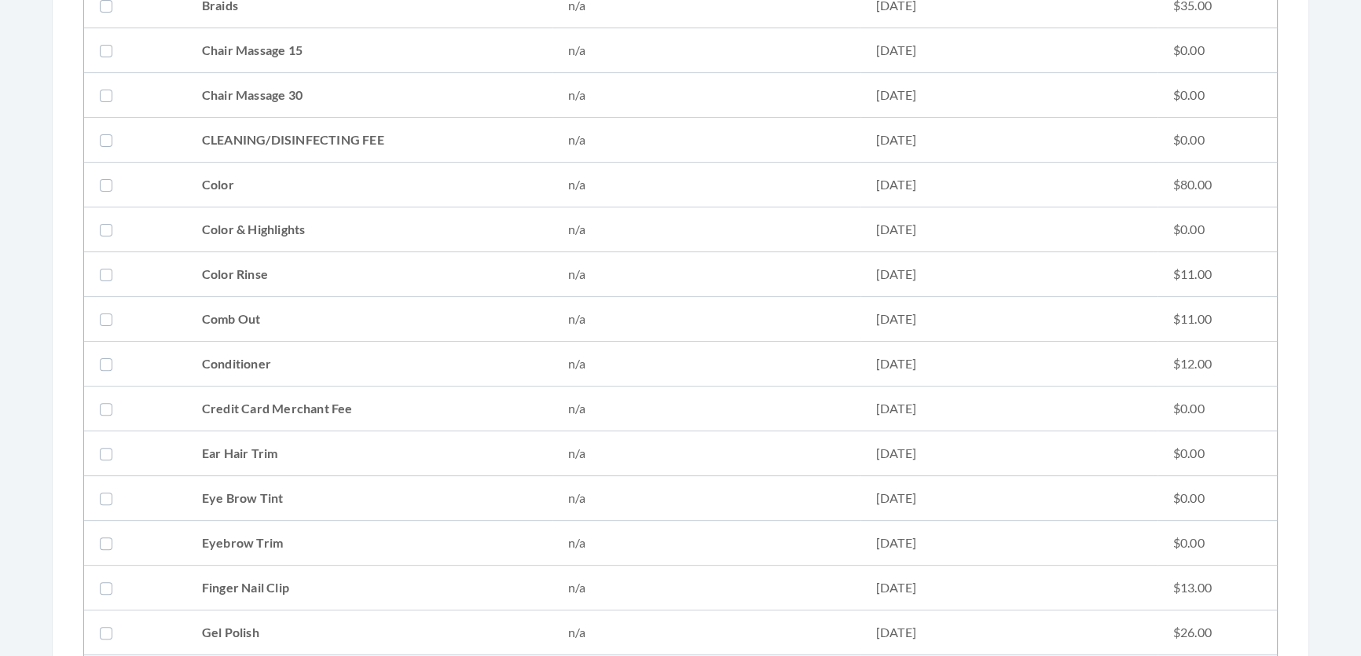
scroll to position [285, 0]
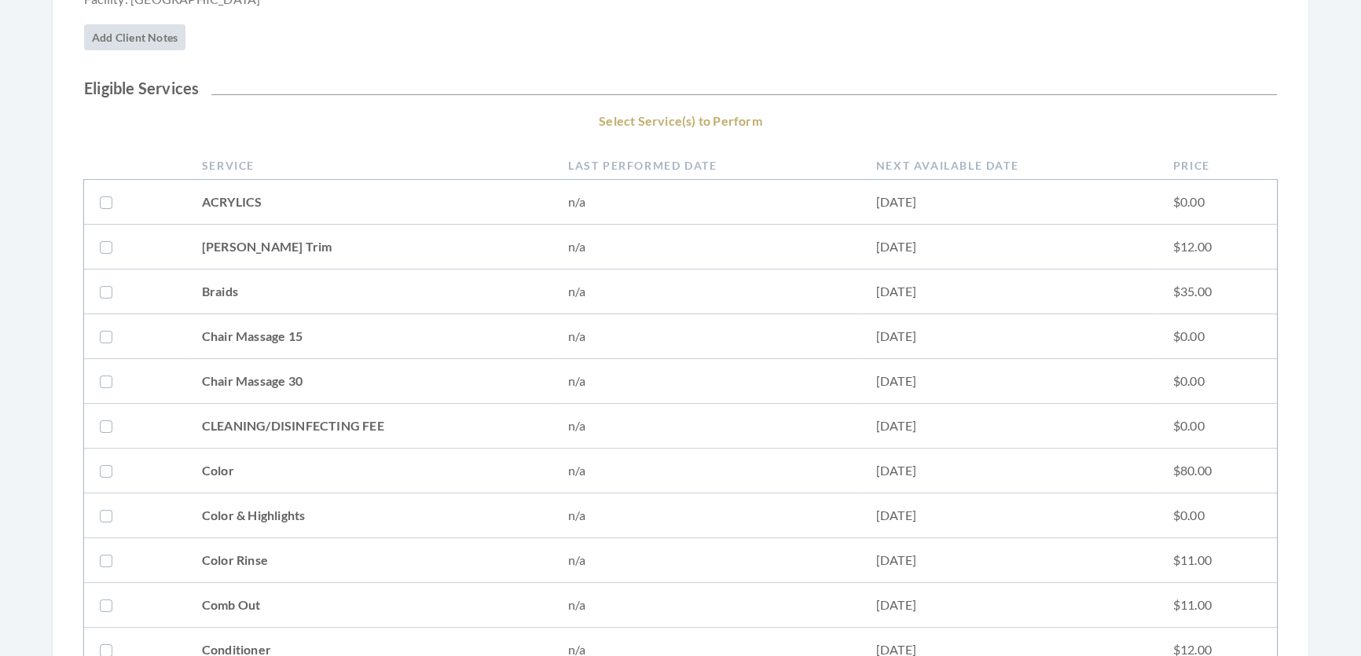
click at [196, 634] on td "Conditioner" at bounding box center [369, 650] width 366 height 45
checkbox input "true"
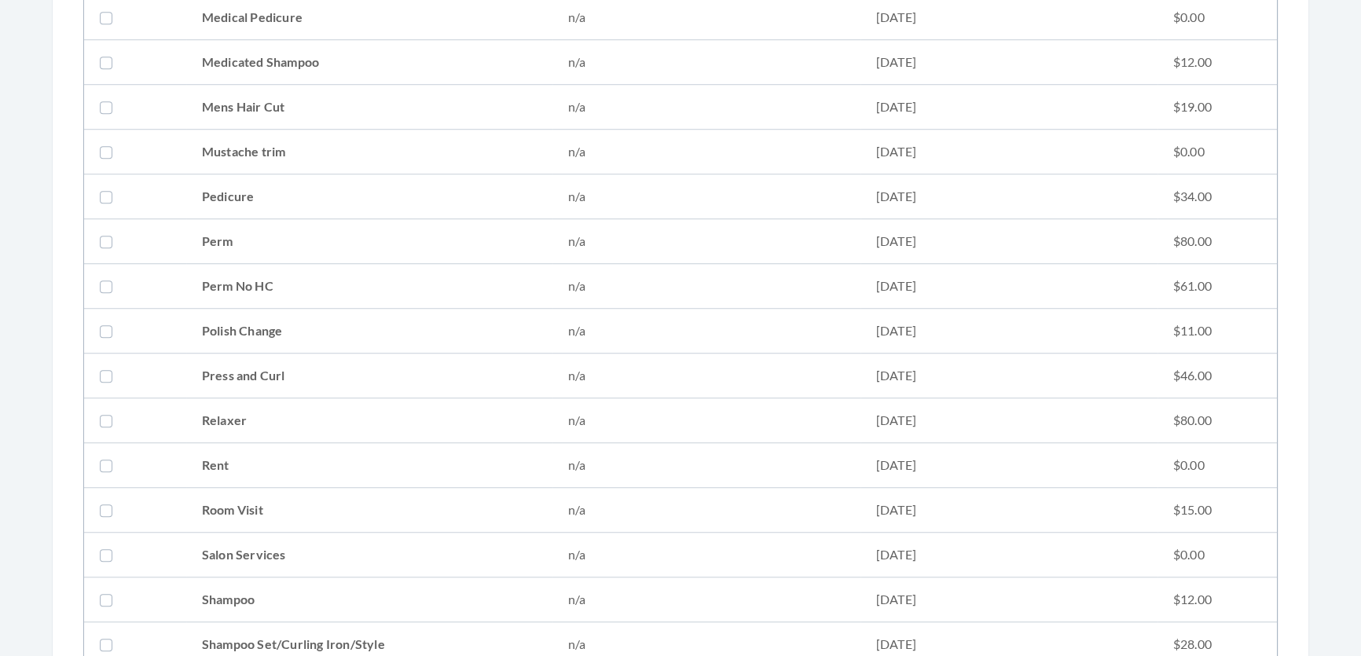
scroll to position [1785, 0]
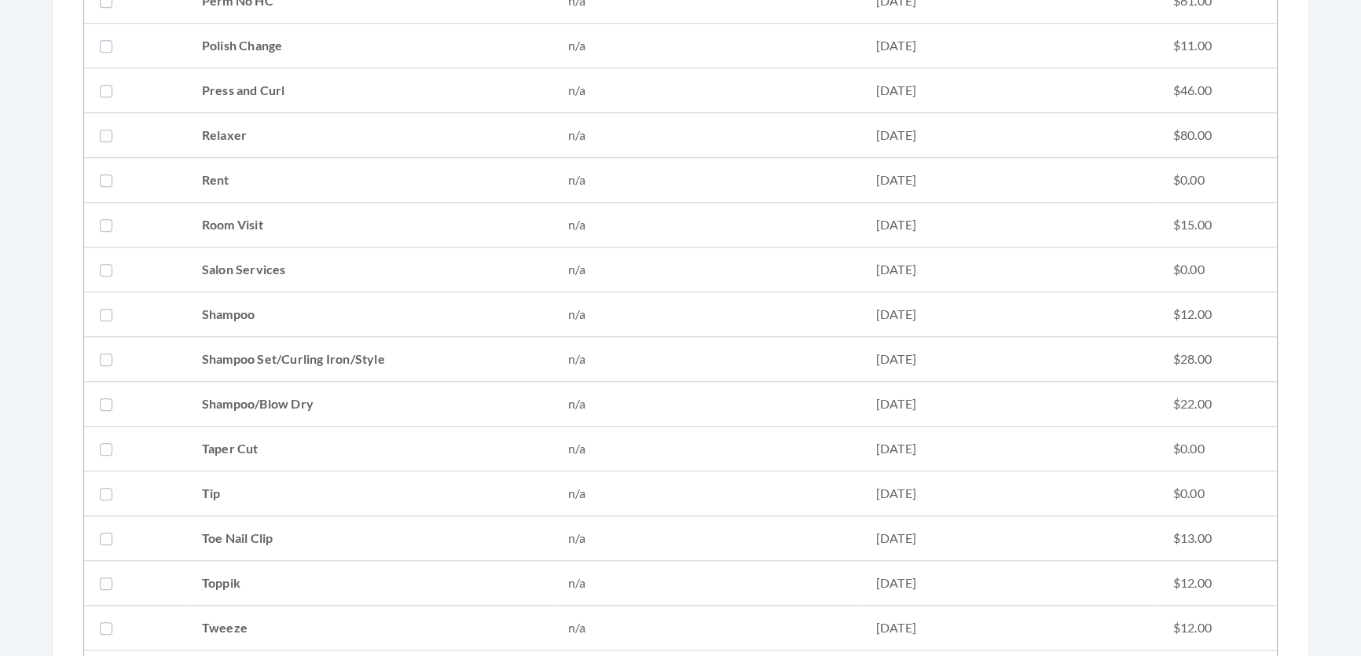
click at [263, 86] on td "Press and Curl" at bounding box center [369, 90] width 366 height 45
checkbox input "true"
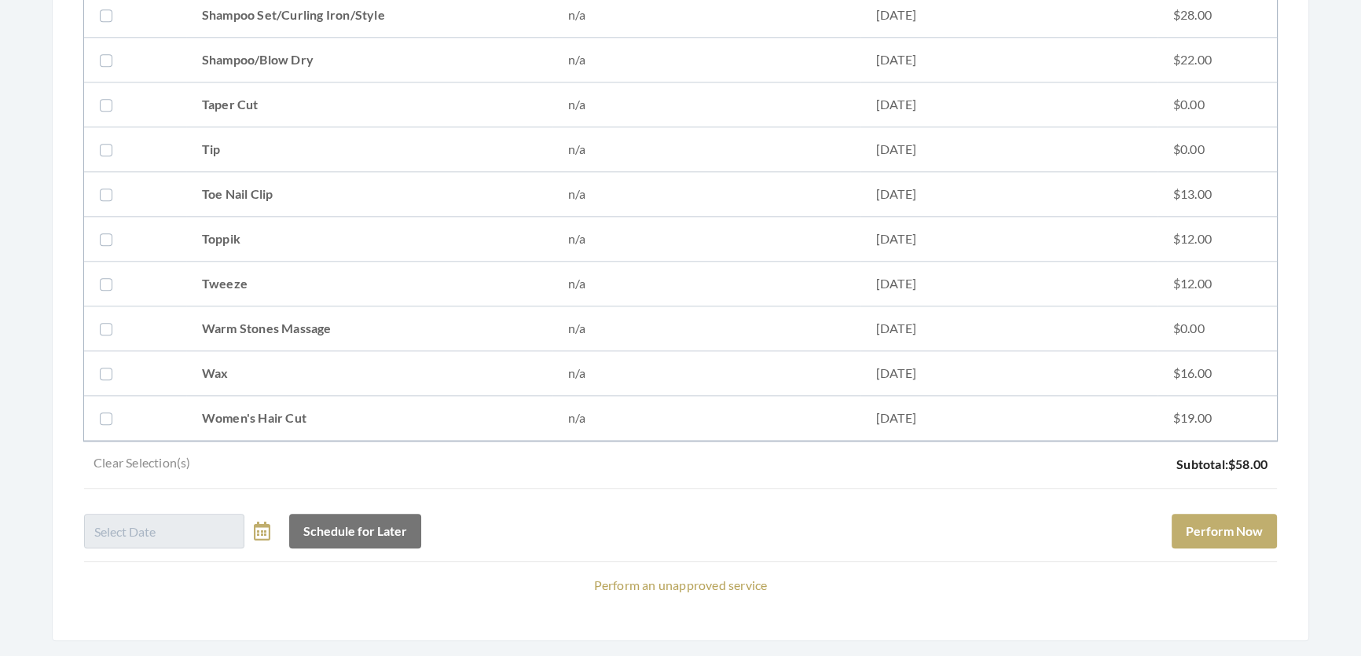
scroll to position [2200, 0]
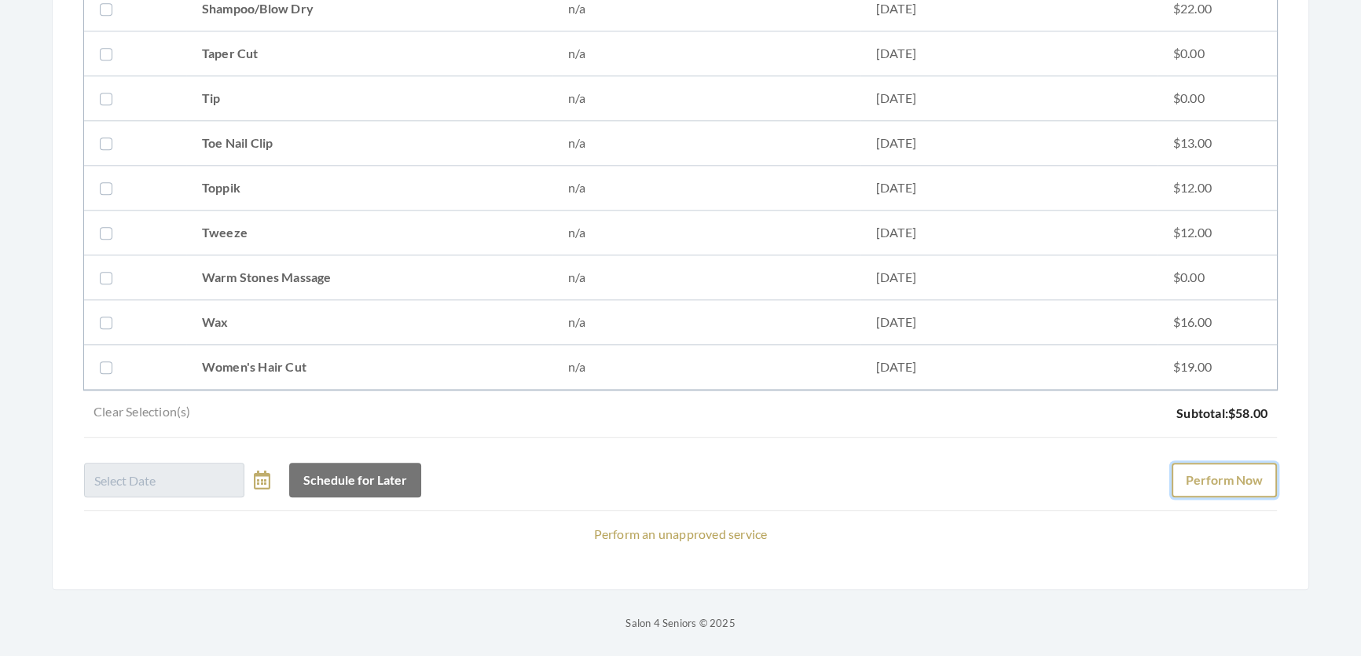
click at [1202, 463] on button "Perform Now" at bounding box center [1223, 480] width 105 height 35
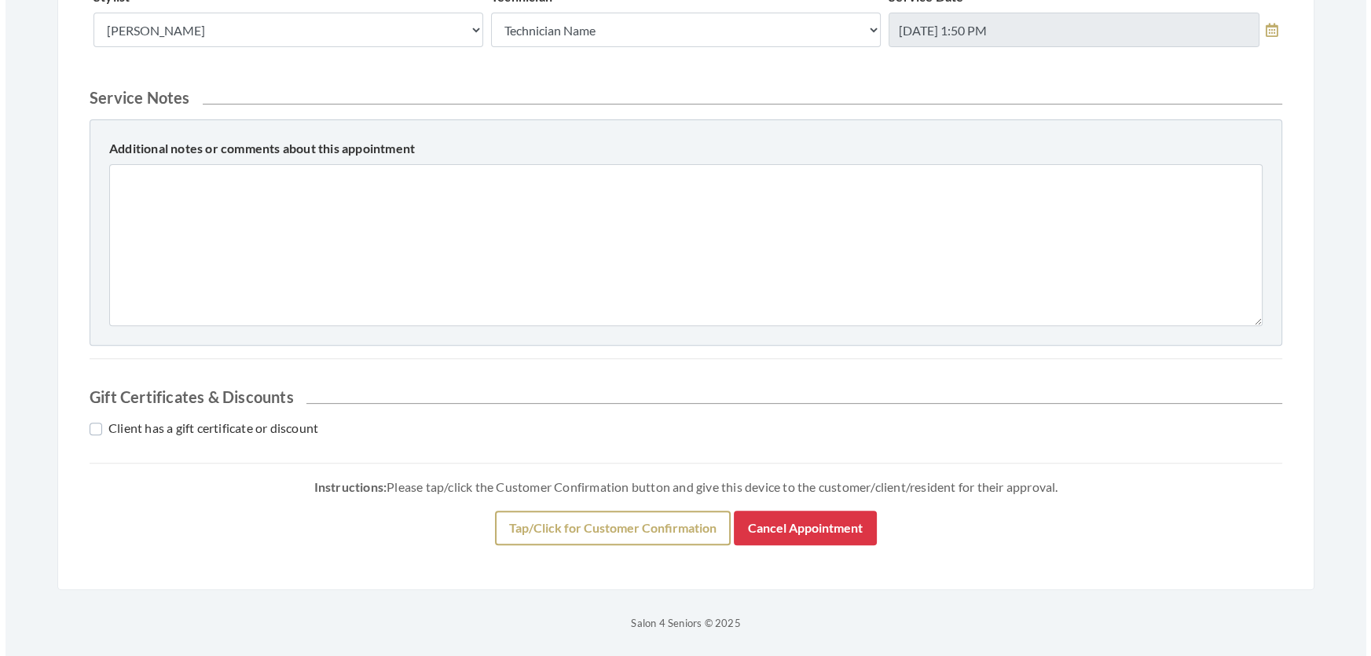
scroll to position [717, 0]
click at [606, 534] on button "Tap/Click for Customer Confirmation" at bounding box center [607, 528] width 236 height 35
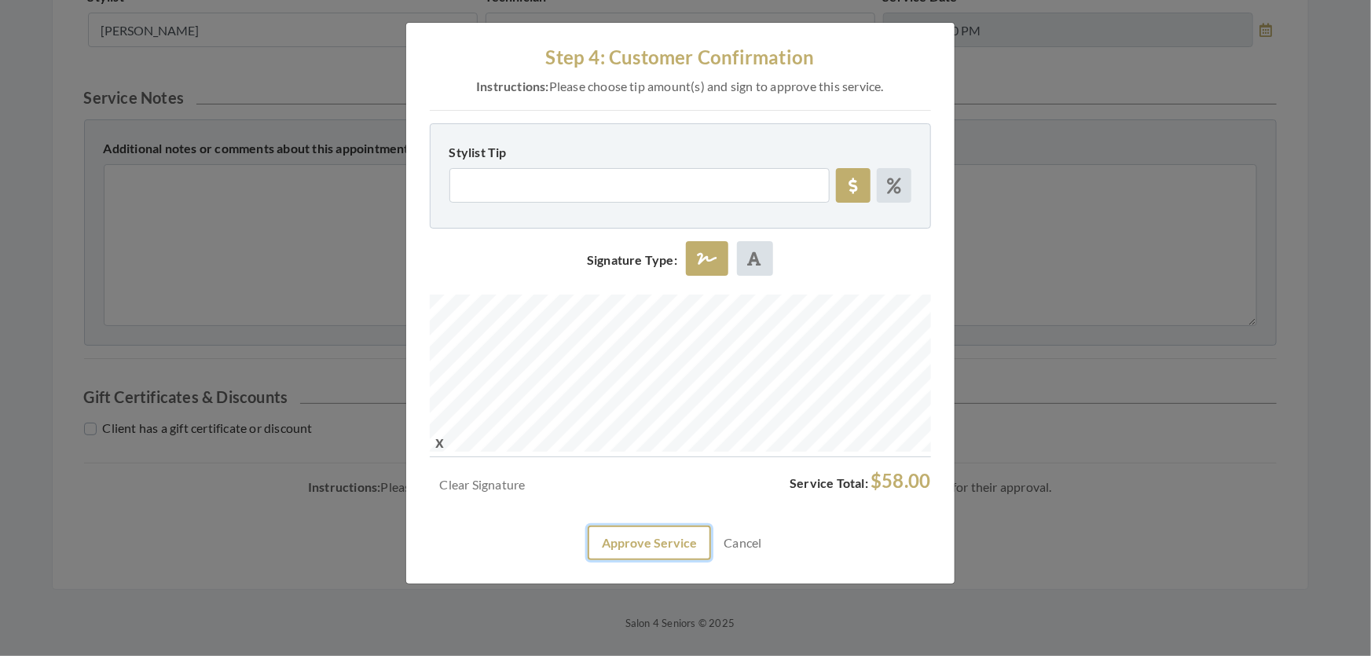
click at [676, 560] on button "Approve Service" at bounding box center [649, 543] width 123 height 35
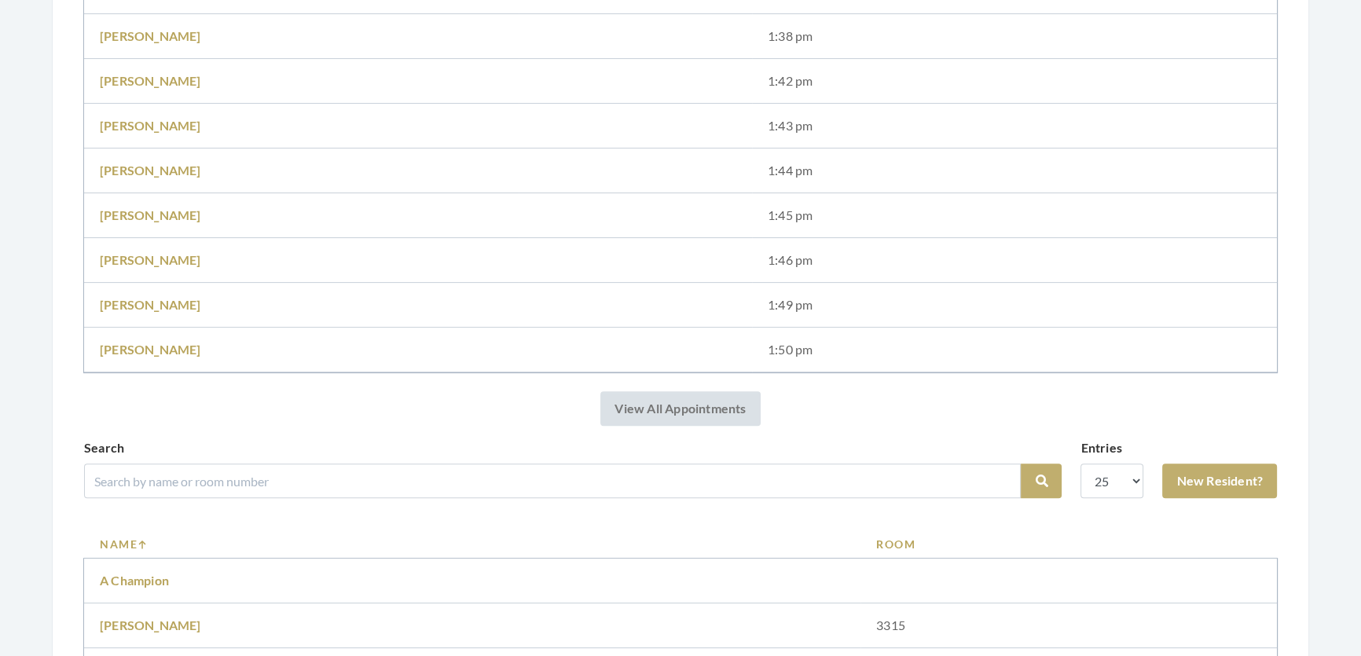
scroll to position [856, 0]
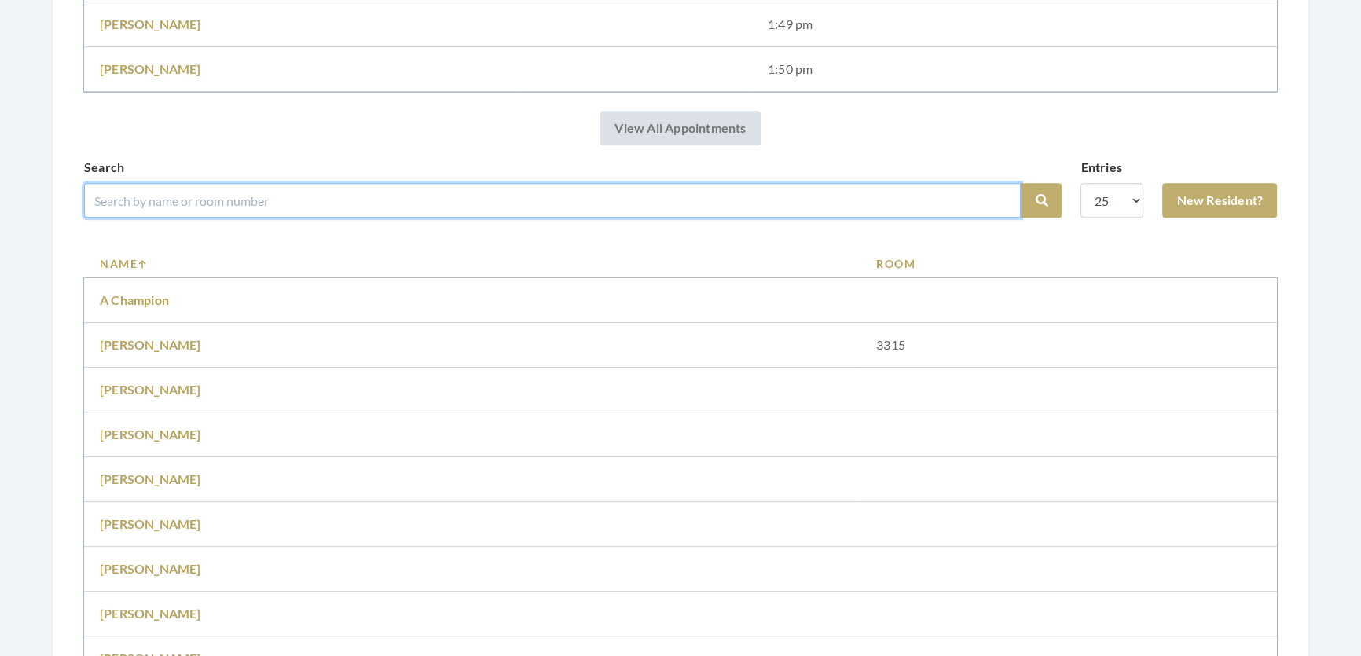
click at [334, 218] on input "search" at bounding box center [552, 200] width 936 height 35
type input "[PERSON_NAME]"
click at [1020, 183] on button "Search" at bounding box center [1040, 200] width 41 height 35
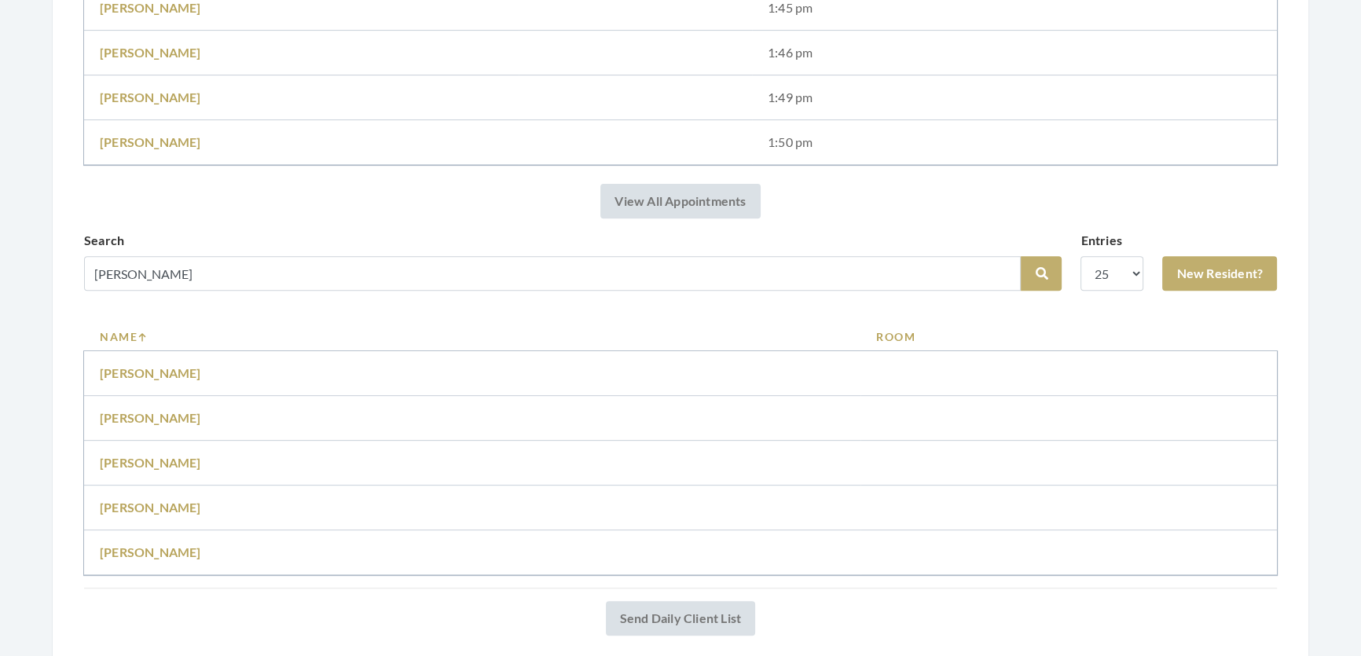
scroll to position [852, 0]
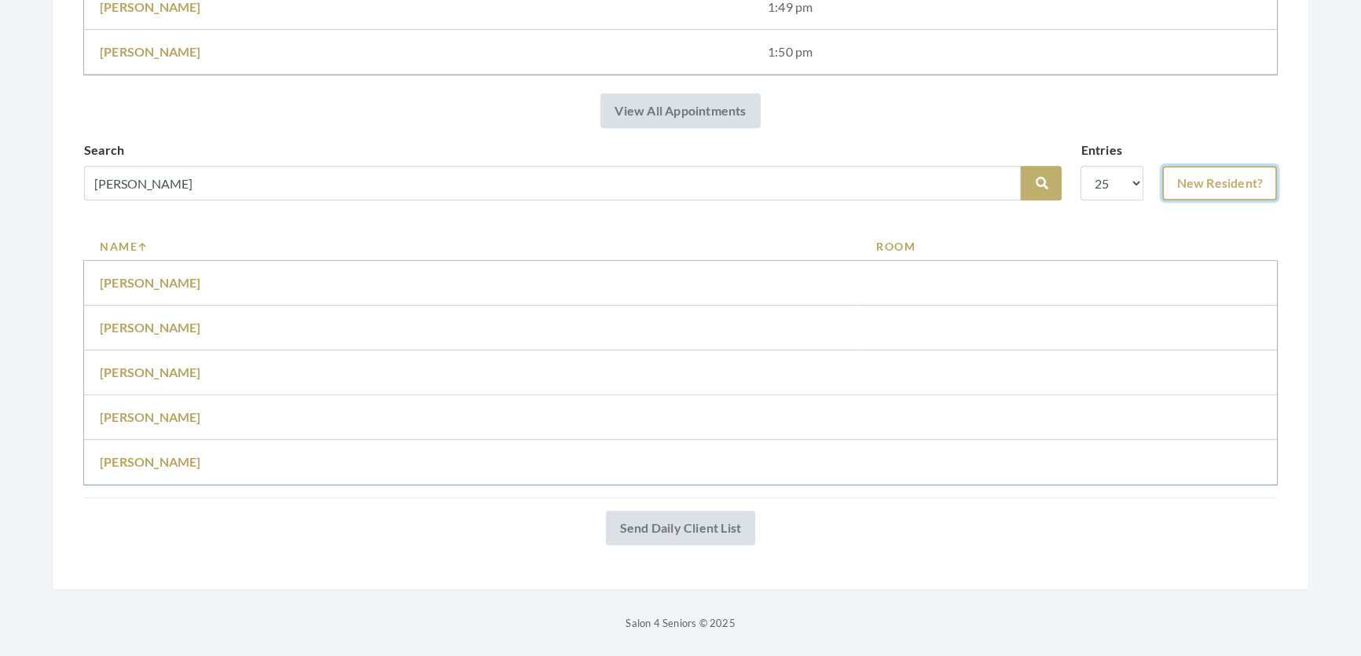
click at [1192, 166] on link "New Resident?" at bounding box center [1219, 183] width 115 height 35
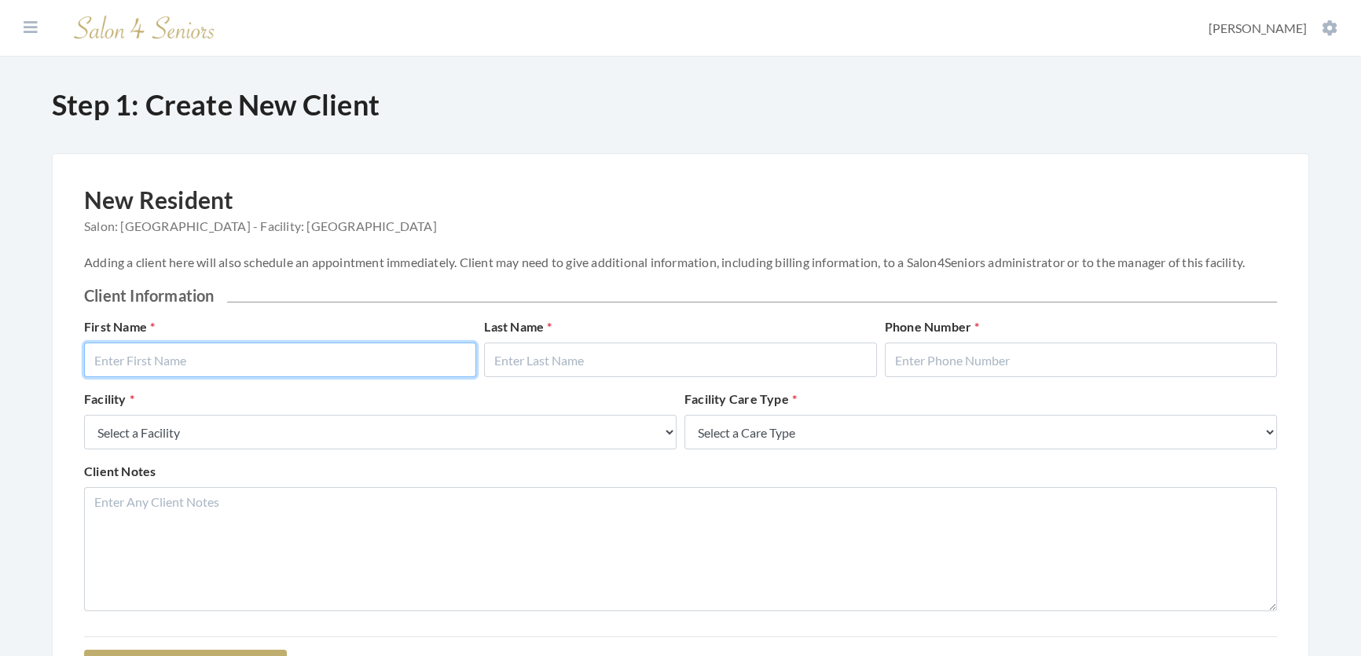
click at [343, 374] on input "text" at bounding box center [280, 360] width 392 height 35
type input "Juan"
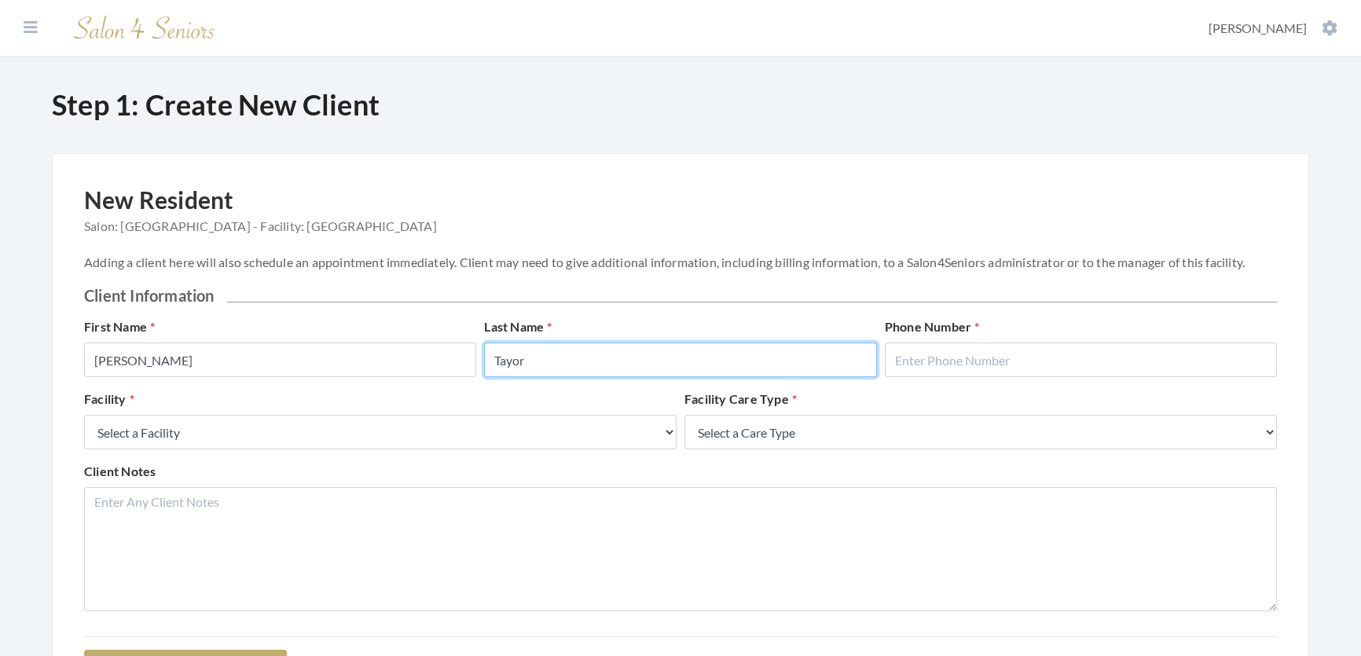
type input "Tayor"
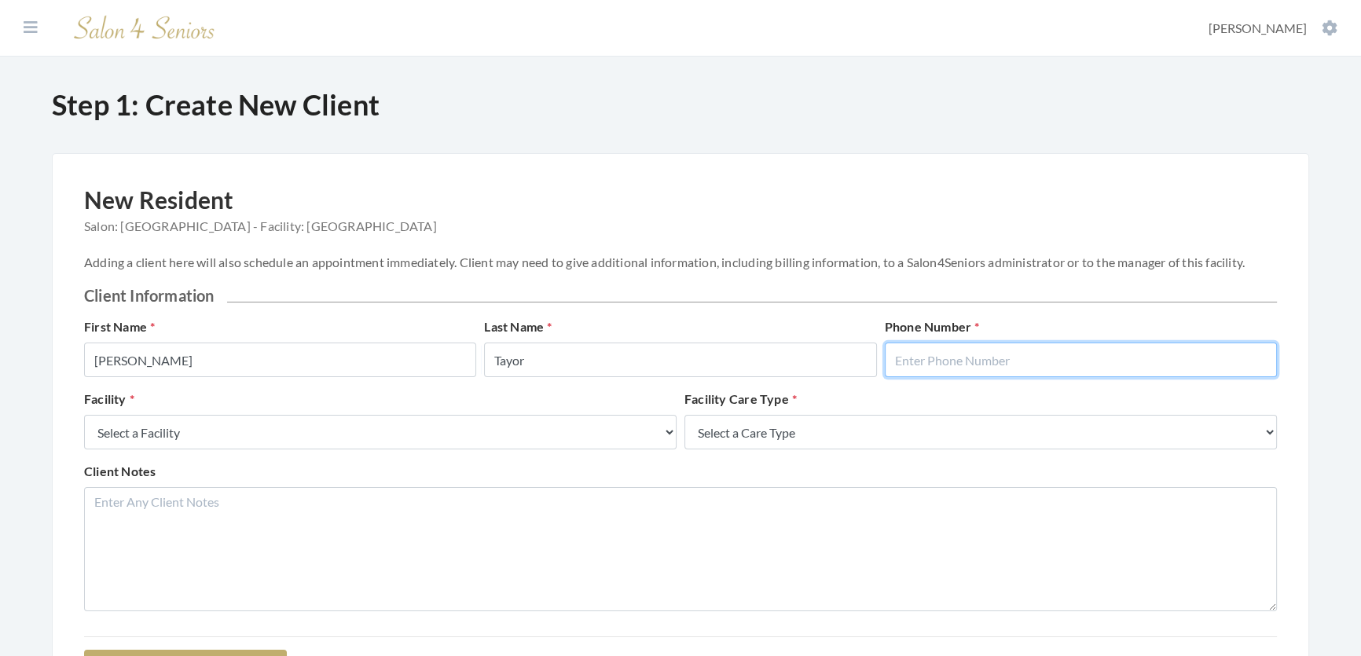
click at [1050, 374] on input "text" at bounding box center [1081, 360] width 392 height 35
type input "2058654219"
click at [571, 462] on div "Facility Select a Facility Creekside at Three Rivers Brookdale Jones Farm Merri…" at bounding box center [680, 426] width 1200 height 72
click at [488, 427] on div "Facility Select a Facility Creekside at Three Rivers Brookdale Jones Farm Merri…" at bounding box center [380, 420] width 600 height 60
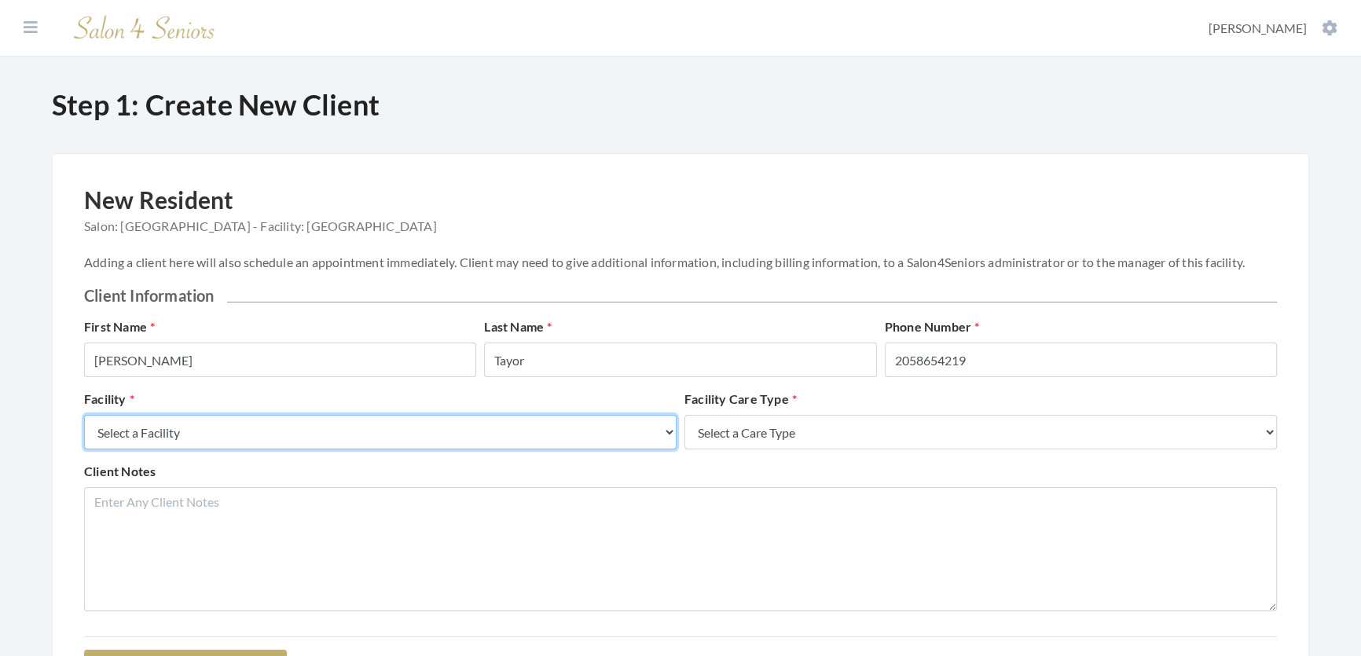
drag, startPoint x: 471, startPoint y: 437, endPoint x: 448, endPoint y: 438, distance: 23.6
click at [471, 437] on select "Select a Facility Creekside at Three Rivers Brookdale Jones Farm Merrill Garden…" at bounding box center [380, 432] width 592 height 35
select select "27"
click at [84, 431] on select "Select a Facility Creekside at Three Rivers Brookdale Jones Farm Merrill Garden…" at bounding box center [380, 432] width 592 height 35
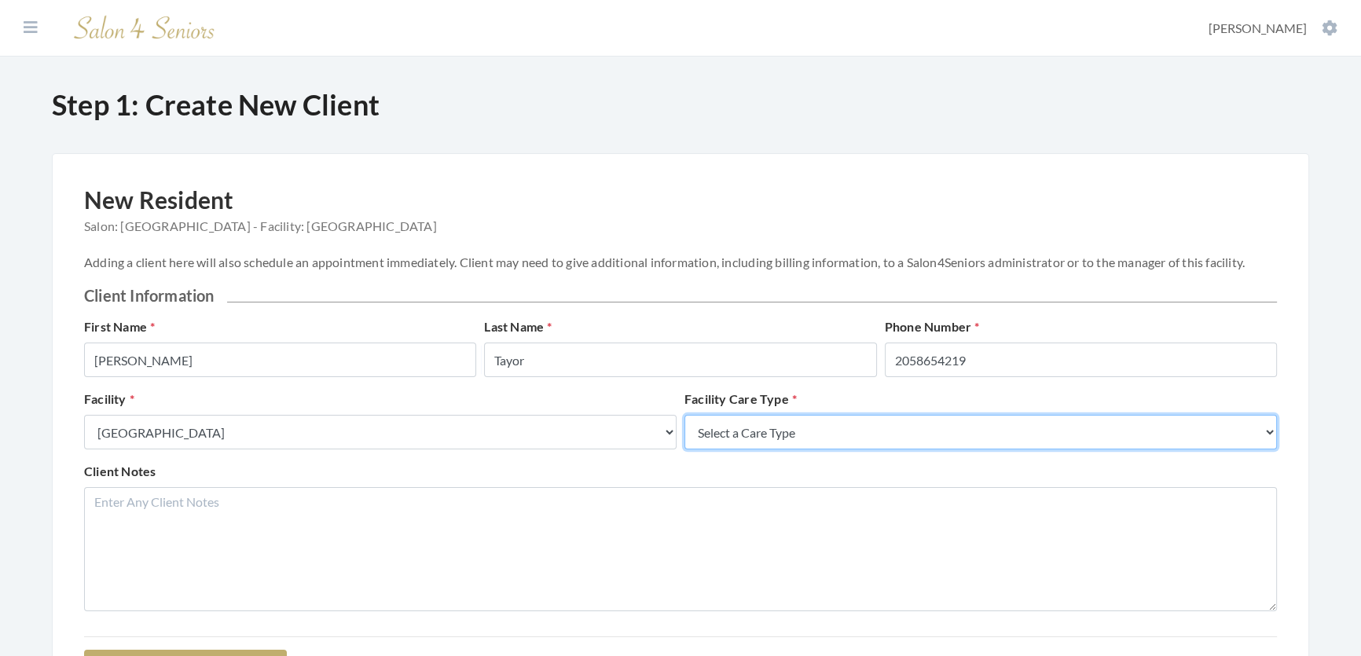
click at [848, 449] on select "Select a Care Type Nursing Home Rehab Memory Care Assisted Living Independent L…" at bounding box center [980, 432] width 592 height 35
select select "2"
click at [684, 431] on select "Select a Care Type Nursing Home Rehab Memory Care Assisted Living Independent L…" at bounding box center [980, 432] width 592 height 35
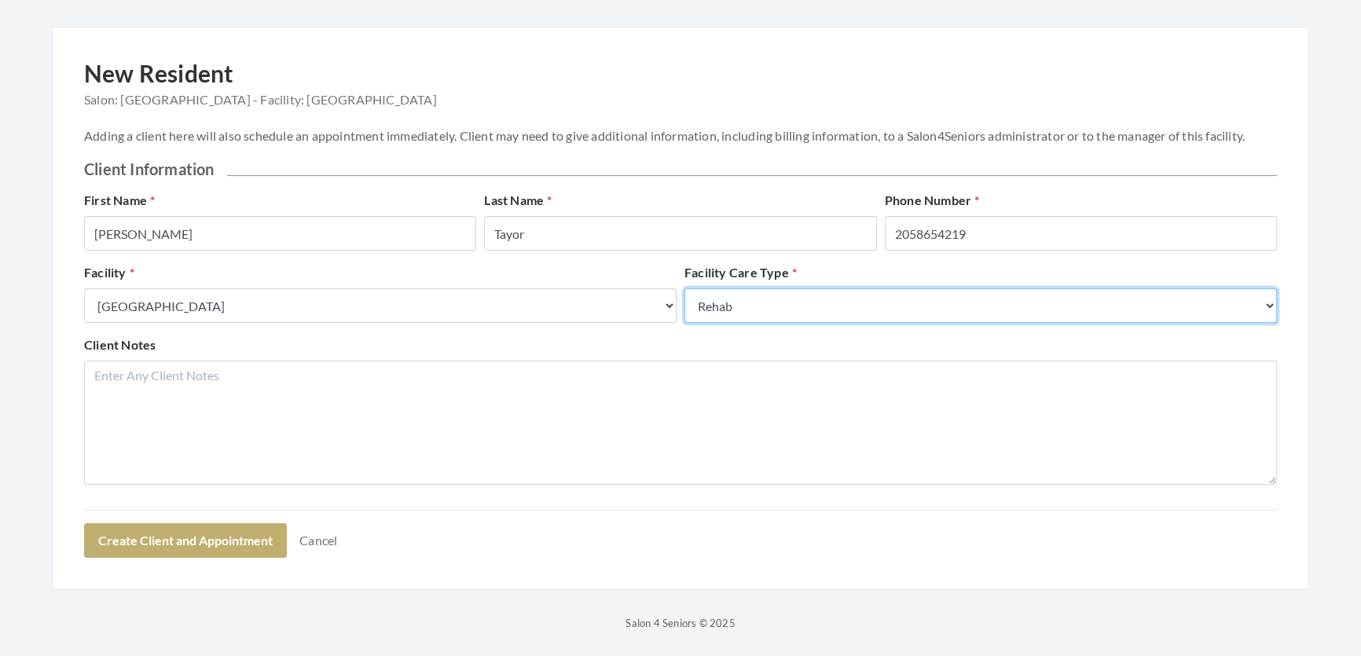
scroll to position [198, 0]
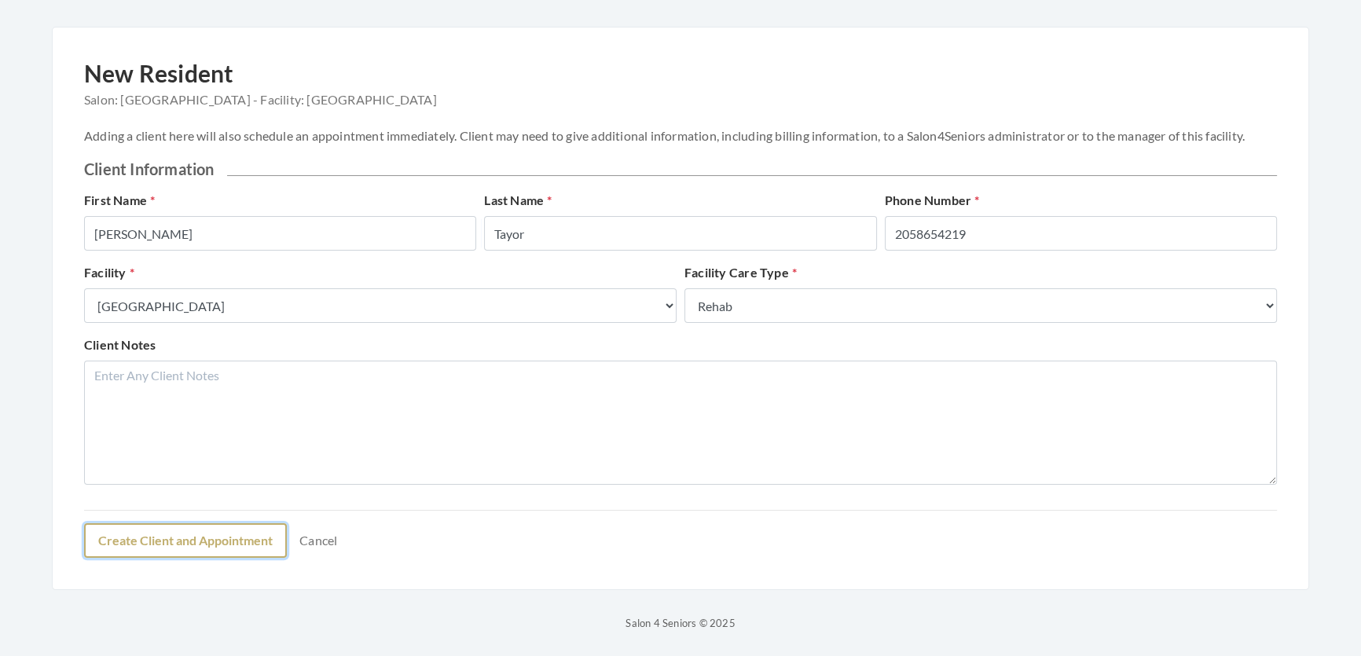
click at [218, 530] on button "Create Client and Appointment" at bounding box center [185, 540] width 203 height 35
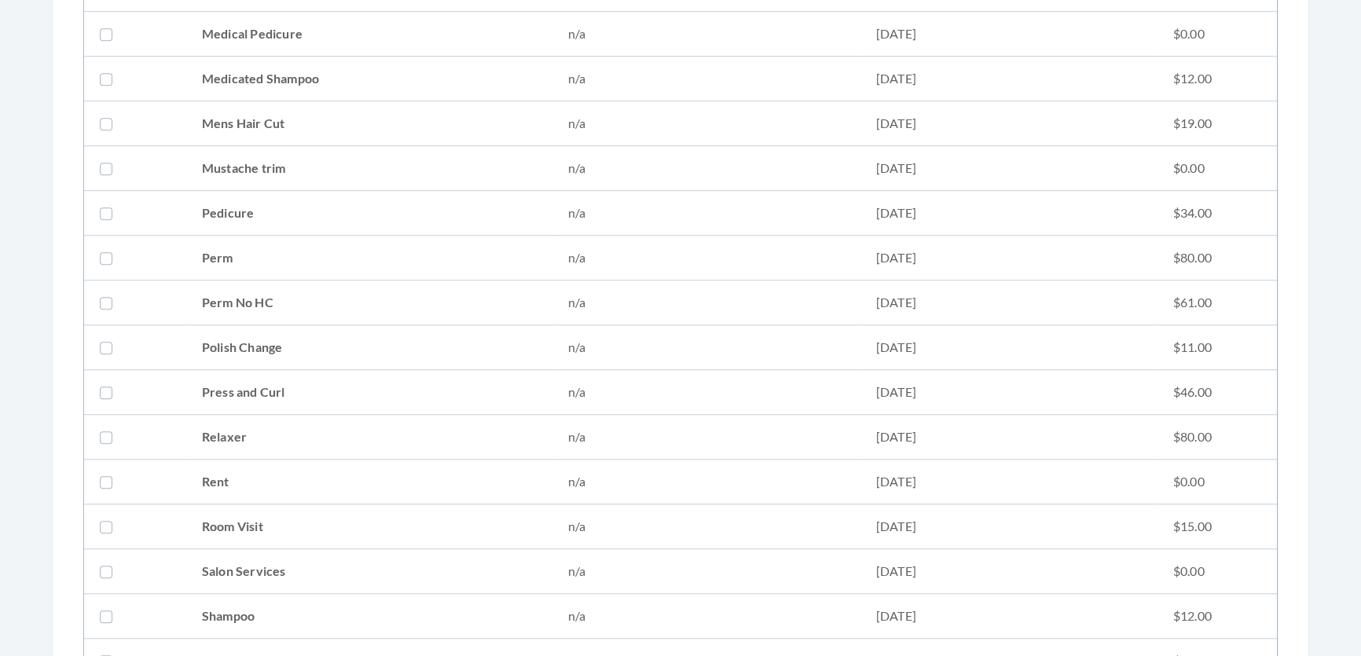
scroll to position [1785, 0]
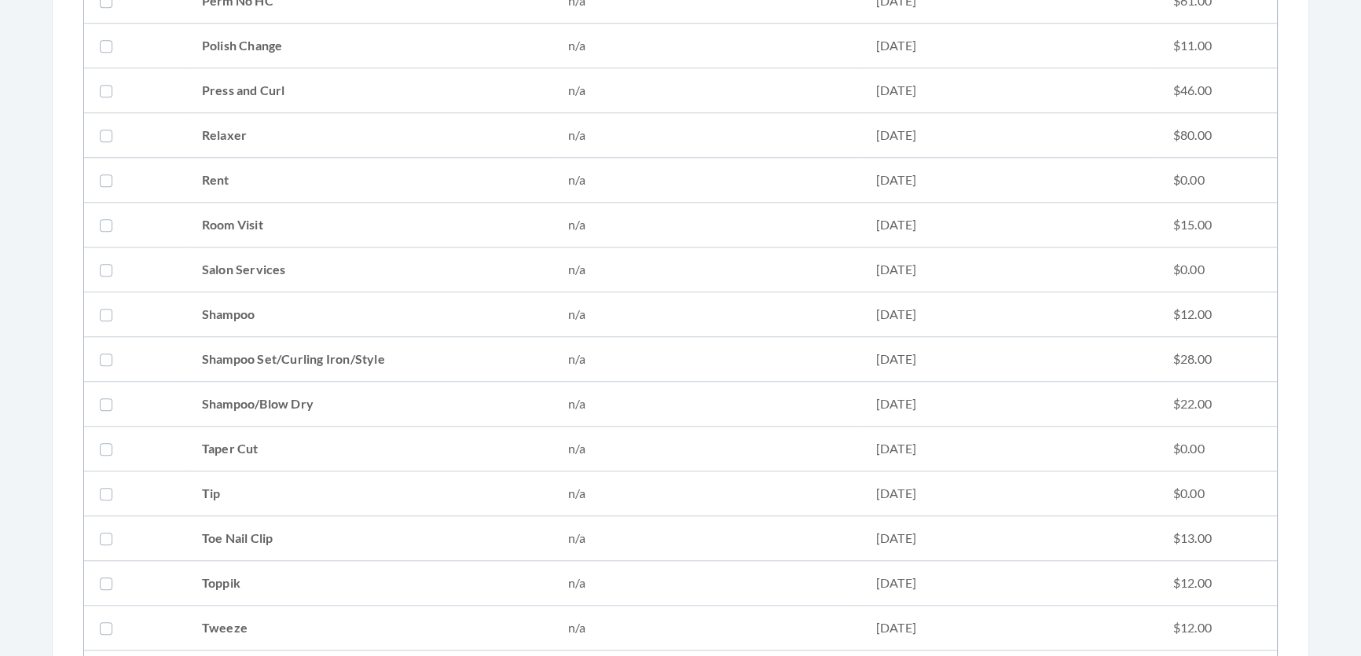
drag, startPoint x: 399, startPoint y: 350, endPoint x: 517, endPoint y: 306, distance: 125.8
click at [434, 346] on td "Shampoo Set/Curling Iron/Style" at bounding box center [369, 359] width 366 height 45
checkbox input "true"
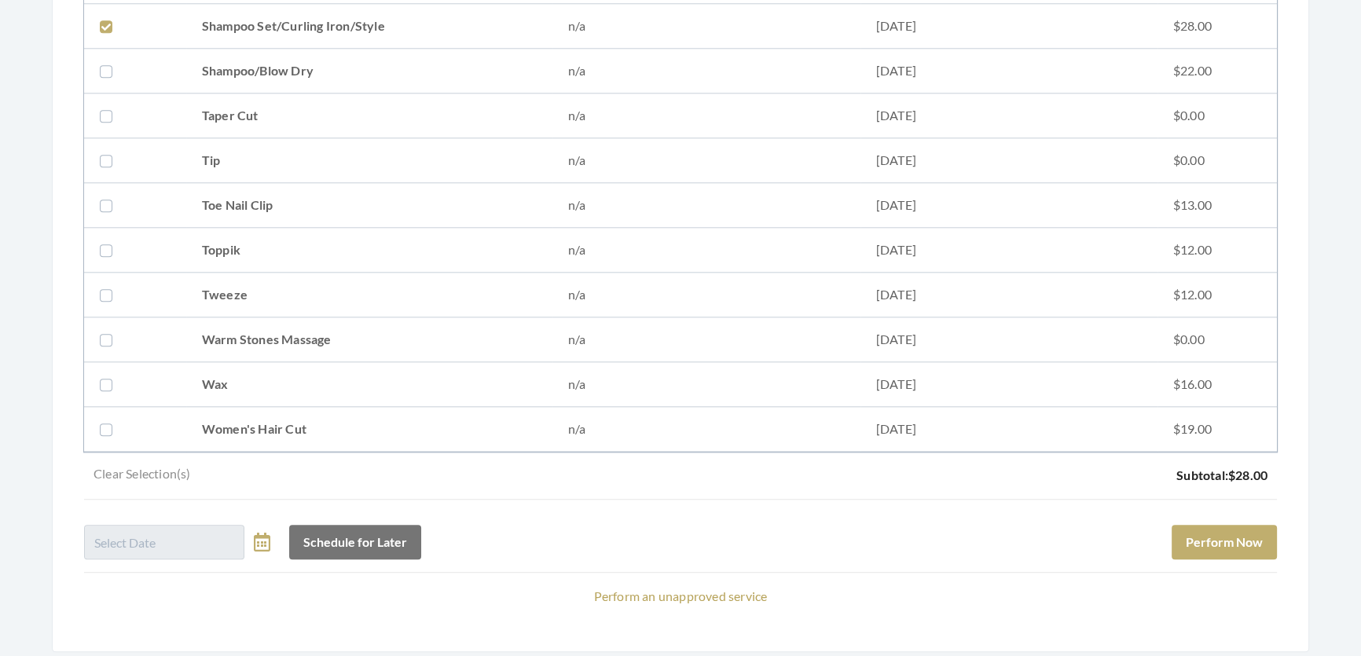
scroll to position [2200, 0]
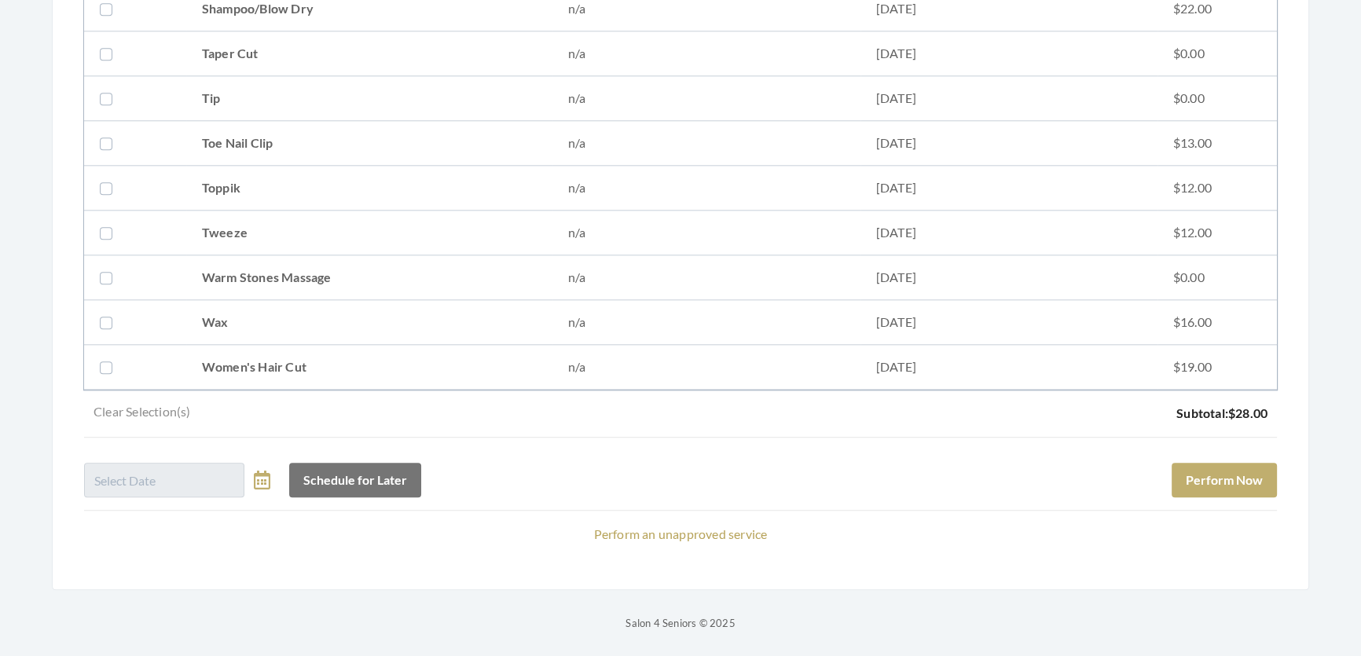
drag, startPoint x: 486, startPoint y: 343, endPoint x: 587, endPoint y: 343, distance: 100.6
click at [493, 345] on td "Women's Hair Cut" at bounding box center [369, 367] width 366 height 45
checkbox input "true"
click at [1244, 470] on button "Perform Now" at bounding box center [1223, 480] width 105 height 35
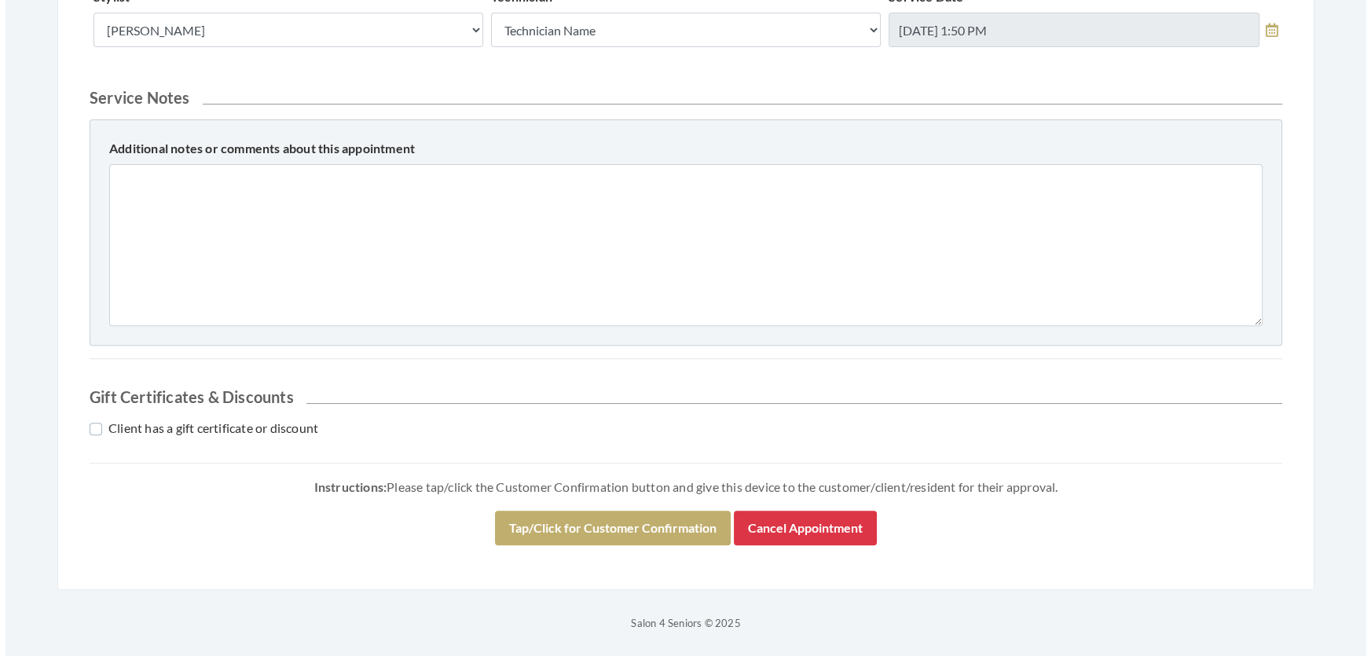
scroll to position [717, 0]
click at [608, 500] on div "Instructions: Please tap/click the Customer Confirmation button and give this d…" at bounding box center [680, 517] width 1193 height 82
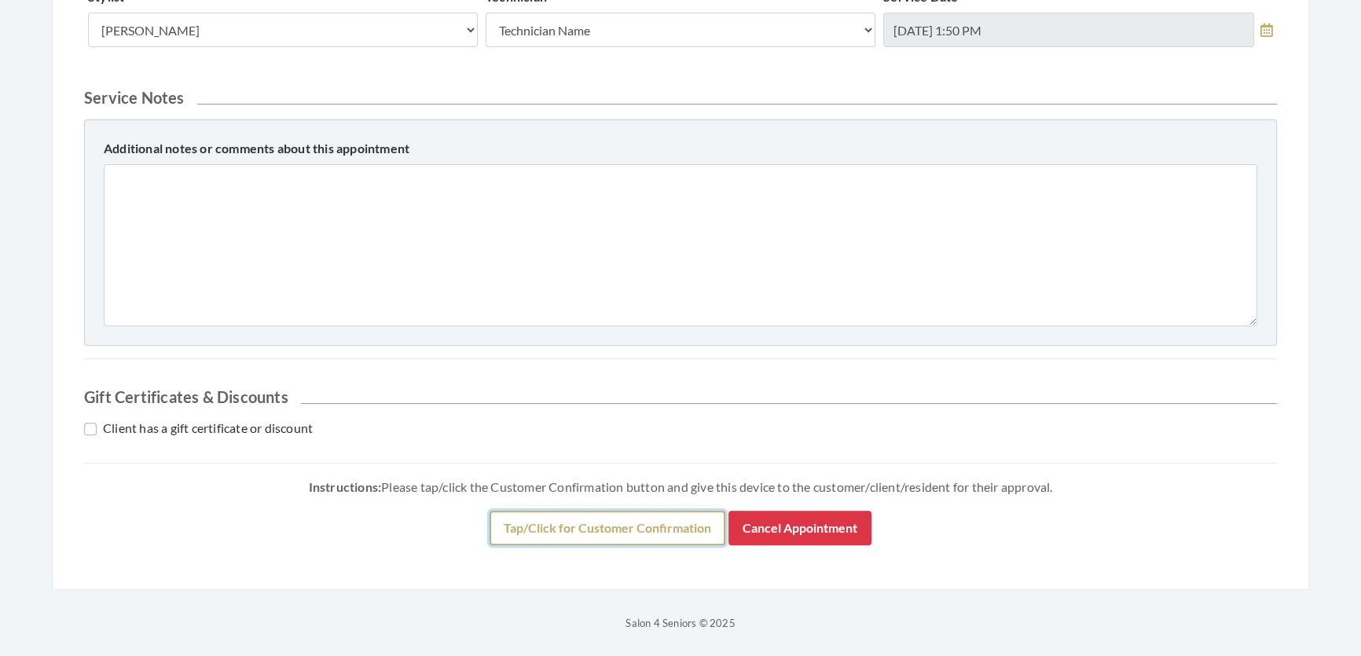
click at [577, 524] on button "Tap/Click for Customer Confirmation" at bounding box center [607, 528] width 236 height 35
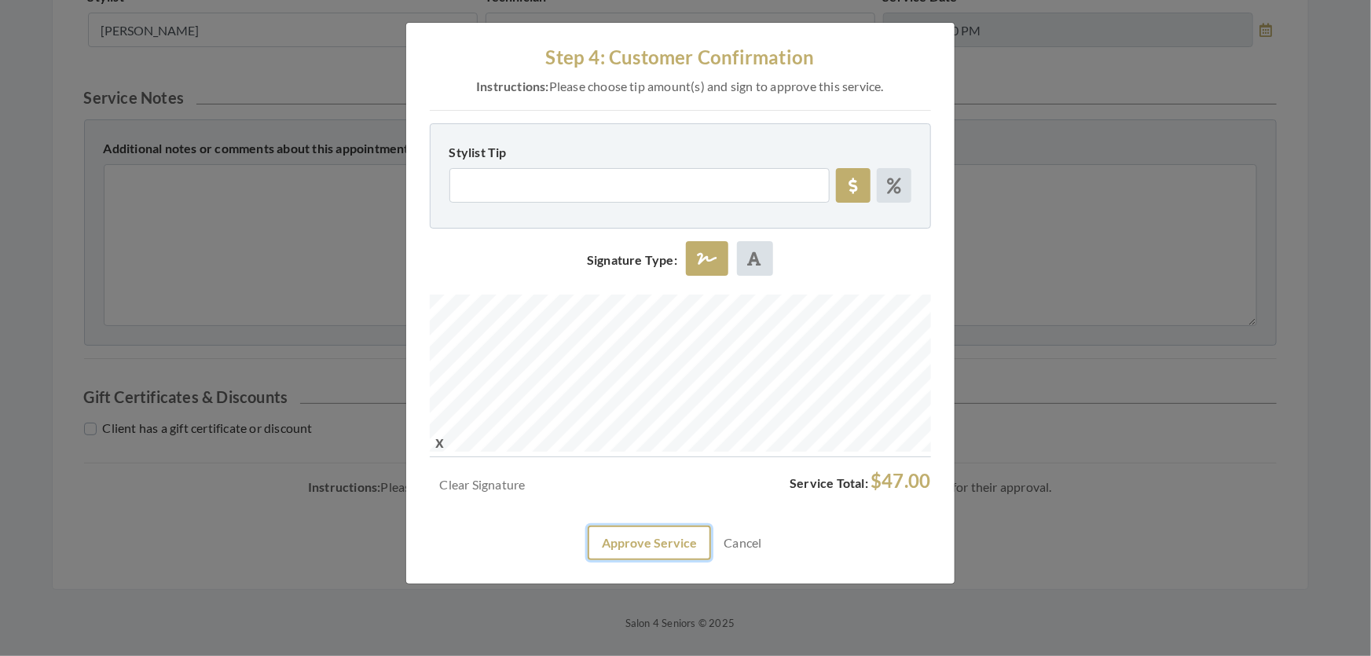
click at [652, 560] on button "Approve Service" at bounding box center [649, 543] width 123 height 35
